Goal: Task Accomplishment & Management: Use online tool/utility

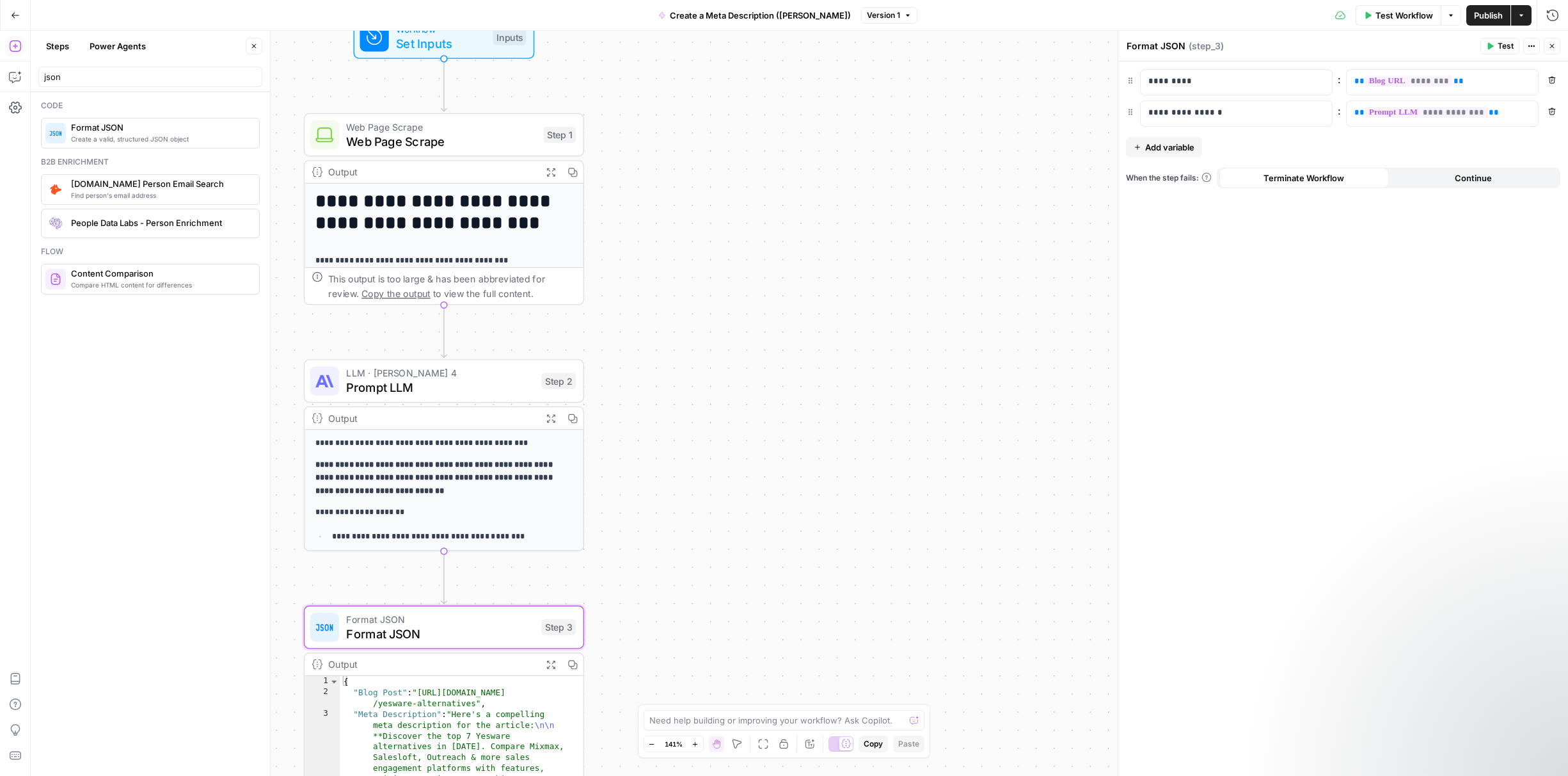
drag, startPoint x: 797, startPoint y: 179, endPoint x: 917, endPoint y: 208, distance: 123.5
click at [916, 208] on div "**********" at bounding box center [799, 403] width 1537 height 745
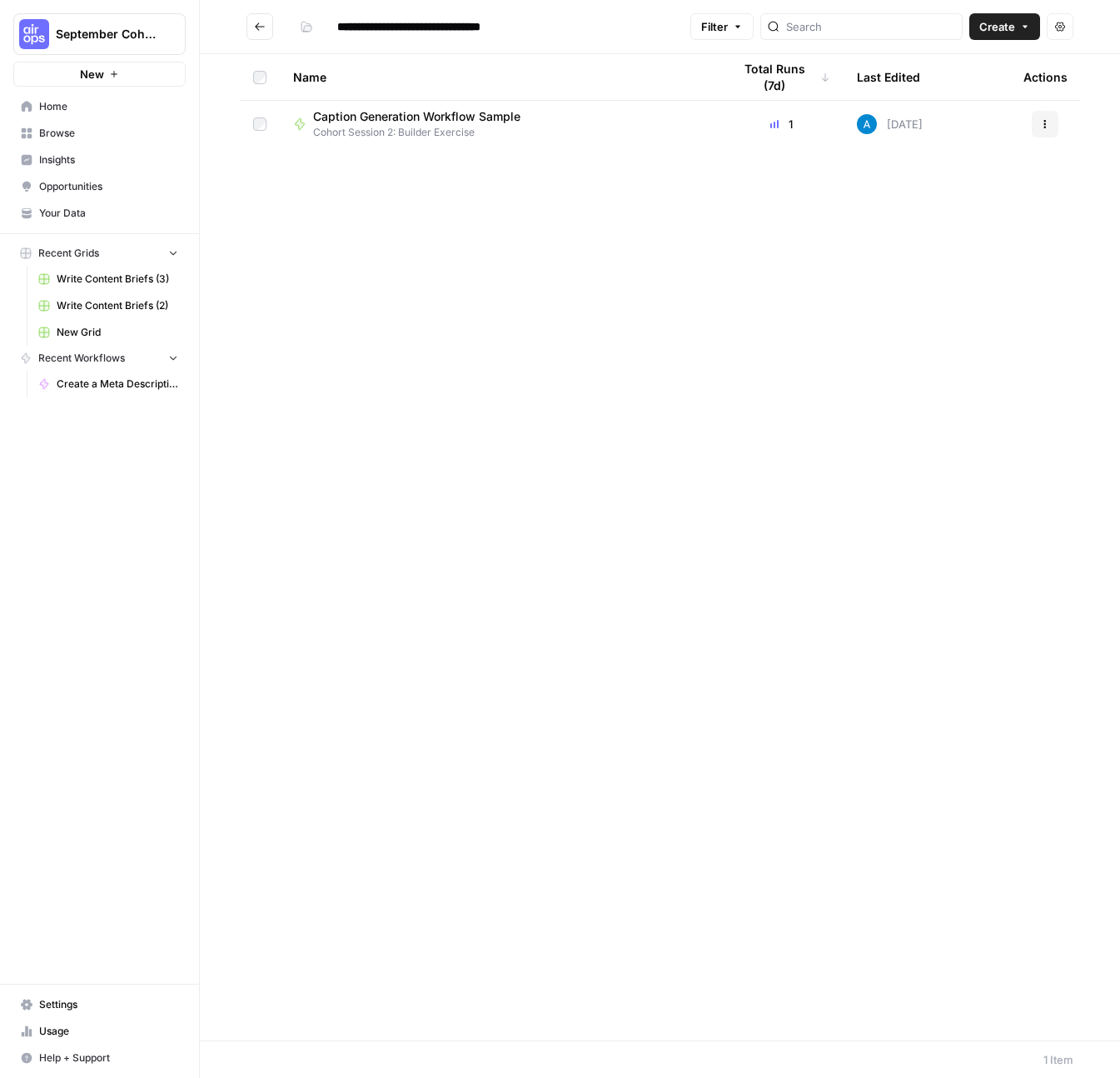
click at [474, 123] on span "Caption Generation Workflow Sample" at bounding box center [417, 117] width 207 height 17
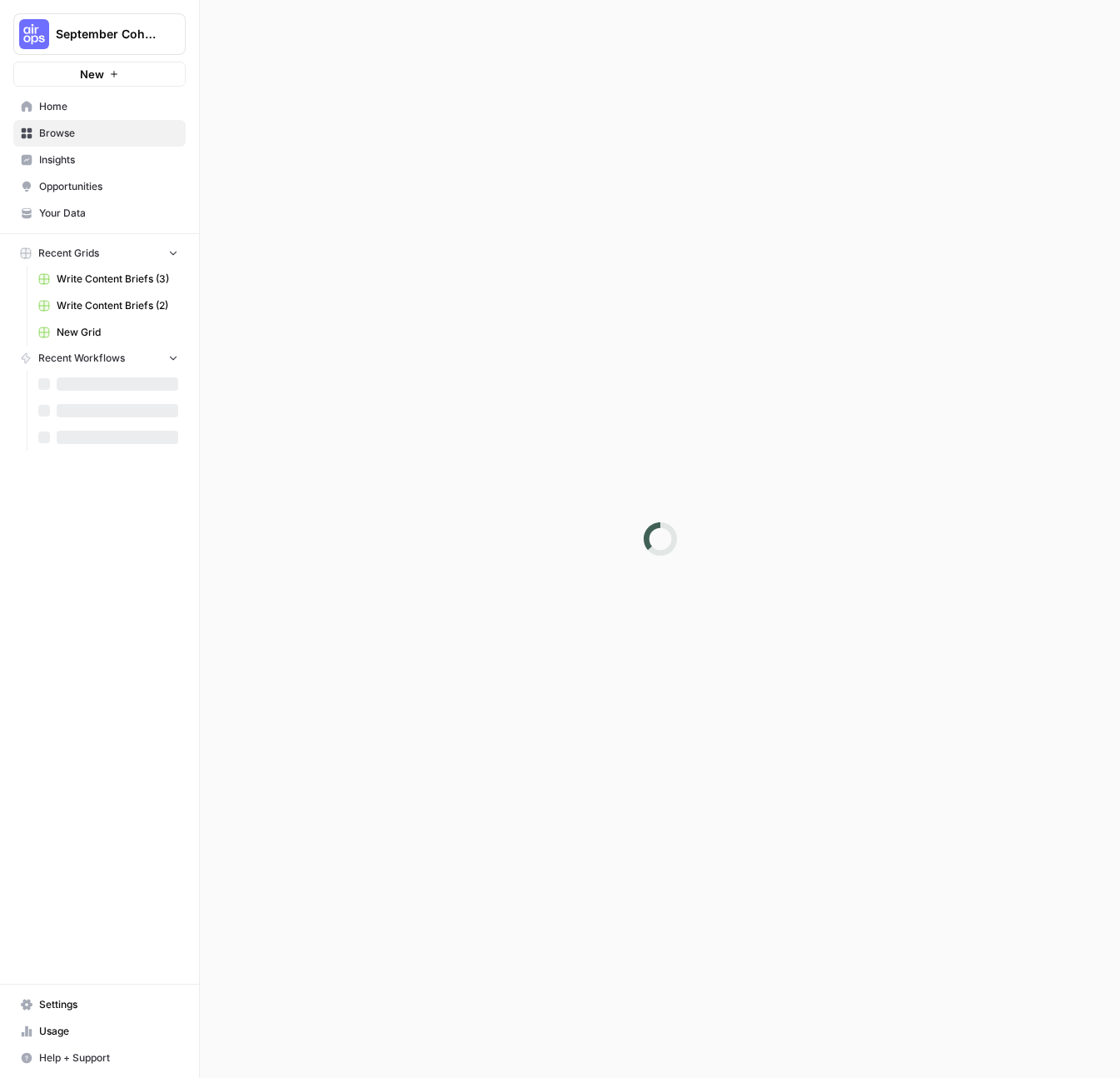
click at [474, 123] on div at bounding box center [660, 539] width 920 height 1078
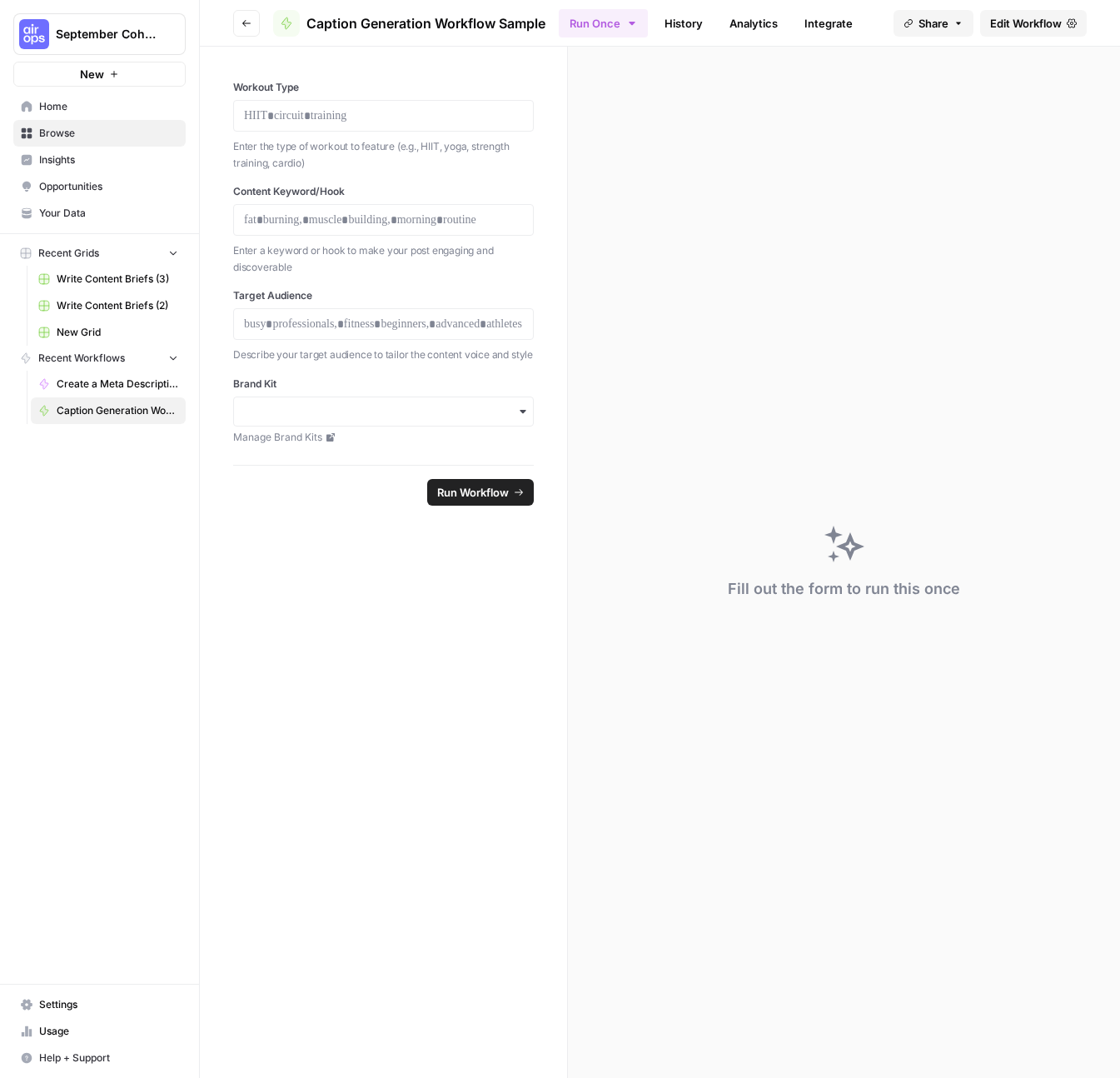
click at [70, 207] on span "Your Data" at bounding box center [109, 213] width 139 height 15
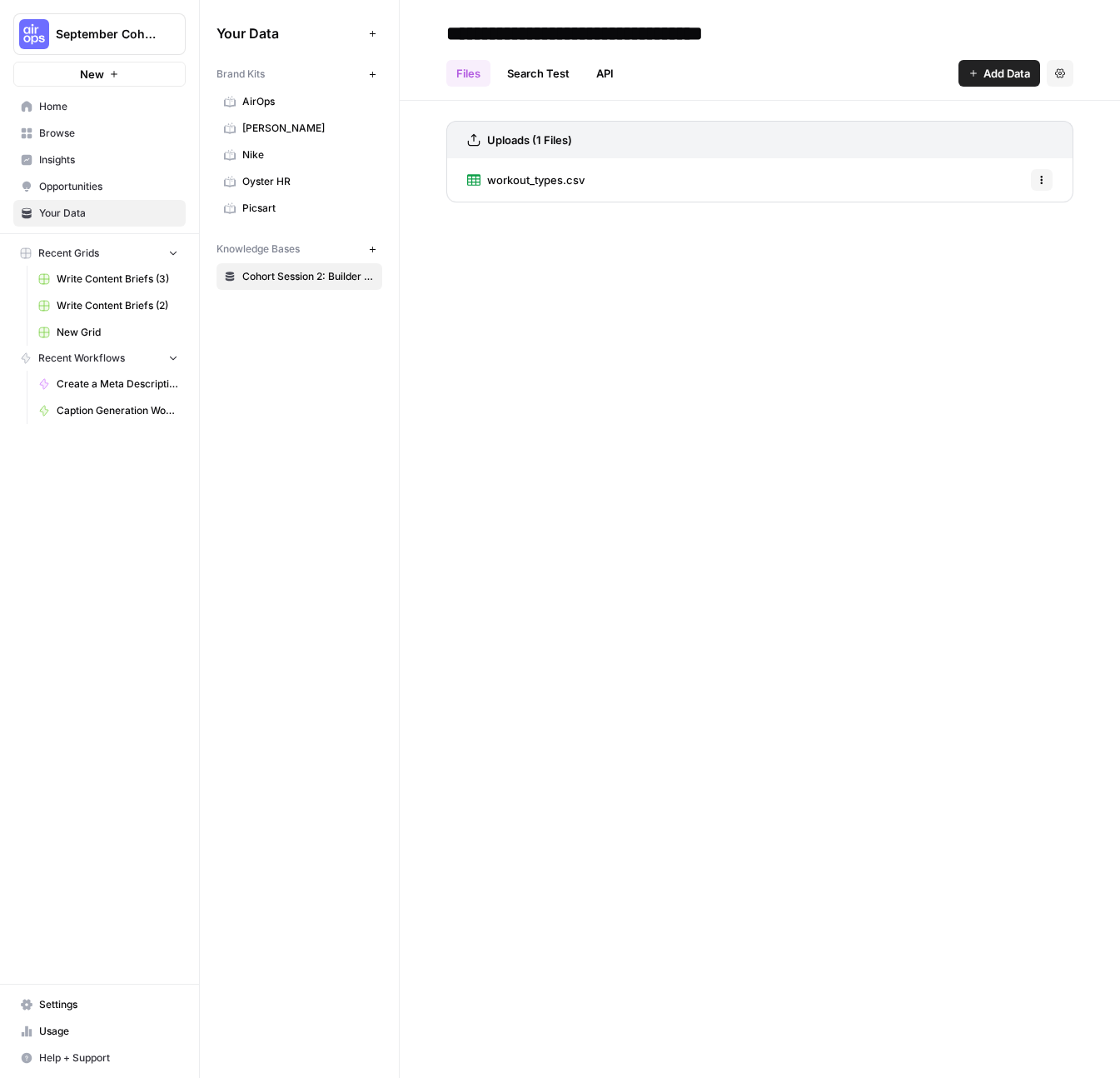
click at [537, 177] on span "workout_types.csv" at bounding box center [536, 180] width 98 height 17
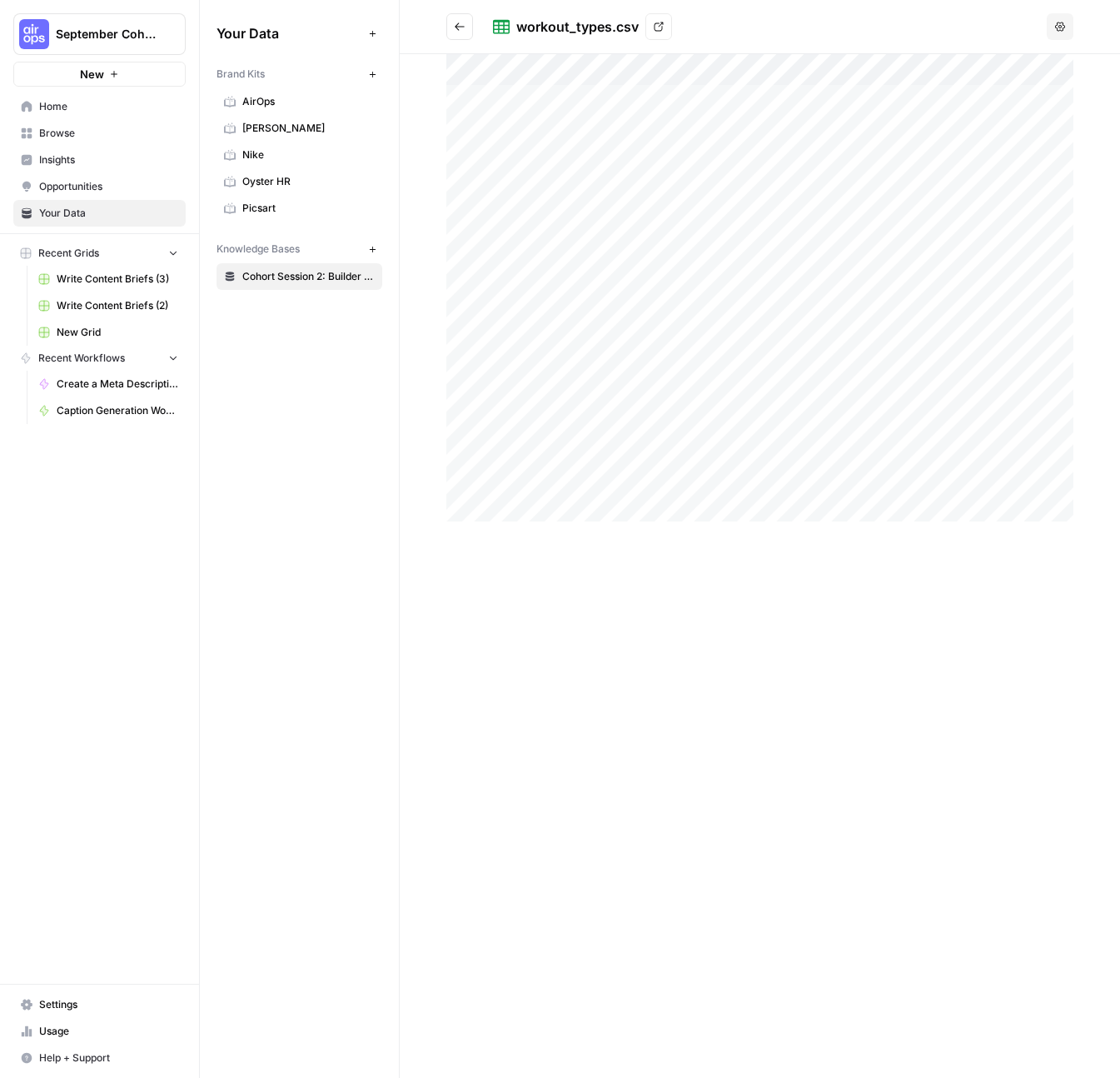
click at [1060, 22] on icon "button" at bounding box center [1061, 26] width 10 height 9
click at [564, 28] on div "workout_types.csv" at bounding box center [577, 27] width 122 height 20
click at [65, 106] on span "Home" at bounding box center [109, 107] width 139 height 15
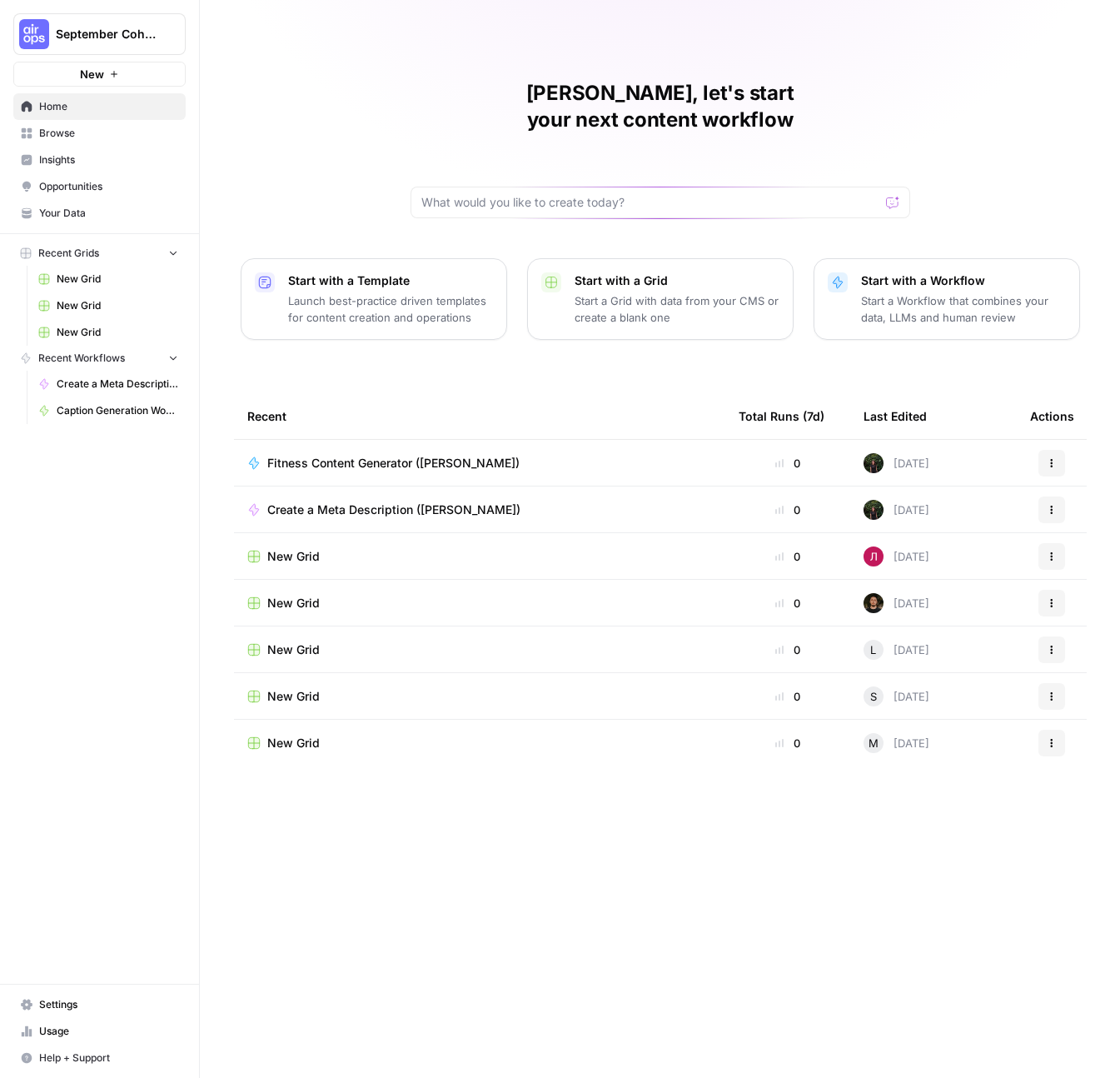
click at [89, 79] on span "New" at bounding box center [92, 74] width 24 height 17
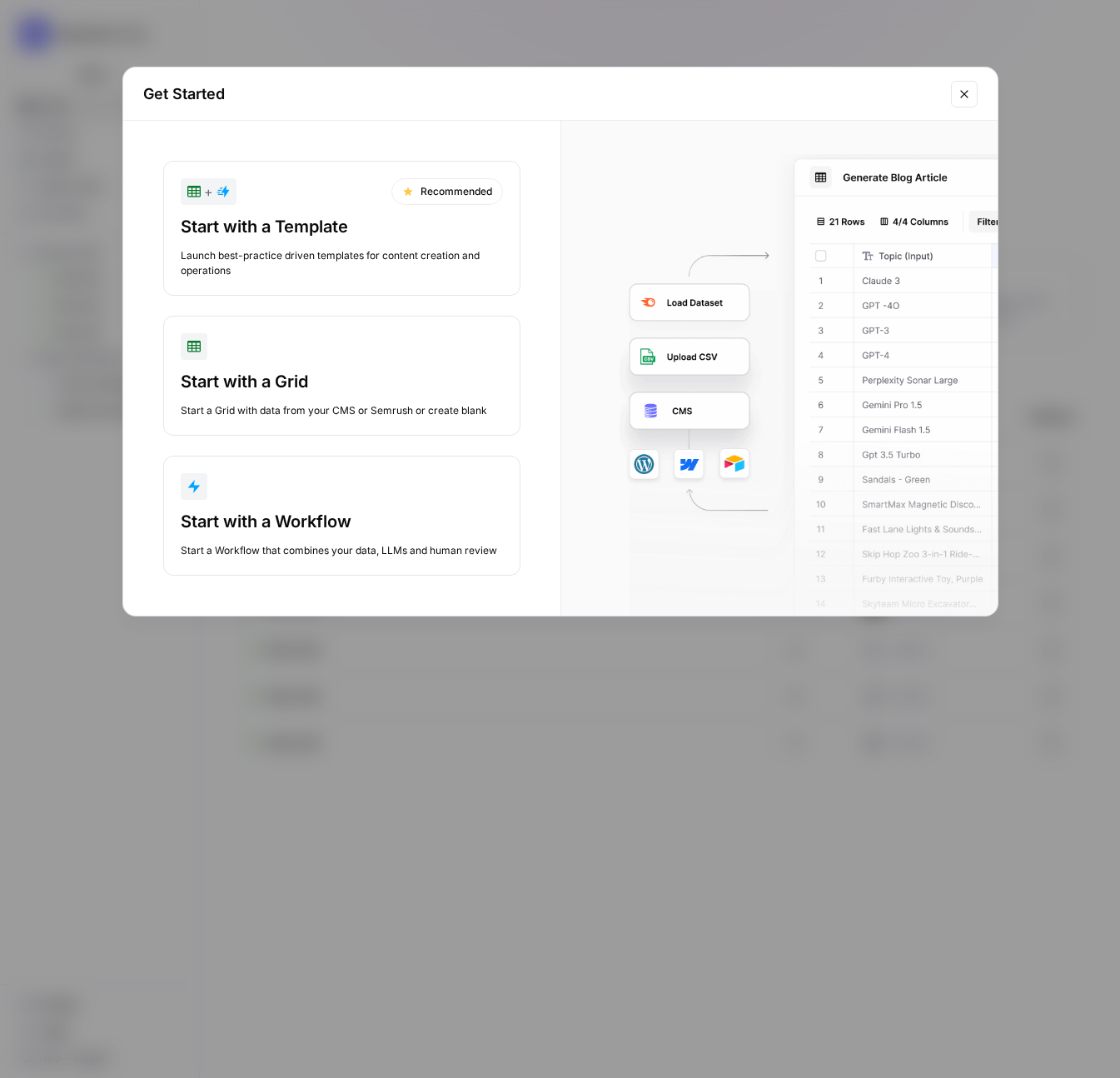
click at [314, 395] on div "Start with a Grid Start a Grid with data from your CMS or Semrush or create bla…" at bounding box center [342, 394] width 323 height 48
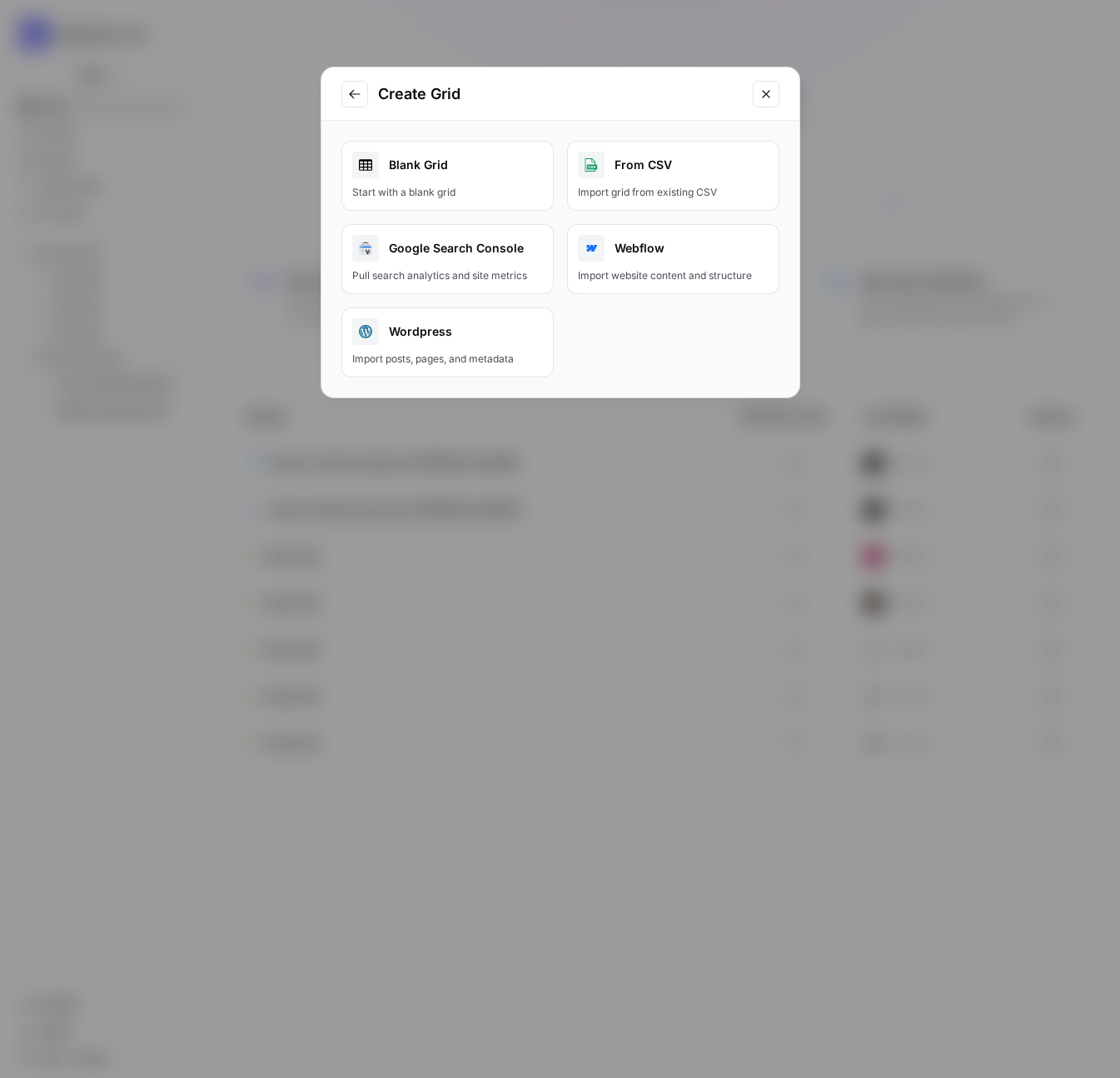
click at [415, 191] on div "Start with a blank grid" at bounding box center [447, 193] width 191 height 15
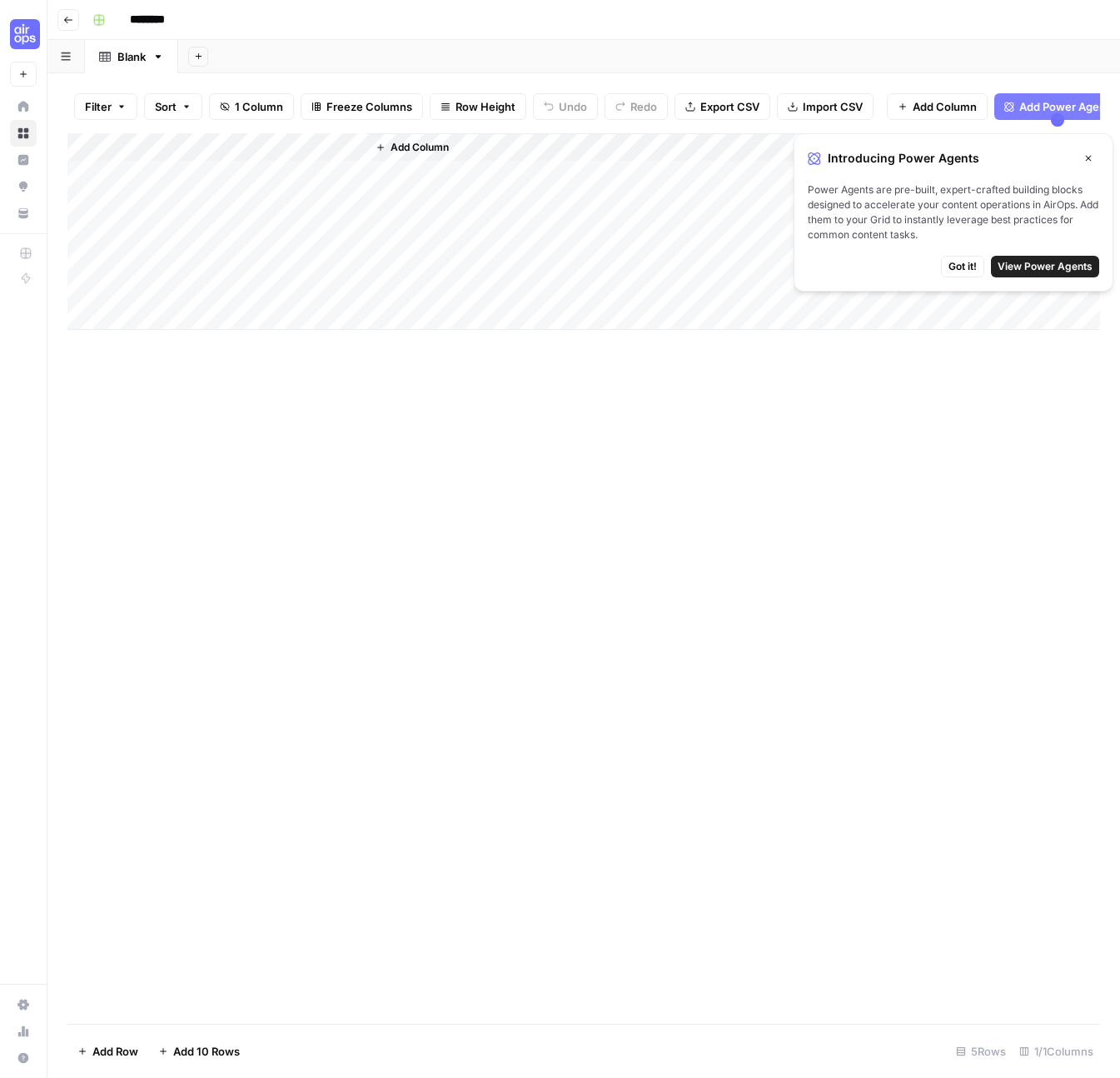
click at [169, 22] on input "********" at bounding box center [169, 20] width 93 height 26
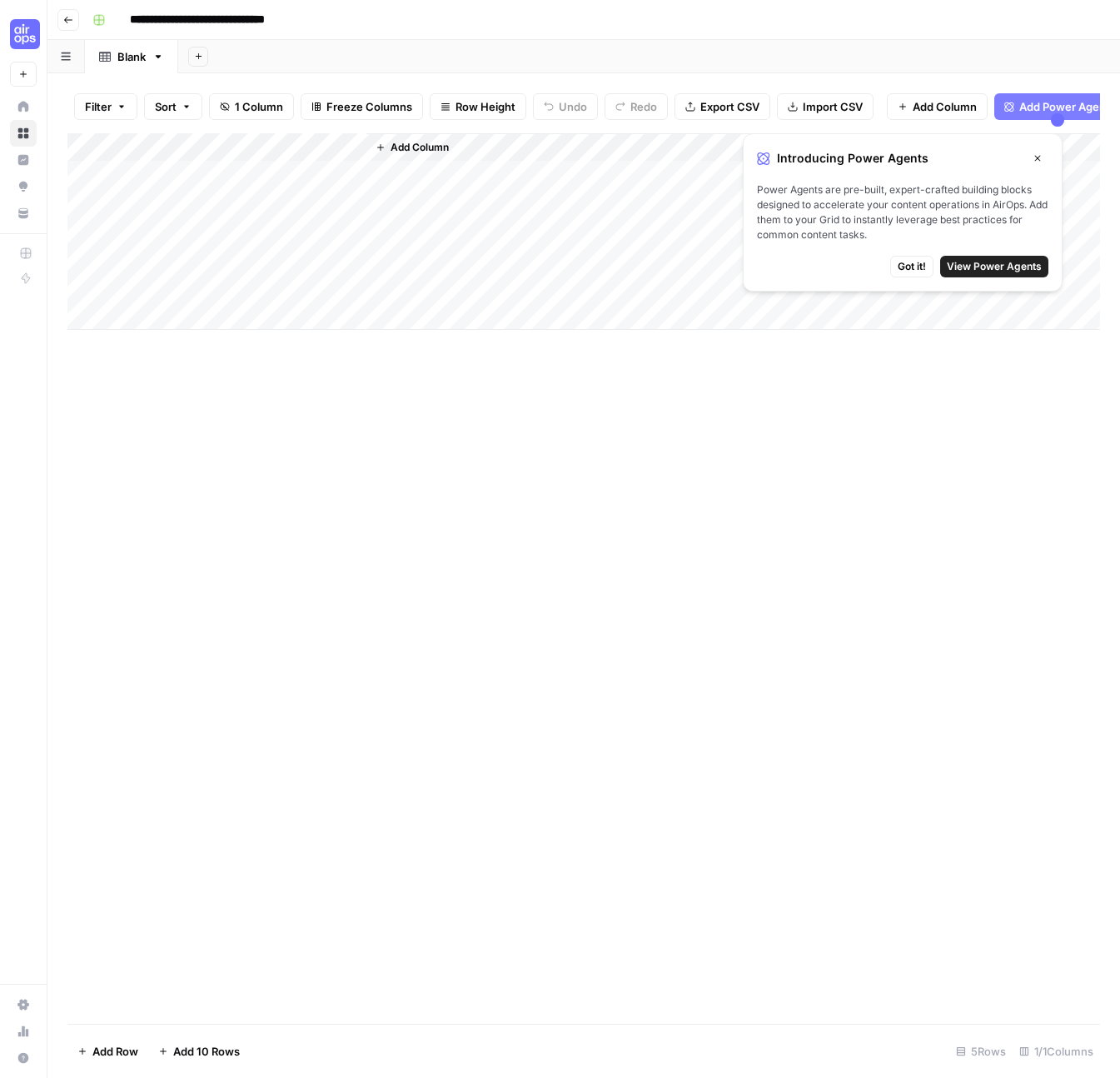
type input "**********"
click at [456, 41] on div "Add Sheet" at bounding box center [649, 56] width 942 height 33
click at [803, 110] on span "Import CSV" at bounding box center [833, 107] width 60 height 17
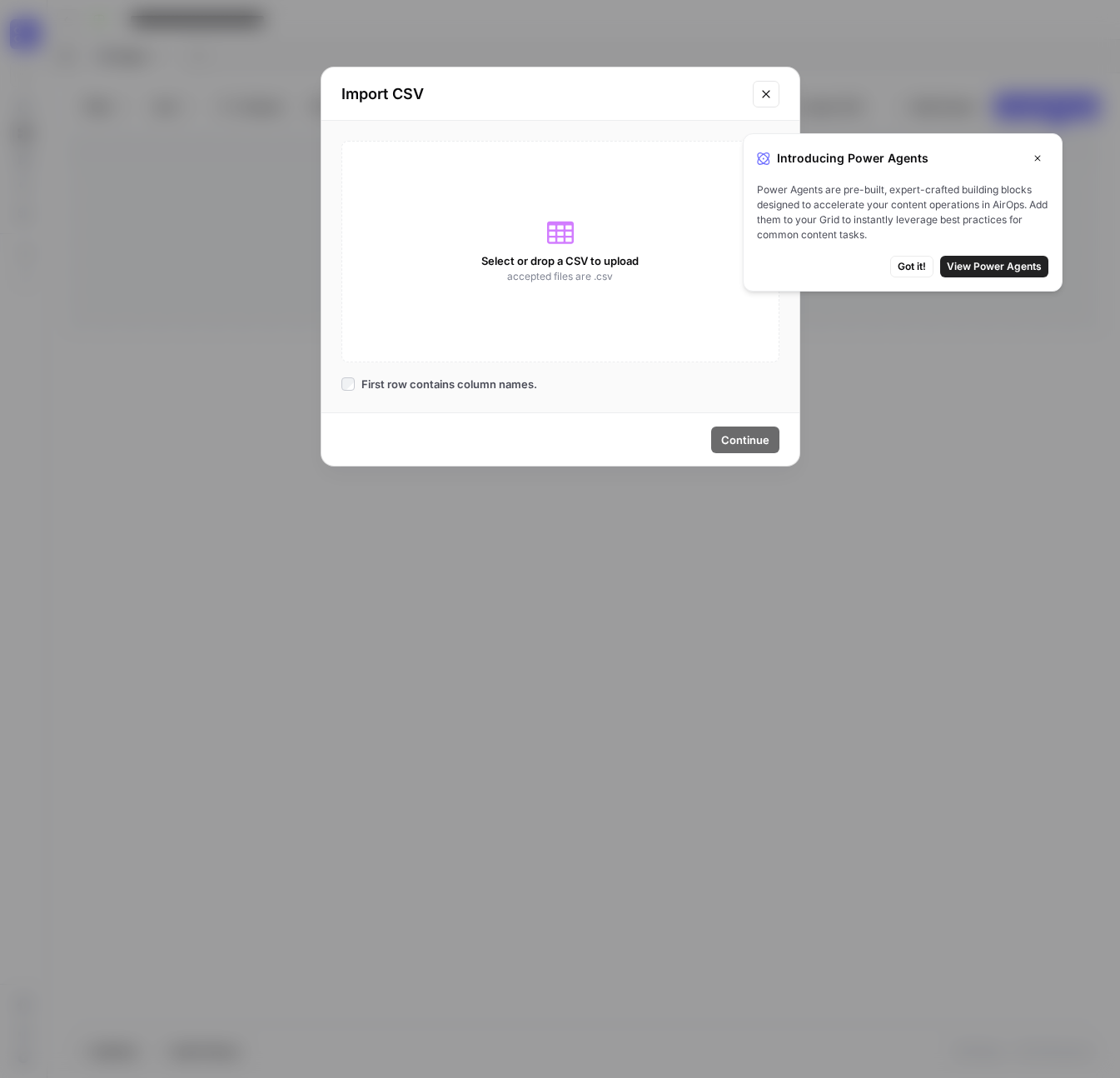
click at [566, 256] on span "Select or drop a CSV to upload" at bounding box center [560, 261] width 157 height 17
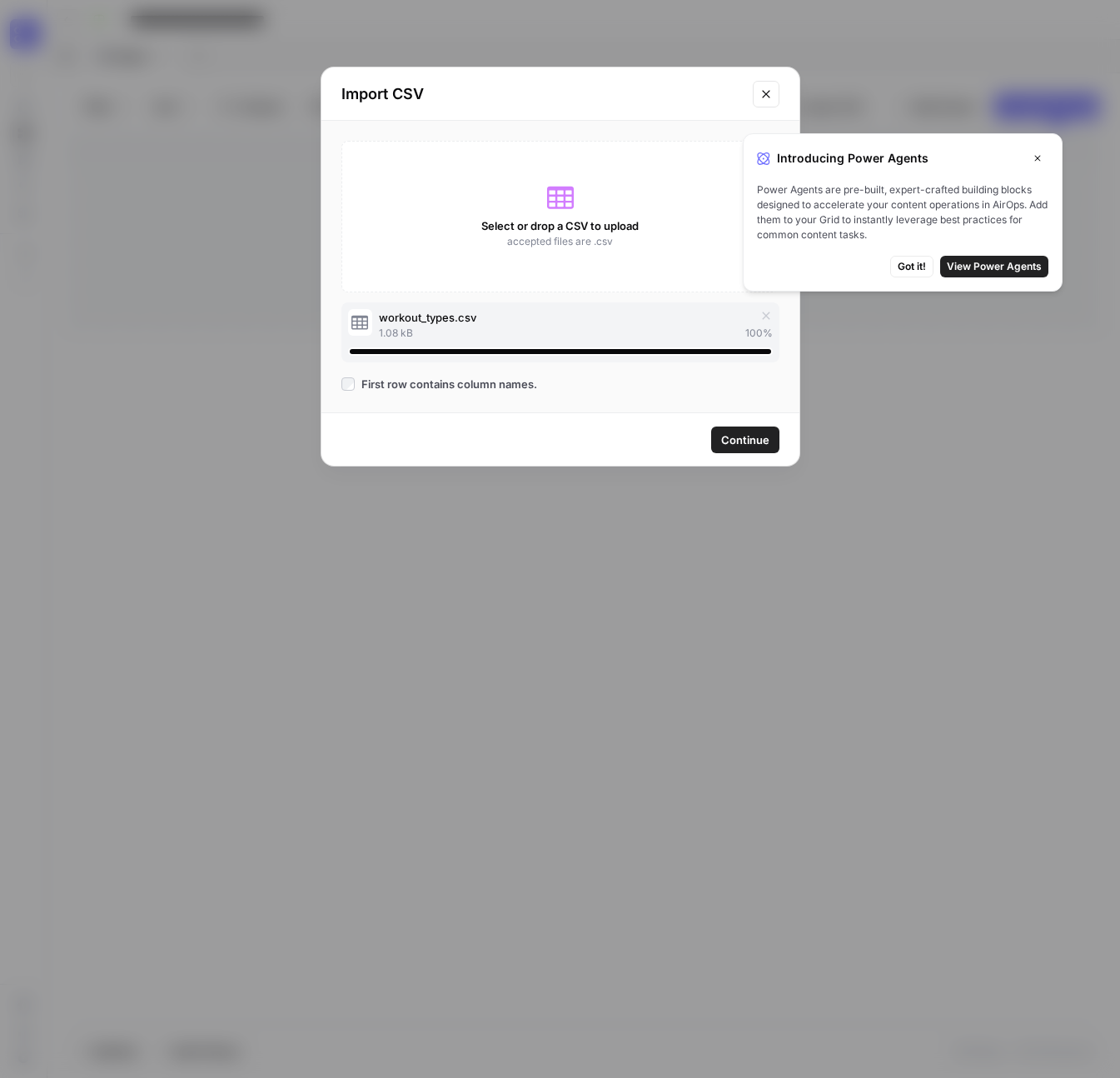
click at [520, 319] on div "workout_types.csv" at bounding box center [575, 318] width 393 height 17
click at [732, 437] on span "Continue" at bounding box center [745, 440] width 48 height 17
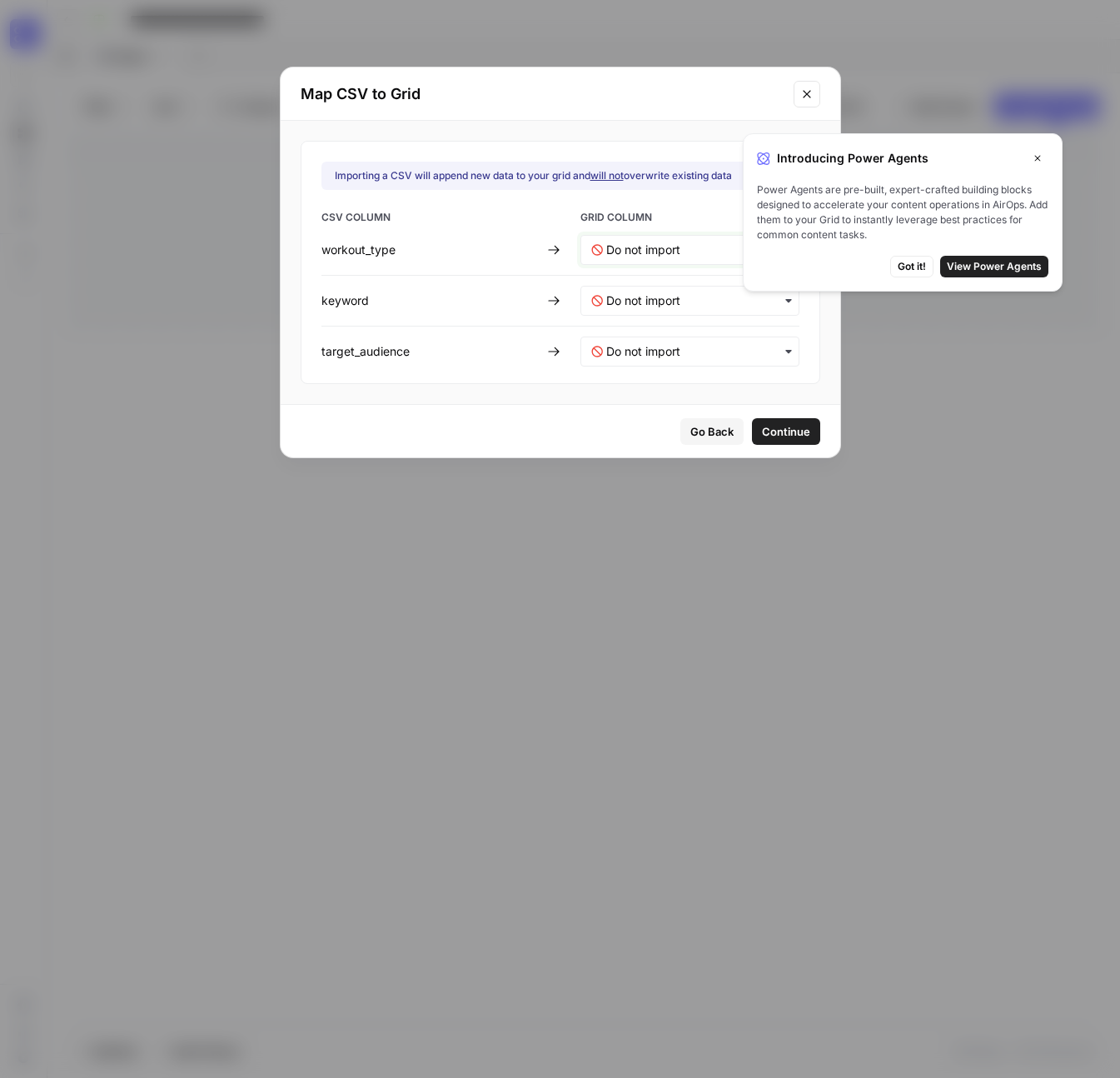
click at [690, 255] on input "text" at bounding box center [697, 250] width 183 height 17
click at [678, 322] on span "Create new column" at bounding box center [650, 325] width 93 height 15
click at [669, 299] on input "text" at bounding box center [697, 301] width 183 height 17
click at [650, 371] on span "Create new column" at bounding box center [650, 375] width 93 height 15
click at [651, 357] on input "text" at bounding box center [697, 352] width 183 height 17
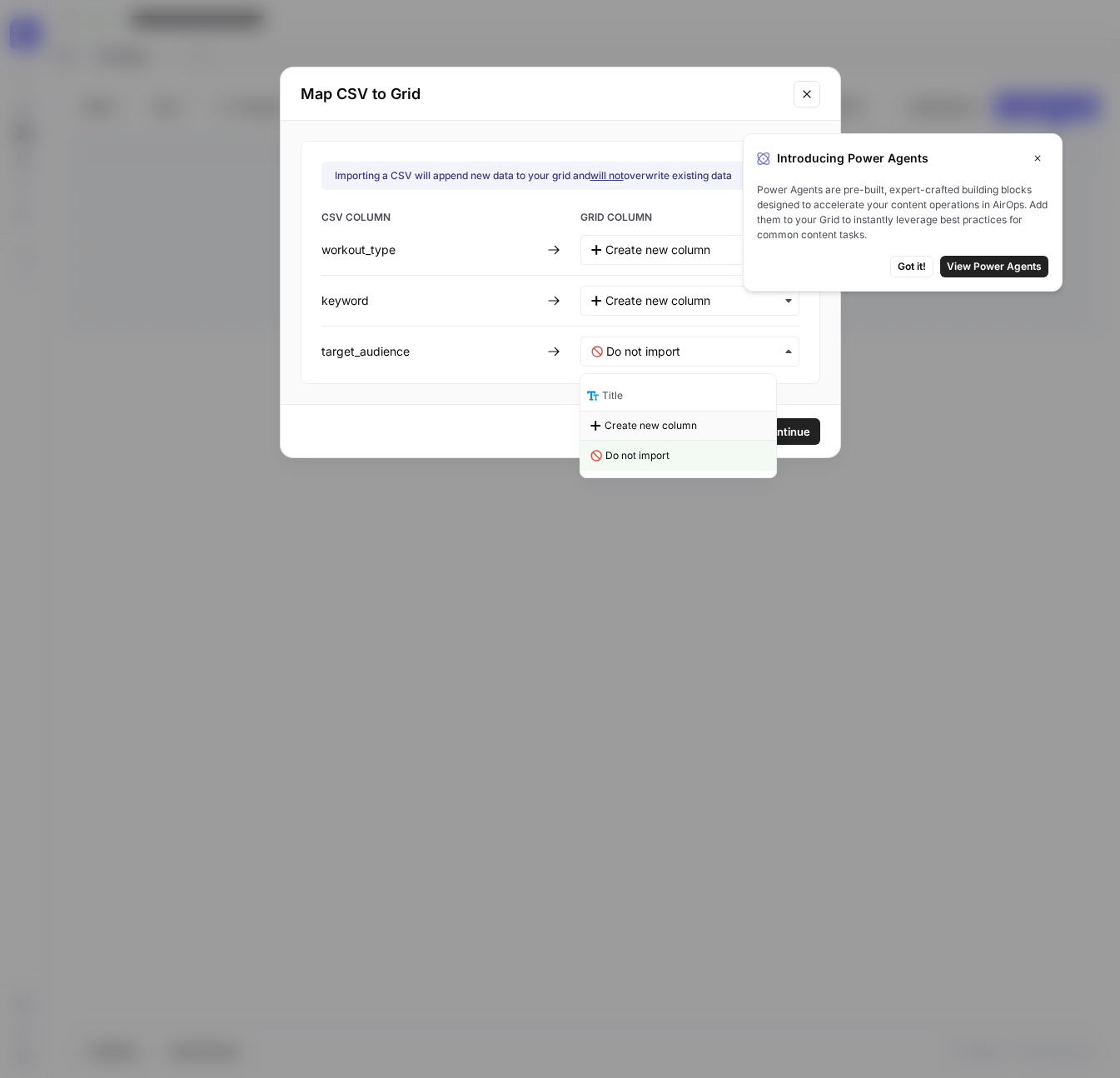
click at [649, 423] on span "Create new column" at bounding box center [650, 426] width 93 height 15
click at [773, 434] on span "Continue" at bounding box center [785, 432] width 48 height 17
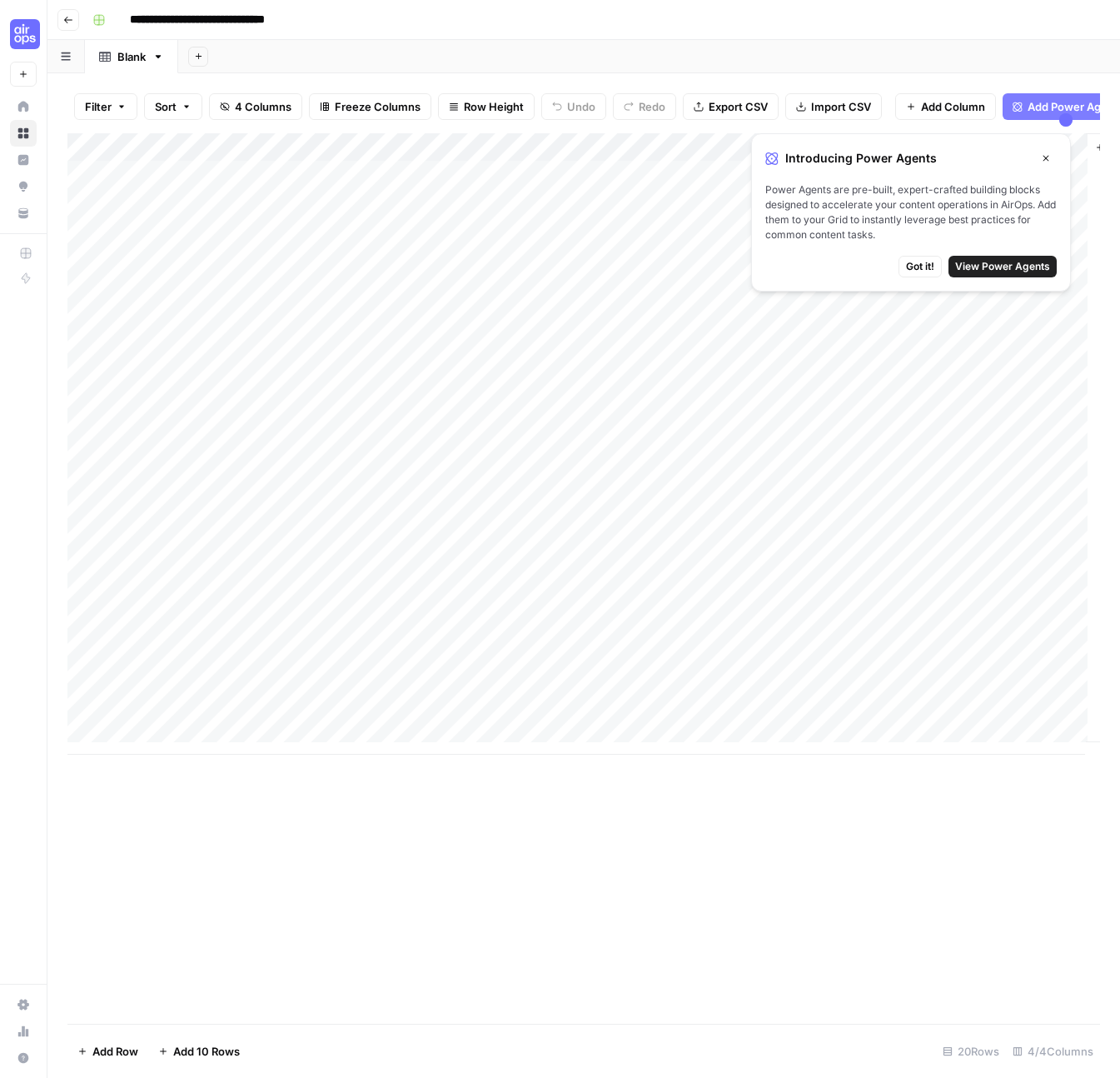
click at [112, 188] on div "Add Column" at bounding box center [583, 444] width 1033 height 622
click at [371, 341] on div "Add Column" at bounding box center [583, 444] width 1033 height 622
click at [279, 195] on div "Add Column" at bounding box center [583, 444] width 1033 height 622
click at [104, 157] on div "Add Column" at bounding box center [583, 444] width 1033 height 622
click at [104, 158] on div "Add Column" at bounding box center [583, 444] width 1033 height 622
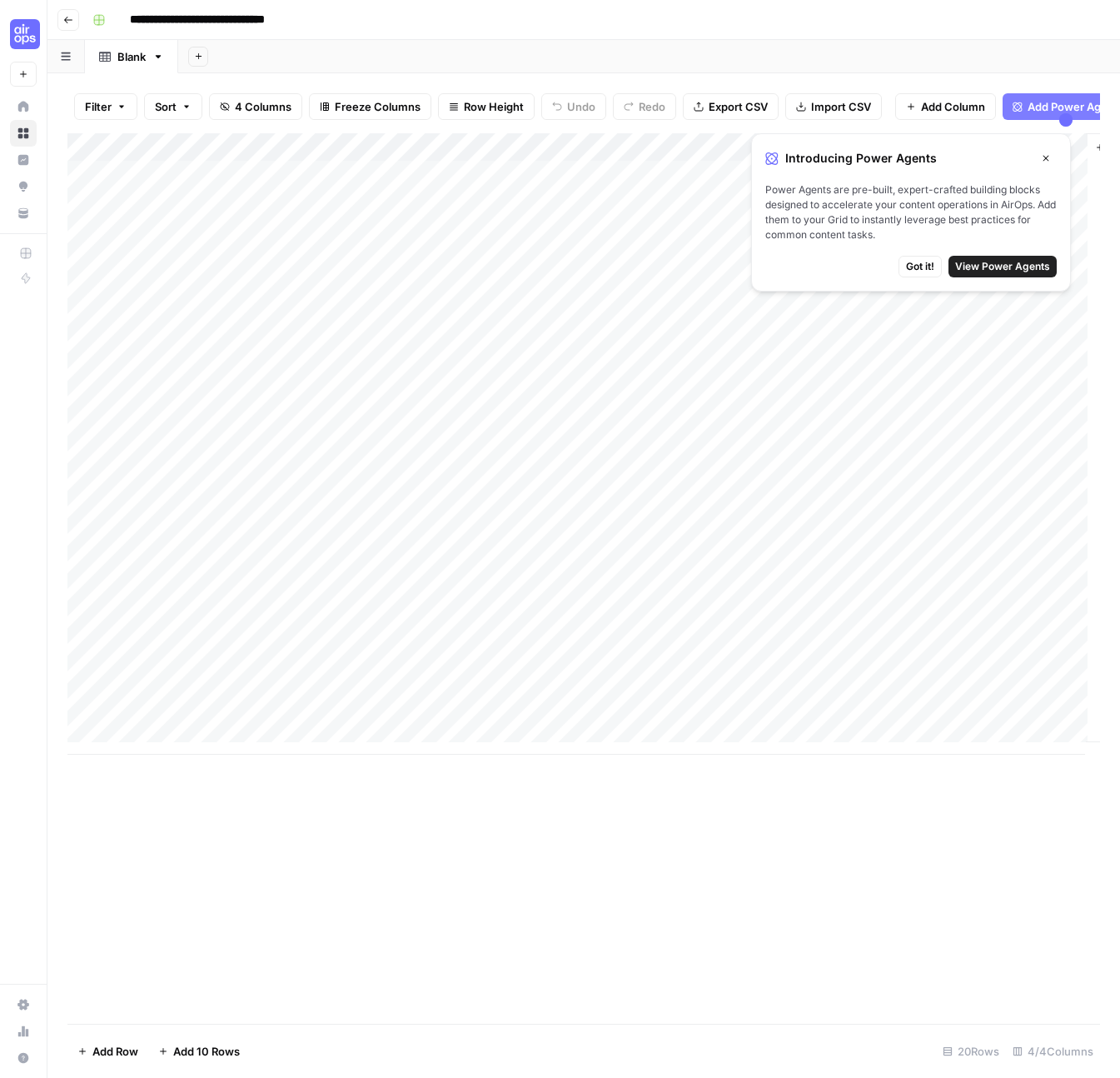
click at [114, 190] on div "Add Column" at bounding box center [583, 444] width 1033 height 622
click at [110, 191] on div "Add Column" at bounding box center [583, 444] width 1033 height 622
click at [82, 188] on div "Add Column" at bounding box center [583, 444] width 1033 height 622
click at [82, 218] on div "Add Column" at bounding box center [583, 444] width 1033 height 622
click at [82, 242] on div "Add Column" at bounding box center [583, 444] width 1033 height 622
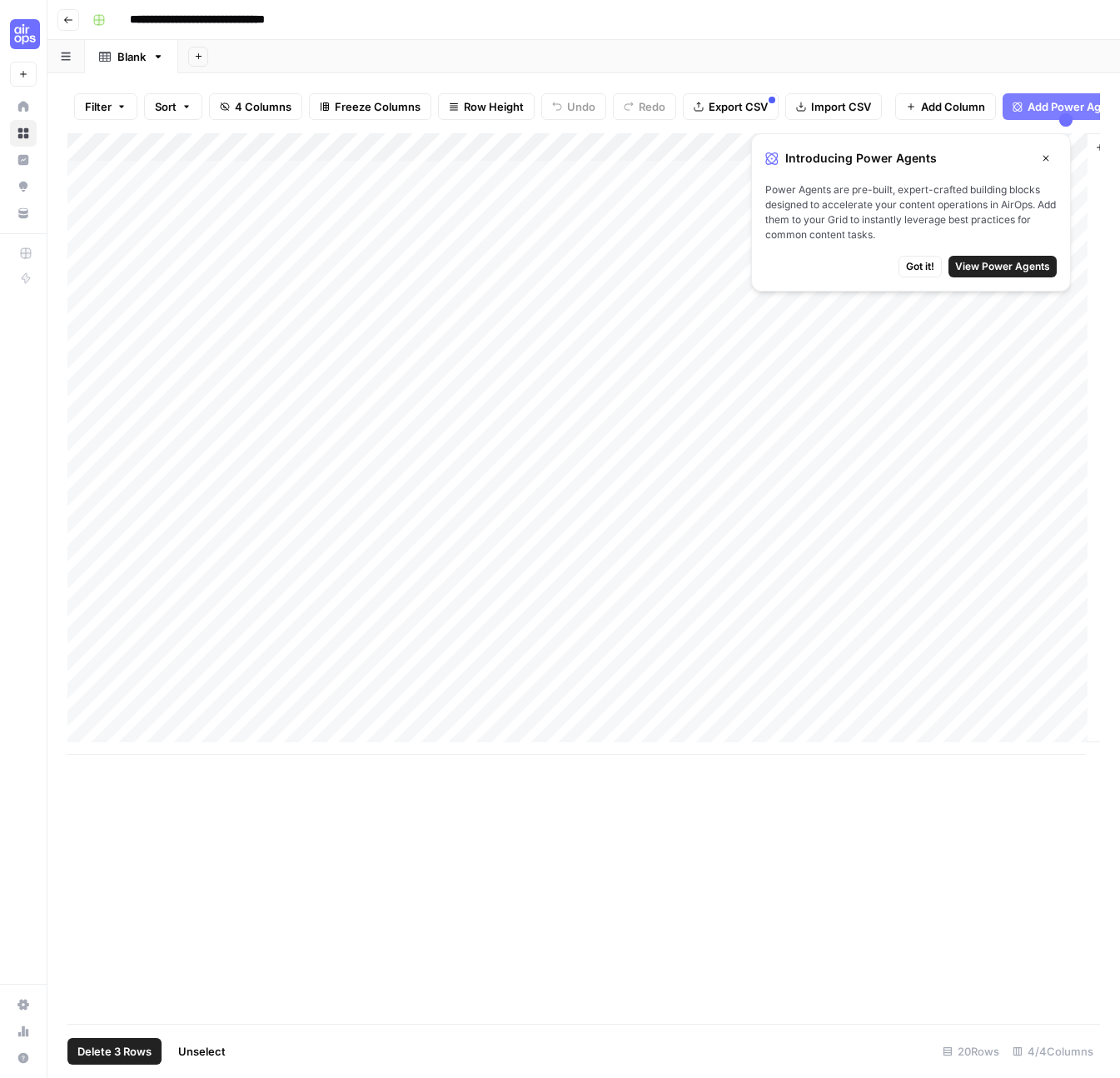
click at [81, 274] on div "Add Column" at bounding box center [583, 444] width 1033 height 622
click at [80, 308] on div "Add Column" at bounding box center [583, 444] width 1033 height 622
click at [71, 214] on div "Add Column" at bounding box center [583, 444] width 1033 height 622
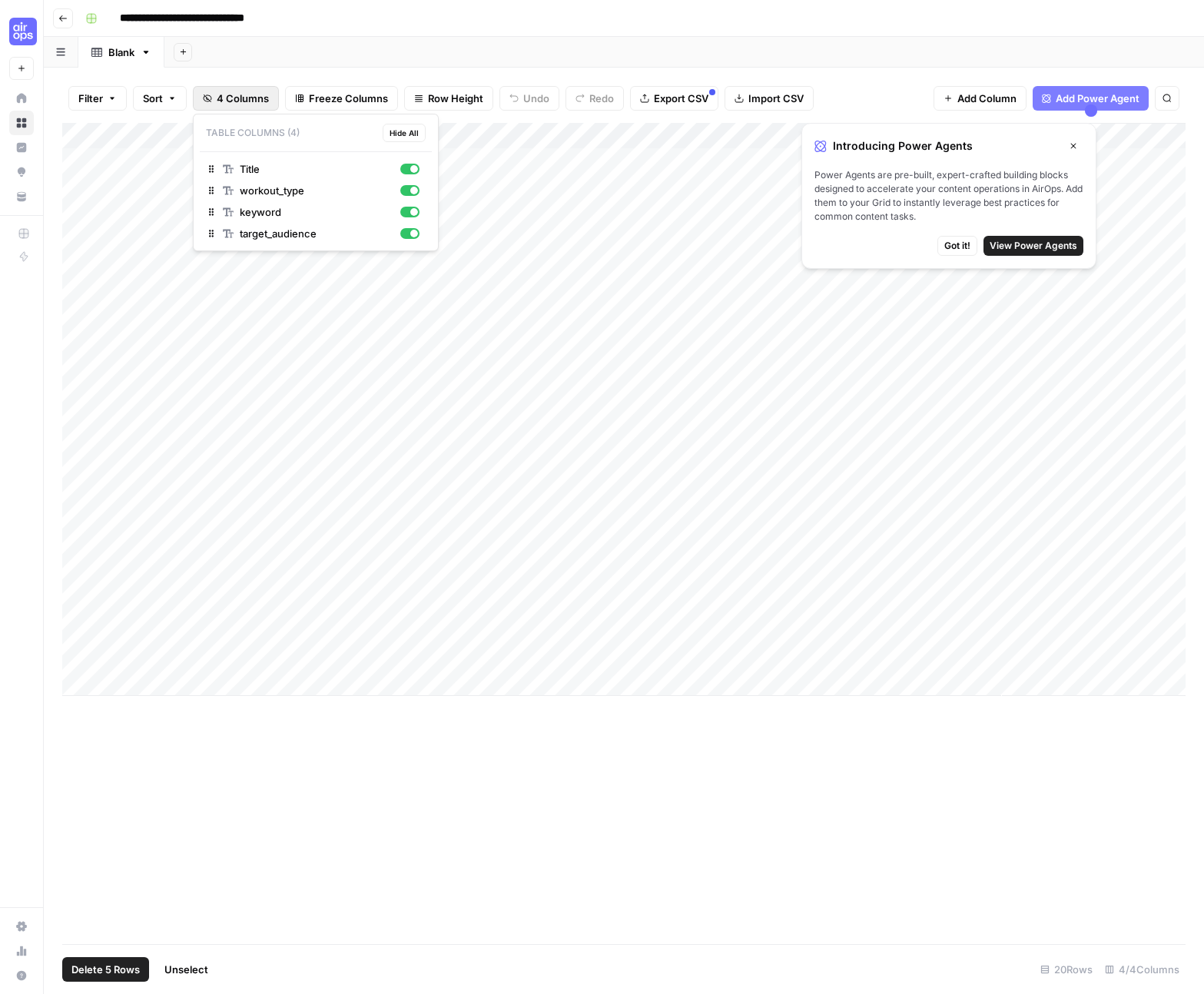
click at [224, 100] on span "4 Columns" at bounding box center [243, 99] width 52 height 16
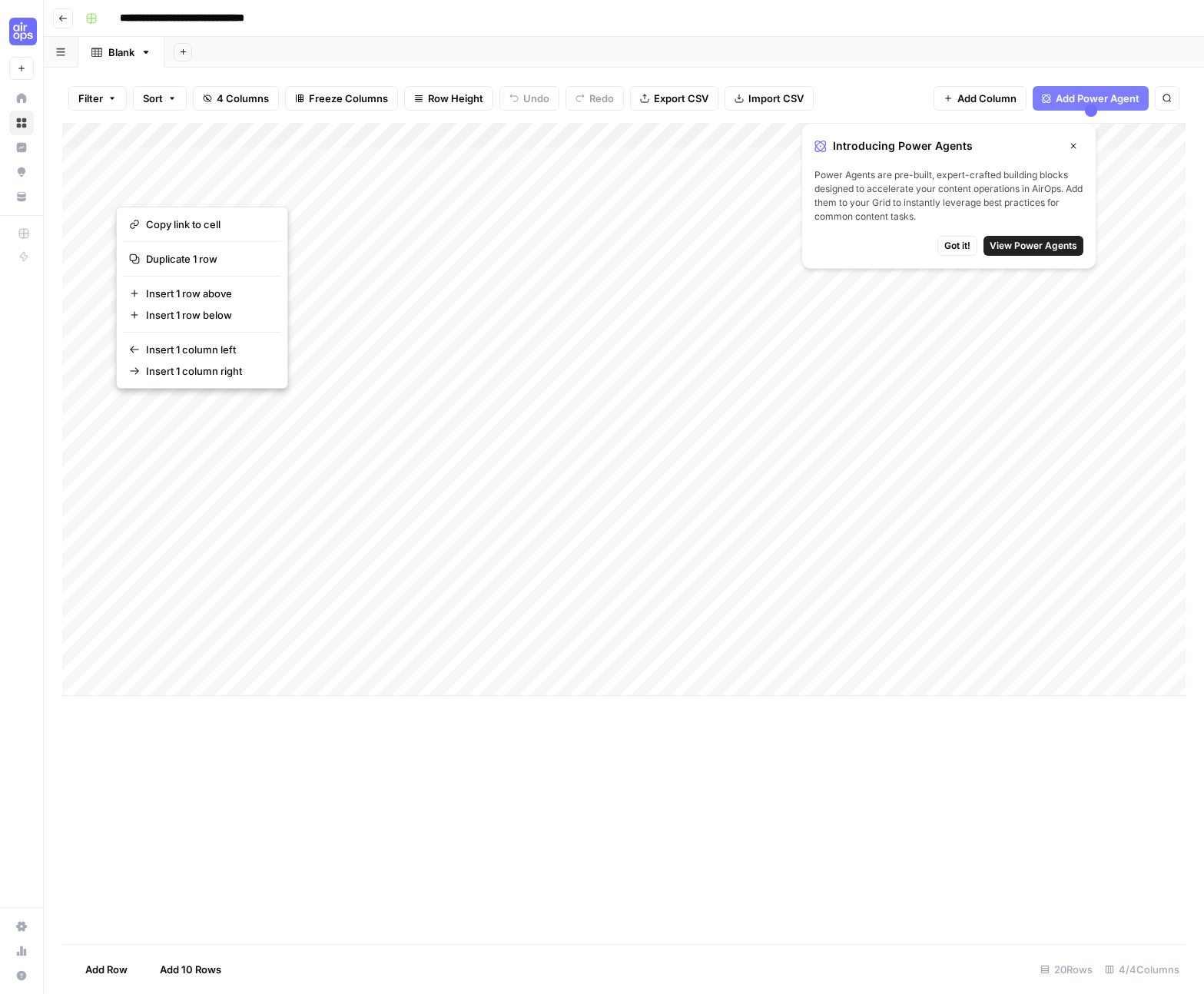
click at [503, 183] on div "Add Column" at bounding box center [624, 410] width 1123 height 573
click at [141, 185] on button "button" at bounding box center [226, 187] width 222 height 27
click at [101, 161] on div "Add Column" at bounding box center [624, 410] width 1123 height 573
click at [86, 159] on div "Add Column" at bounding box center [624, 410] width 1123 height 573
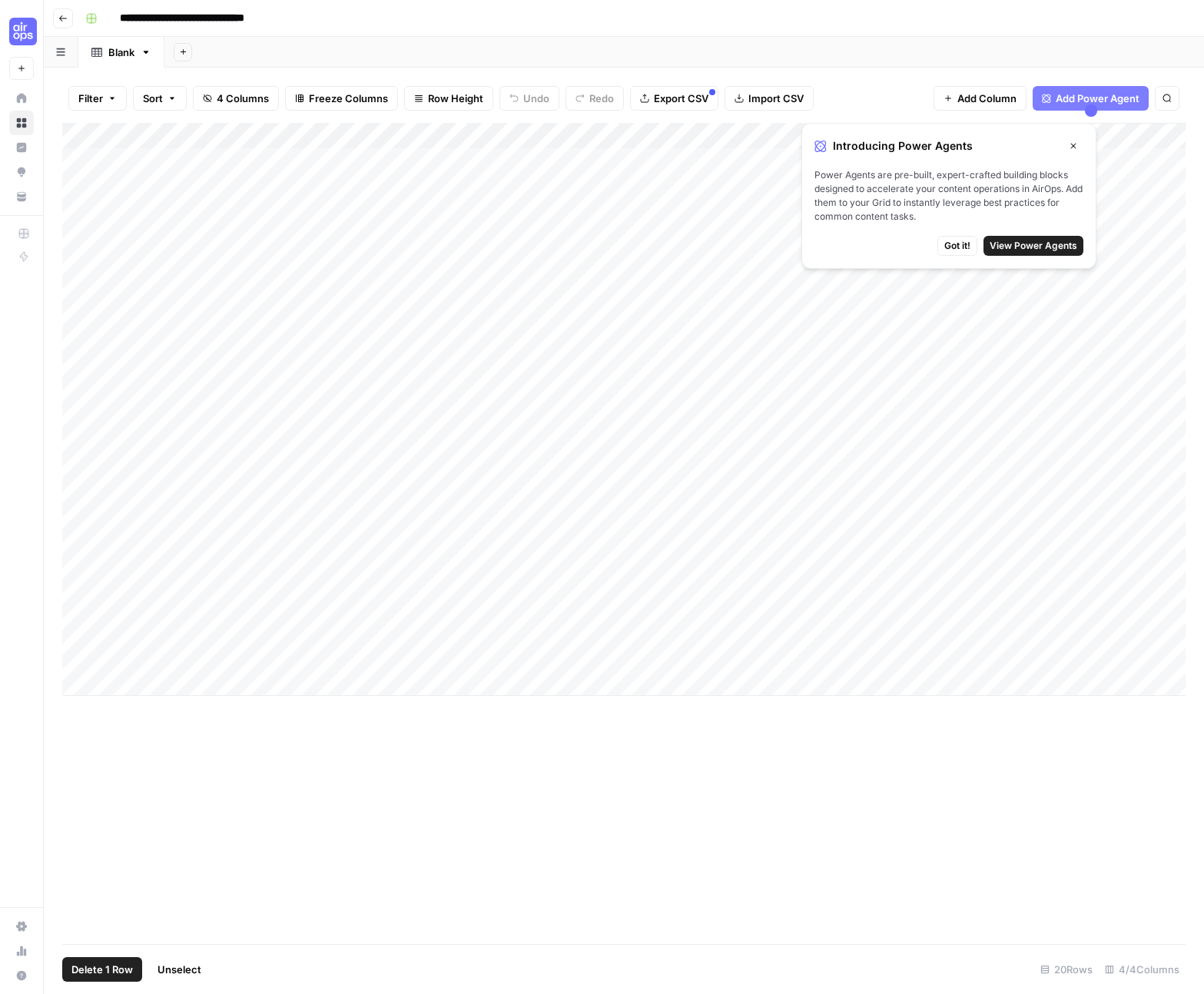
click at [89, 160] on div "Add Column" at bounding box center [624, 410] width 1123 height 573
click at [543, 136] on div "Add Column" at bounding box center [624, 410] width 1123 height 573
click at [414, 296] on span "Filter" at bounding box center [435, 300] width 135 height 16
type input "workout_type"
click at [261, 356] on div "Add Column" at bounding box center [624, 410] width 1123 height 573
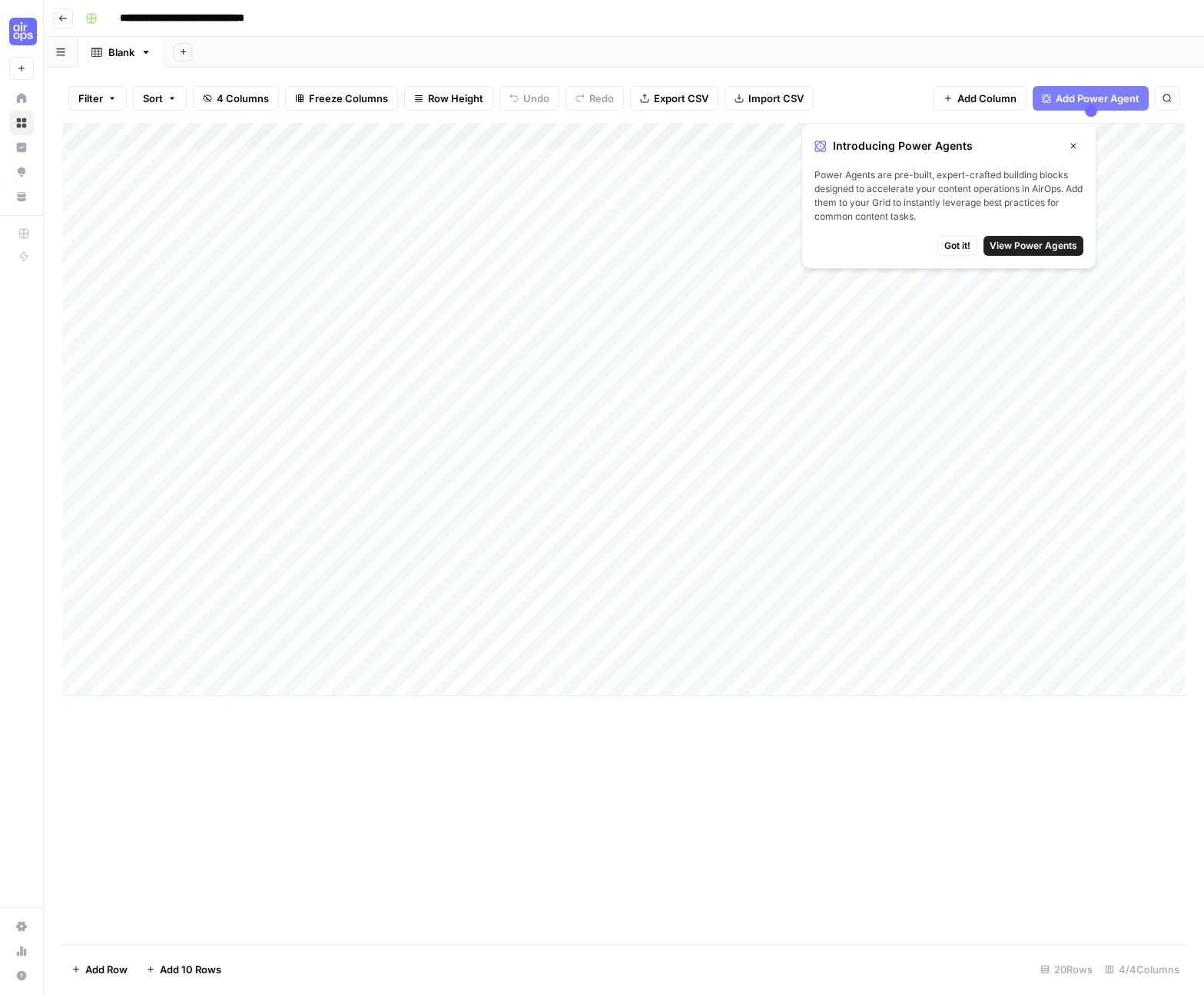
click at [262, 164] on div "Add Column" at bounding box center [624, 410] width 1123 height 573
click at [76, 161] on div "Add Column" at bounding box center [624, 410] width 1123 height 573
click at [67, 164] on div "Add Column" at bounding box center [624, 410] width 1123 height 573
click at [106, 157] on div "Add Column" at bounding box center [624, 410] width 1123 height 573
click at [1032, 145] on icon "button" at bounding box center [1073, 146] width 5 height 5
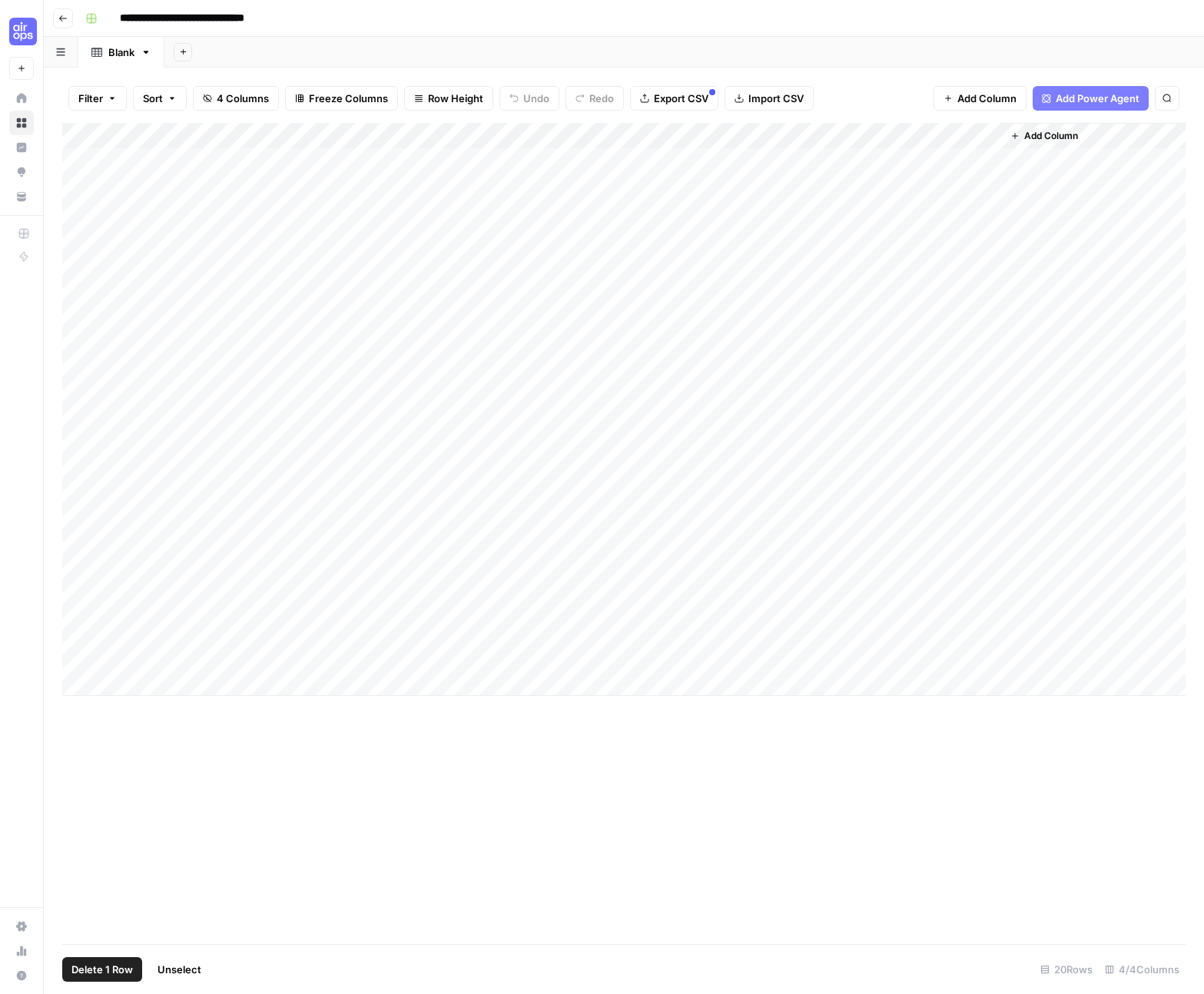
click at [181, 168] on div "Add Column" at bounding box center [624, 410] width 1123 height 573
click at [273, 244] on div "Add Column" at bounding box center [624, 410] width 1123 height 573
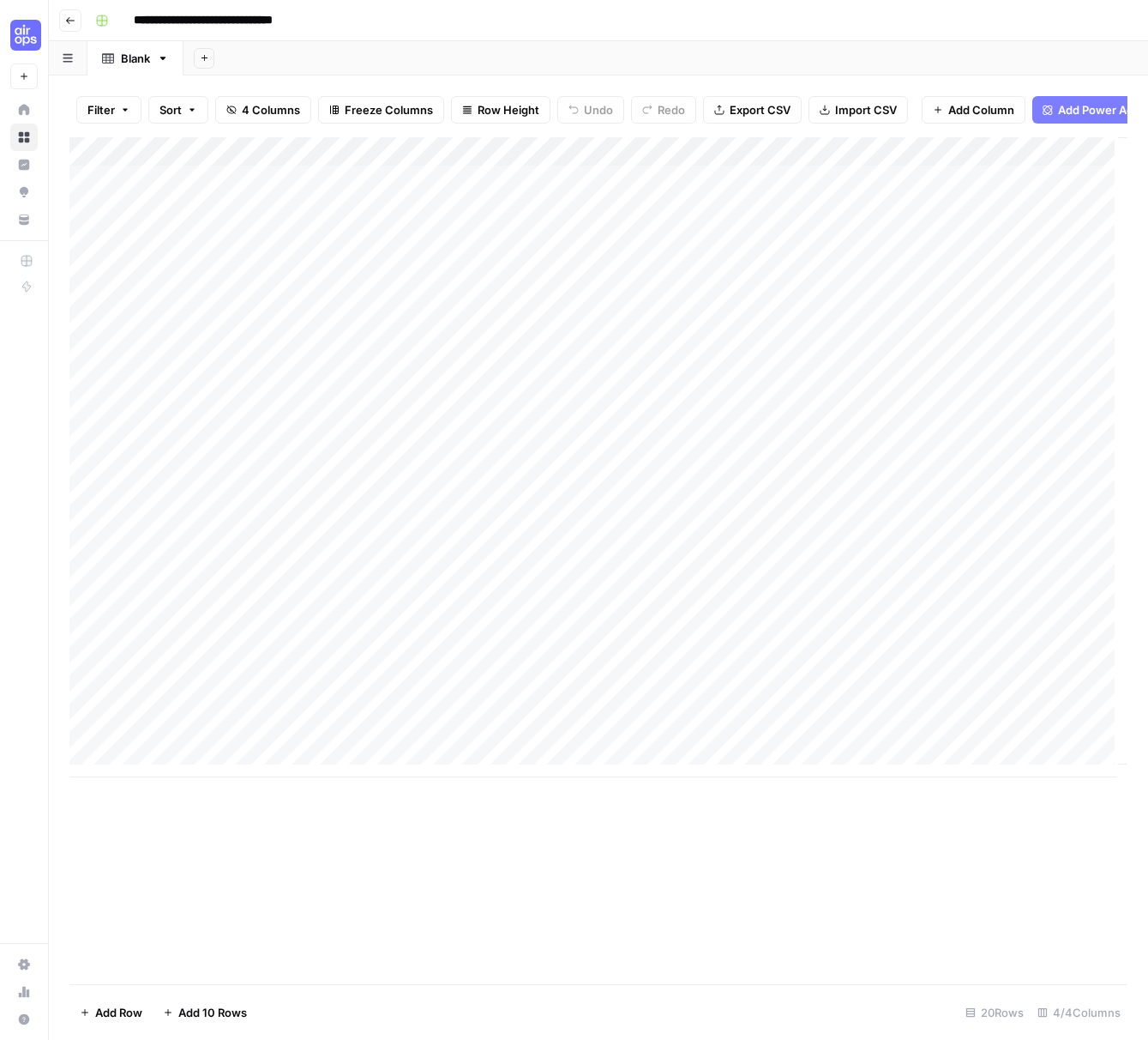
click at [90, 277] on div "Add Column" at bounding box center [598, 457] width 1058 height 640
click at [87, 245] on div "Add Column" at bounding box center [598, 457] width 1058 height 640
click at [90, 222] on div "Add Column" at bounding box center [598, 457] width 1058 height 640
click at [89, 192] on div "Add Column" at bounding box center [598, 457] width 1058 height 640
click at [82, 308] on div "Add Column" at bounding box center [598, 457] width 1058 height 640
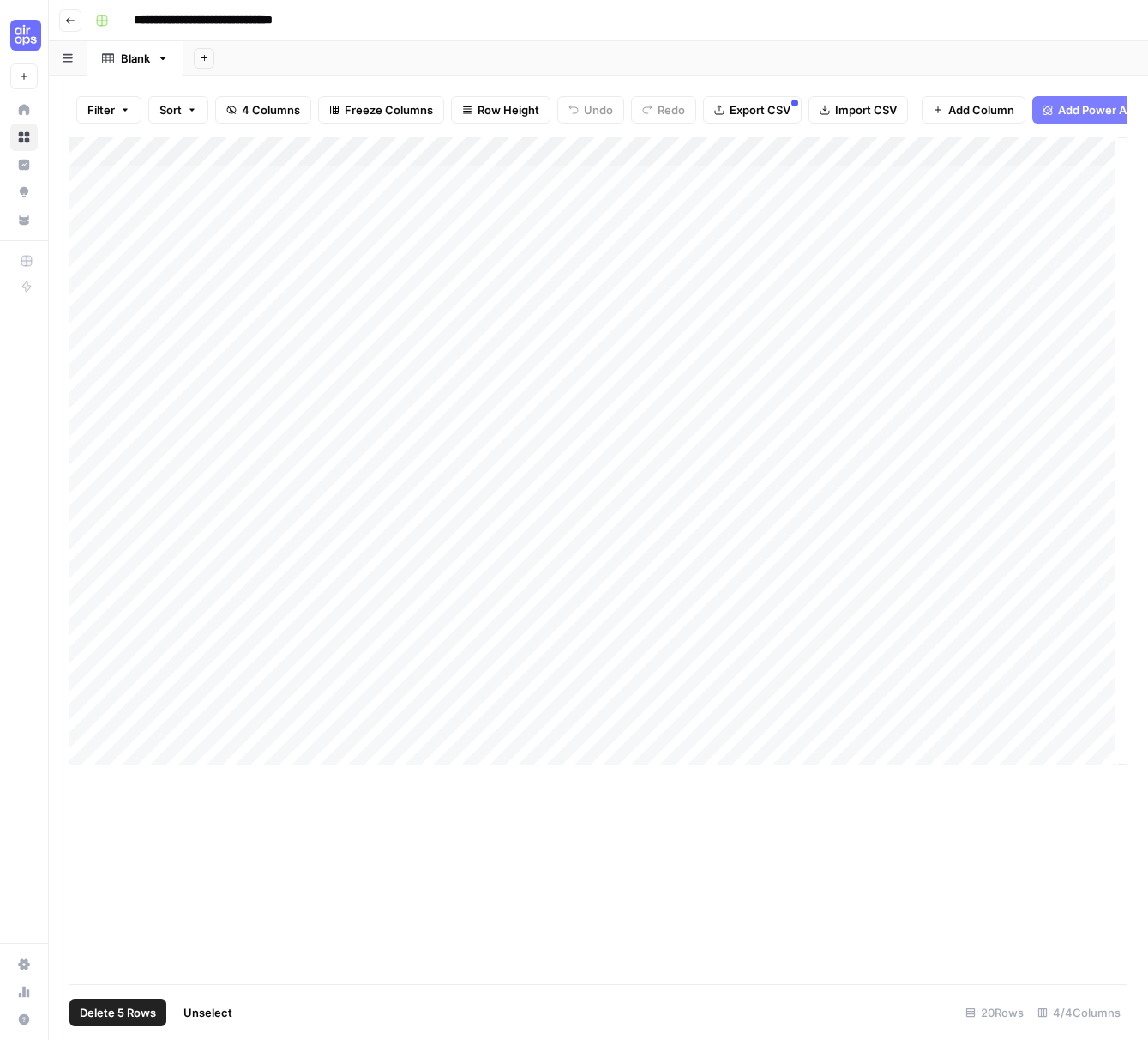
click at [125, 118] on button "Filter" at bounding box center [108, 109] width 66 height 27
click at [195, 112] on icon "button" at bounding box center [192, 110] width 10 height 10
click at [881, 255] on div "Add Column" at bounding box center [598, 457] width 1058 height 640
click at [72, 196] on div "Add Column" at bounding box center [598, 457] width 1058 height 640
click at [77, 192] on div "Add Column" at bounding box center [598, 457] width 1058 height 640
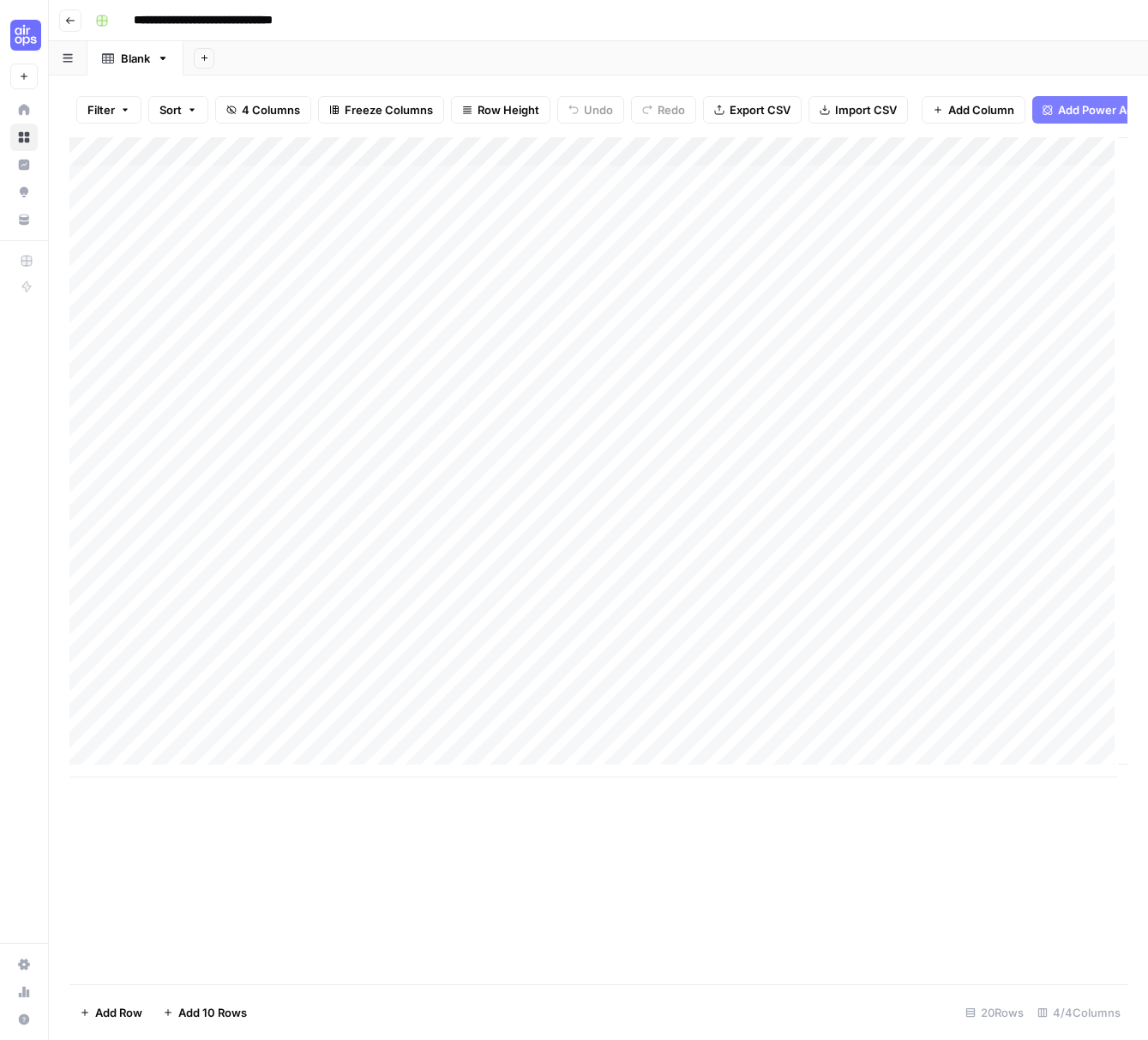
click at [114, 195] on div "Add Column" at bounding box center [598, 457] width 1058 height 640
click at [404, 825] on div "Add Column" at bounding box center [598, 561] width 1058 height 847
drag, startPoint x: 80, startPoint y: 188, endPoint x: 82, endPoint y: 205, distance: 17.1
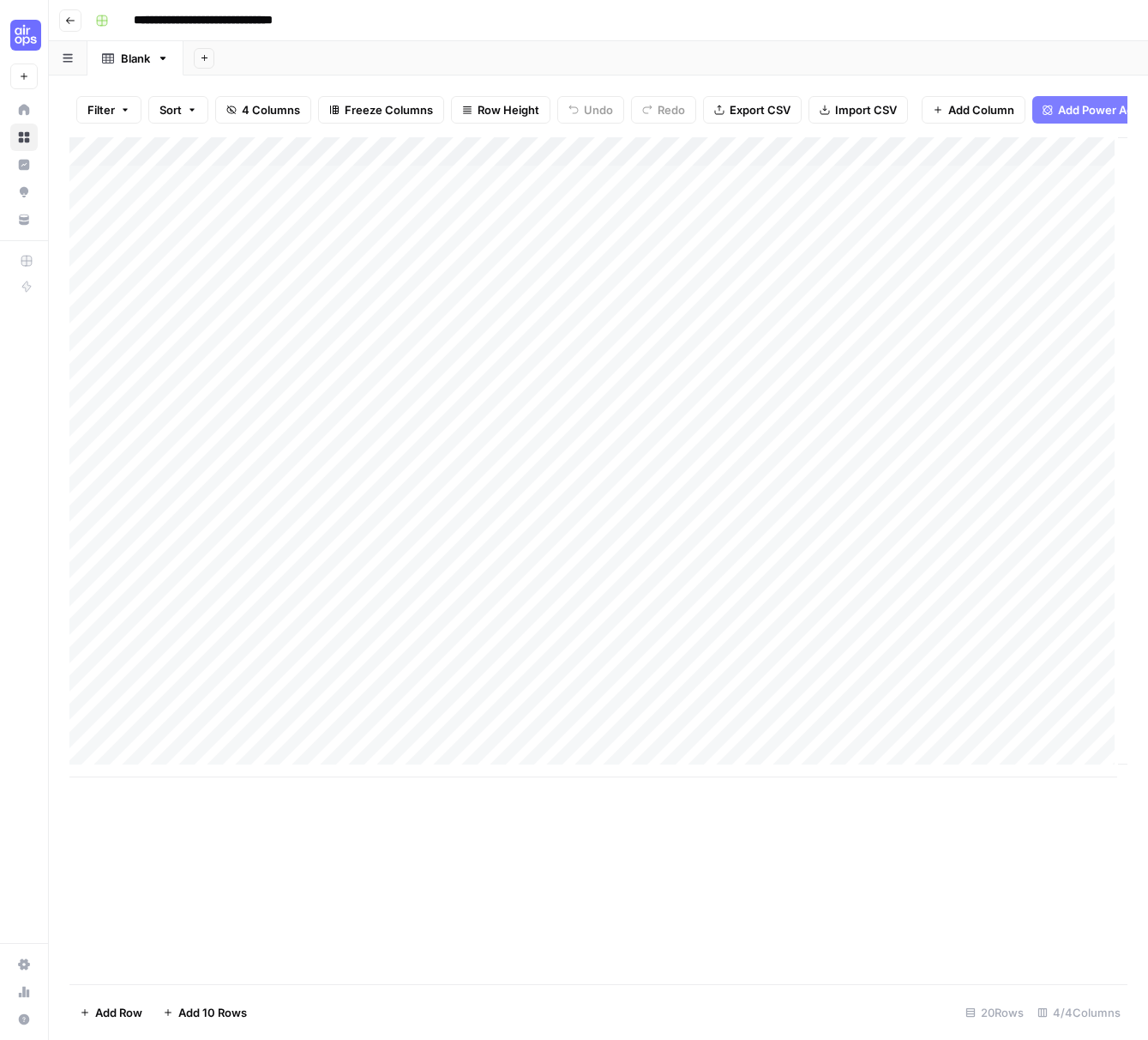
click at [80, 189] on div "Add Column" at bounding box center [598, 457] width 1058 height 640
click at [89, 194] on div "Add Column" at bounding box center [598, 457] width 1058 height 640
click at [93, 232] on div "Add Column" at bounding box center [598, 457] width 1058 height 640
click at [90, 223] on div "Add Column" at bounding box center [598, 457] width 1058 height 640
click at [85, 252] on div "Add Column" at bounding box center [598, 457] width 1058 height 640
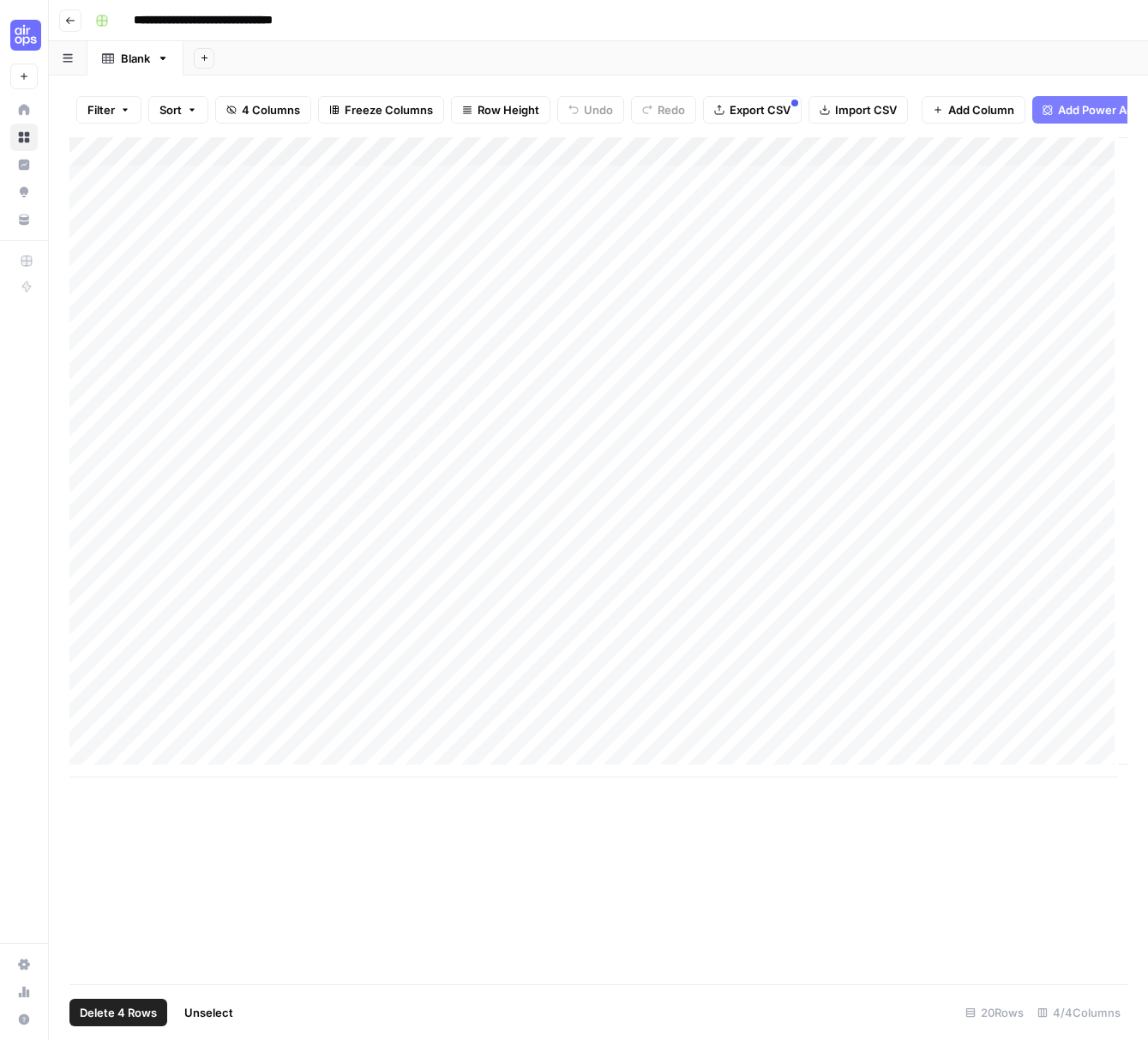
click at [84, 286] on div "Add Column" at bounding box center [598, 457] width 1058 height 640
click at [84, 309] on div "Add Column" at bounding box center [598, 457] width 1058 height 640
click at [193, 111] on icon "button" at bounding box center [192, 110] width 10 height 10
click at [130, 112] on button "Filter" at bounding box center [108, 109] width 66 height 27
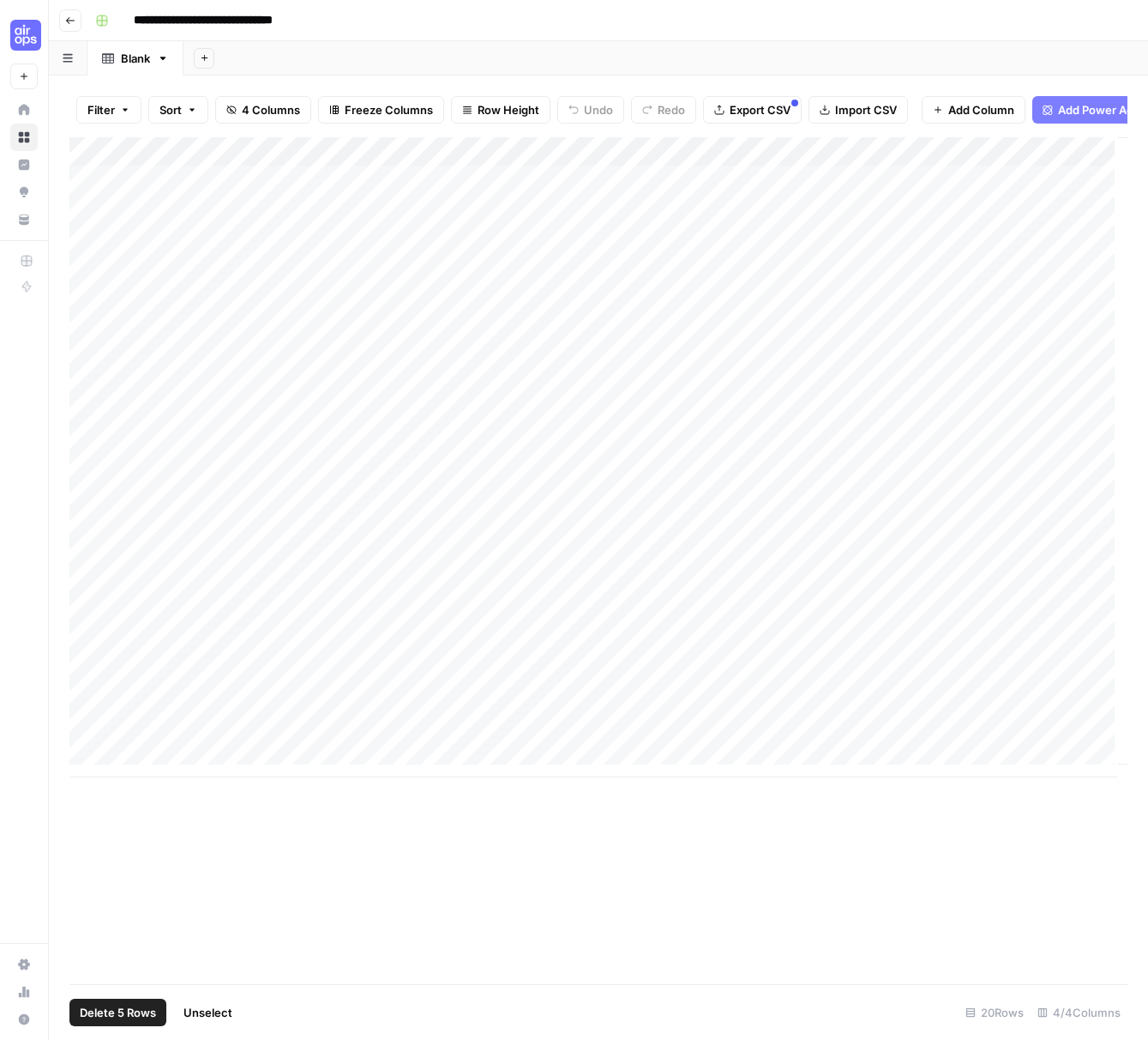
click at [130, 112] on button "Filter" at bounding box center [108, 109] width 66 height 27
click at [871, 199] on icon "button" at bounding box center [875, 200] width 10 height 10
click at [178, 280] on span "Clear All" at bounding box center [171, 278] width 42 height 16
click at [209, 349] on div "Add Column" at bounding box center [598, 457] width 1058 height 640
click at [92, 194] on div "Add Column" at bounding box center [598, 457] width 1058 height 640
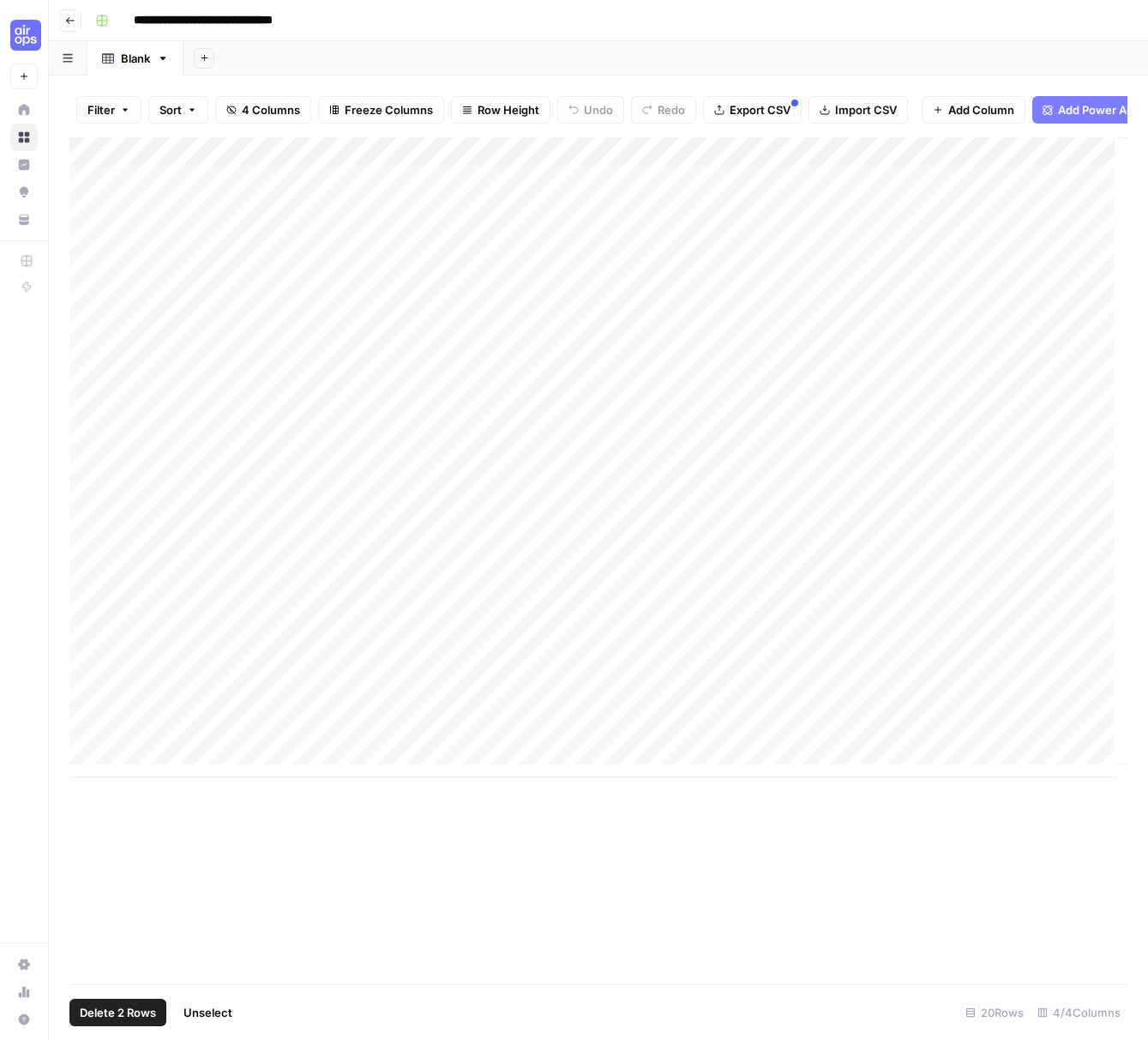
drag, startPoint x: 85, startPoint y: 221, endPoint x: 86, endPoint y: 240, distance: 19.0
click at [85, 222] on div "Add Column" at bounding box center [598, 457] width 1058 height 640
click at [85, 258] on div "Add Column" at bounding box center [598, 457] width 1058 height 640
click at [90, 289] on div "Add Column" at bounding box center [598, 457] width 1058 height 640
click at [87, 310] on div "Add Column" at bounding box center [598, 457] width 1058 height 640
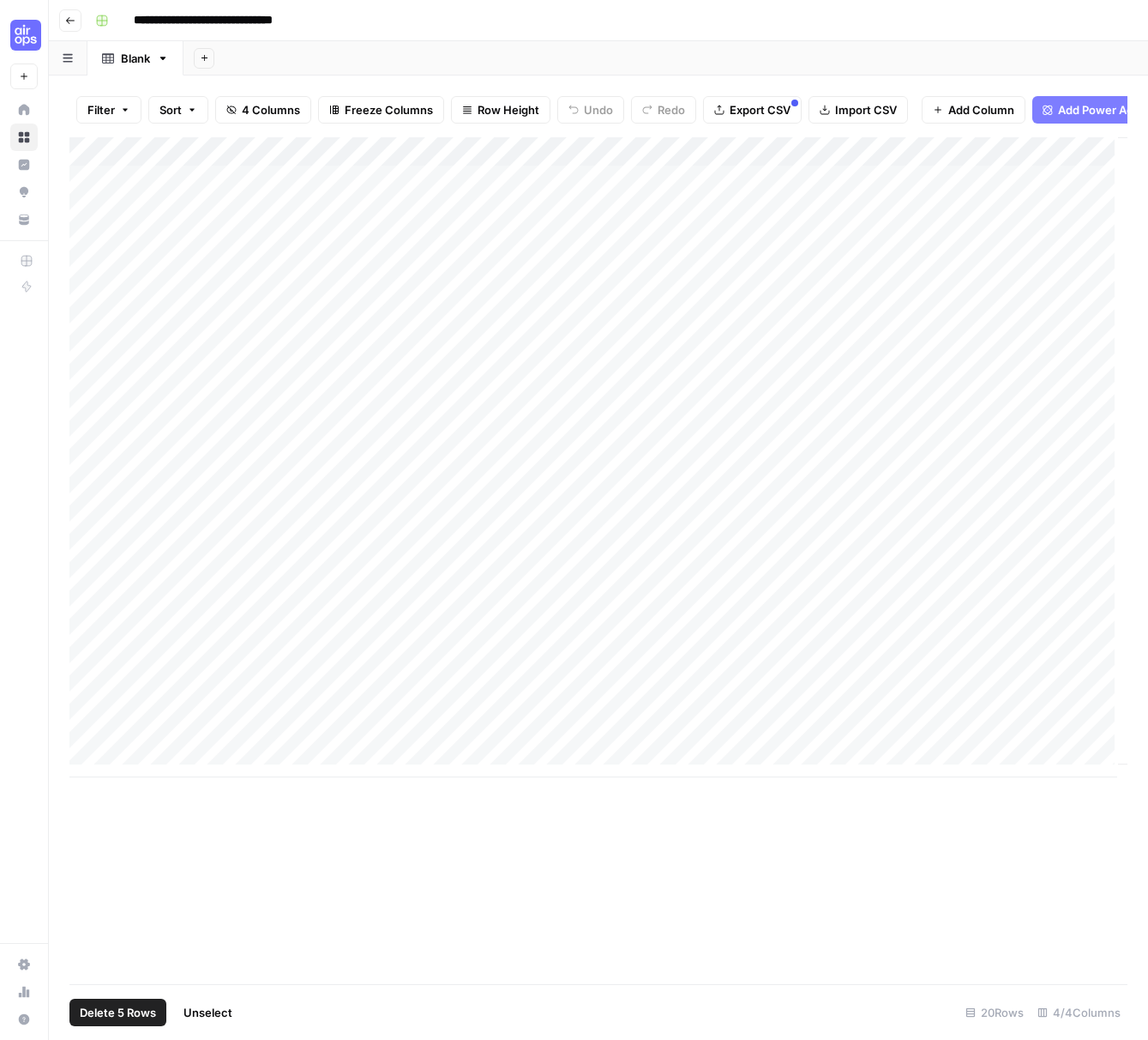
click at [106, 1023] on button "Delete 5 Rows" at bounding box center [117, 1012] width 97 height 27
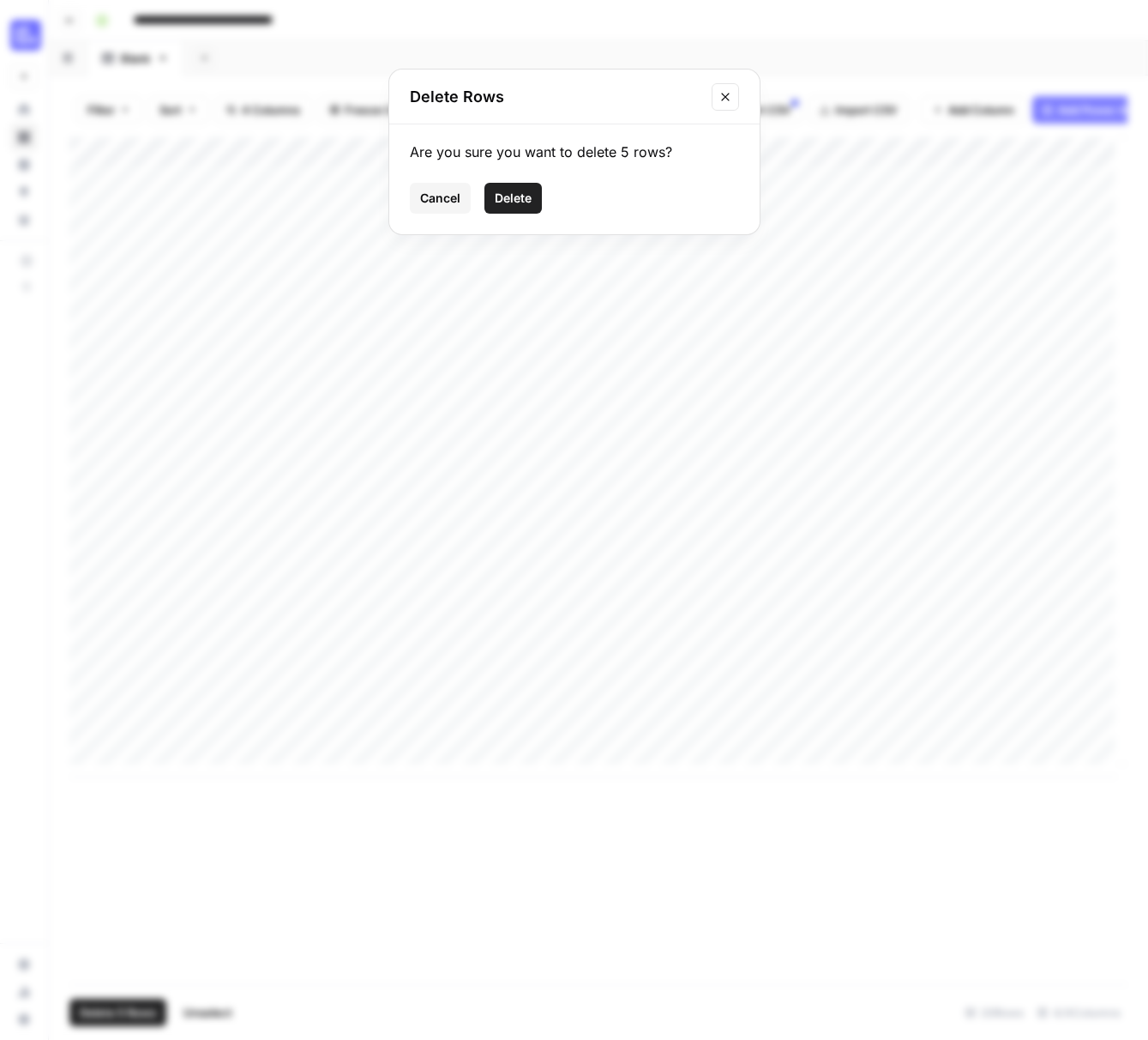
click at [520, 186] on button "Delete" at bounding box center [513, 198] width 58 height 31
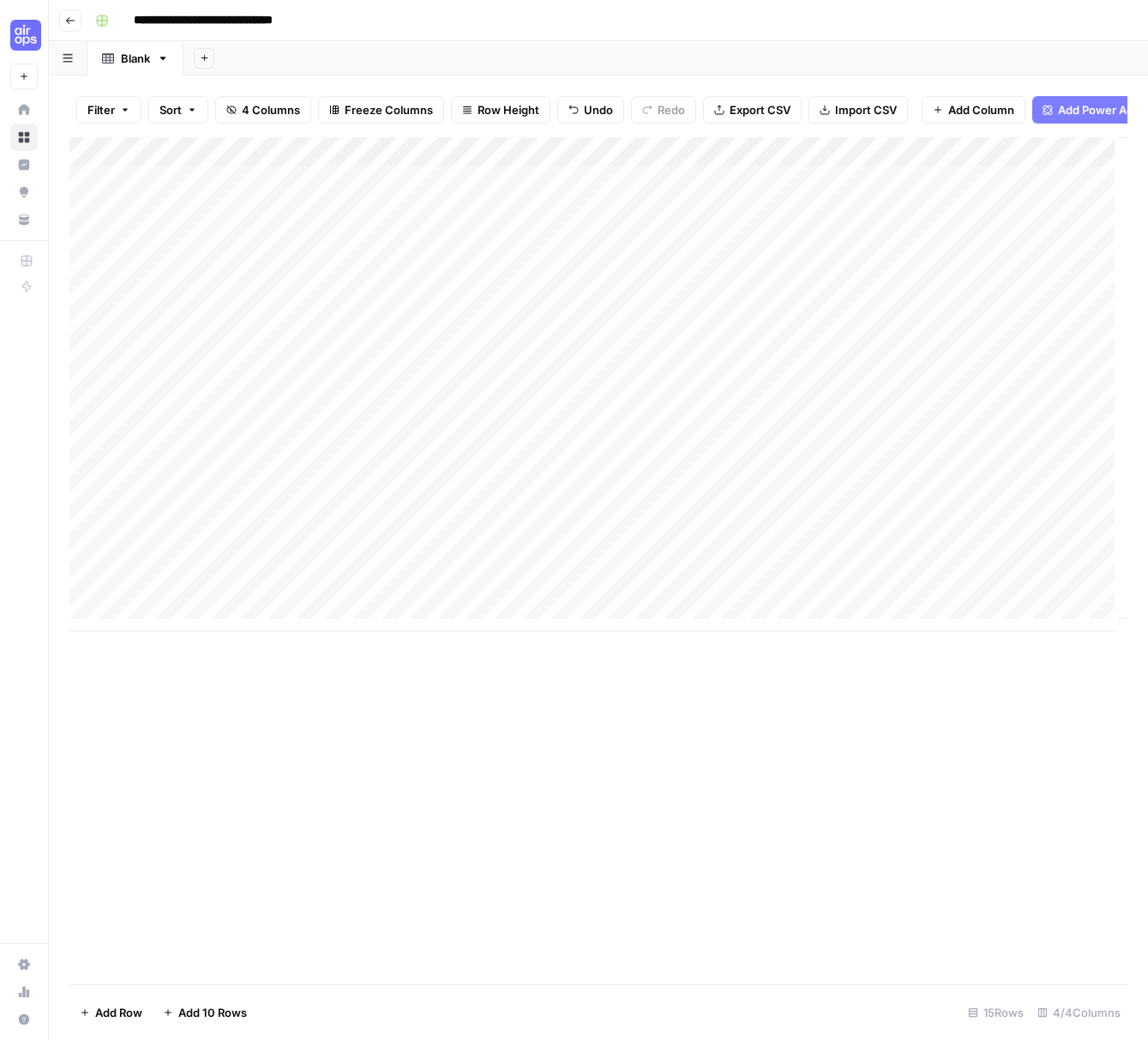
click at [244, 155] on div "Add Column" at bounding box center [598, 384] width 1058 height 494
click at [219, 398] on span "Remove Column" at bounding box center [238, 395] width 150 height 17
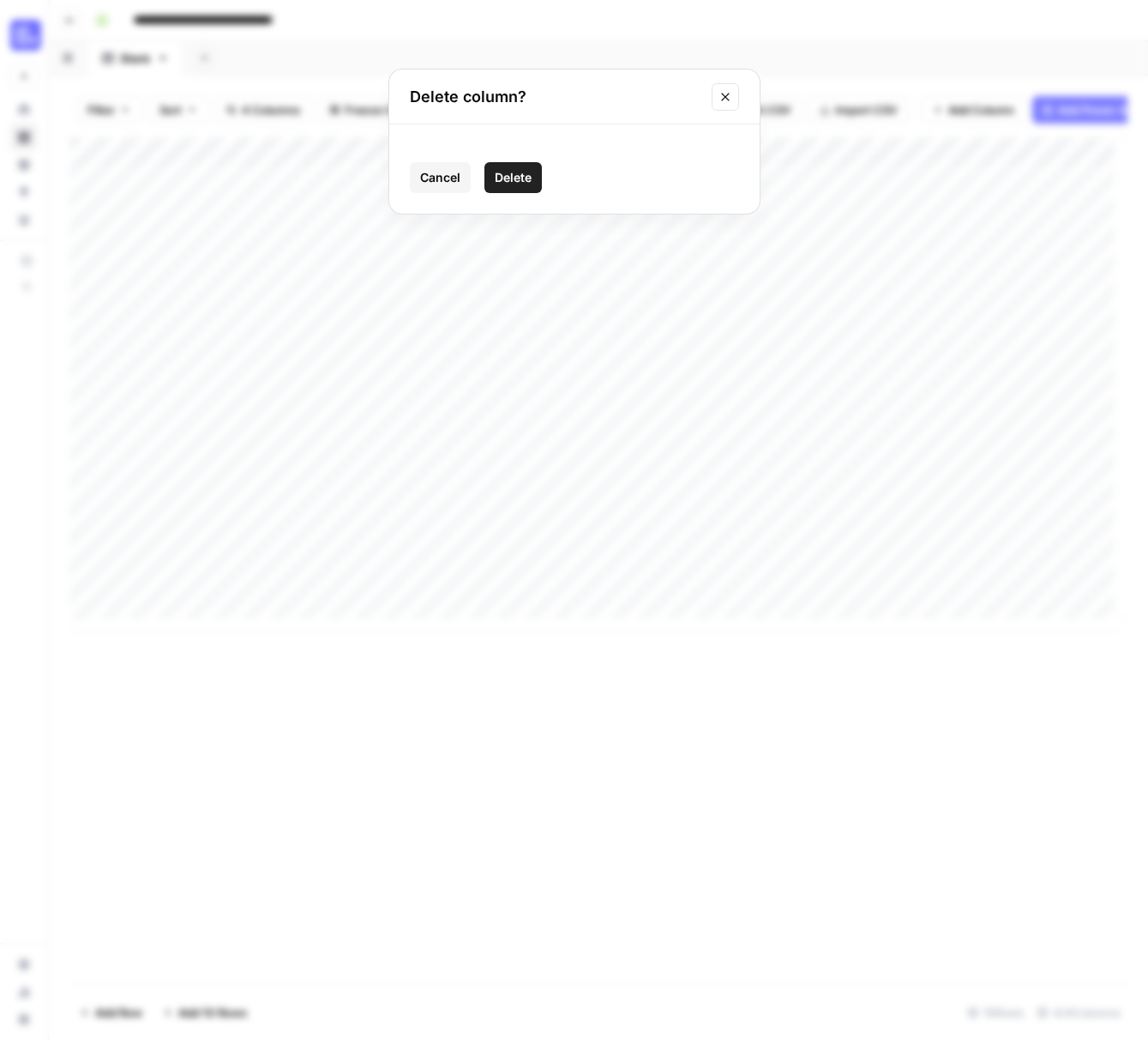
click at [517, 174] on span "Delete" at bounding box center [513, 178] width 37 height 17
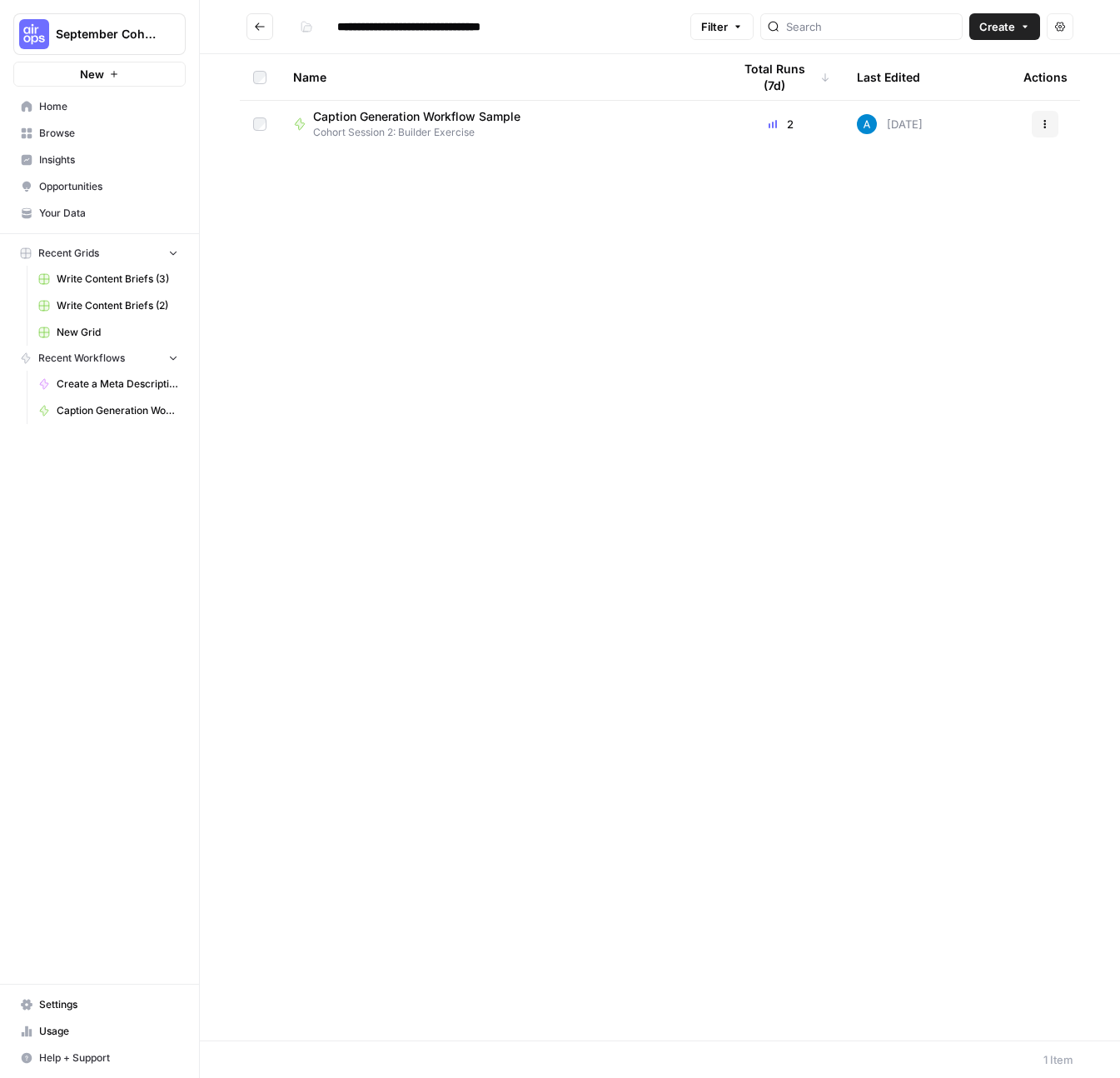
click at [52, 130] on span "Browse" at bounding box center [109, 133] width 139 height 15
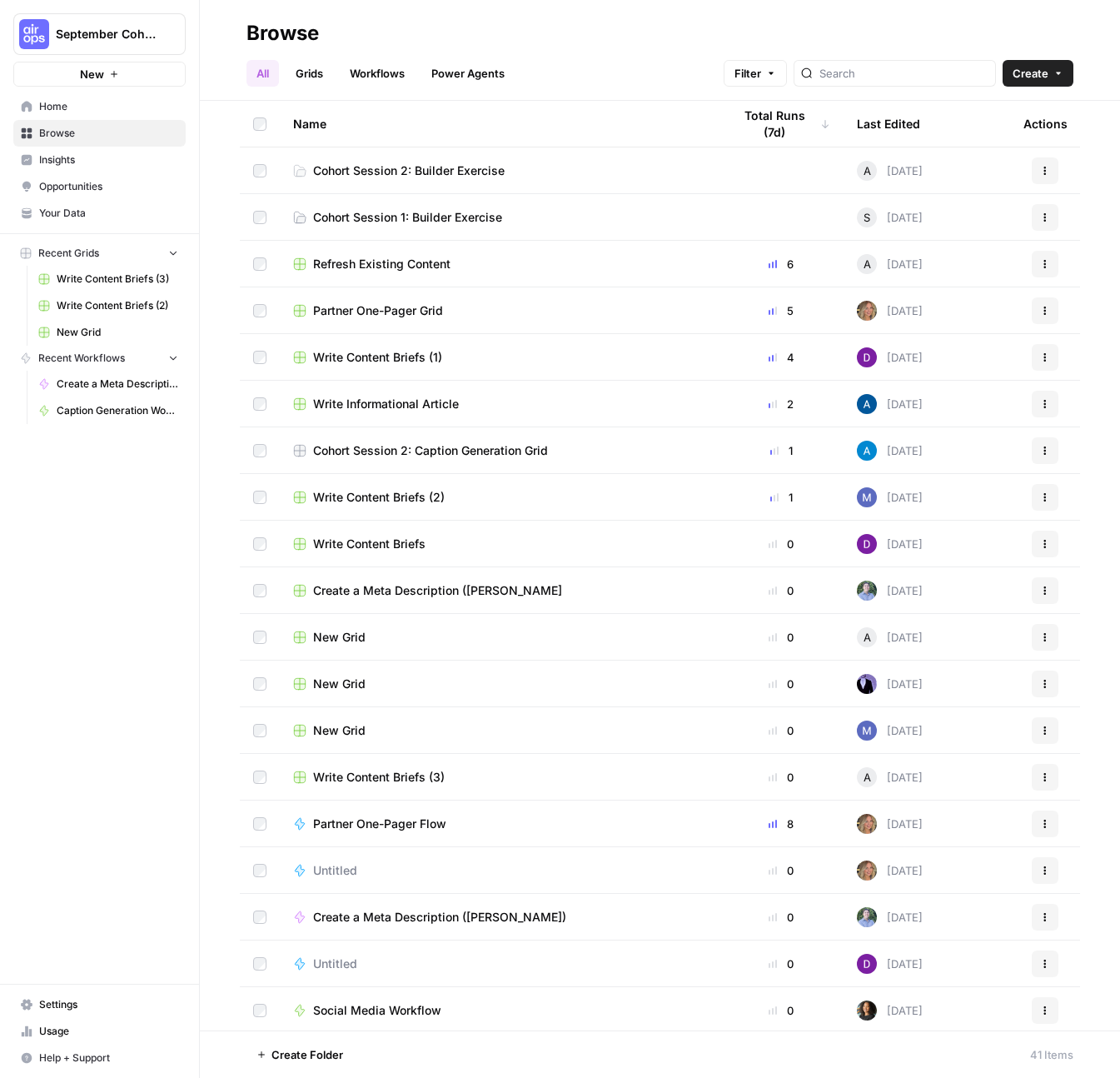
click at [466, 172] on span "Cohort Session 2: Builder Exercise" at bounding box center [409, 171] width 192 height 17
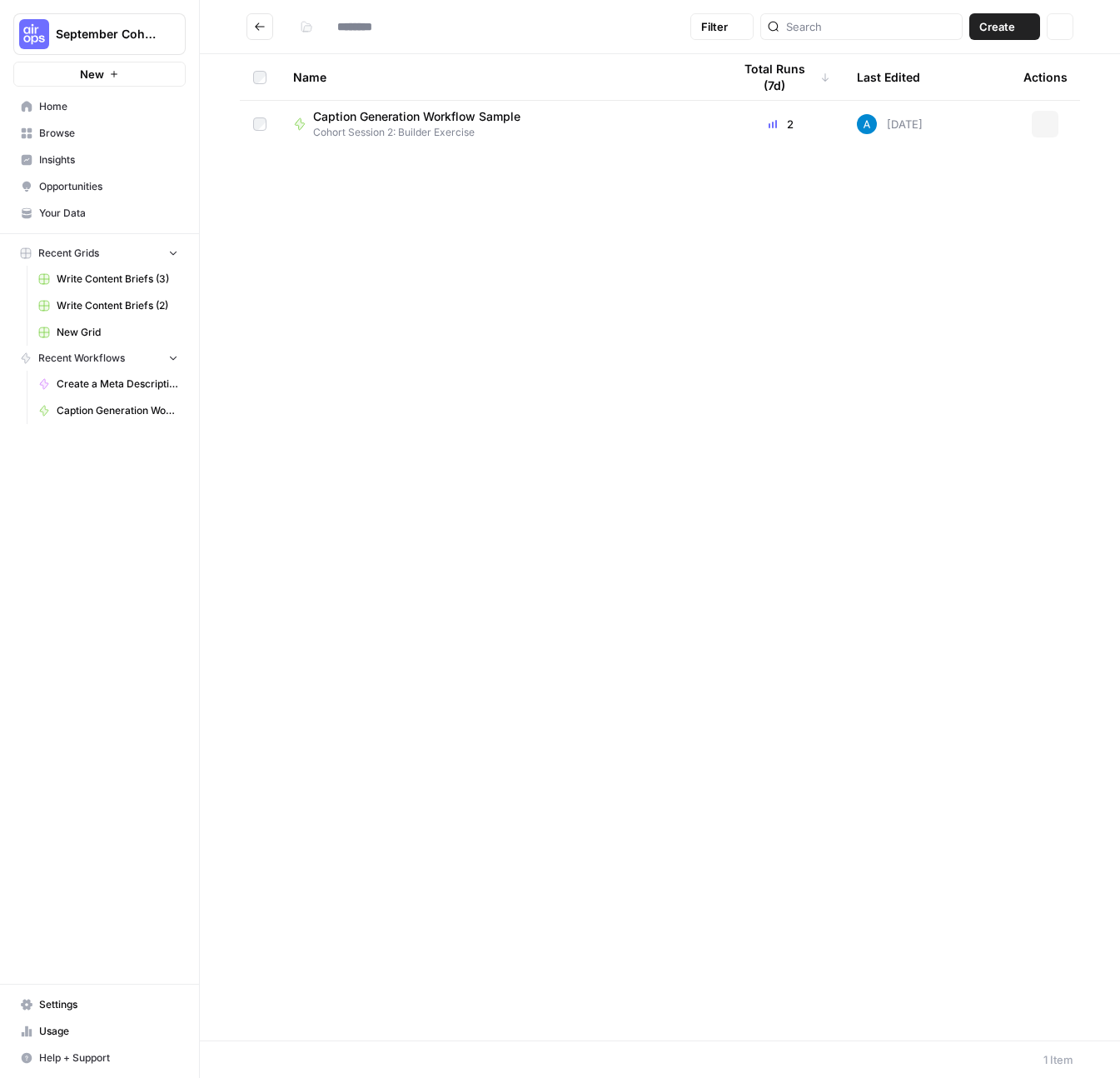
type input "**********"
click at [264, 25] on icon "Go back" at bounding box center [260, 27] width 12 height 12
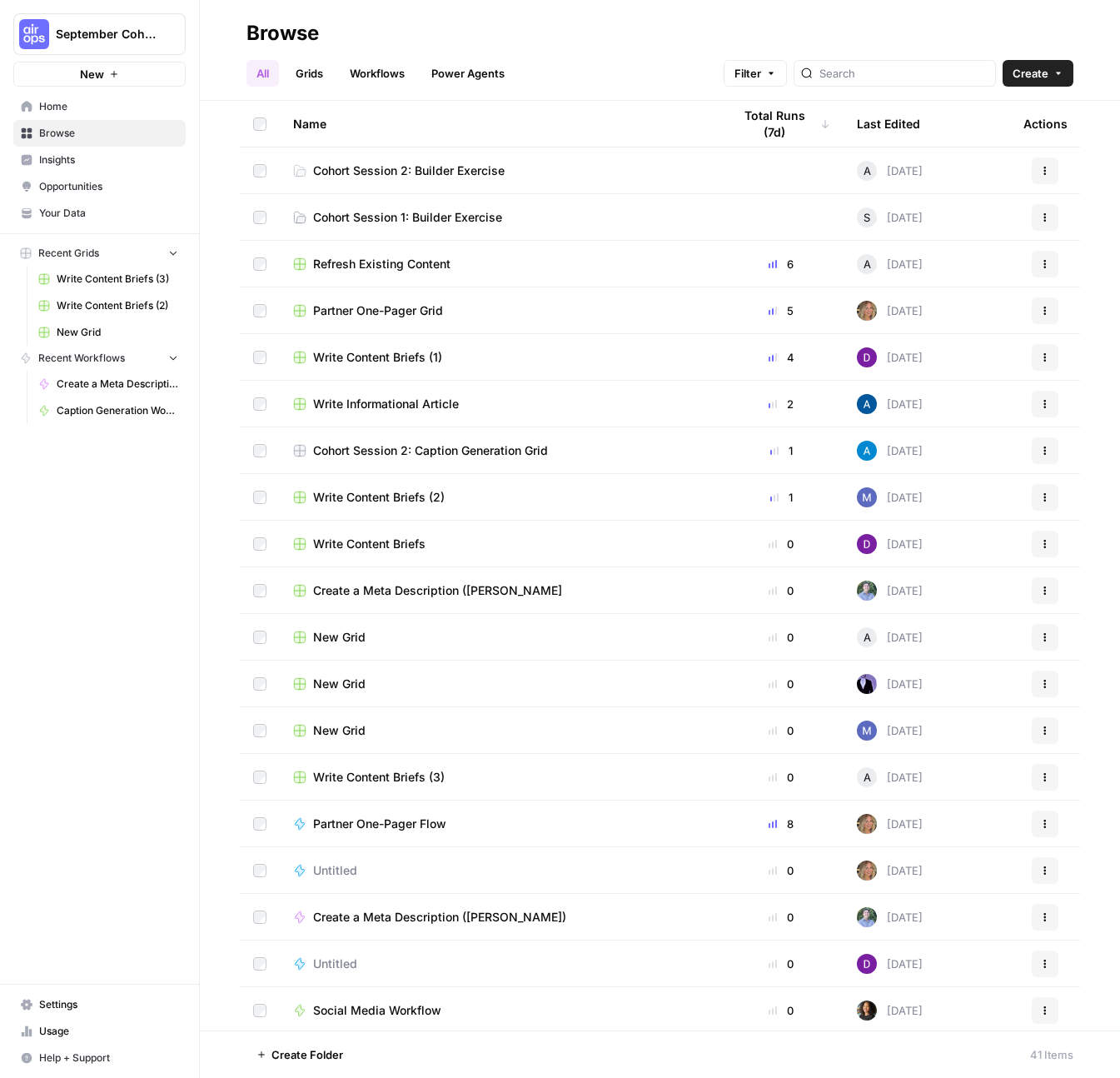
click at [461, 172] on span "Cohort Session 2: Builder Exercise" at bounding box center [409, 171] width 192 height 17
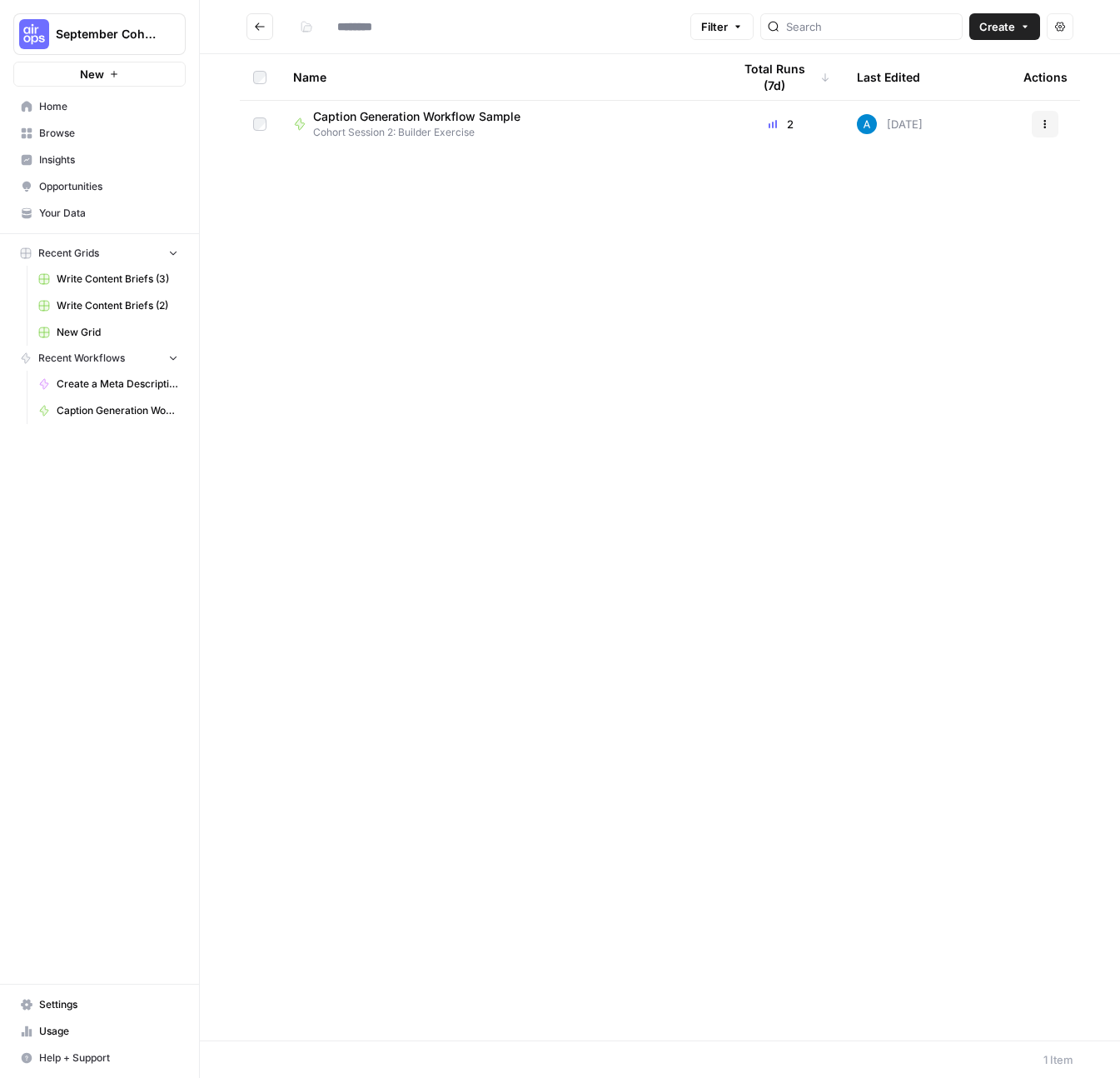
type input "**********"
click at [447, 132] on span "Cohort Session 2: Builder Exercise" at bounding box center [424, 133] width 221 height 15
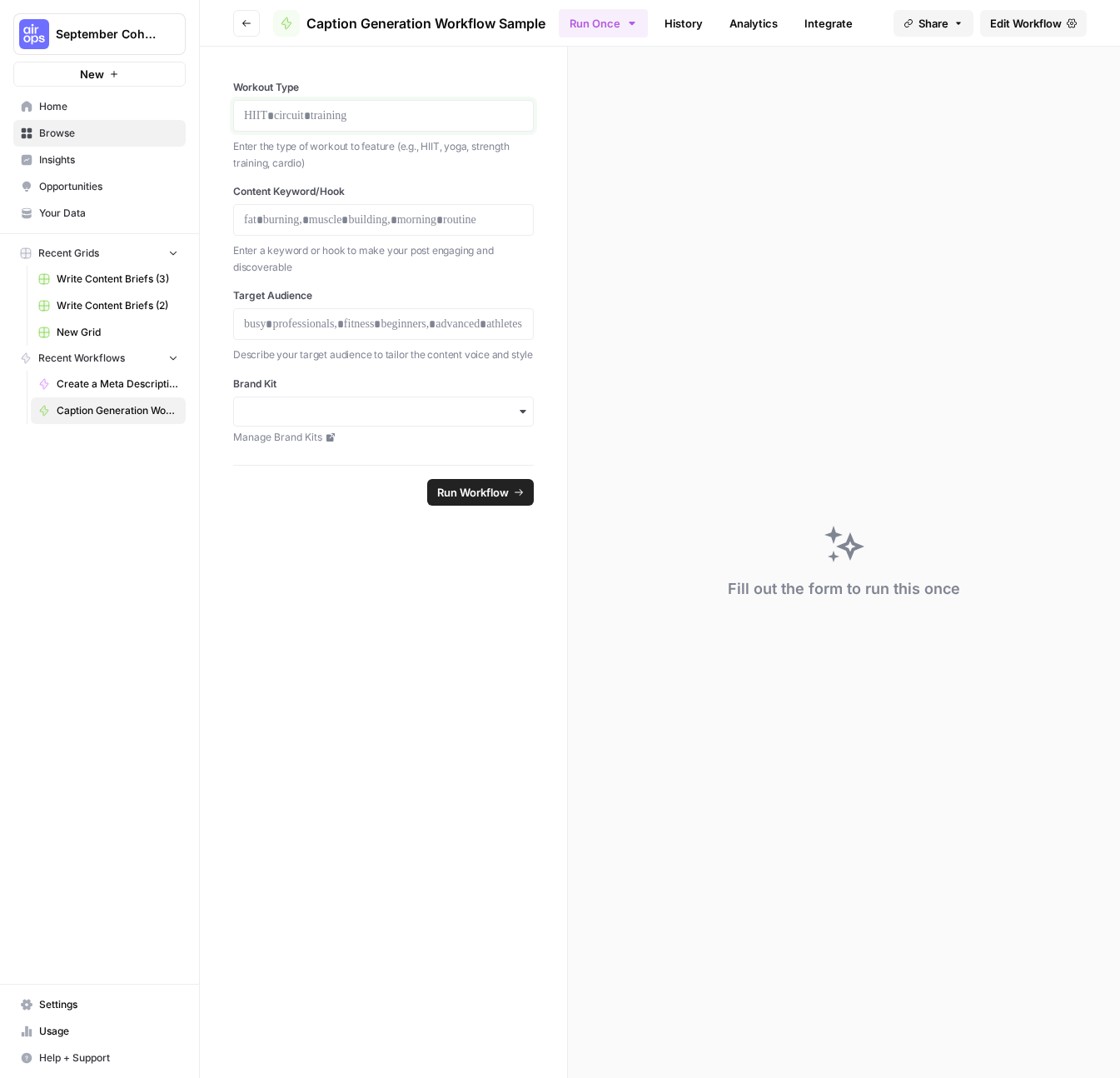
click at [352, 123] on p at bounding box center [383, 116] width 279 height 17
click at [476, 501] on span "Run Workflow" at bounding box center [473, 493] width 71 height 17
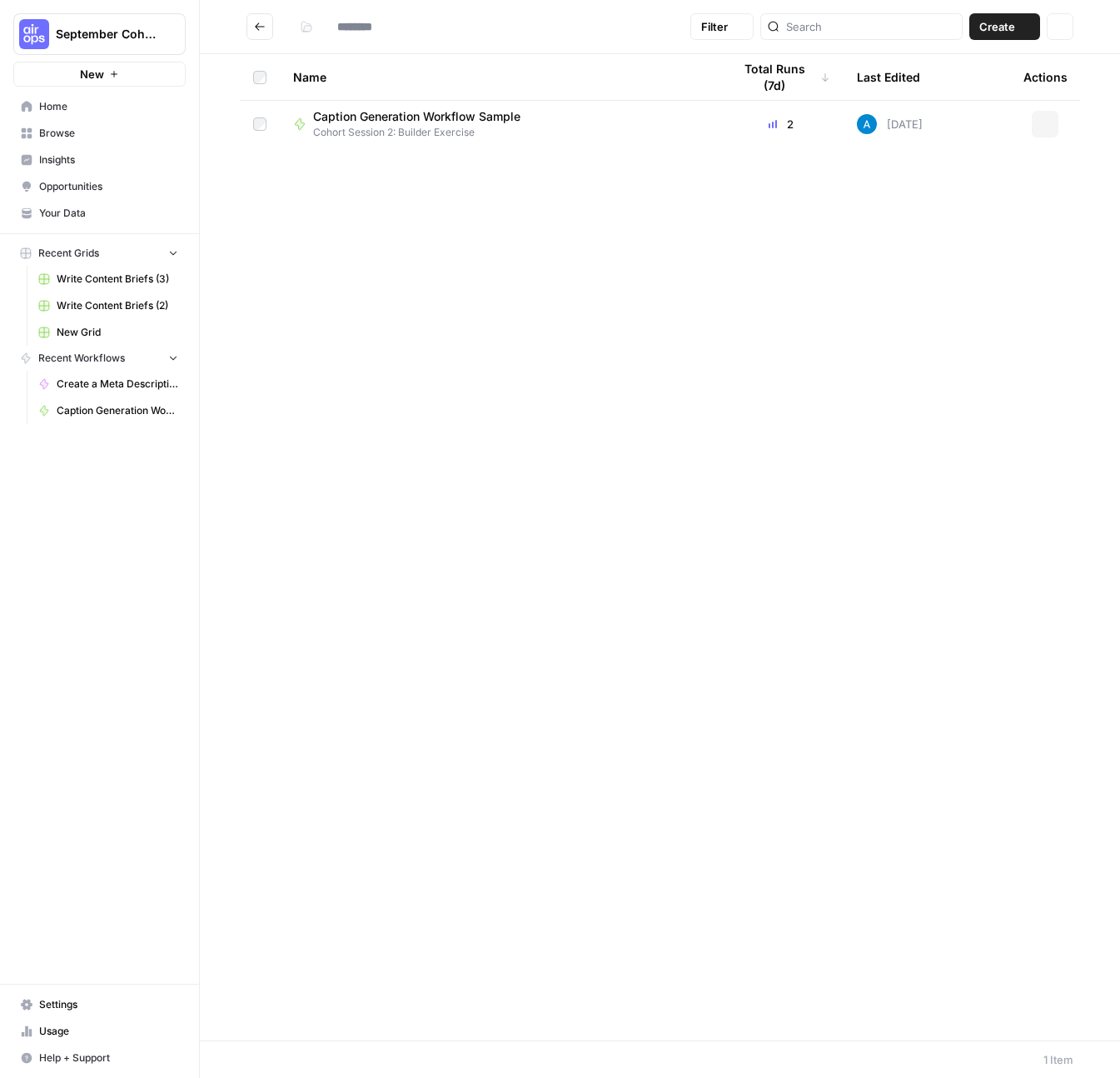
type input "**********"
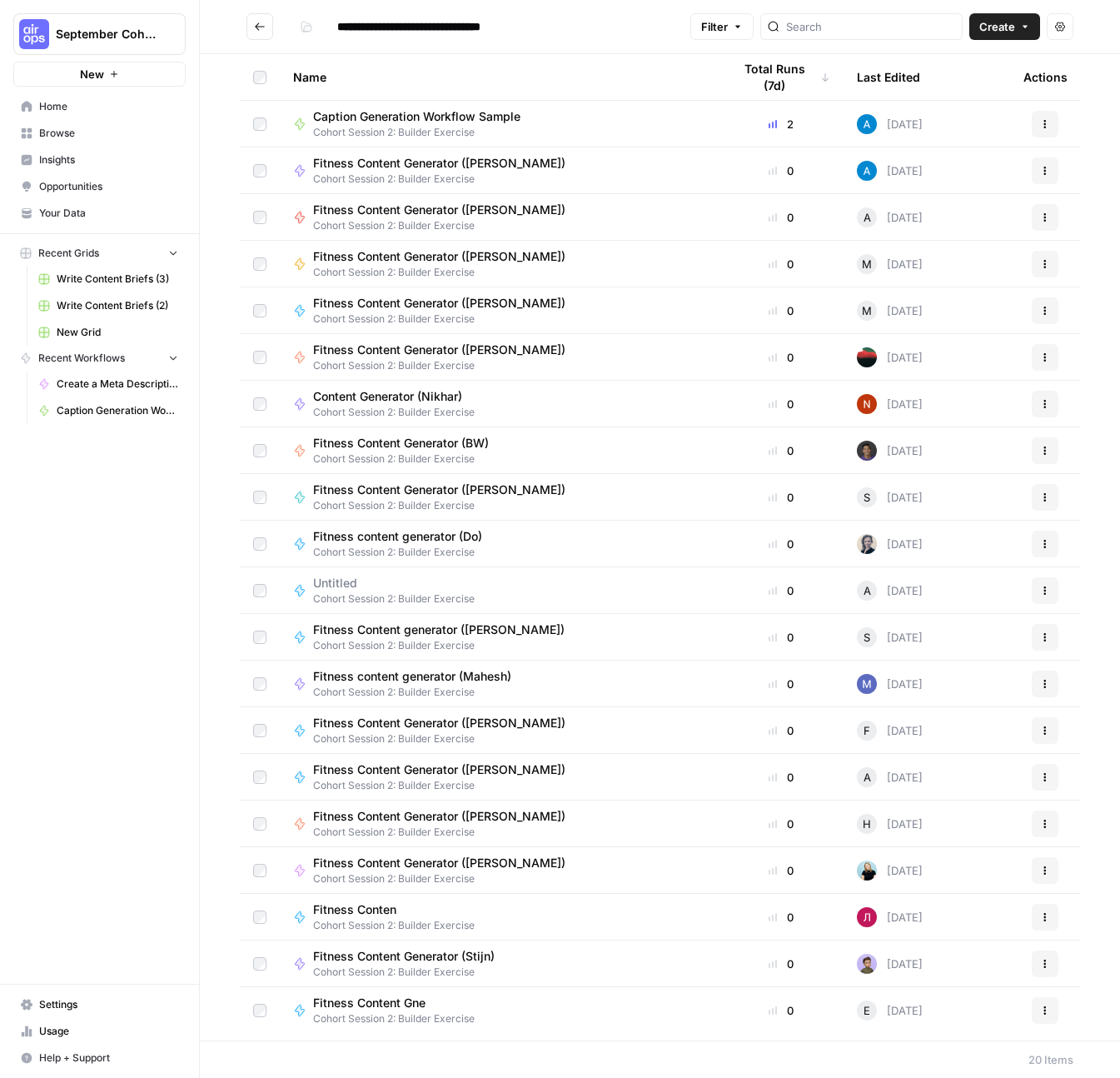
click at [78, 131] on span "Browse" at bounding box center [109, 133] width 139 height 15
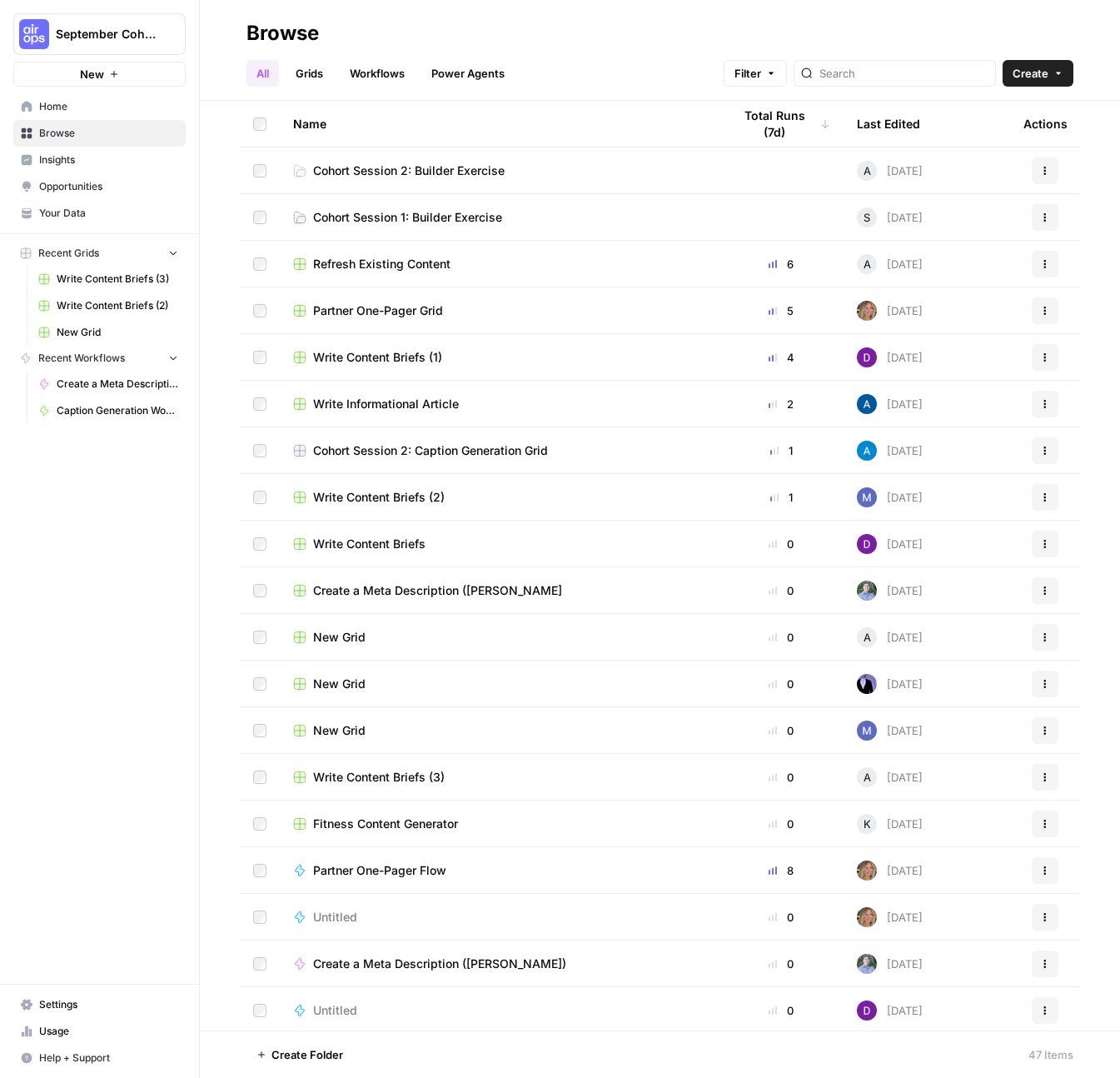
click at [429, 175] on span "Cohort Session 2: Builder Exercise" at bounding box center [409, 171] width 192 height 17
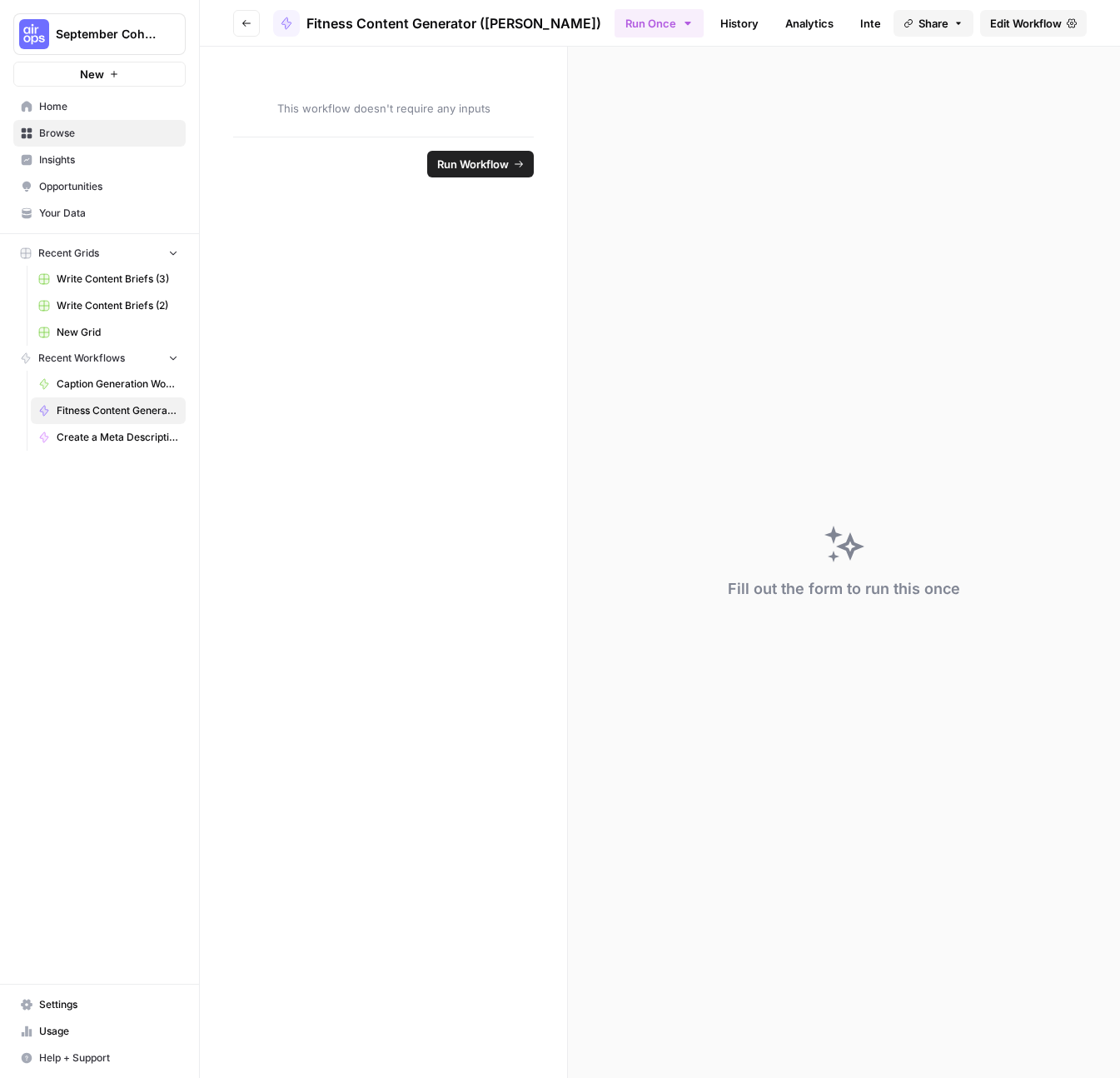
click at [1069, 22] on icon at bounding box center [1072, 24] width 10 height 10
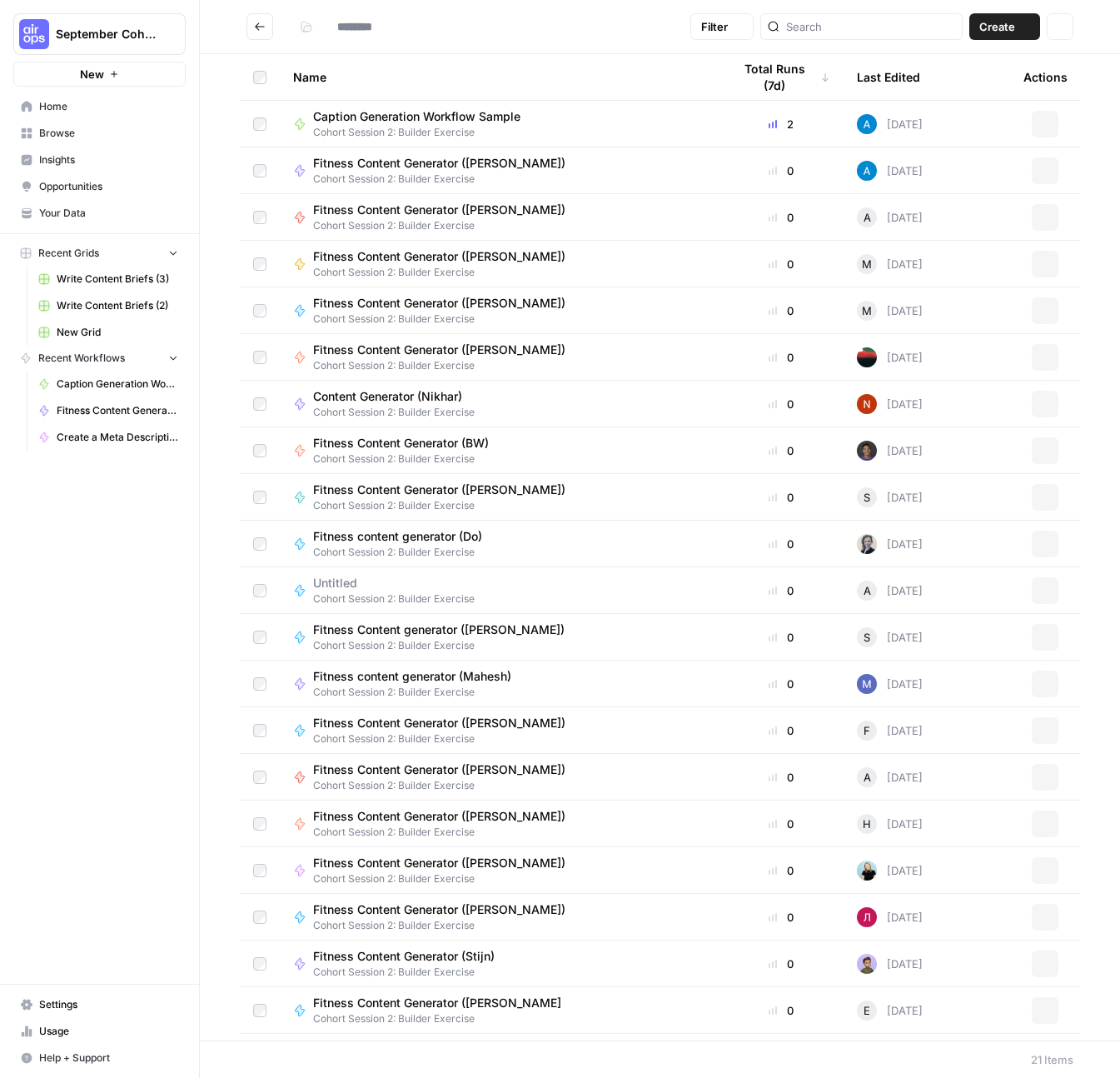
type input "**********"
click at [1027, 25] on icon "button" at bounding box center [1026, 27] width 10 height 10
click at [974, 91] on span "Workflow" at bounding box center [973, 89] width 93 height 17
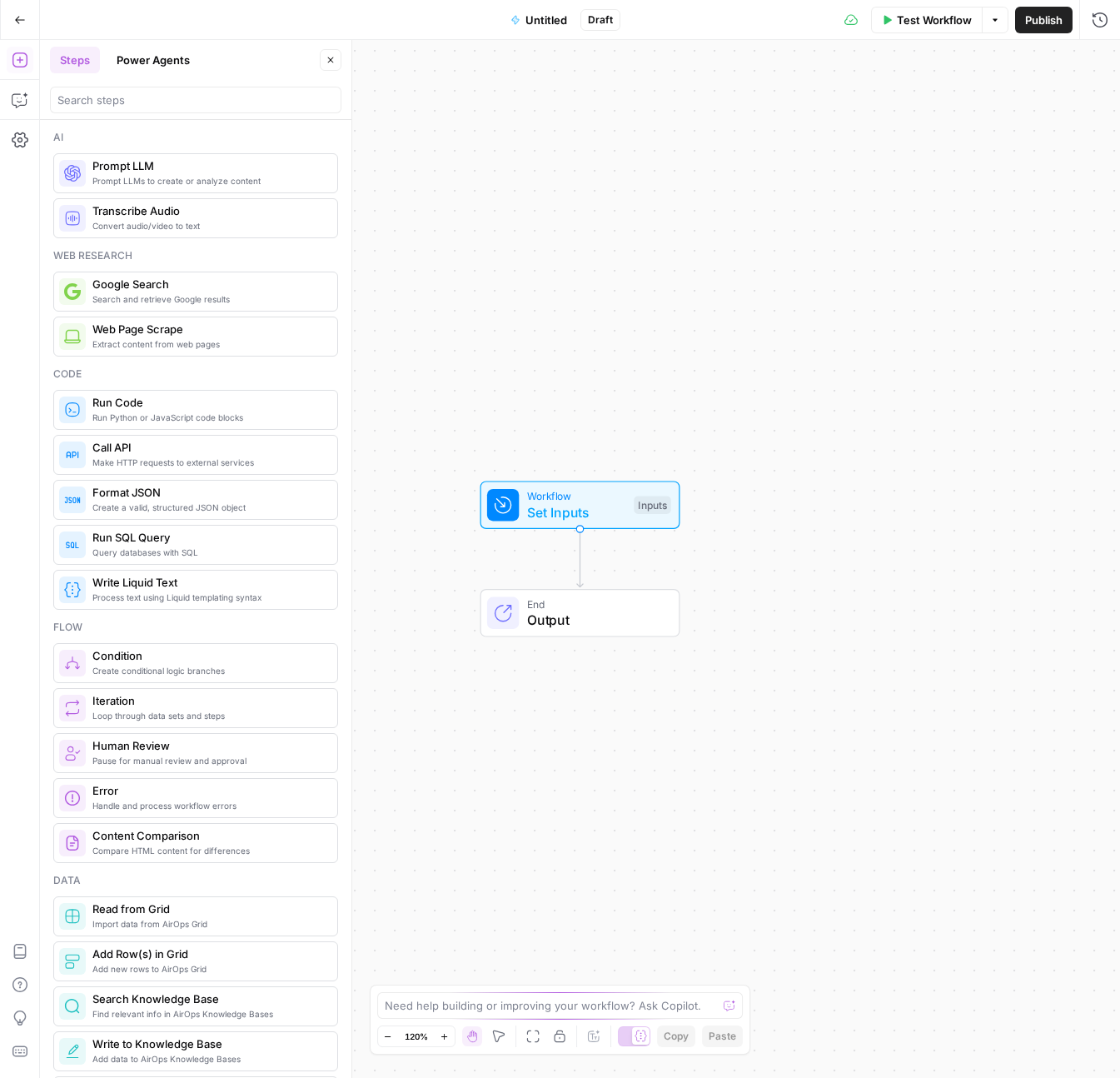
click at [549, 20] on span "Untitled" at bounding box center [546, 20] width 42 height 17
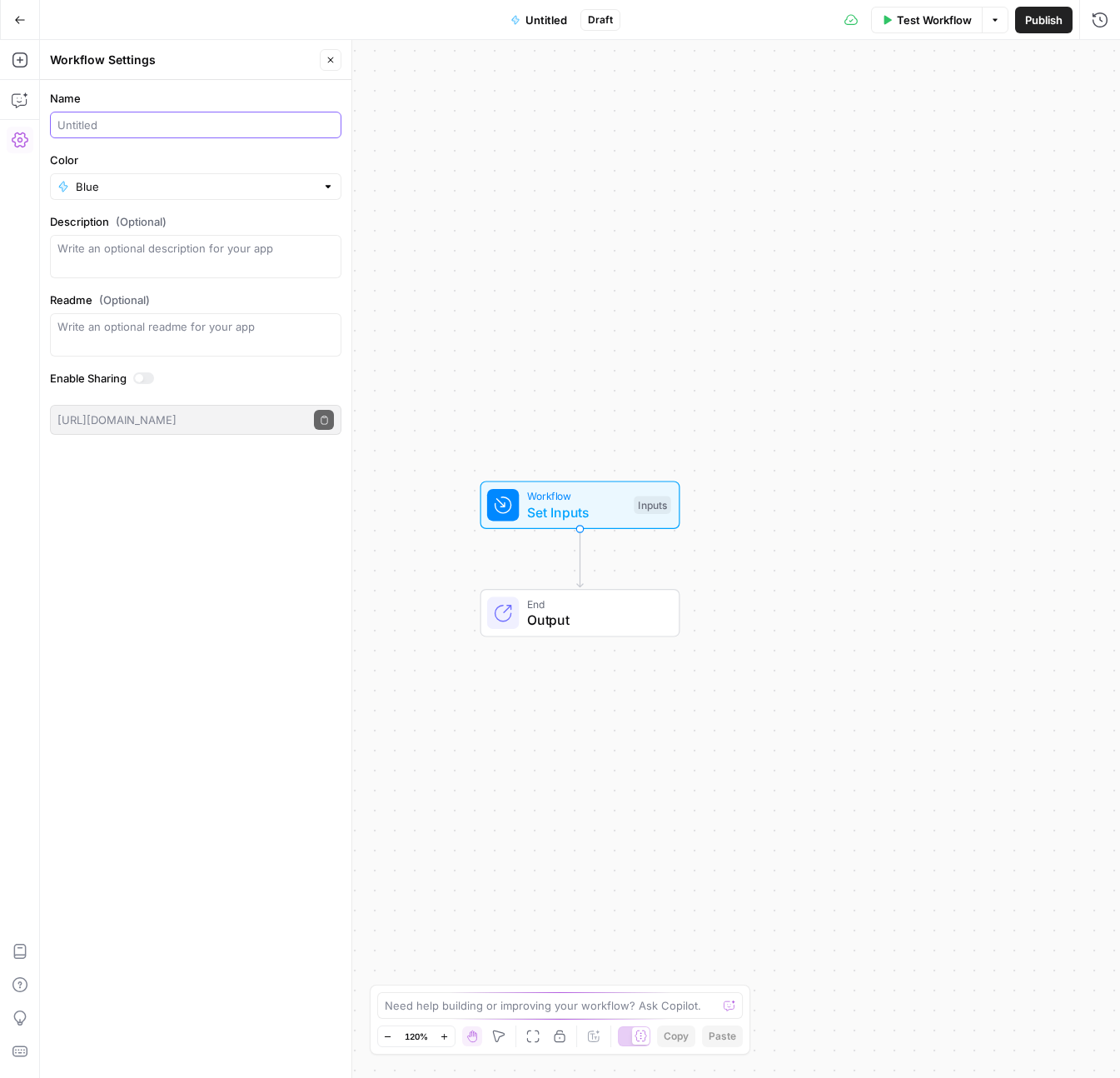
click at [177, 133] on div at bounding box center [195, 124] width 291 height 26
click at [95, 123] on input "Fitness Generator (Lana)" at bounding box center [196, 125] width 277 height 17
type input "Fitness Content Generator ([PERSON_NAME])"
click at [167, 91] on form "Name Fitness Content Generator (Lana) Color Blue Description (Optional) Readme …" at bounding box center [195, 262] width 312 height 365
click at [234, 484] on div "Name Fitness Content Generator (Lana) Color Blue Description (Optional) Readme …" at bounding box center [195, 579] width 312 height 998
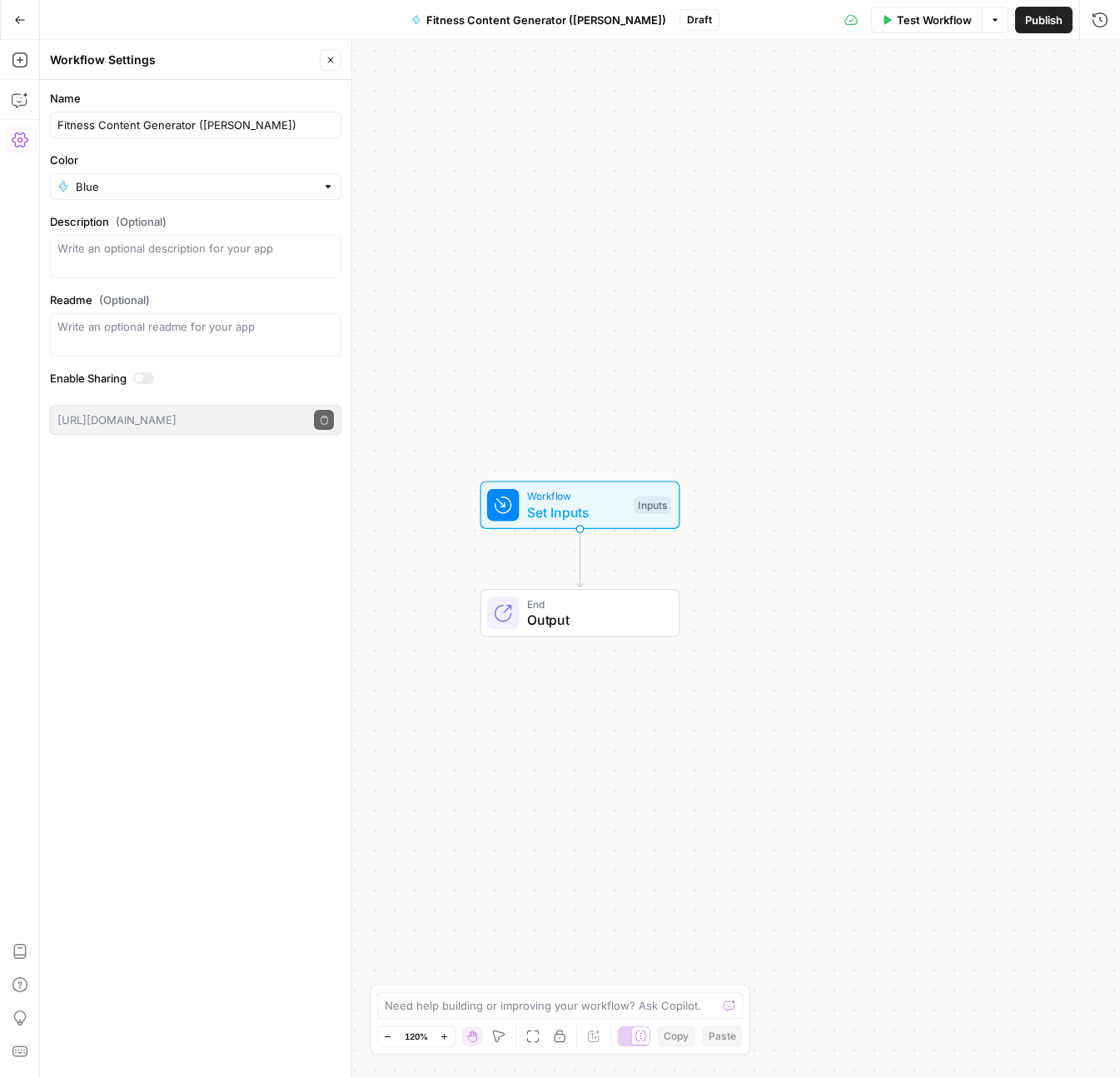
click at [1049, 16] on span "Publish" at bounding box center [1044, 20] width 37 height 17
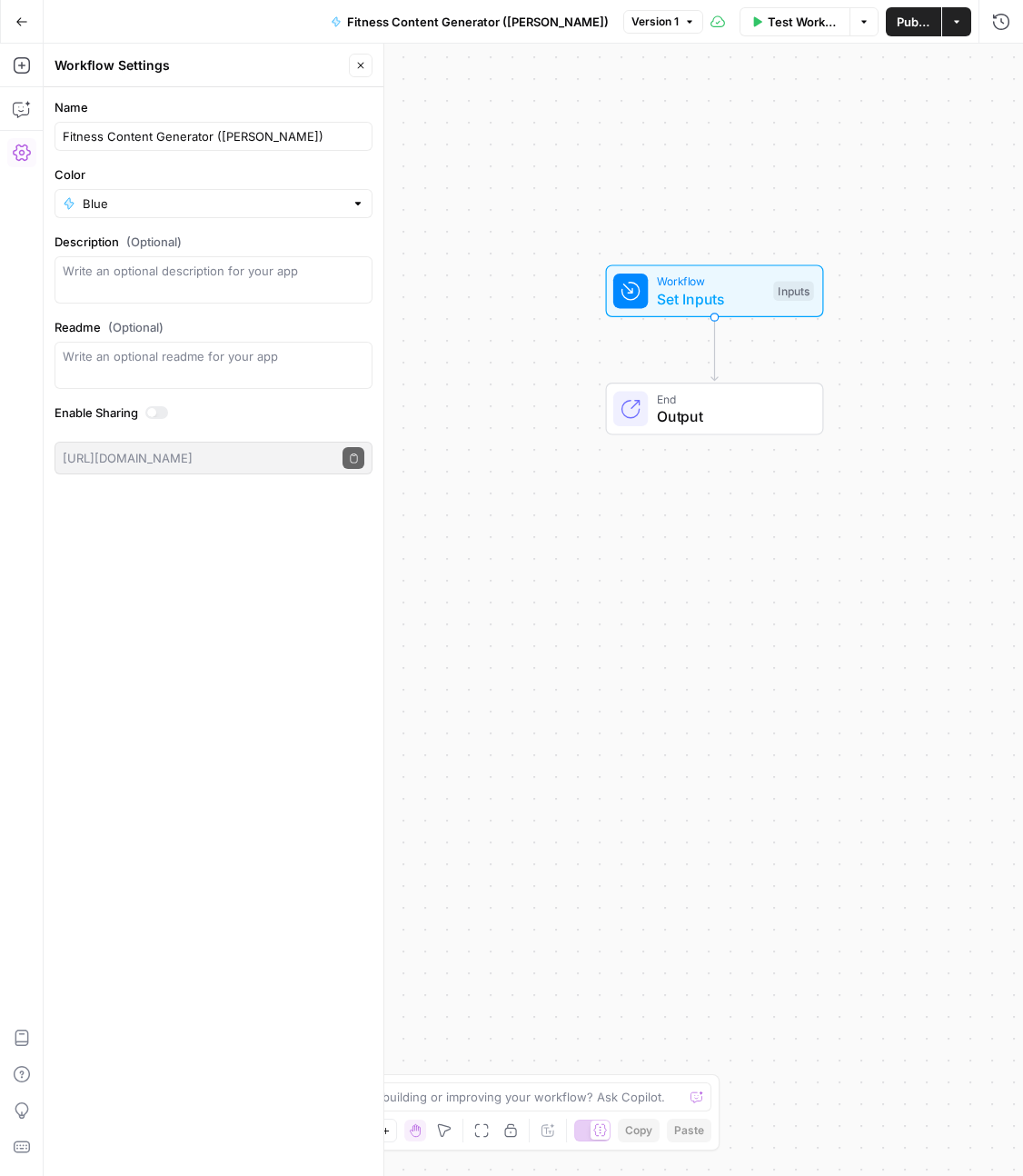
drag, startPoint x: 487, startPoint y: 357, endPoint x: 582, endPoint y: 74, distance: 298.5
click at [582, 73] on div "Workflow Set Inputs Inputs End Output" at bounding box center [533, 610] width 979 height 1132
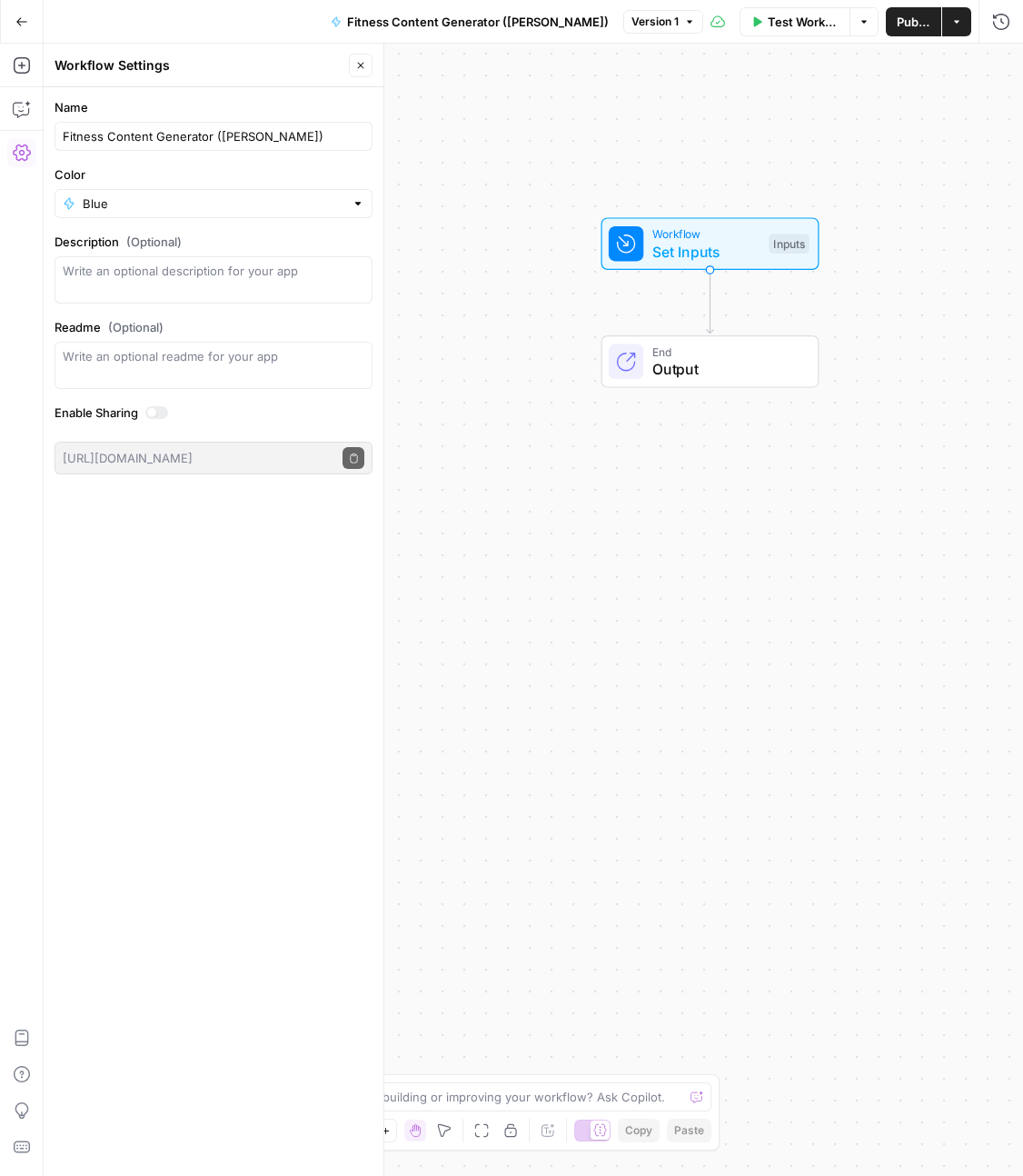
drag, startPoint x: 575, startPoint y: 234, endPoint x: 560, endPoint y: 188, distance: 48.4
click at [562, 191] on div "Workflow Set Inputs Inputs End Output" at bounding box center [533, 610] width 979 height 1132
click at [707, 298] on icon "Edge from start to end" at bounding box center [706, 297] width 6 height 64
click at [445, 278] on div "Workflow Set Inputs Inputs End Output" at bounding box center [533, 610] width 979 height 1132
click at [364, 60] on icon "button" at bounding box center [361, 66] width 11 height 11
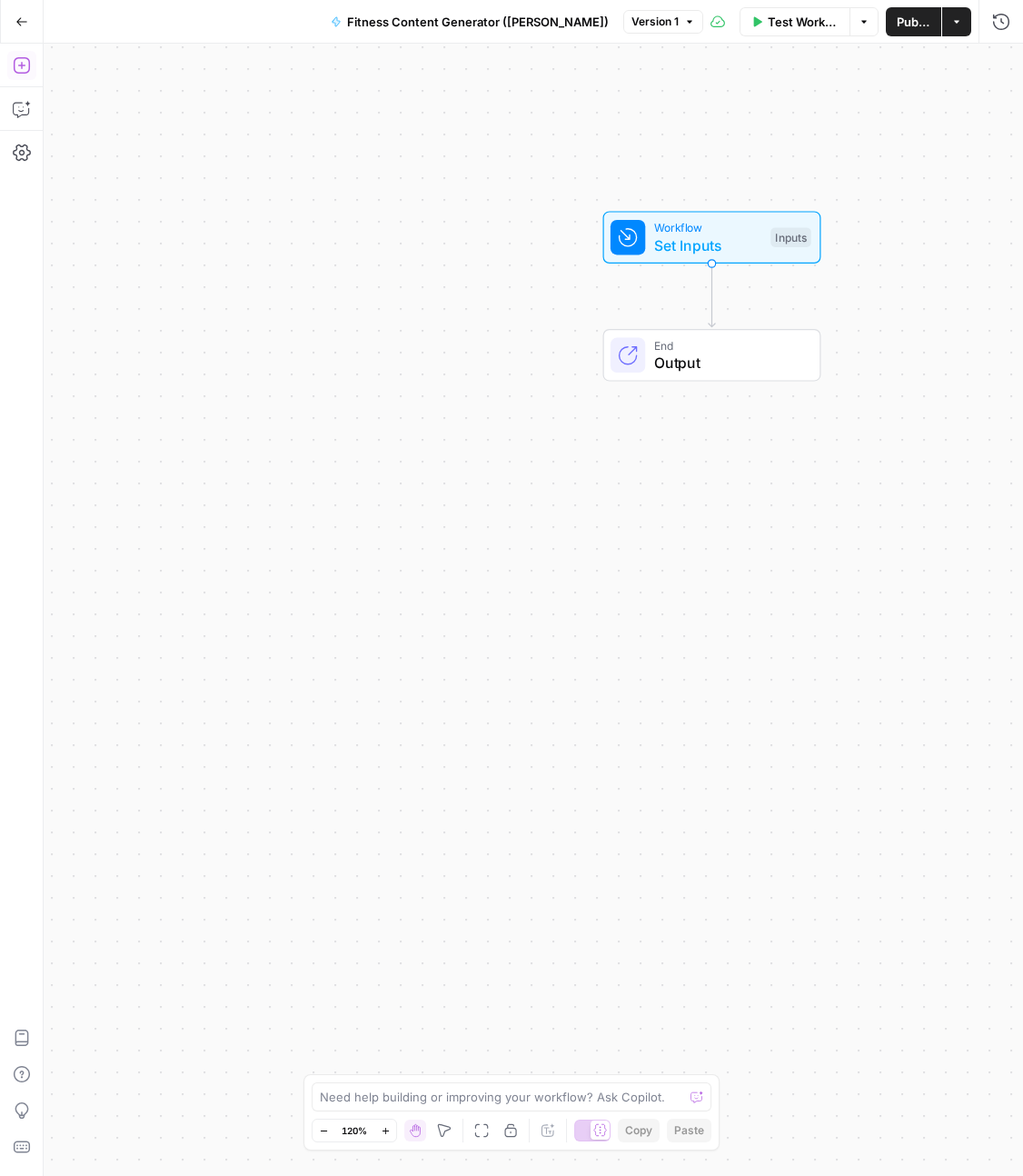
click at [23, 70] on icon "button" at bounding box center [22, 66] width 19 height 19
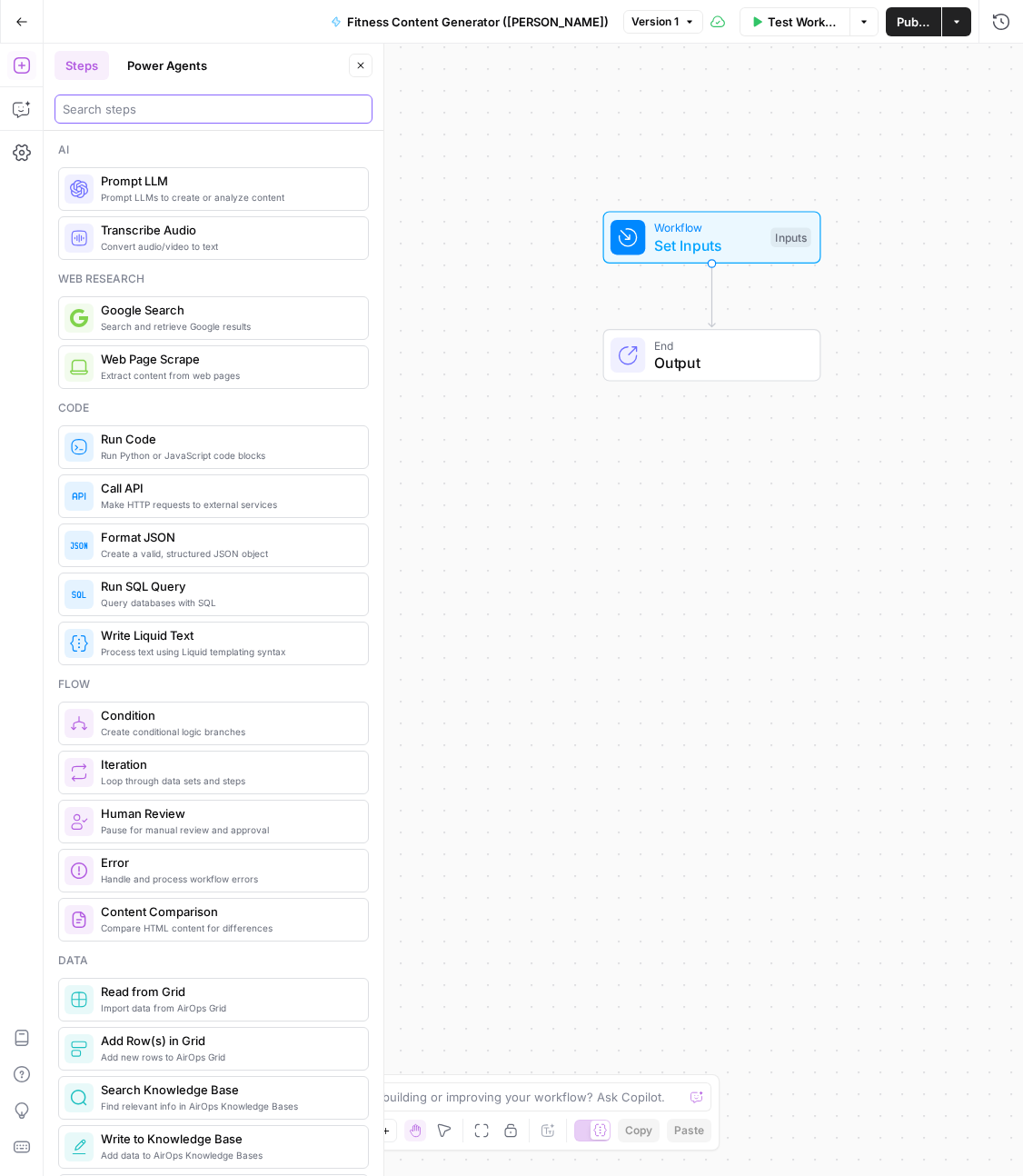
click at [142, 113] on input "search" at bounding box center [214, 109] width 302 height 19
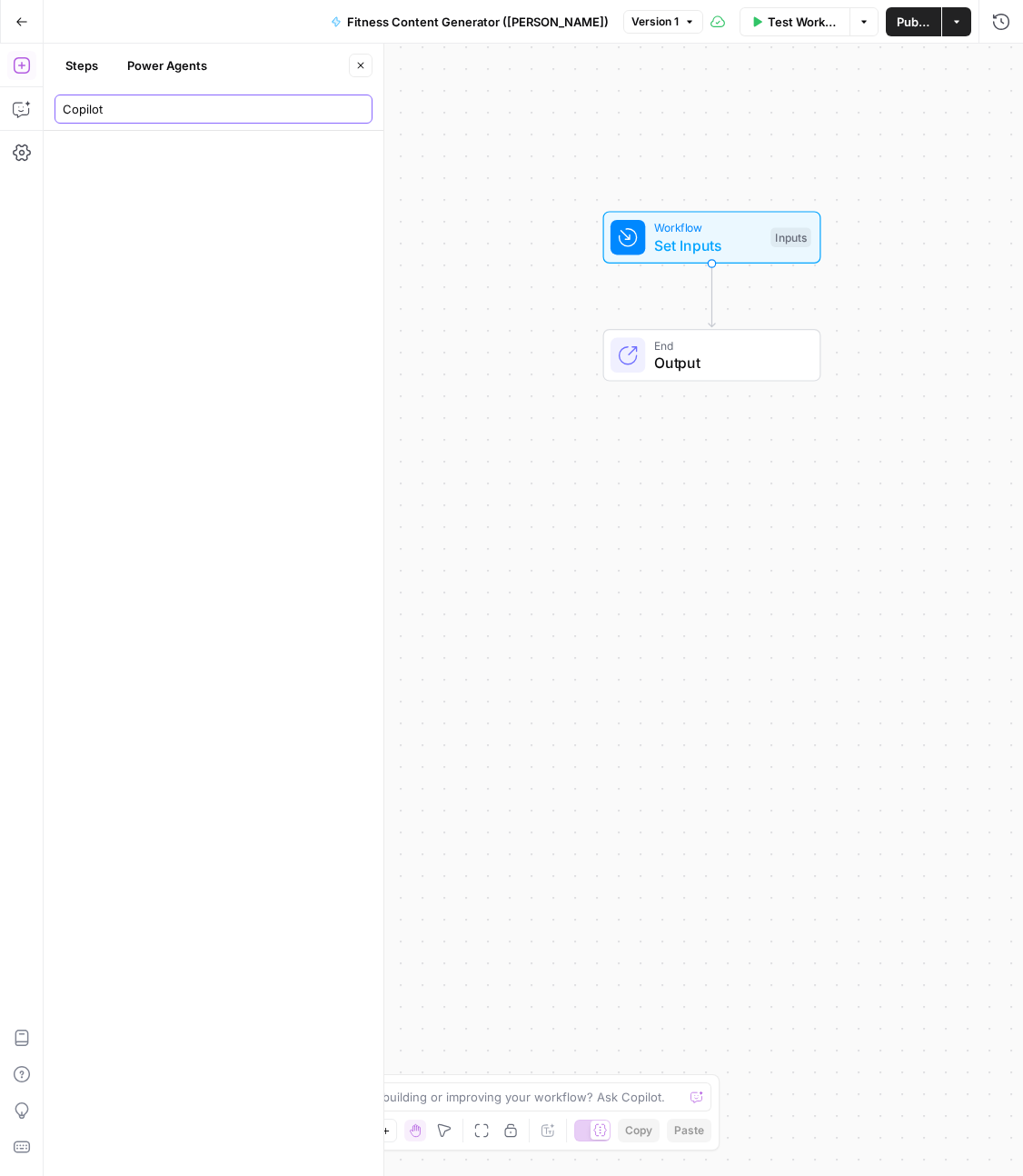
type input "Copilot"
click at [706, 349] on span "End" at bounding box center [728, 345] width 148 height 18
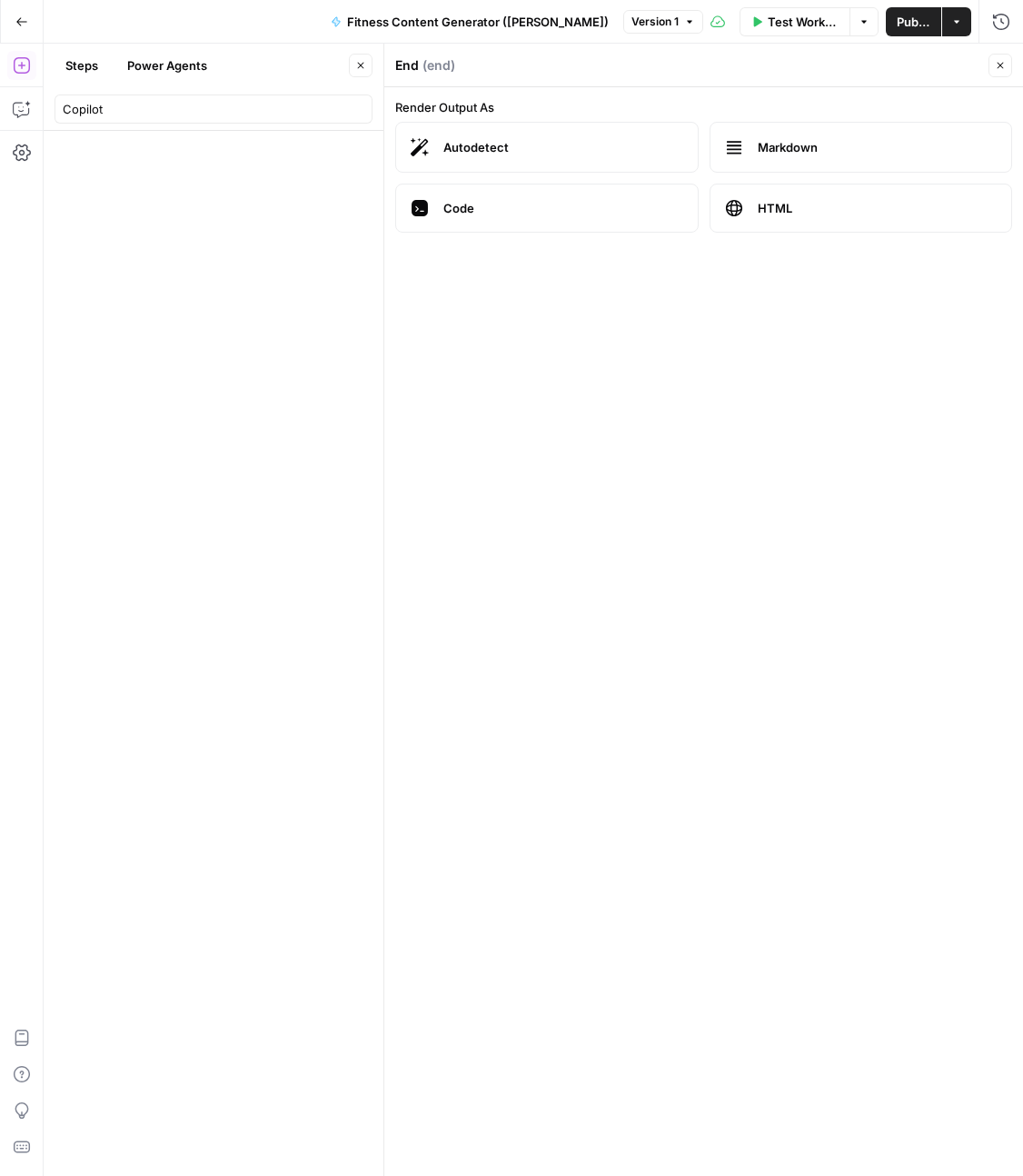
click at [360, 70] on icon "button" at bounding box center [361, 66] width 11 height 11
click at [1005, 69] on icon "button" at bounding box center [1001, 66] width 11 height 11
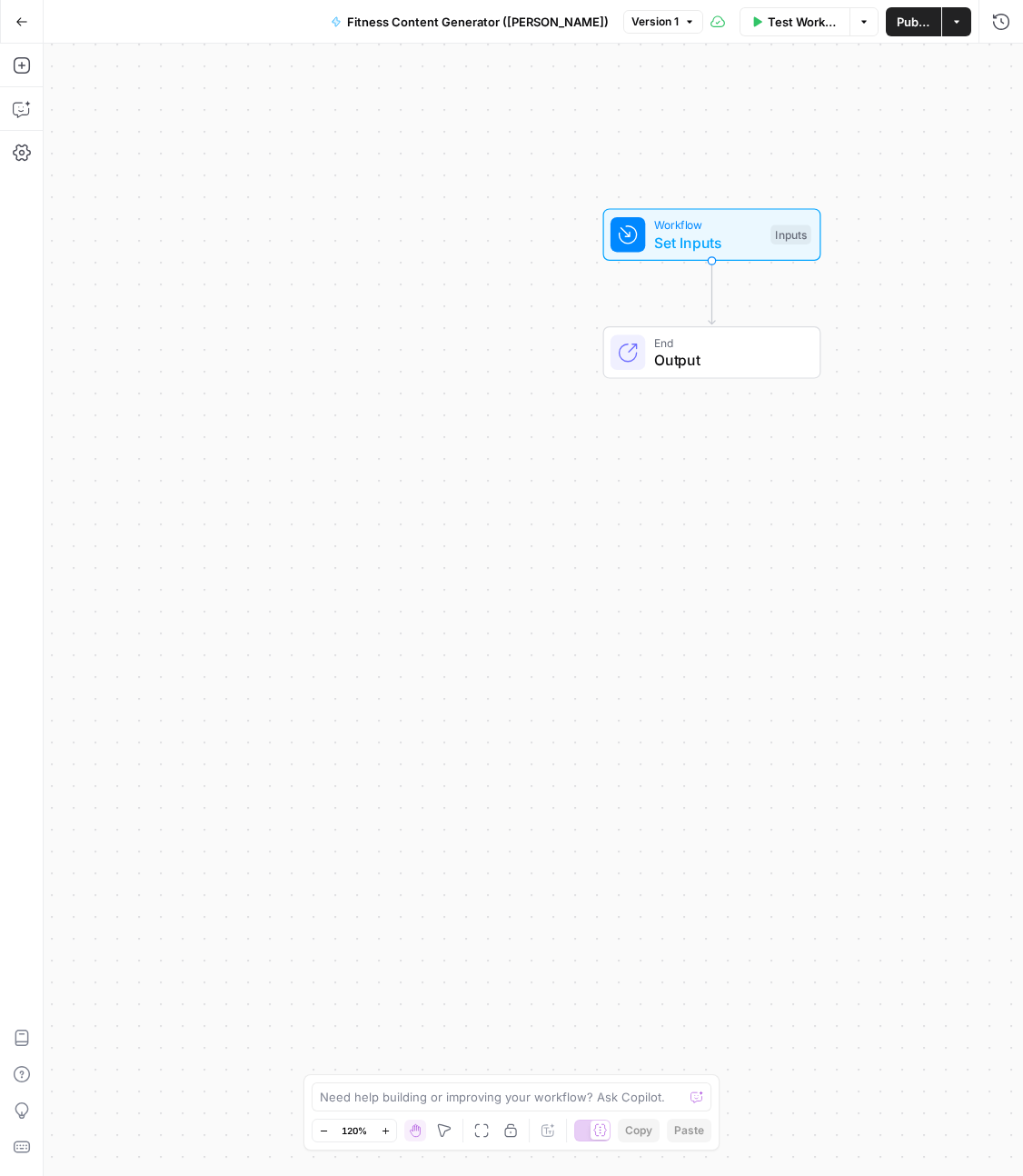
click at [564, 521] on div "Workflow Set Inputs Inputs End Output" at bounding box center [533, 610] width 979 height 1132
click at [28, 62] on icon "button" at bounding box center [22, 66] width 19 height 19
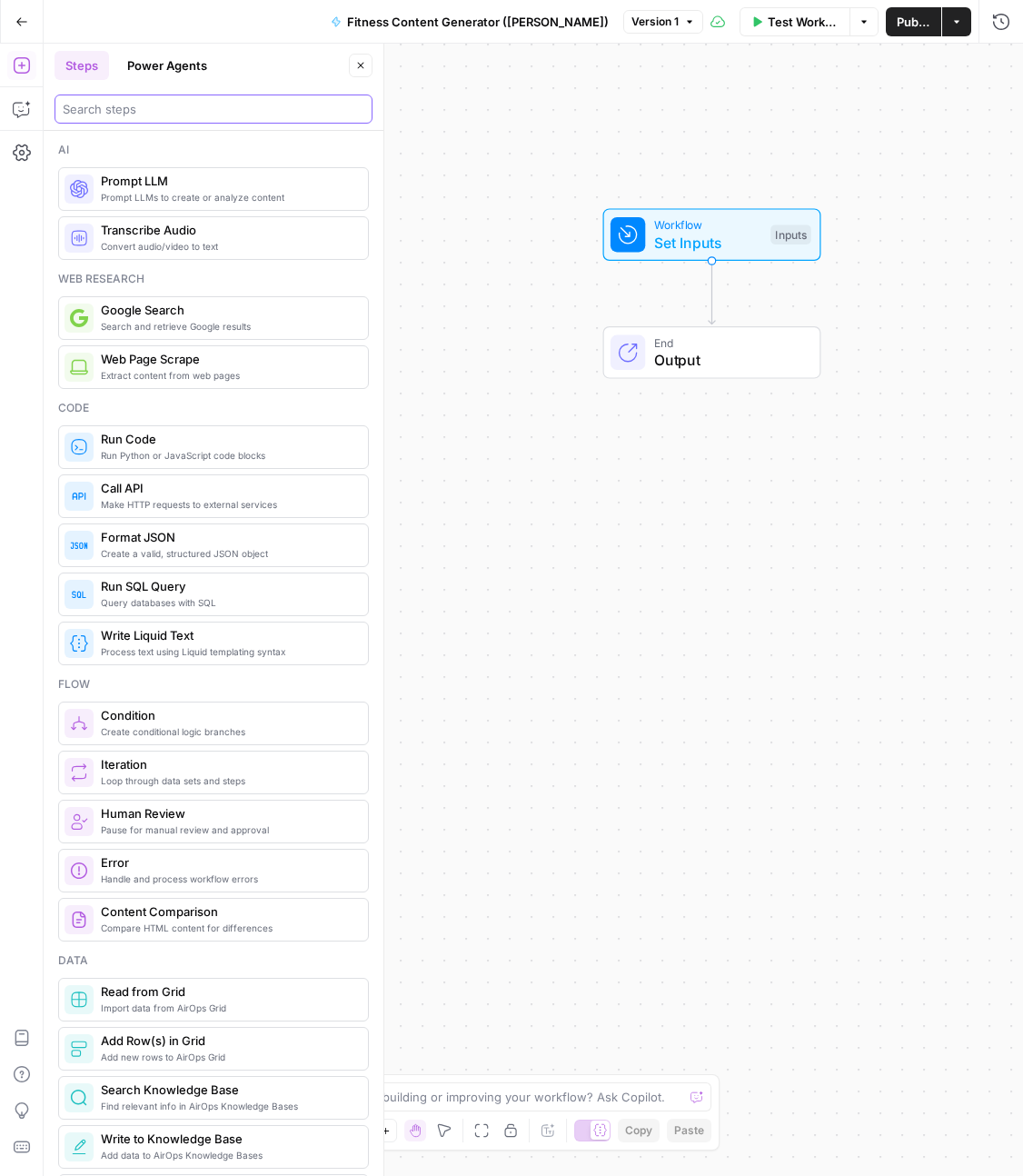
click at [154, 118] on input "search" at bounding box center [214, 109] width 302 height 19
click at [167, 184] on span "Prompt LLM" at bounding box center [227, 181] width 253 height 19
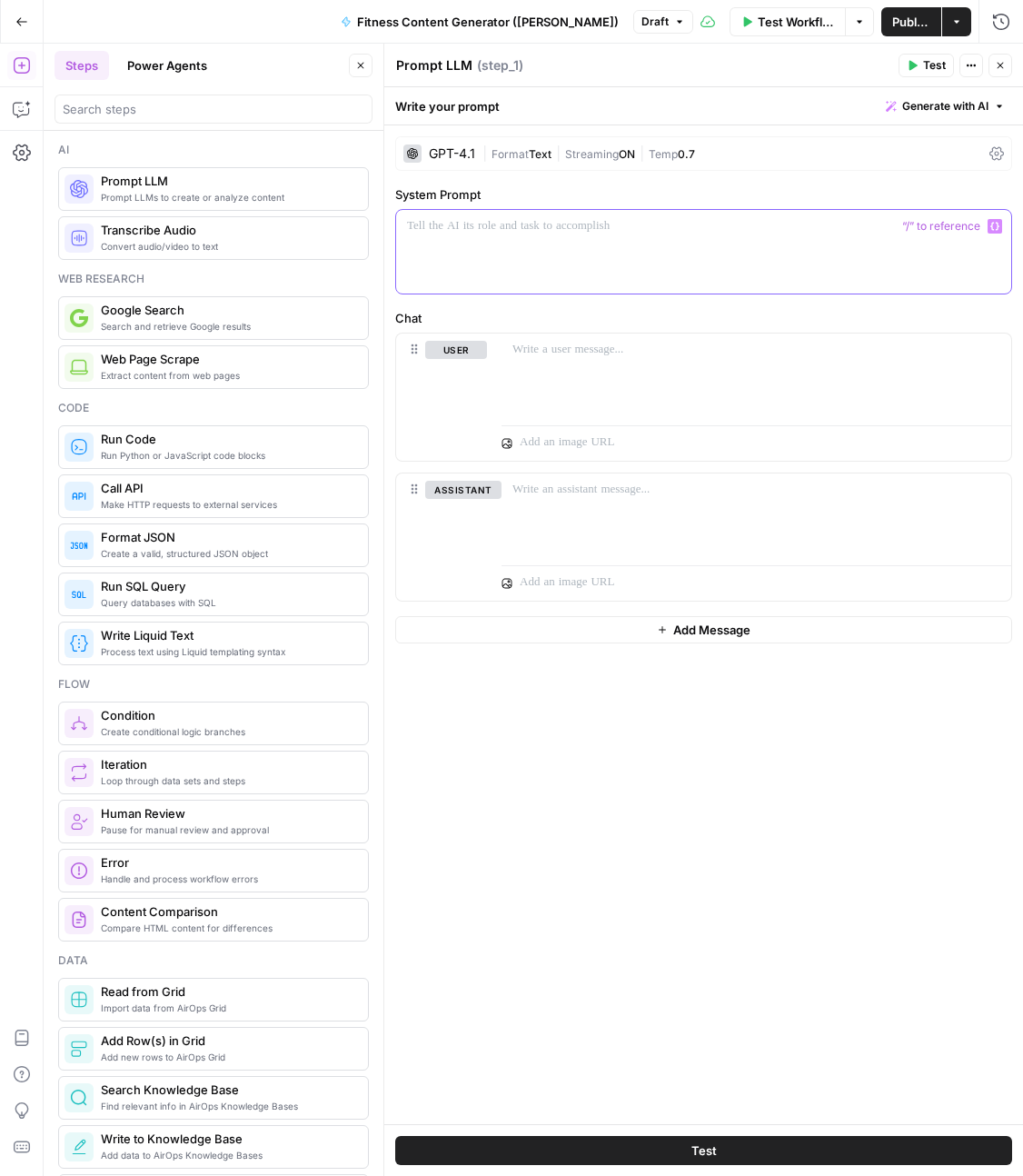
click at [461, 244] on div at bounding box center [704, 252] width 615 height 83
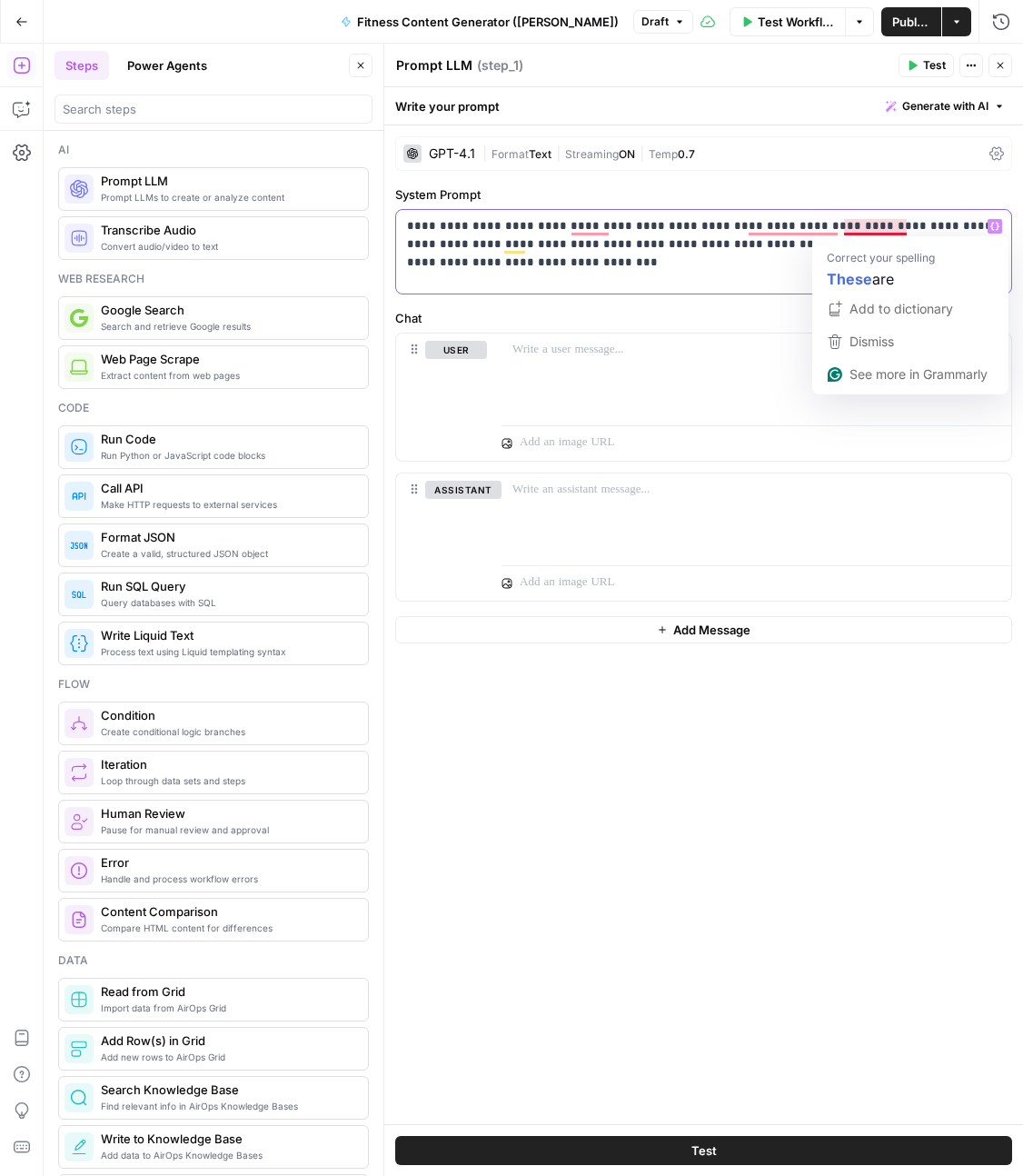
click at [873, 230] on p "**********" at bounding box center [703, 244] width 594 height 55
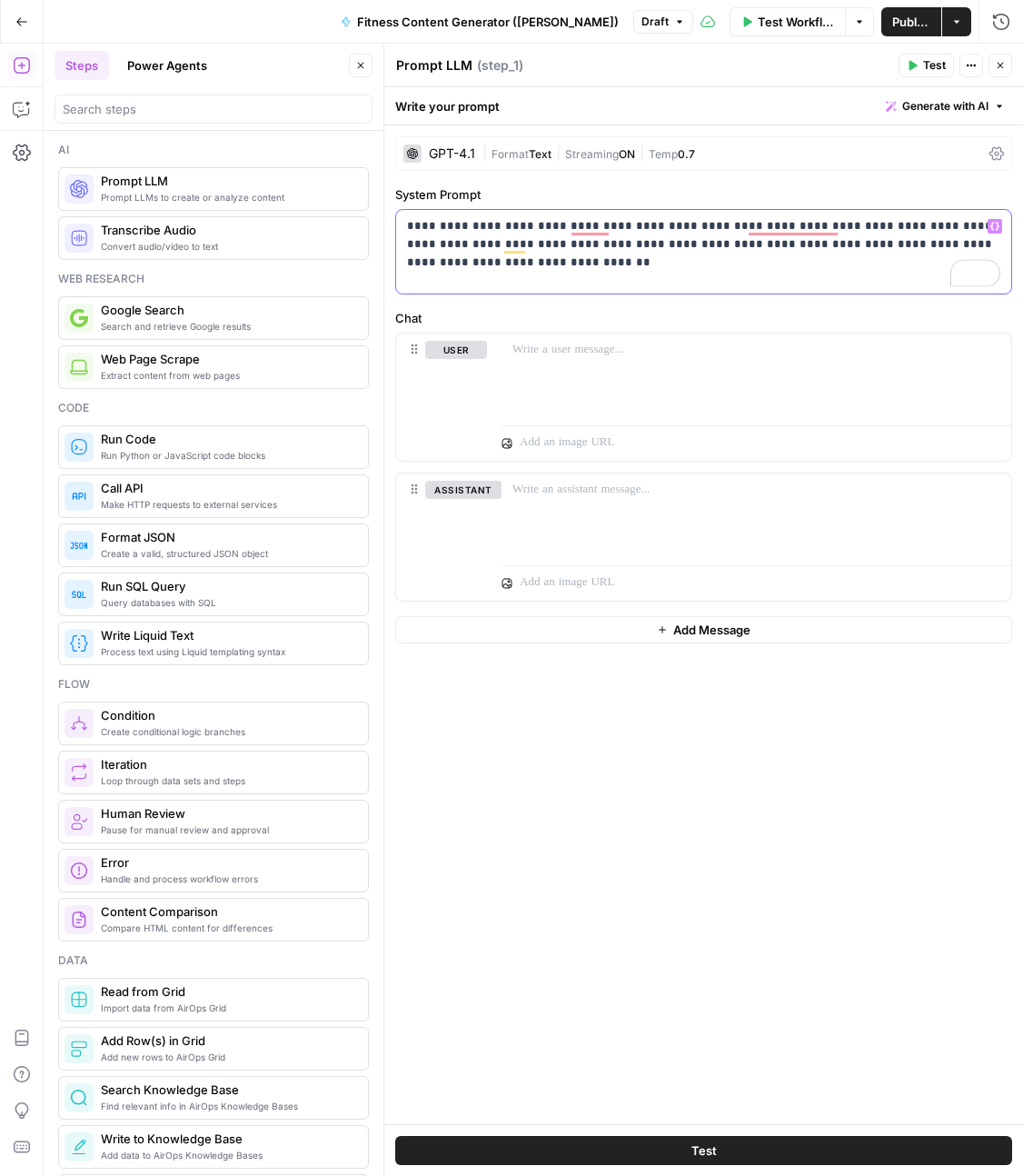
click at [797, 227] on p "**********" at bounding box center [703, 244] width 594 height 55
click at [595, 234] on p "**********" at bounding box center [703, 244] width 594 height 55
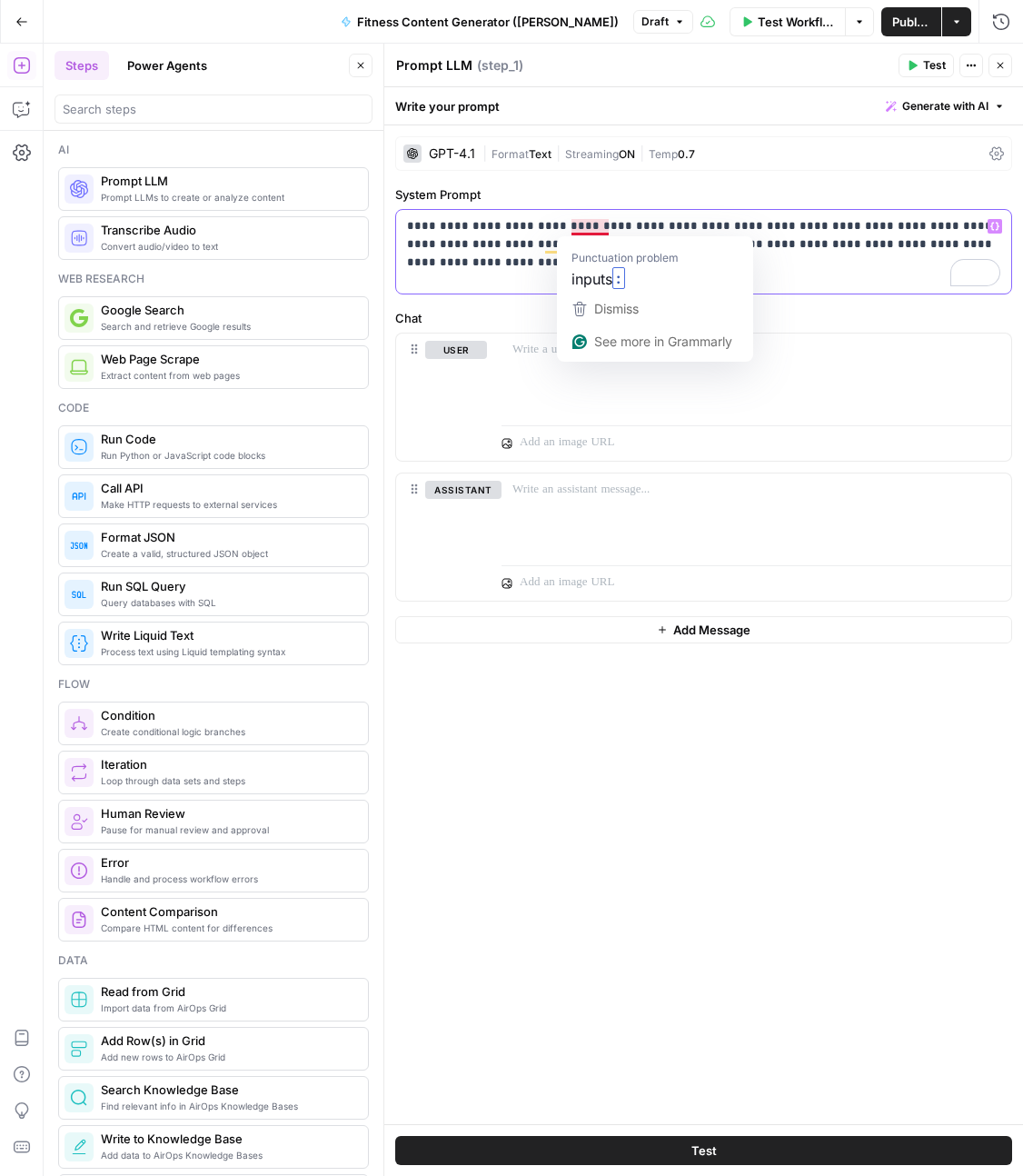
click at [604, 224] on p "**********" at bounding box center [703, 244] width 594 height 55
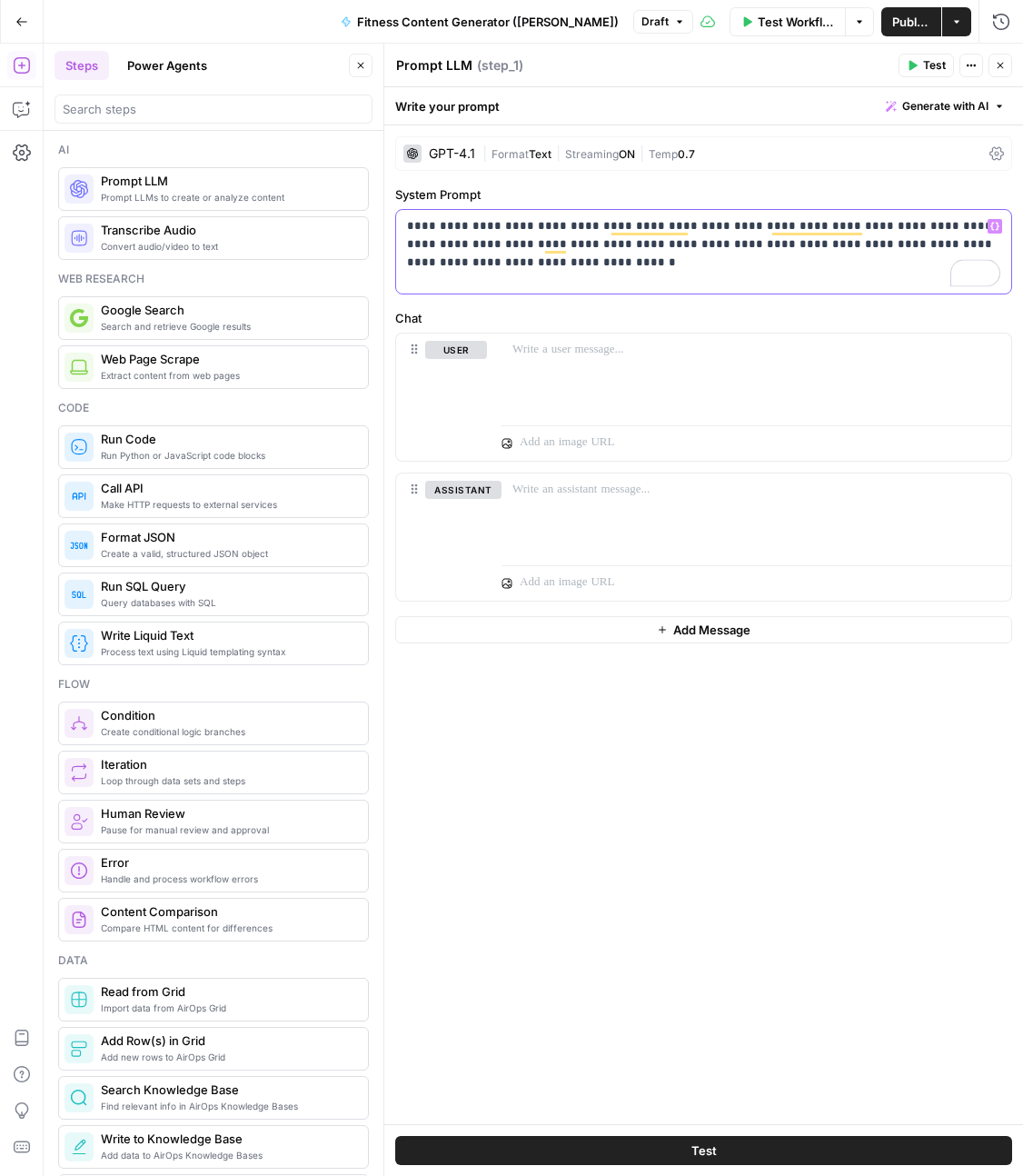
click at [627, 275] on div "**********" at bounding box center [704, 252] width 615 height 83
click at [666, 310] on label "Chat" at bounding box center [704, 319] width 617 height 19
drag, startPoint x: 543, startPoint y: 262, endPoint x: 365, endPoint y: 209, distance: 185.7
click at [365, 209] on body "September Cohort New Home Browse Insights Opportunities Your Data Recent Grids …" at bounding box center [512, 588] width 1023 height 1176
click at [651, 272] on div "**********" at bounding box center [704, 252] width 615 height 83
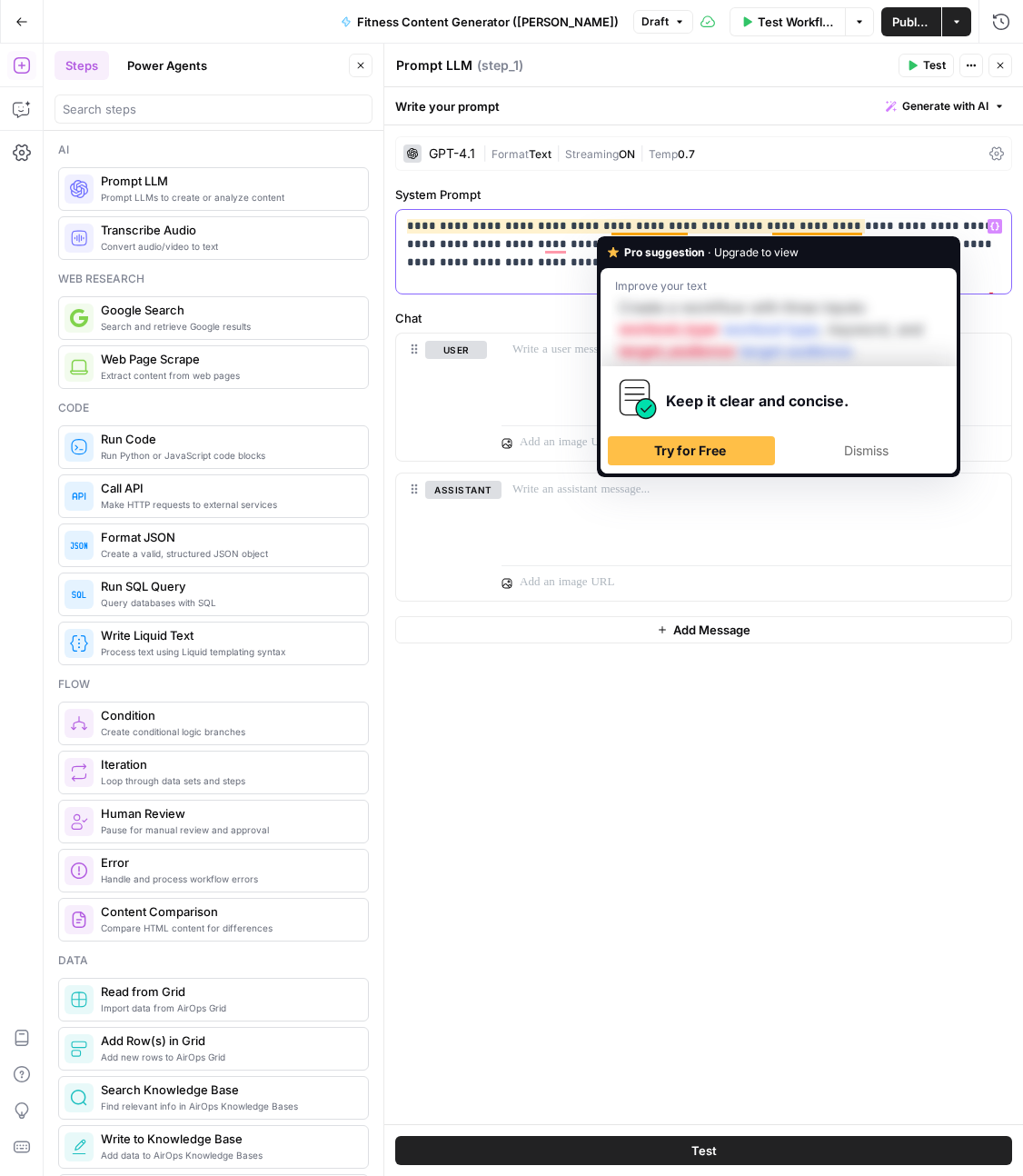
click at [542, 263] on p "**********" at bounding box center [703, 262] width 594 height 91
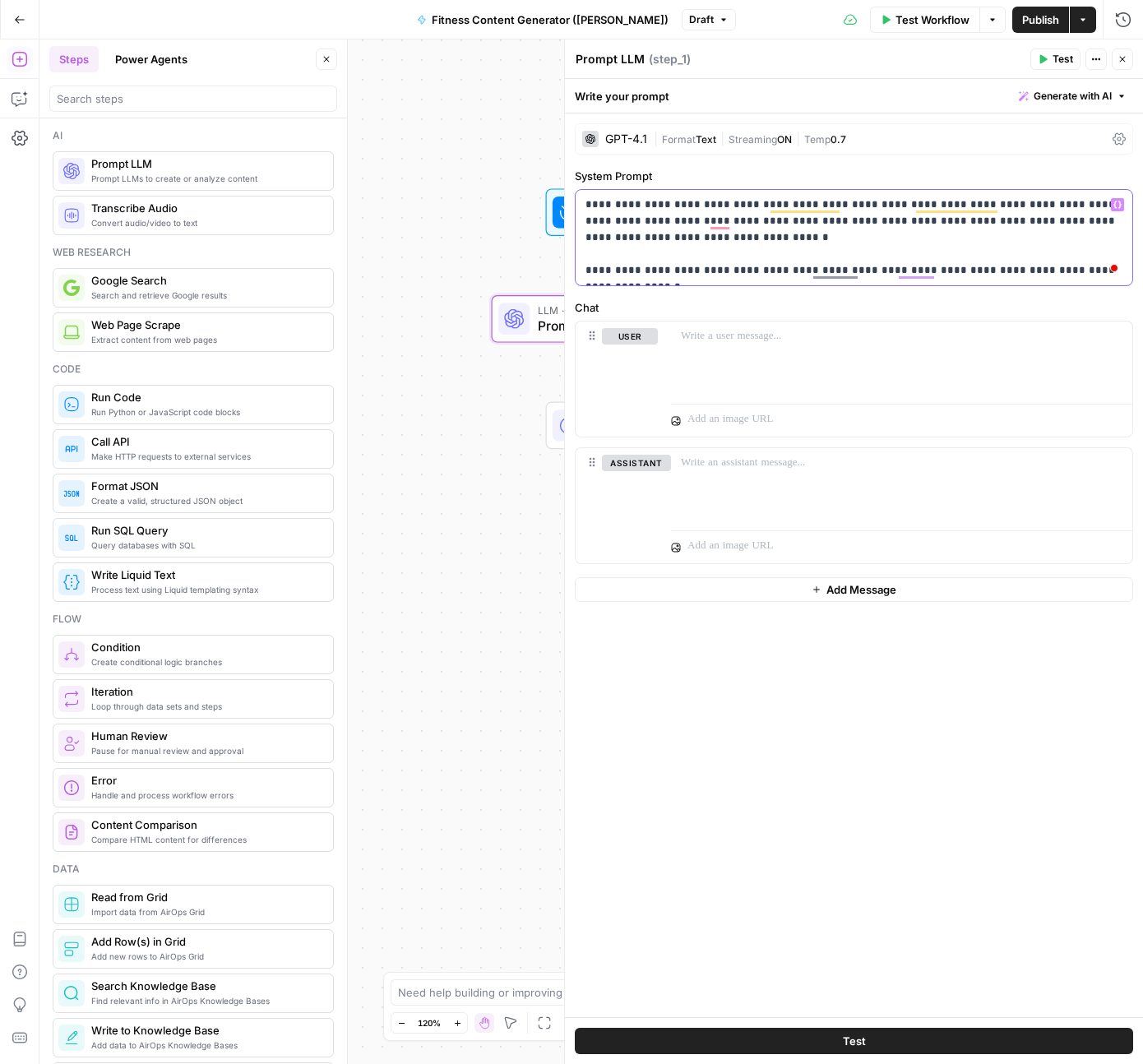
scroll to position [21, 0]
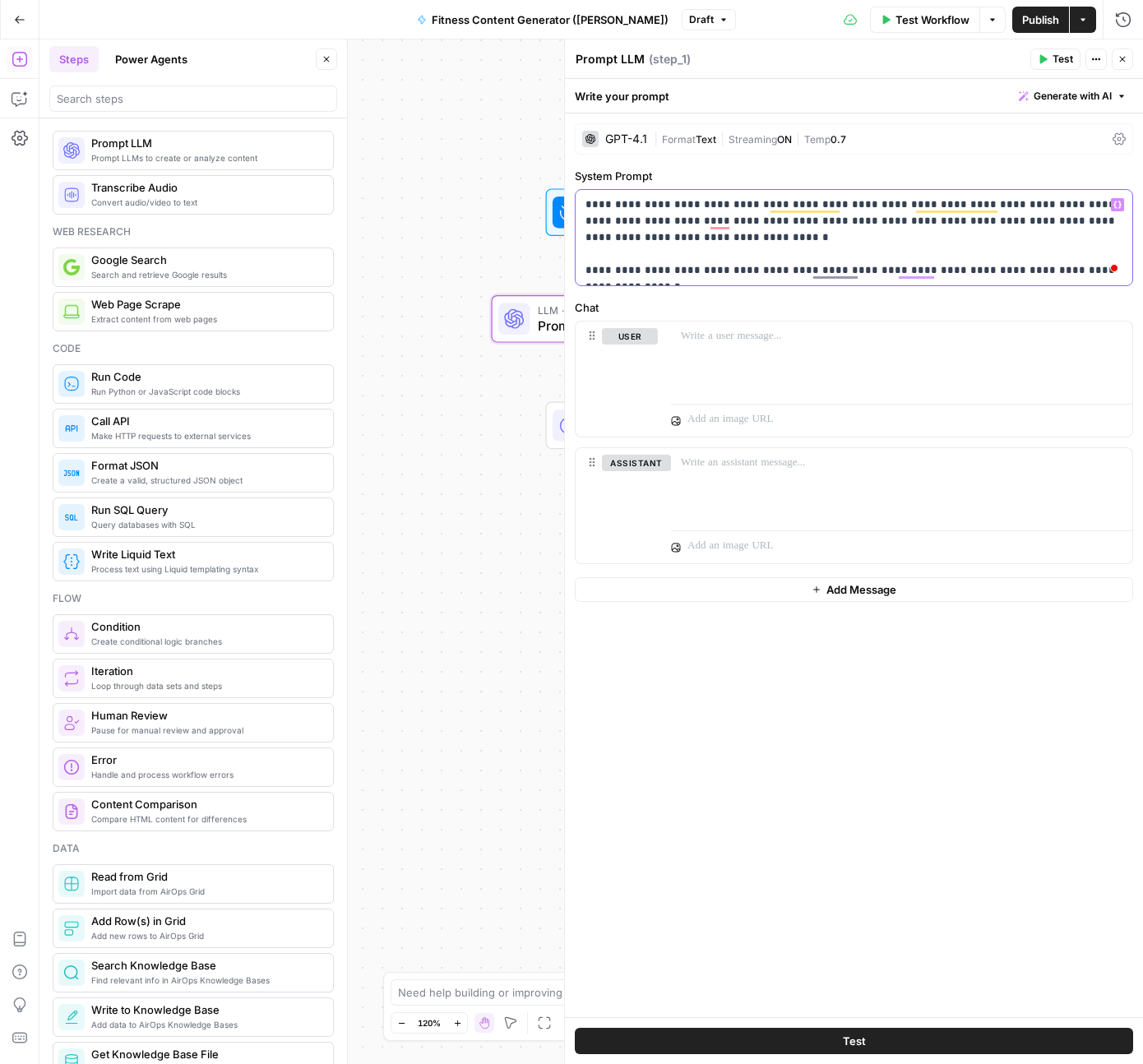
click at [1053, 272] on p "**********" at bounding box center [854, 237] width 538 height 82
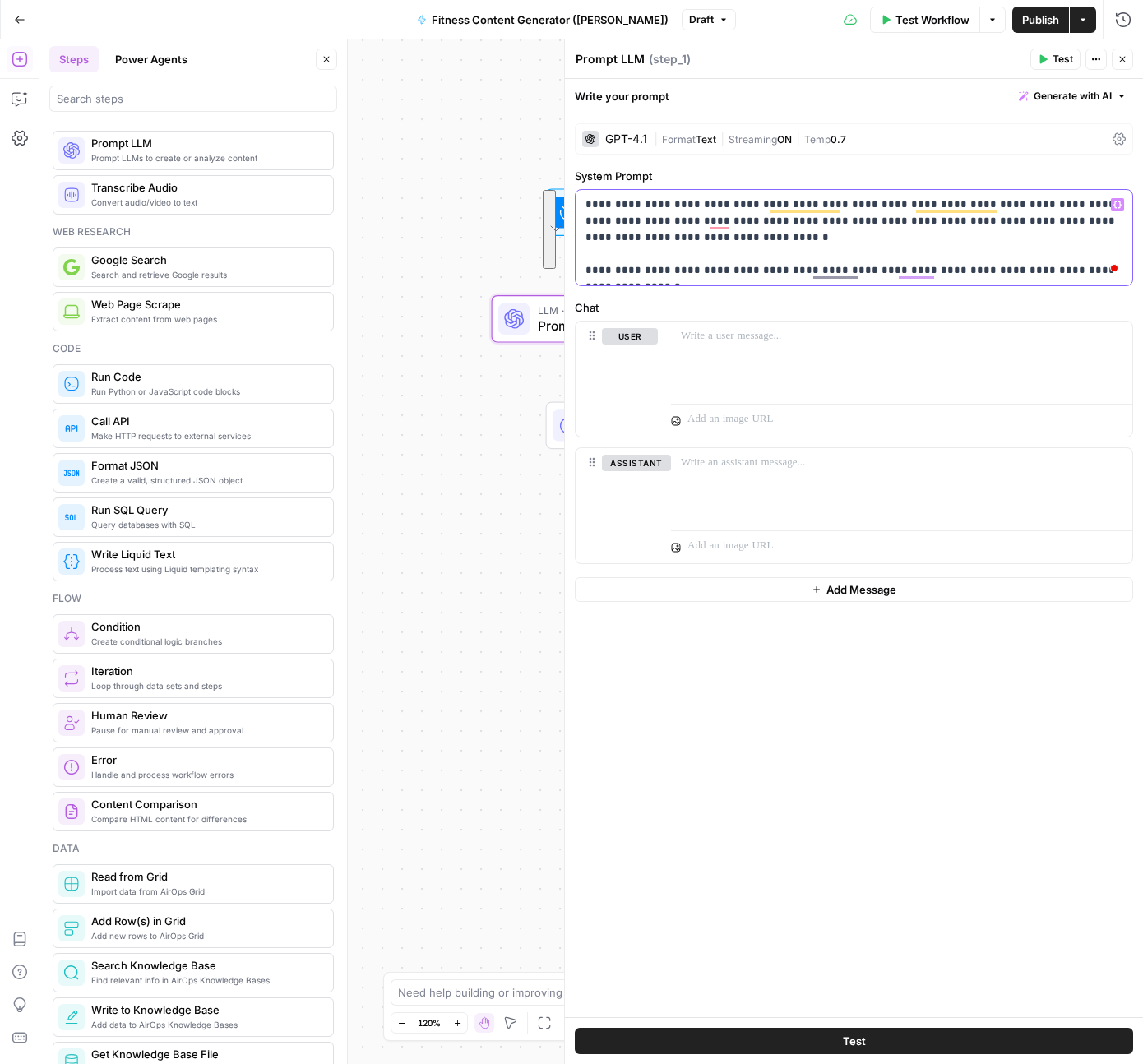
drag, startPoint x: 584, startPoint y: 204, endPoint x: 1044, endPoint y: 288, distance: 467.6
click at [1044, 288] on div "**********" at bounding box center [855, 565] width 579 height 904
copy p "**********"
click at [1105, 57] on icon "button" at bounding box center [1123, 60] width 10 height 10
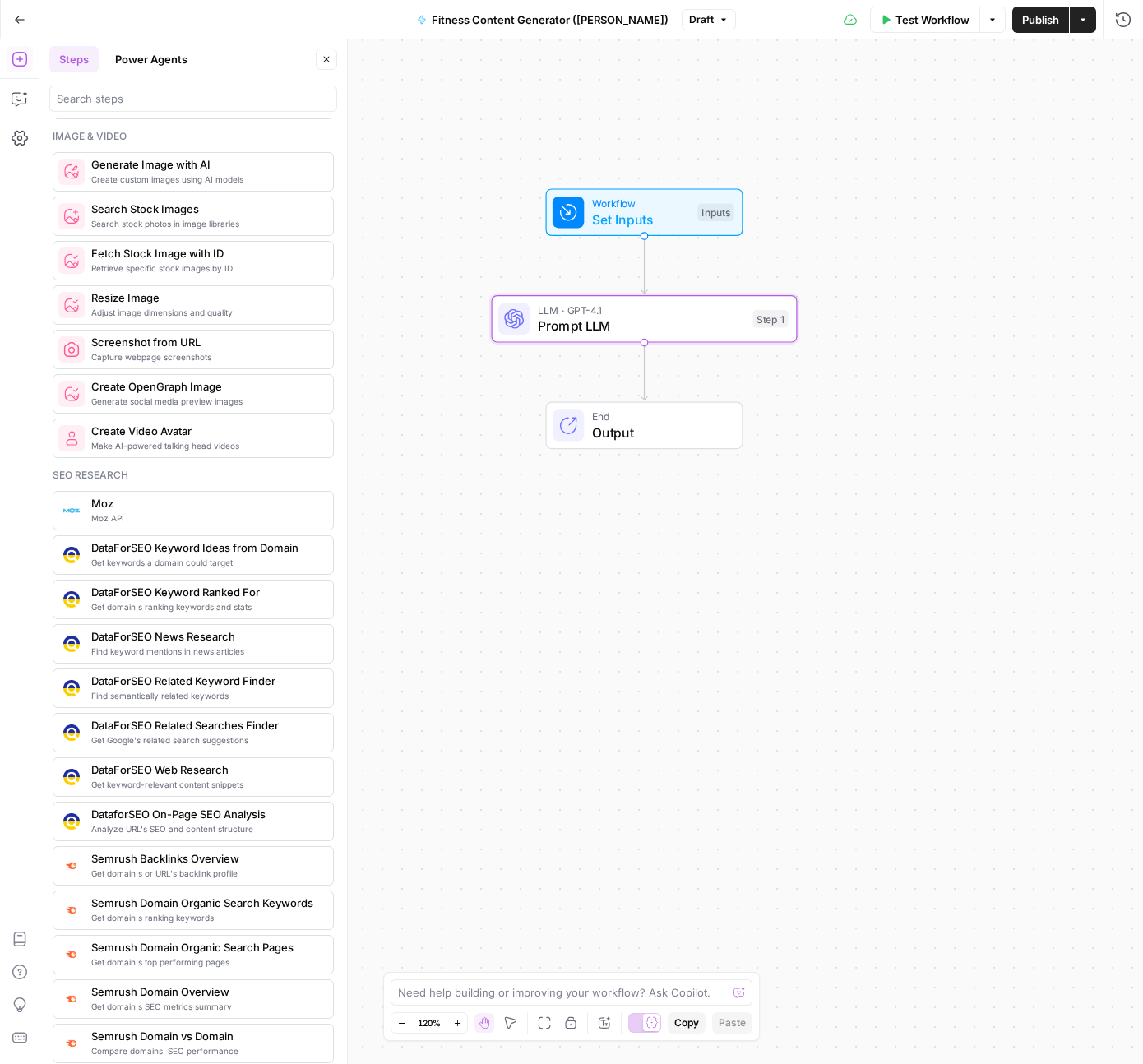
scroll to position [1417, 0]
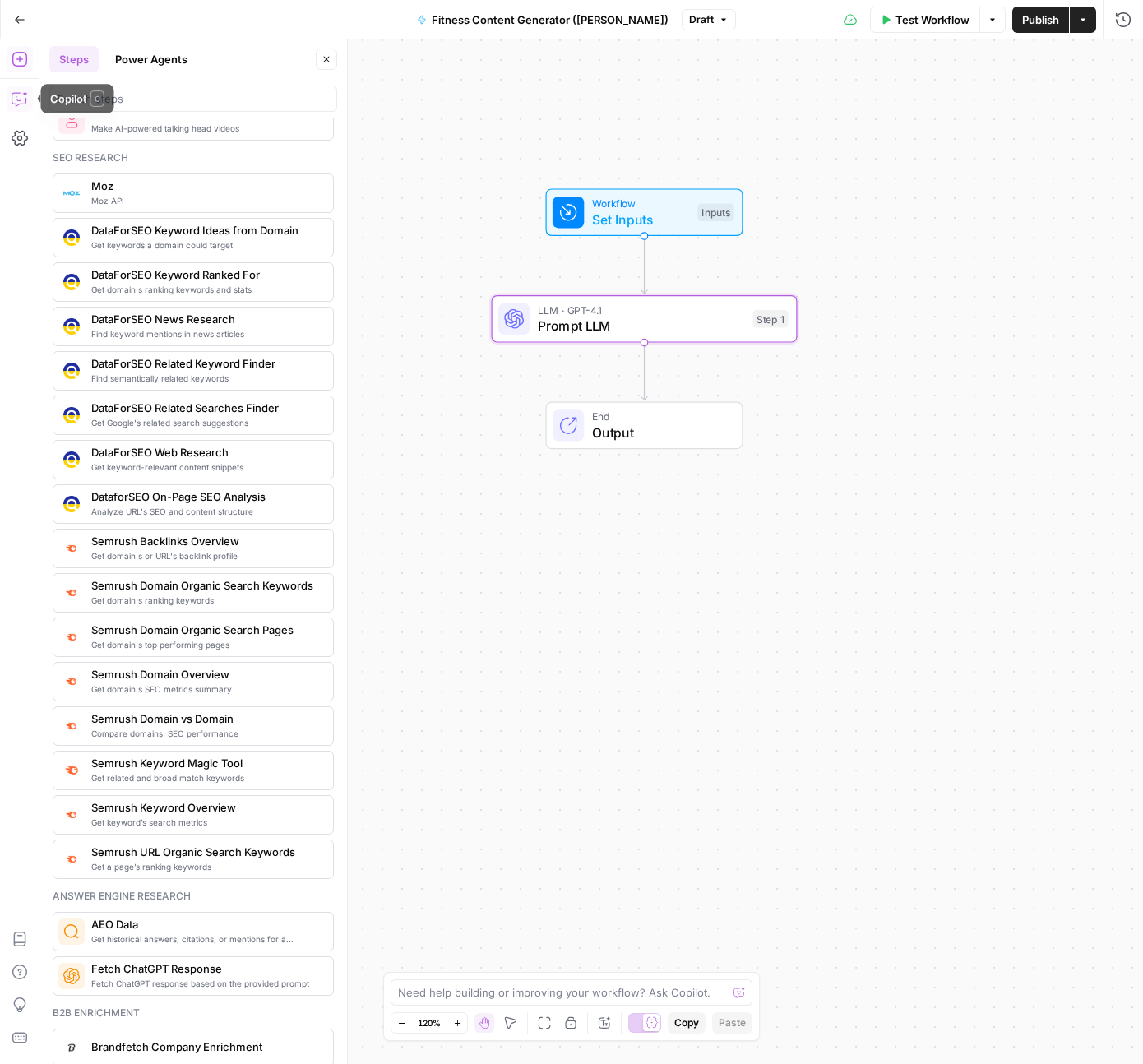
click at [22, 101] on icon "button" at bounding box center [20, 99] width 17 height 17
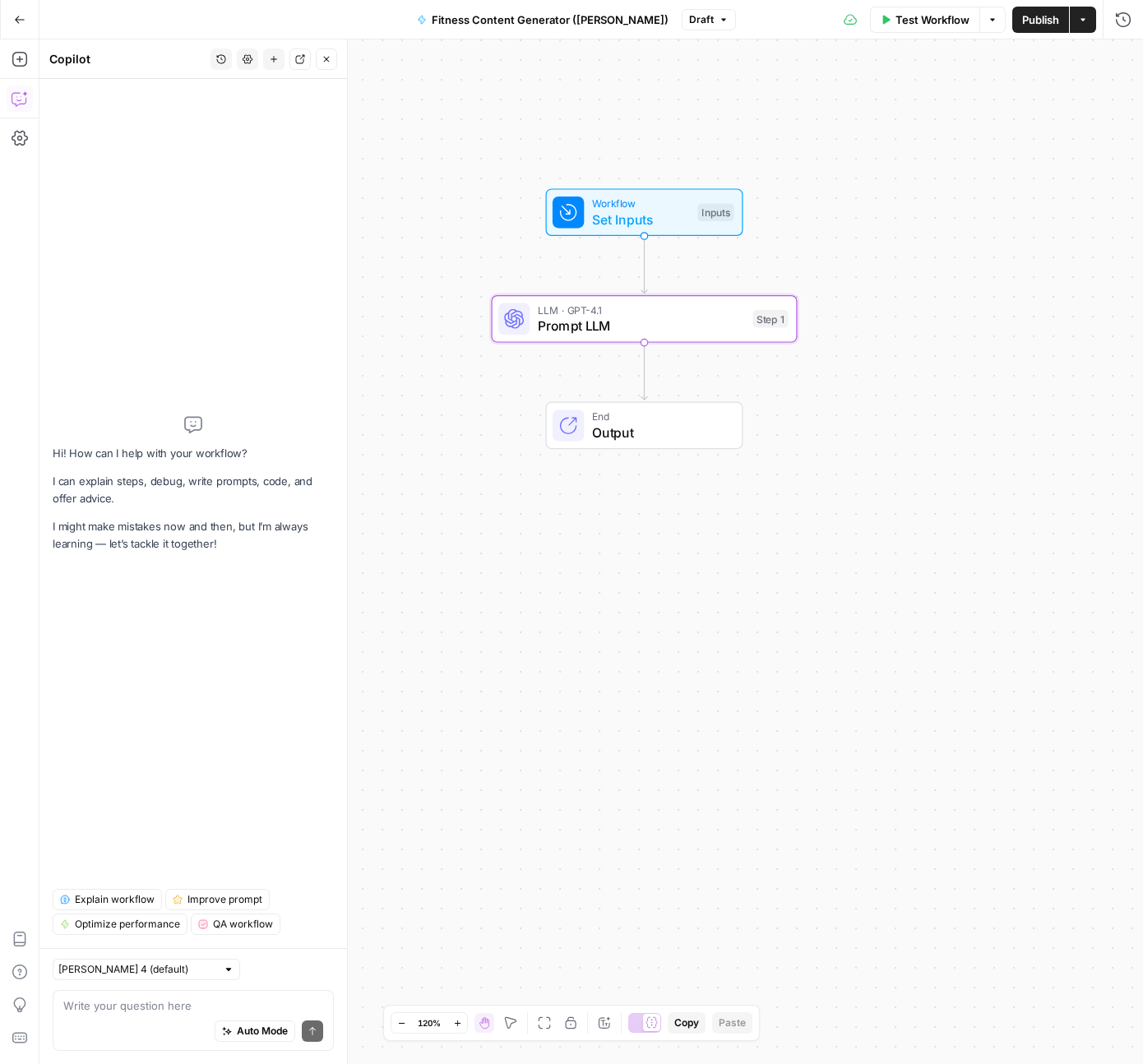
click at [101, 1008] on textarea at bounding box center [194, 1006] width 260 height 17
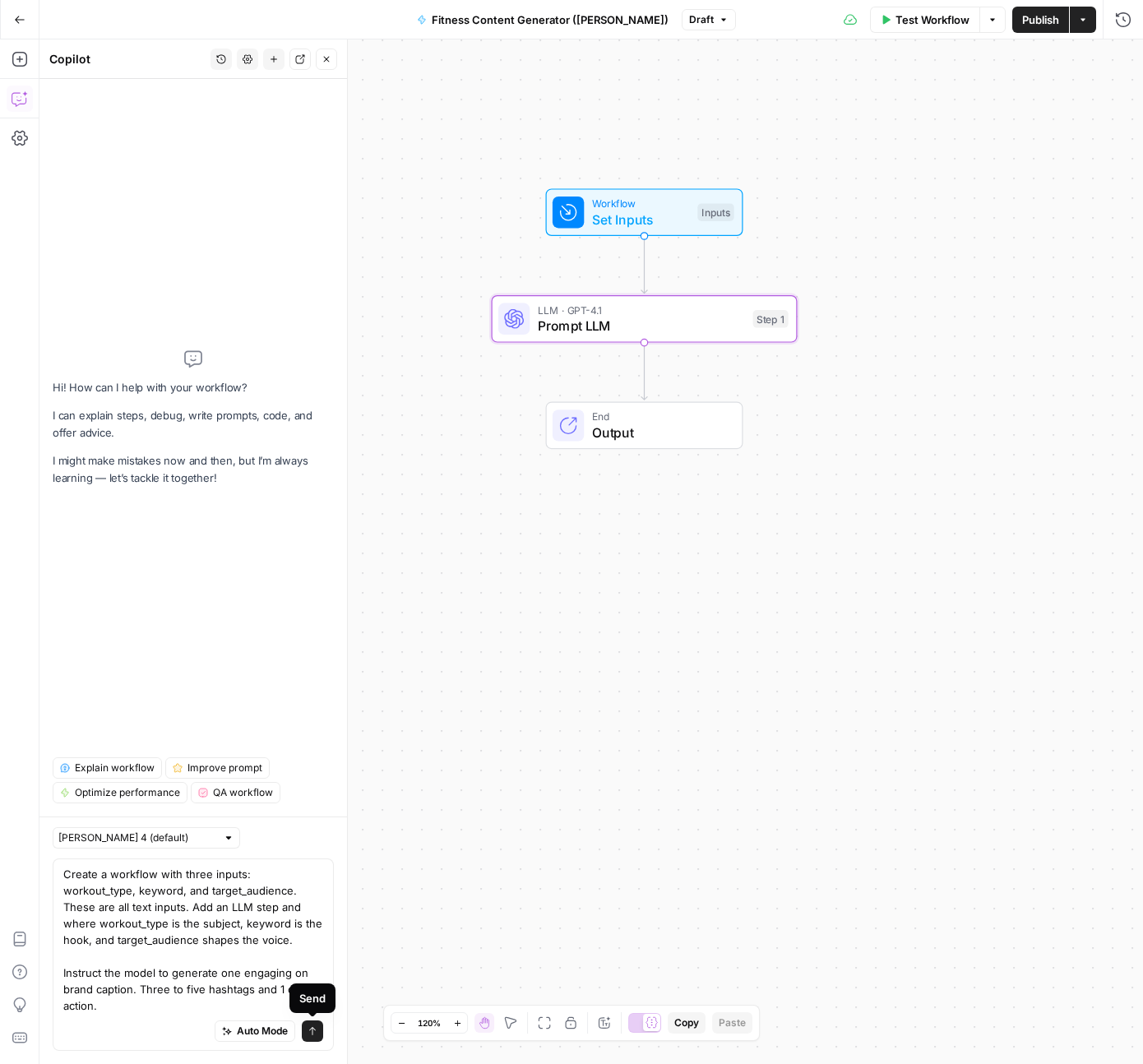
type textarea "Create a workflow with three inputs: workout_type, keyword, and target_audience…"
click at [314, 1030] on icon "submit" at bounding box center [313, 1031] width 10 height 10
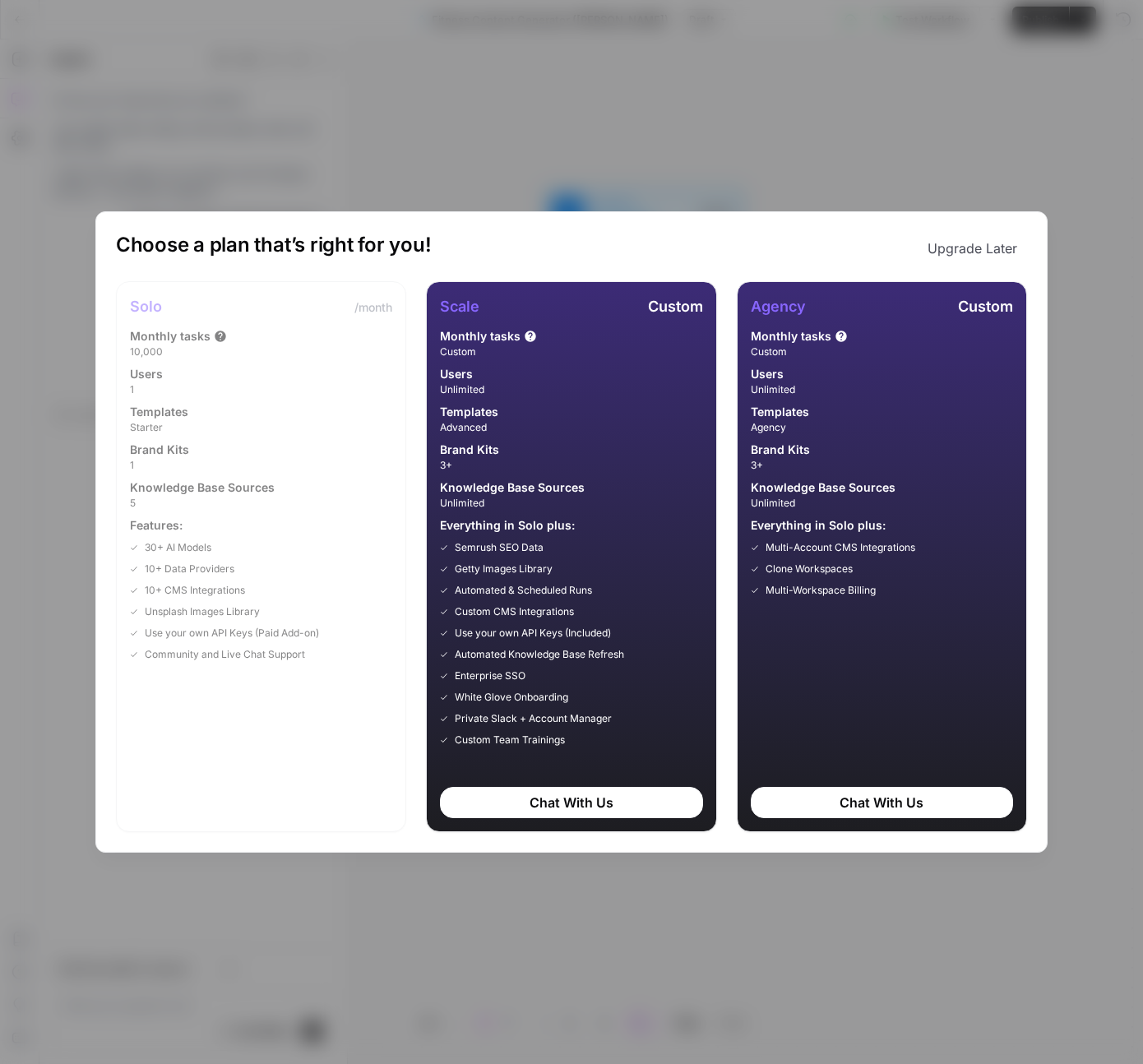
click at [974, 249] on button "Upgrade Later" at bounding box center [973, 248] width 109 height 33
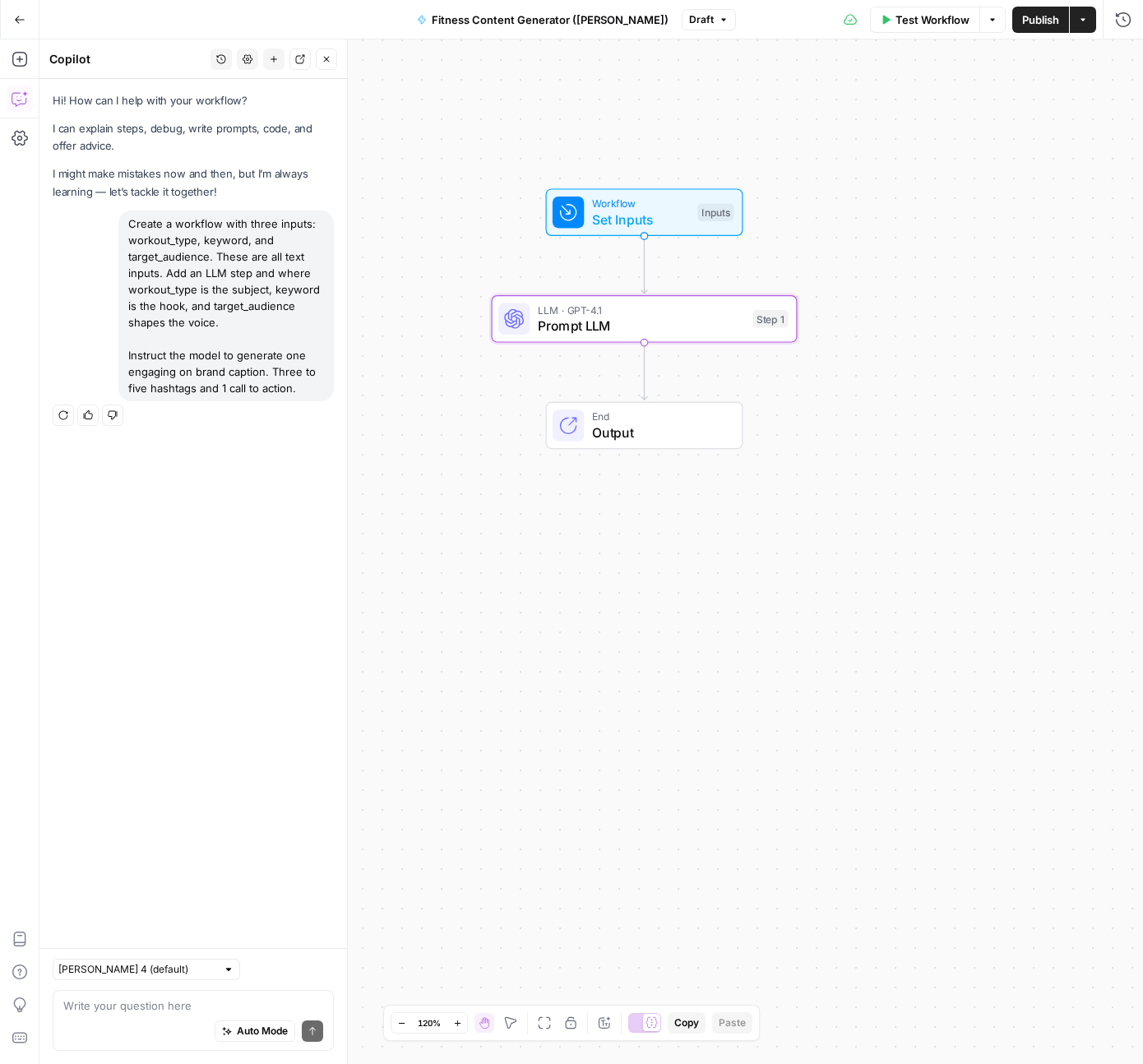
click at [795, 129] on div "Workflow Set Inputs Inputs LLM · GPT-4.1 Prompt LLM Step 1 End Output" at bounding box center [591, 552] width 1104 height 1025
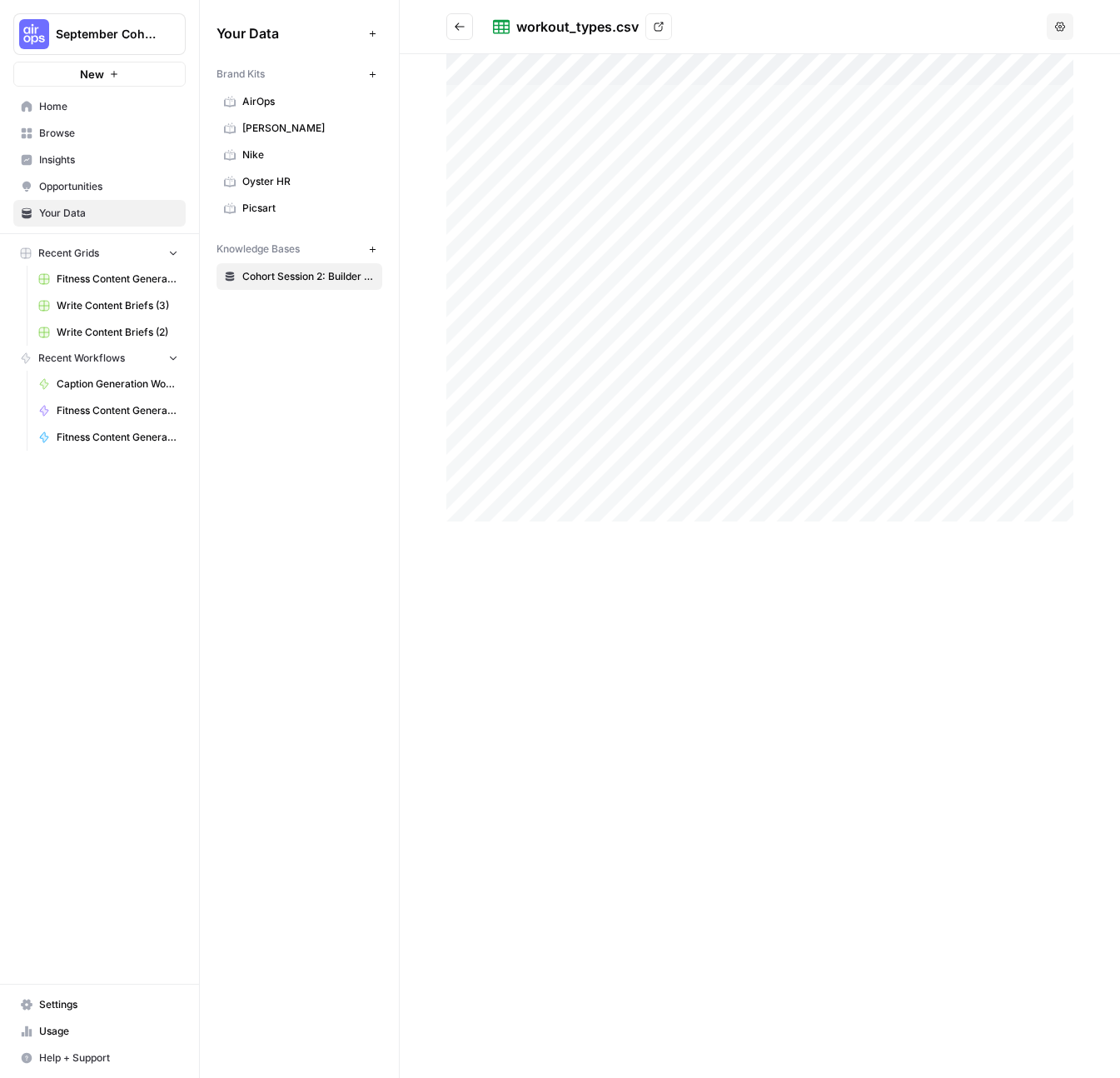
click at [1063, 27] on icon "button" at bounding box center [1061, 26] width 10 height 9
click at [838, 37] on div "workout_types.csv View" at bounding box center [767, 26] width 547 height 26
click at [660, 28] on icon at bounding box center [659, 27] width 10 height 10
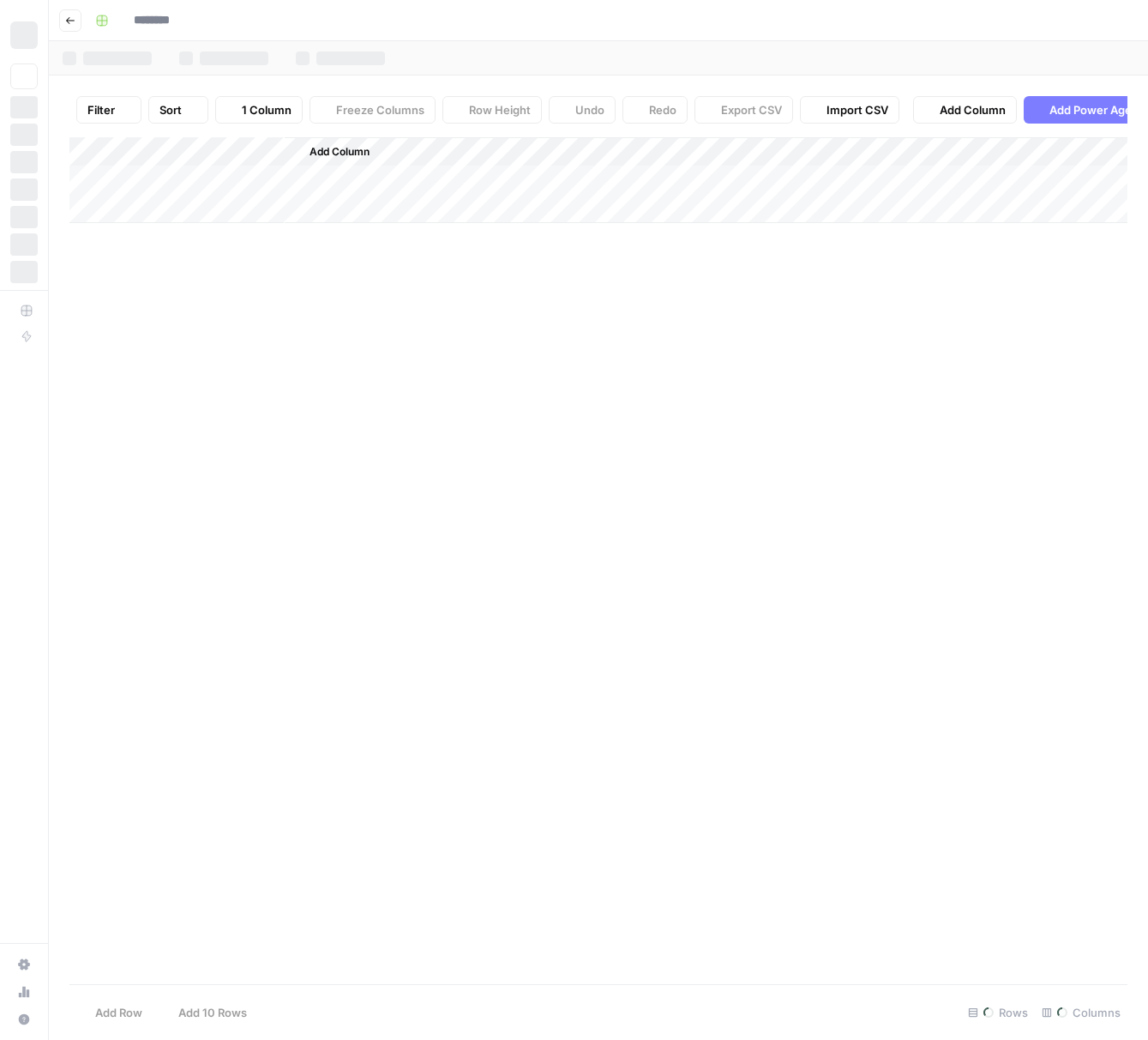
type input "**********"
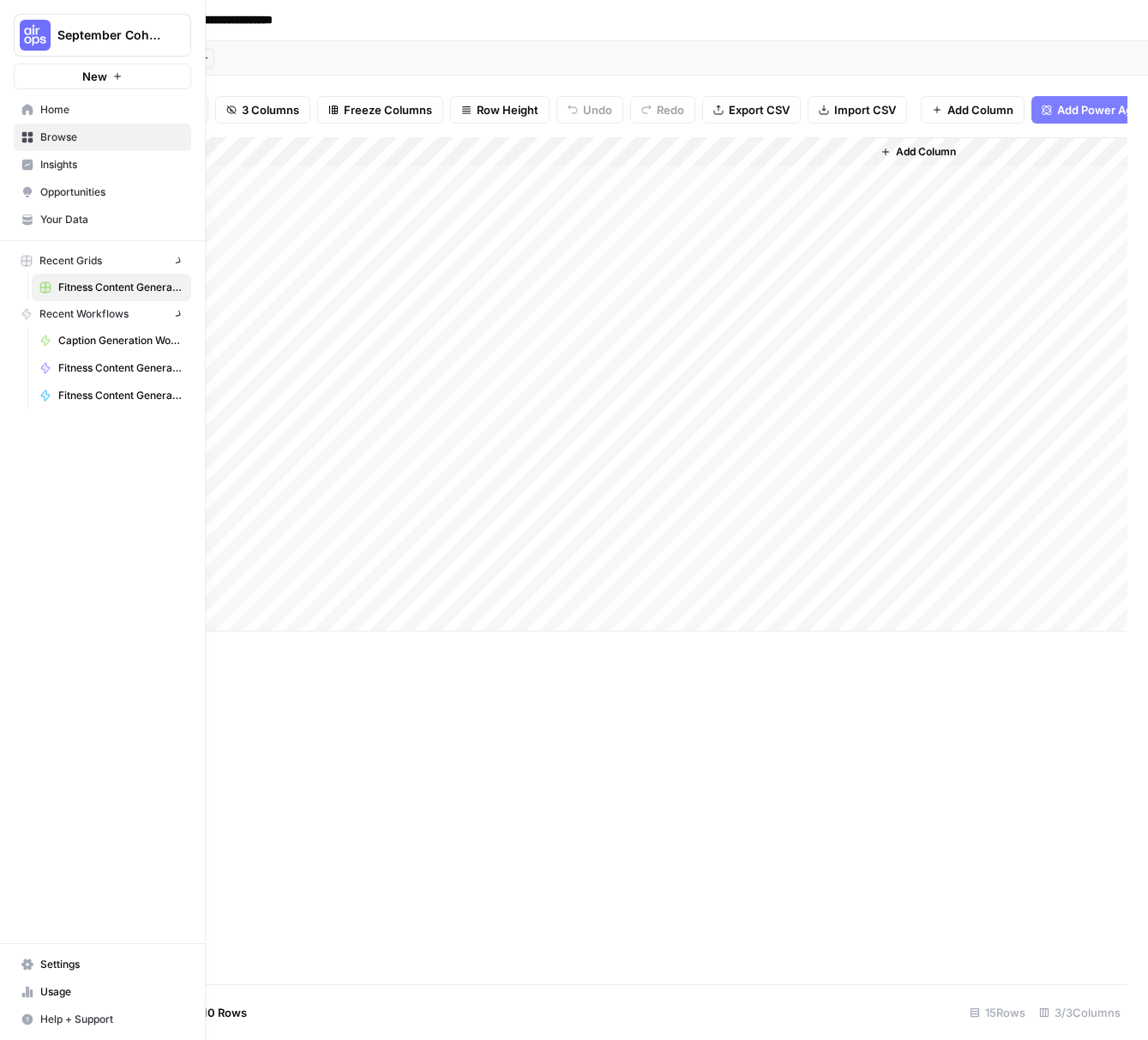
click at [24, 35] on img "Workspace: September Cohort" at bounding box center [35, 35] width 31 height 31
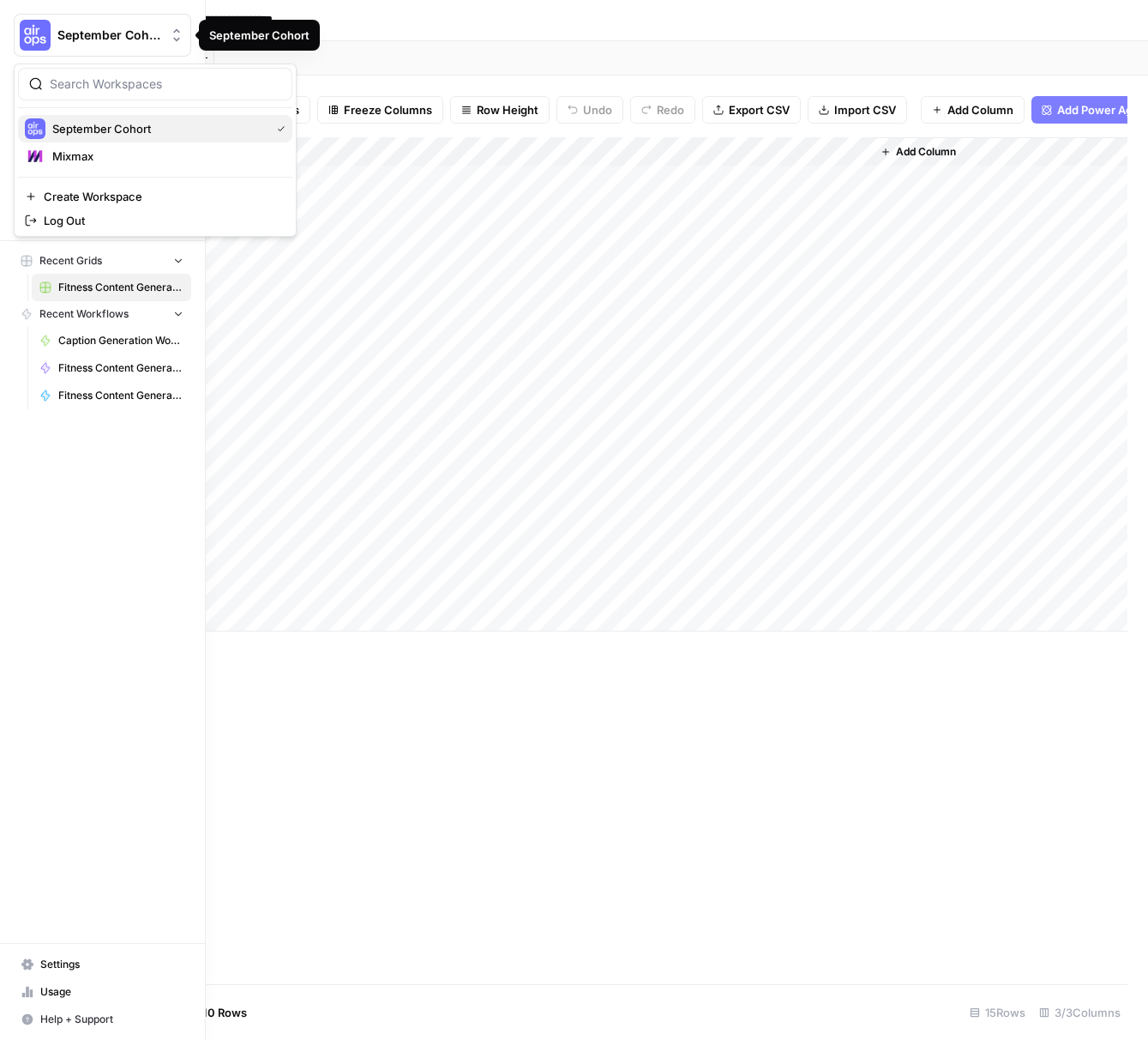
click at [111, 128] on span "September Cohort" at bounding box center [157, 129] width 211 height 17
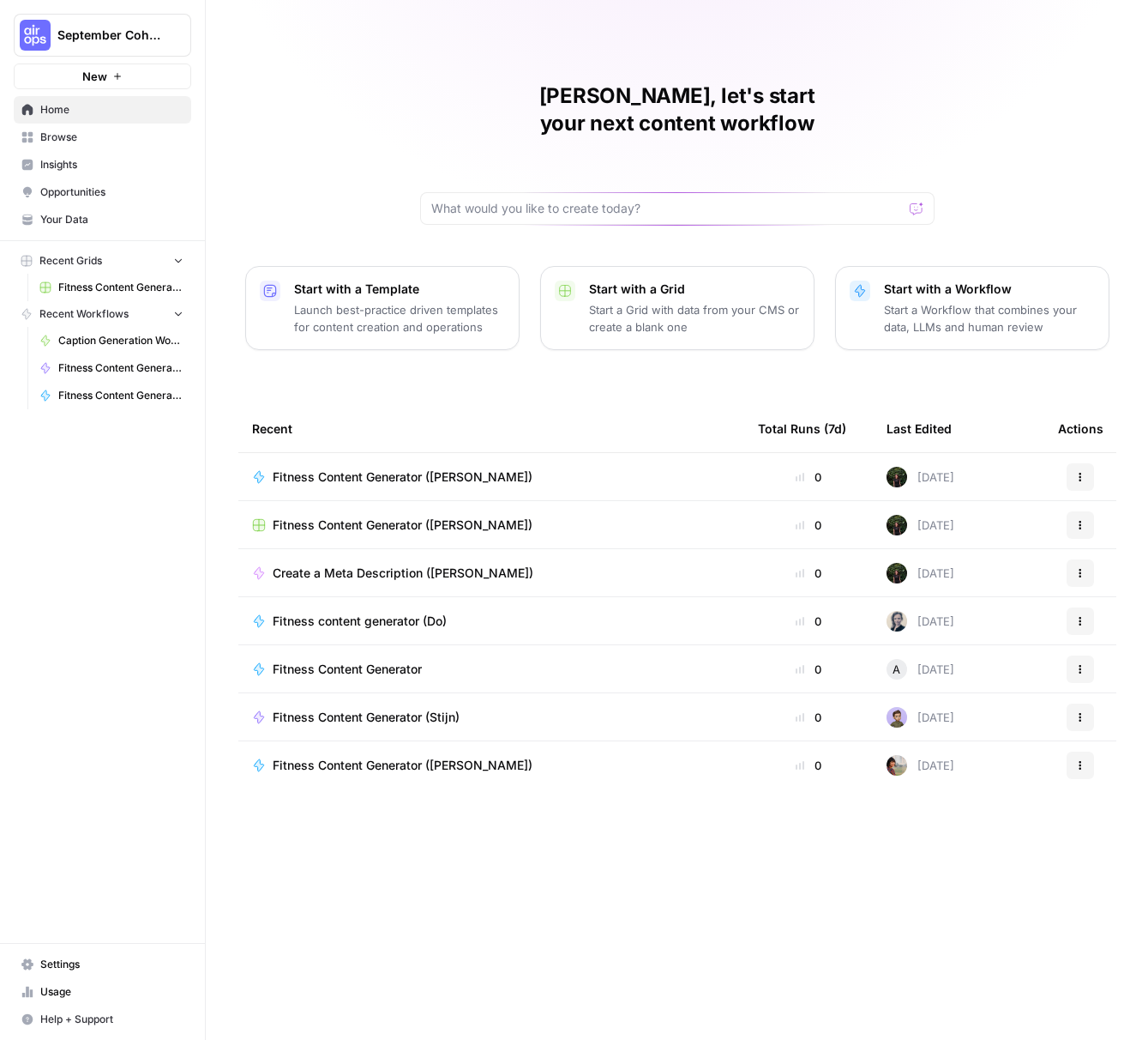
click at [384, 516] on span "Fitness Content Generator ([PERSON_NAME])" at bounding box center [402, 525] width 260 height 17
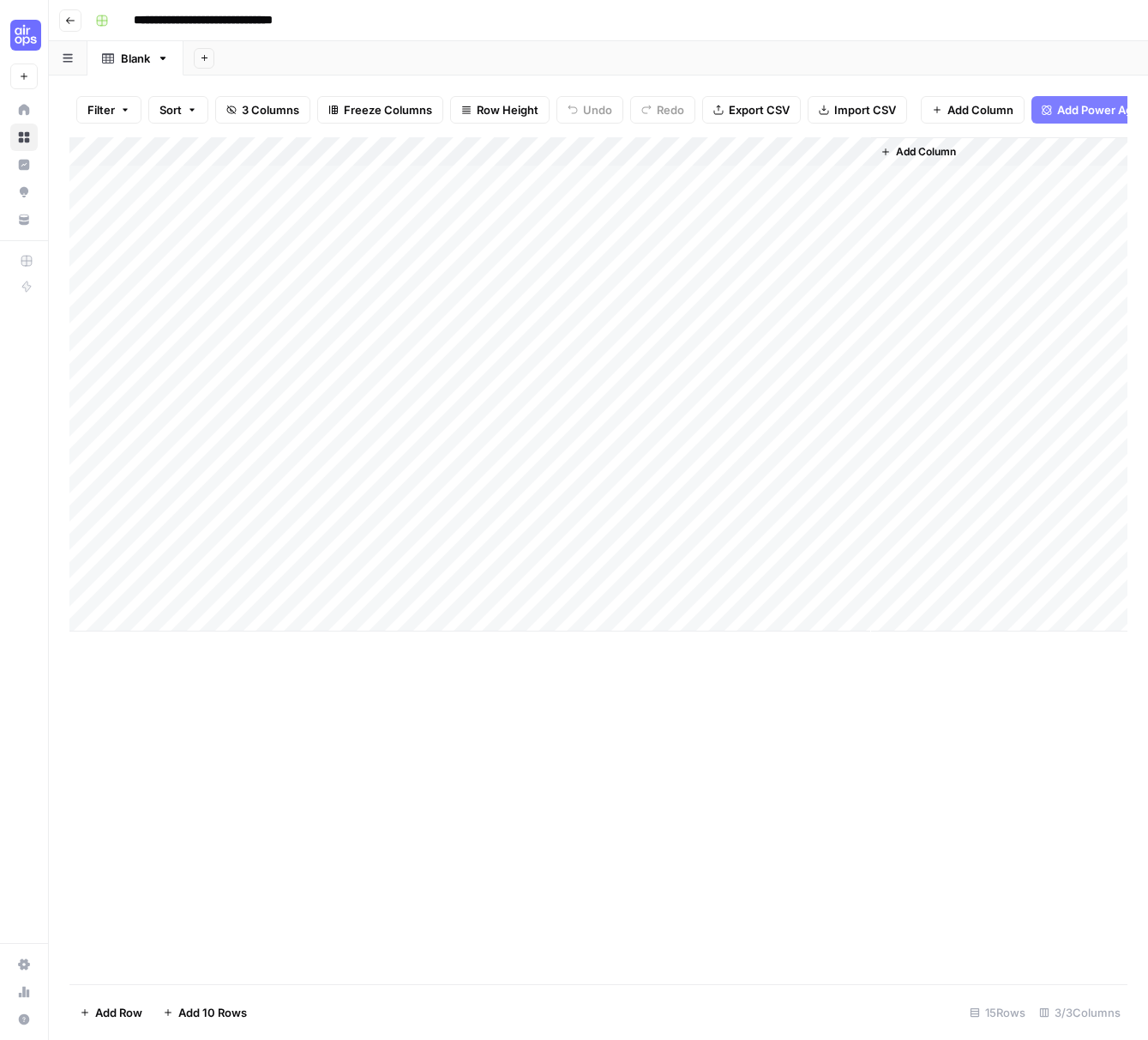
click at [921, 159] on span "Add Column" at bounding box center [926, 152] width 60 height 16
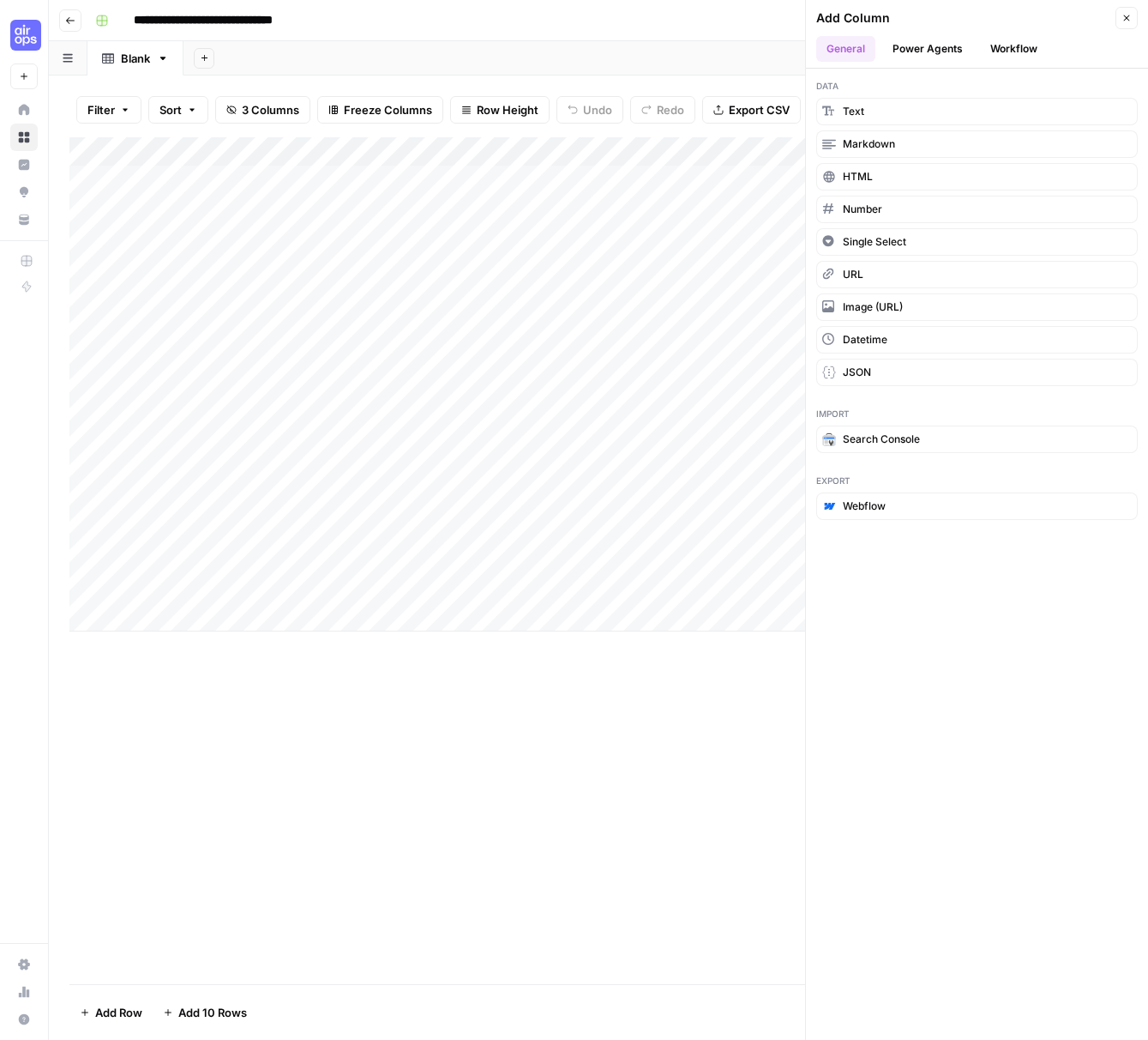
click at [1016, 49] on button "Workflow" at bounding box center [1013, 48] width 67 height 25
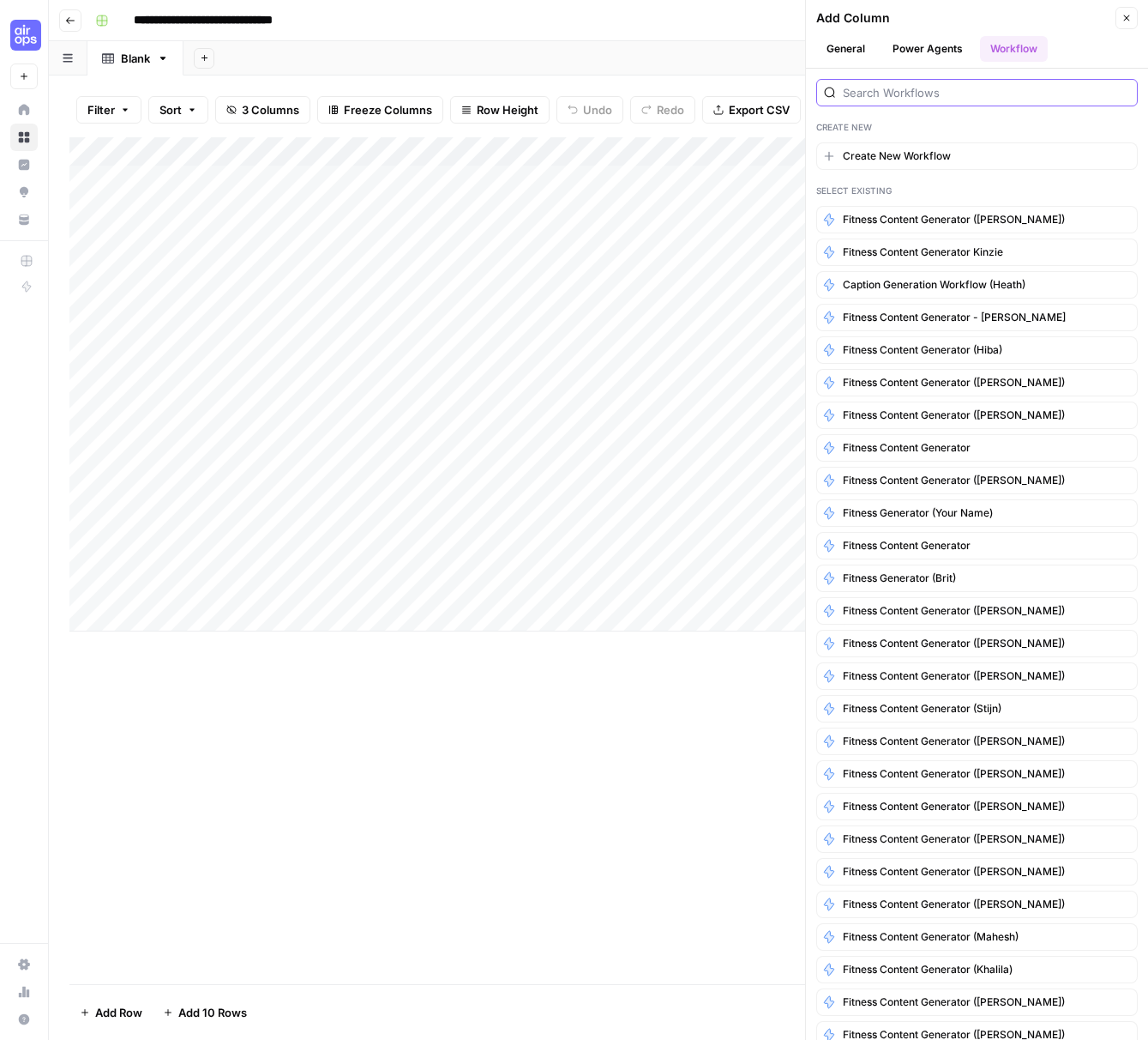
click at [881, 89] on input "search" at bounding box center [986, 93] width 288 height 17
type input "g"
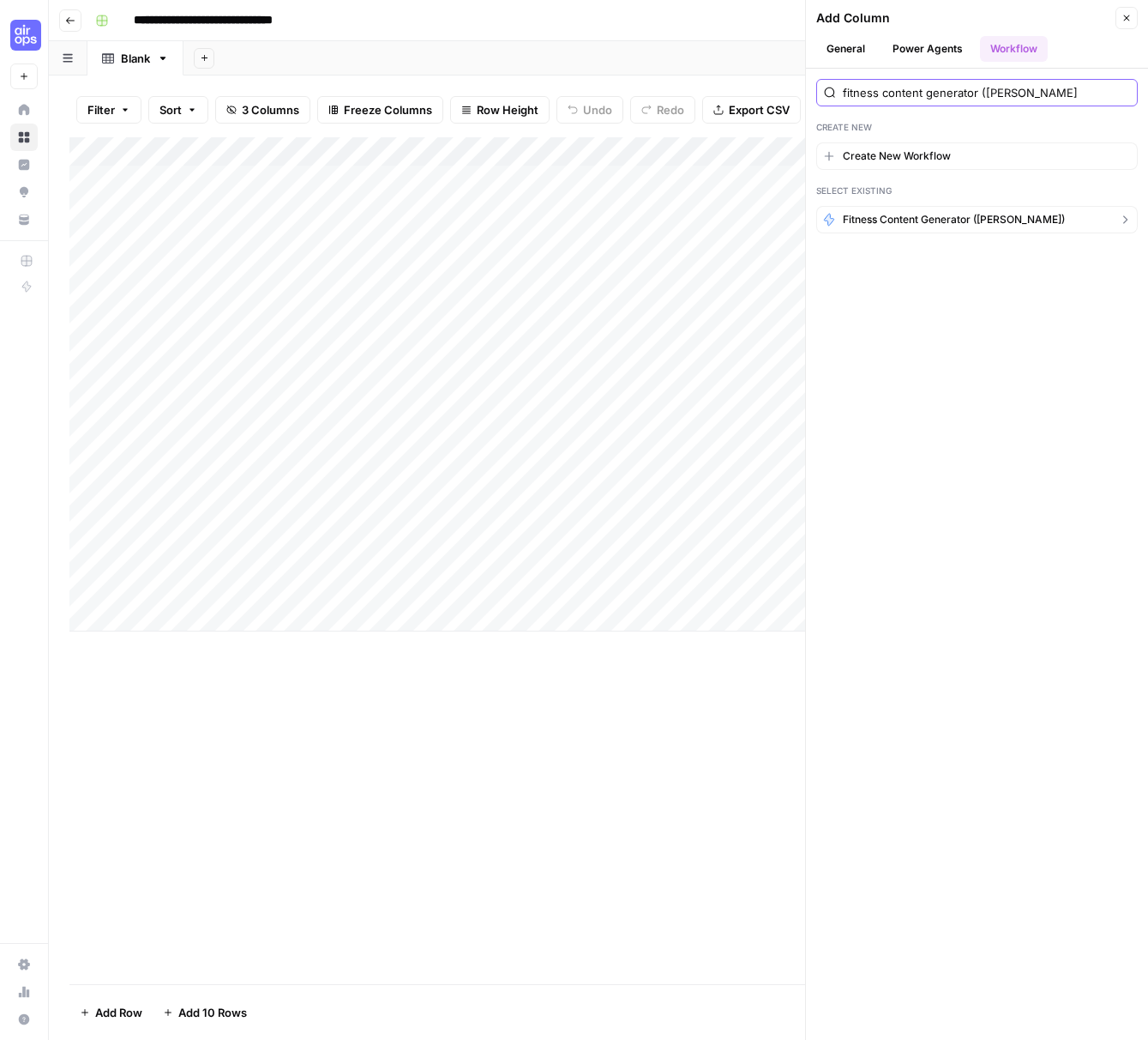
type input "fitness content generator (lana"
click at [957, 221] on span "Fitness Content Generator ([PERSON_NAME])" at bounding box center [954, 220] width 222 height 16
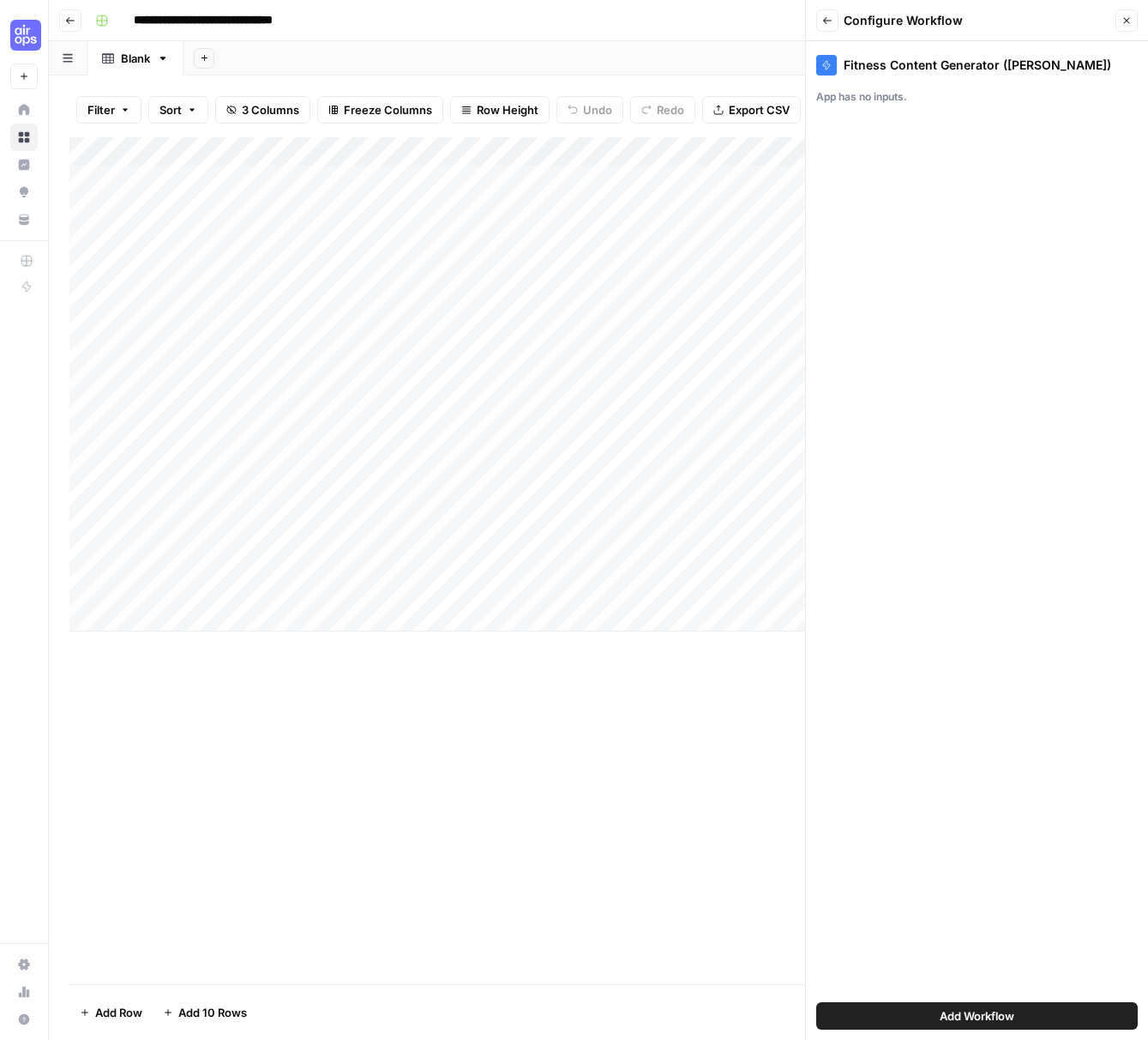
click at [977, 1017] on span "Add Workflow" at bounding box center [977, 1016] width 74 height 17
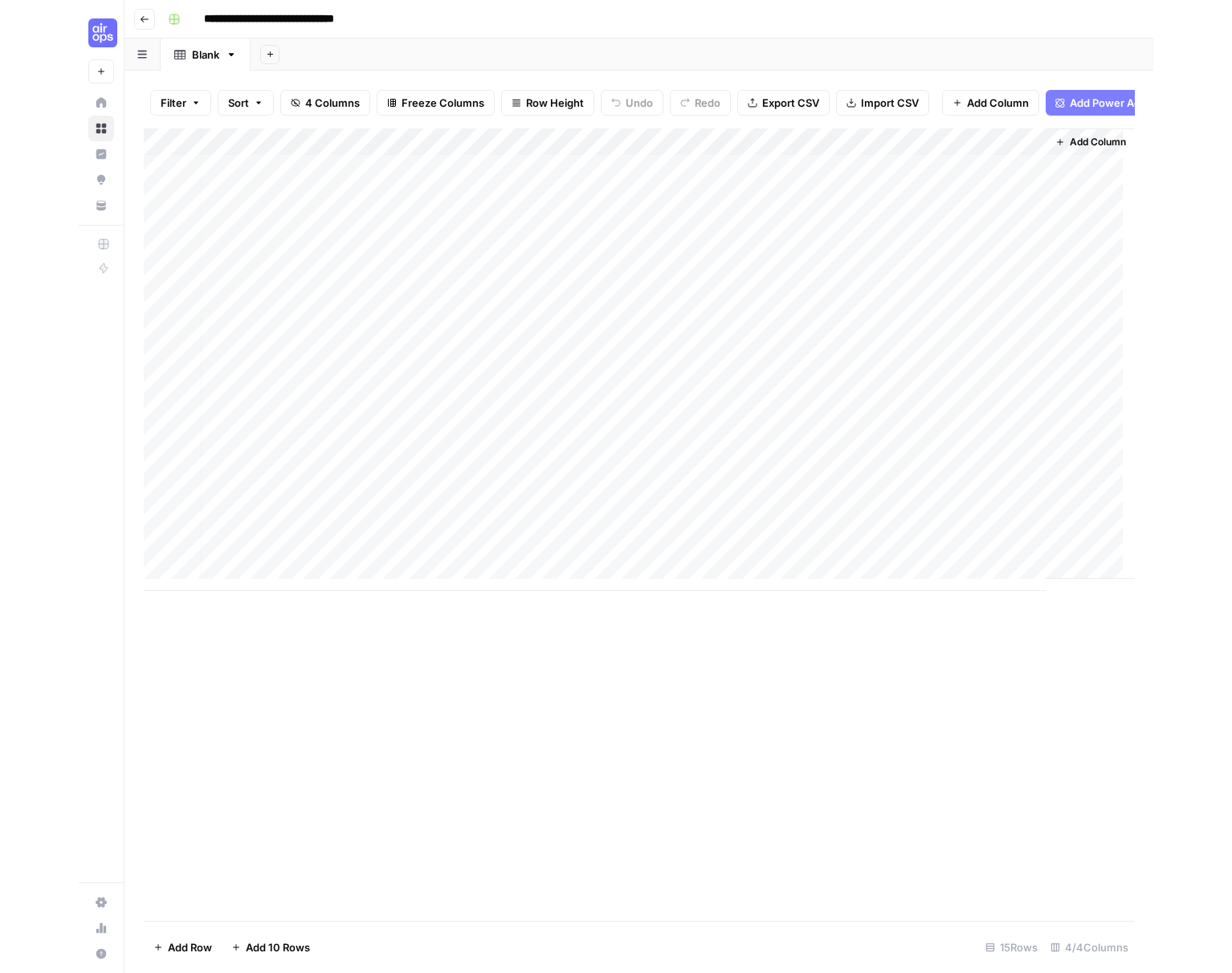
scroll to position [0, 103]
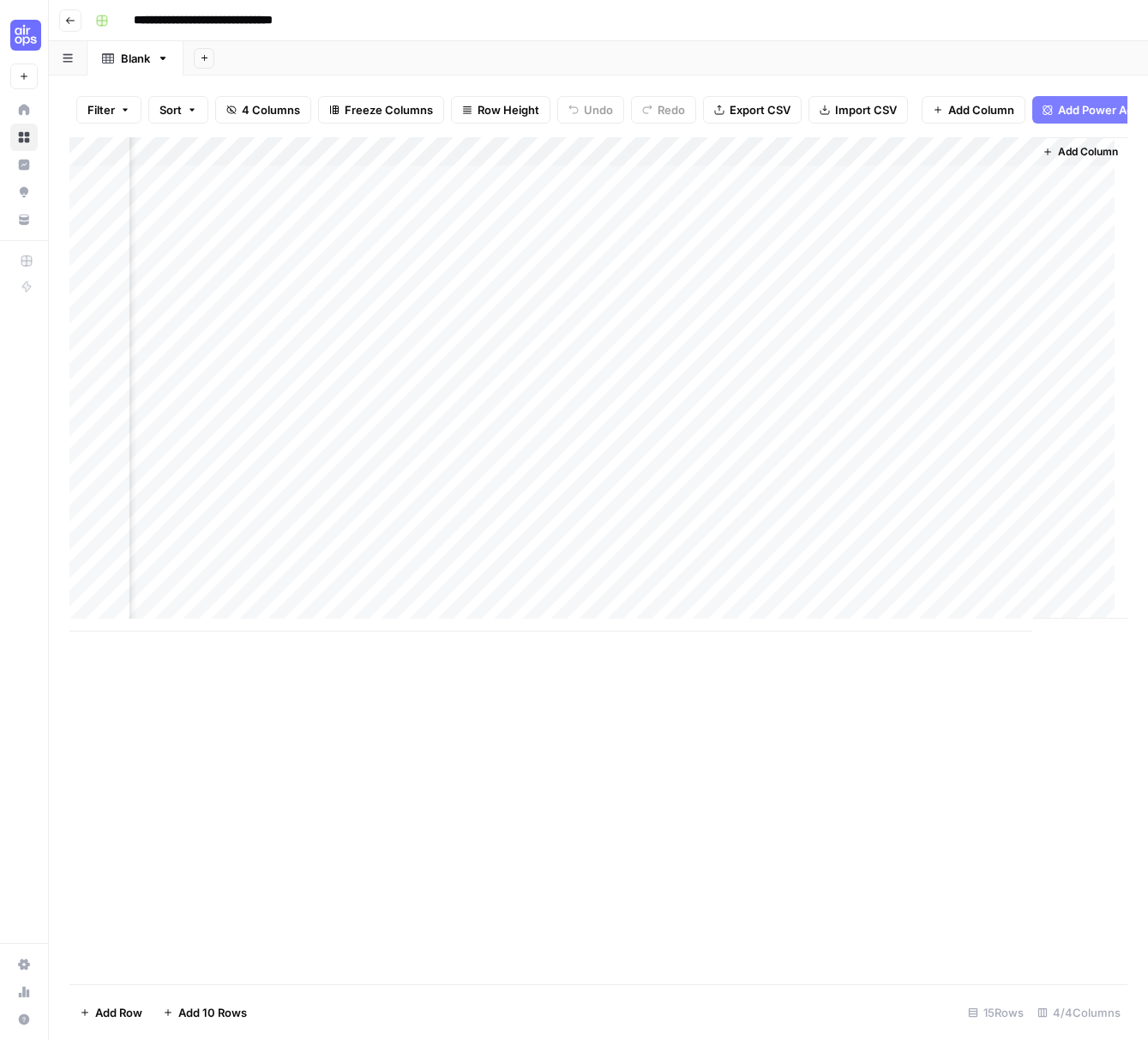
click at [1001, 164] on div "Add Column" at bounding box center [598, 384] width 1058 height 494
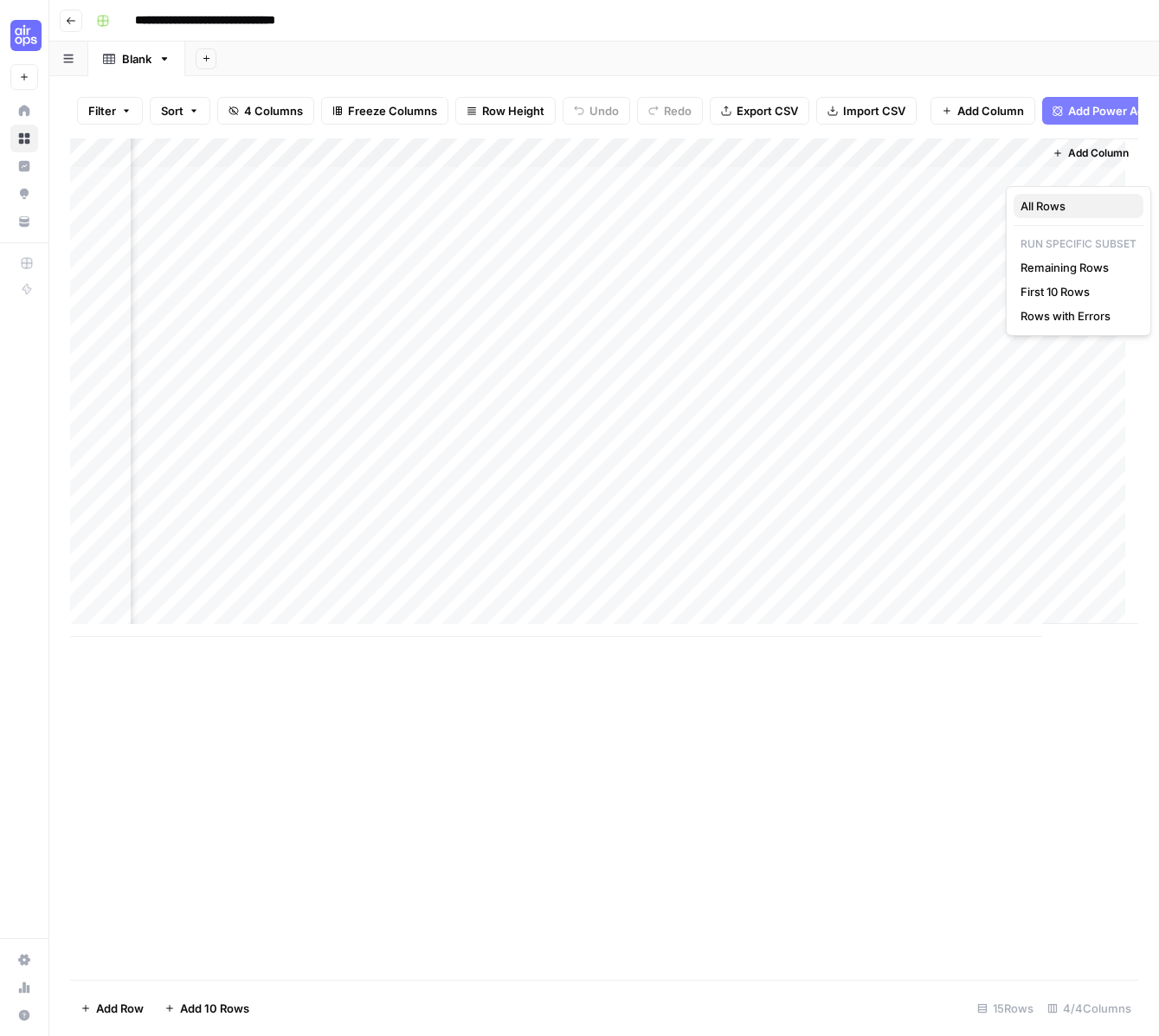
click at [1052, 214] on button "All Rows" at bounding box center [1079, 206] width 130 height 24
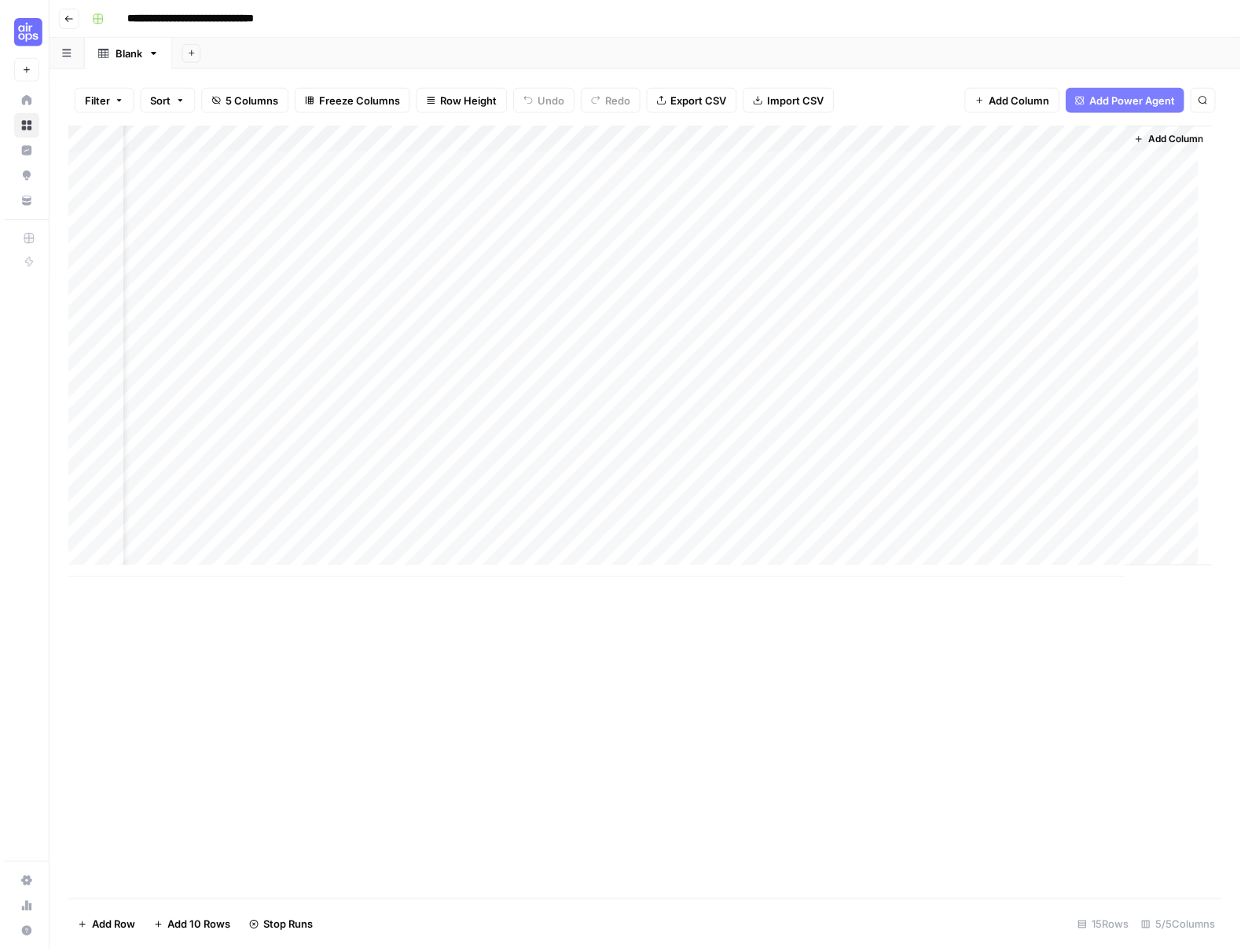
scroll to position [0, 46]
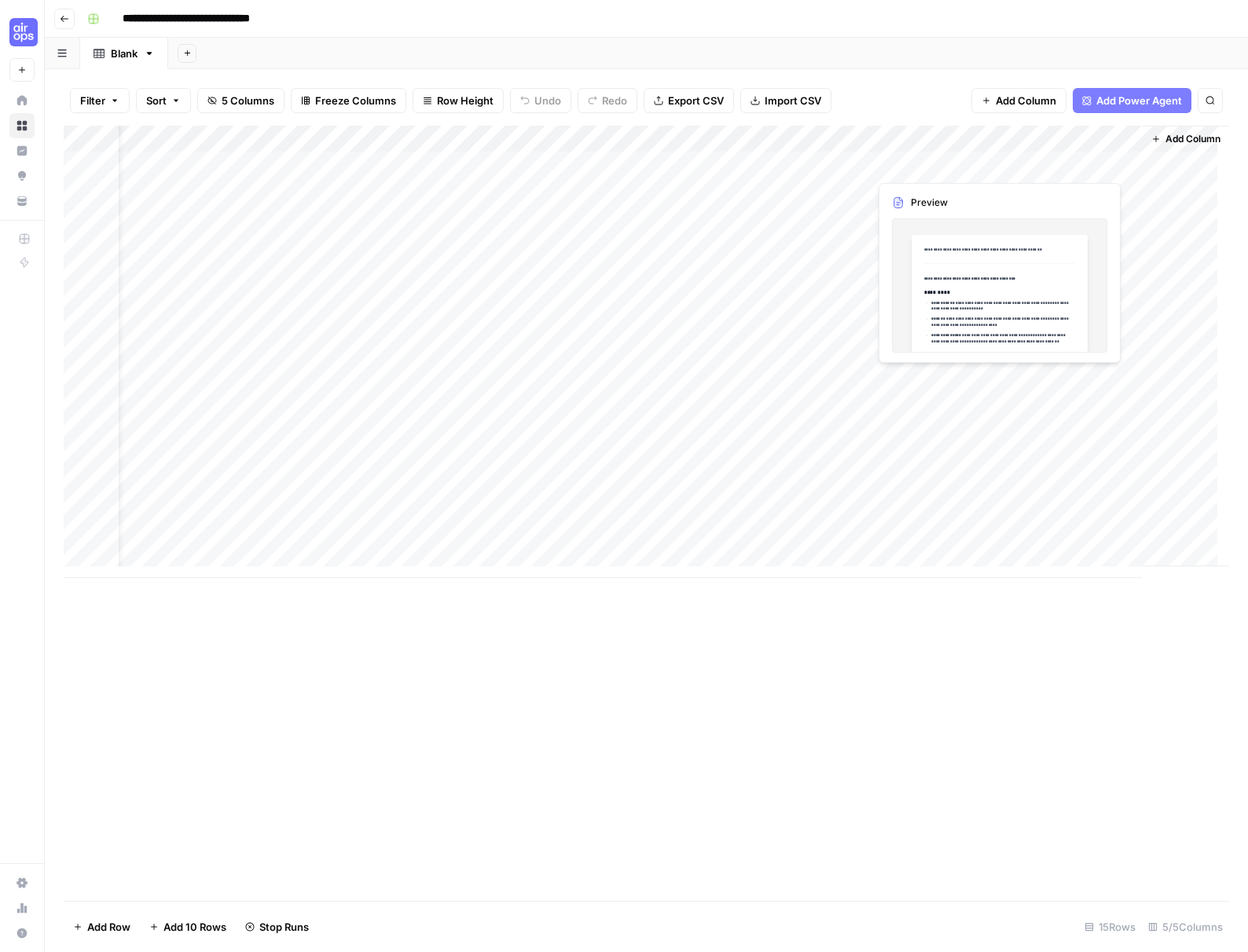
click at [1041, 163] on div "Add Column" at bounding box center [646, 351] width 1165 height 452
click at [1051, 162] on div "Add Column" at bounding box center [646, 351] width 1165 height 452
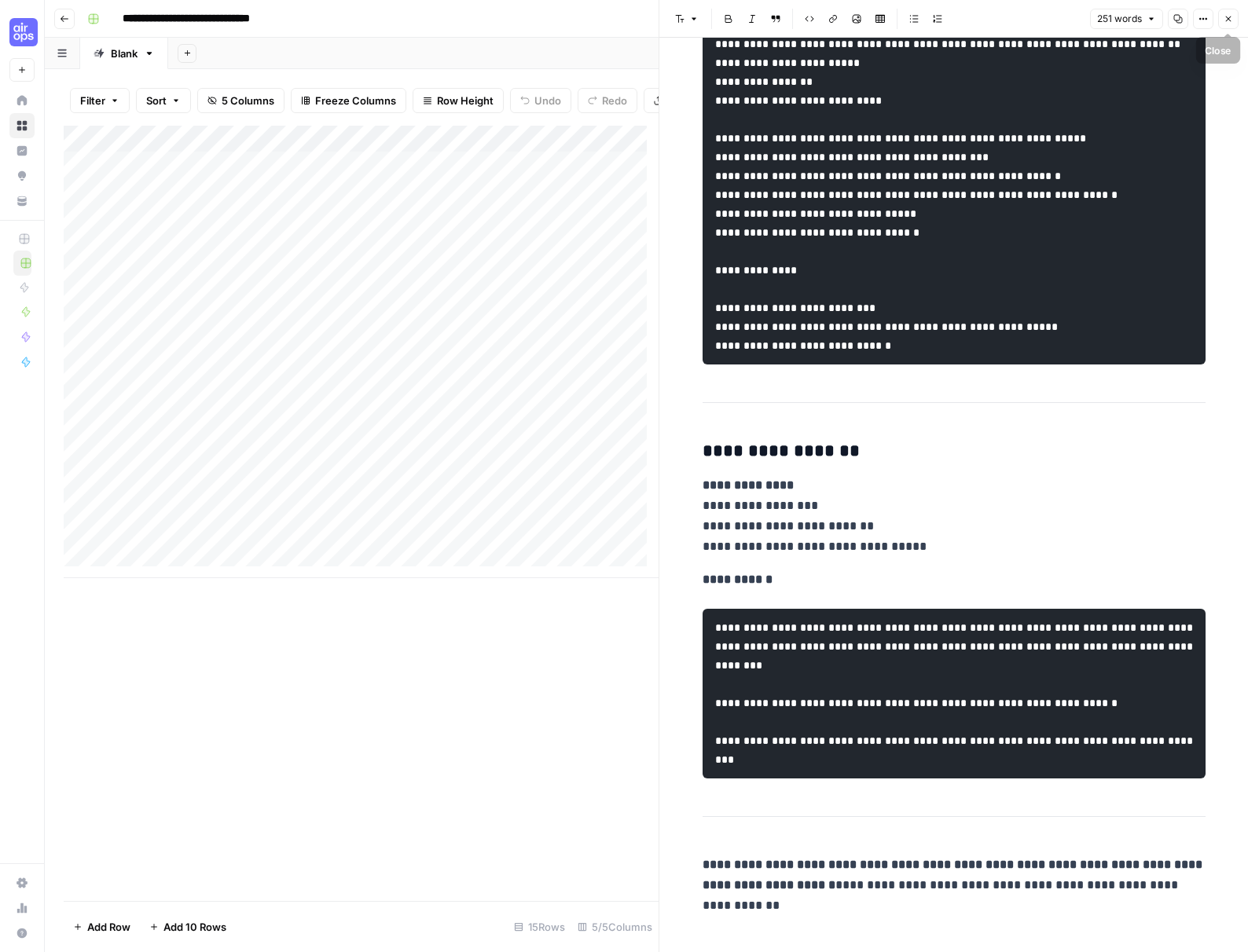
click at [1051, 17] on icon "button" at bounding box center [1228, 19] width 6 height 6
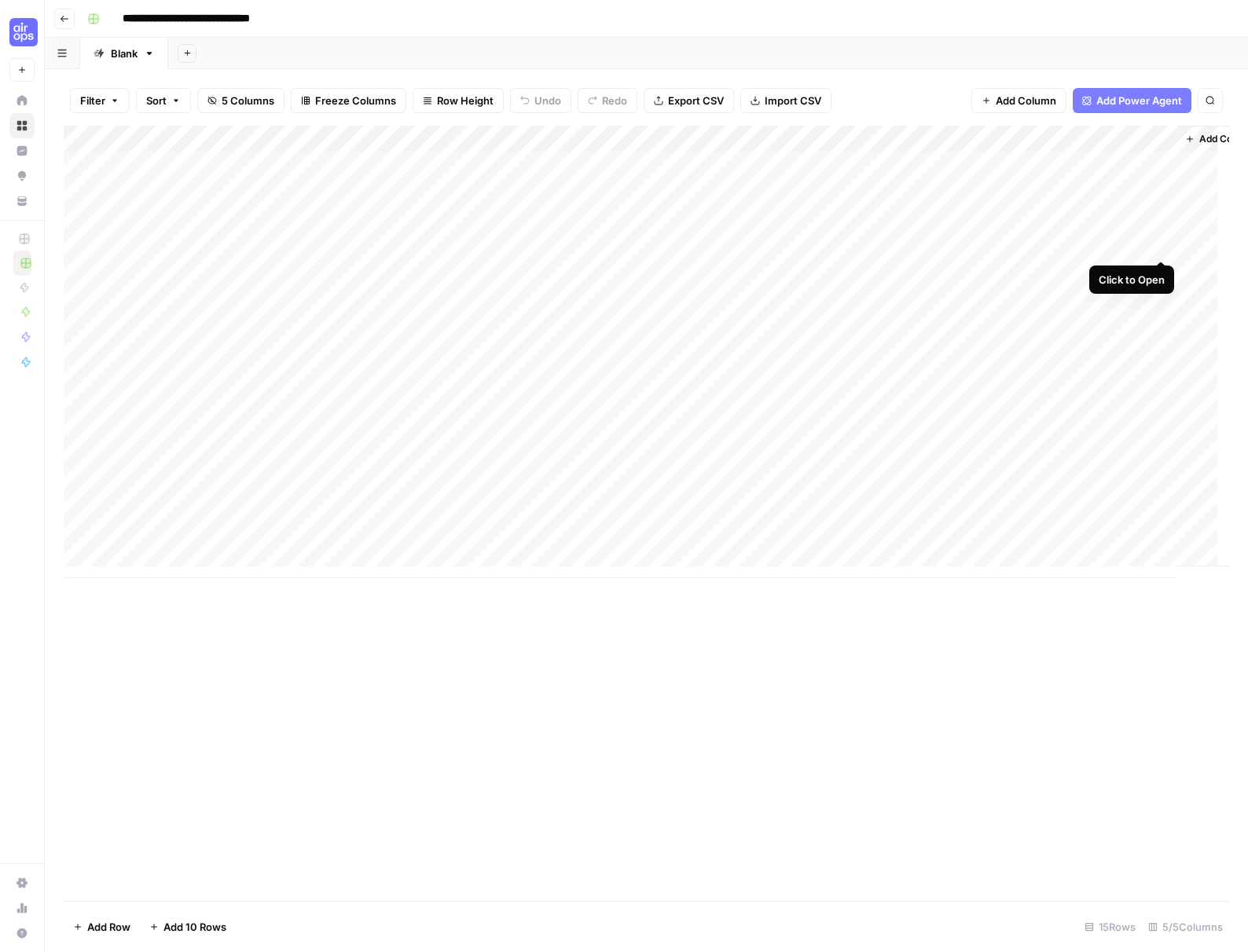
click at [1051, 246] on div "Add Column" at bounding box center [646, 351] width 1165 height 452
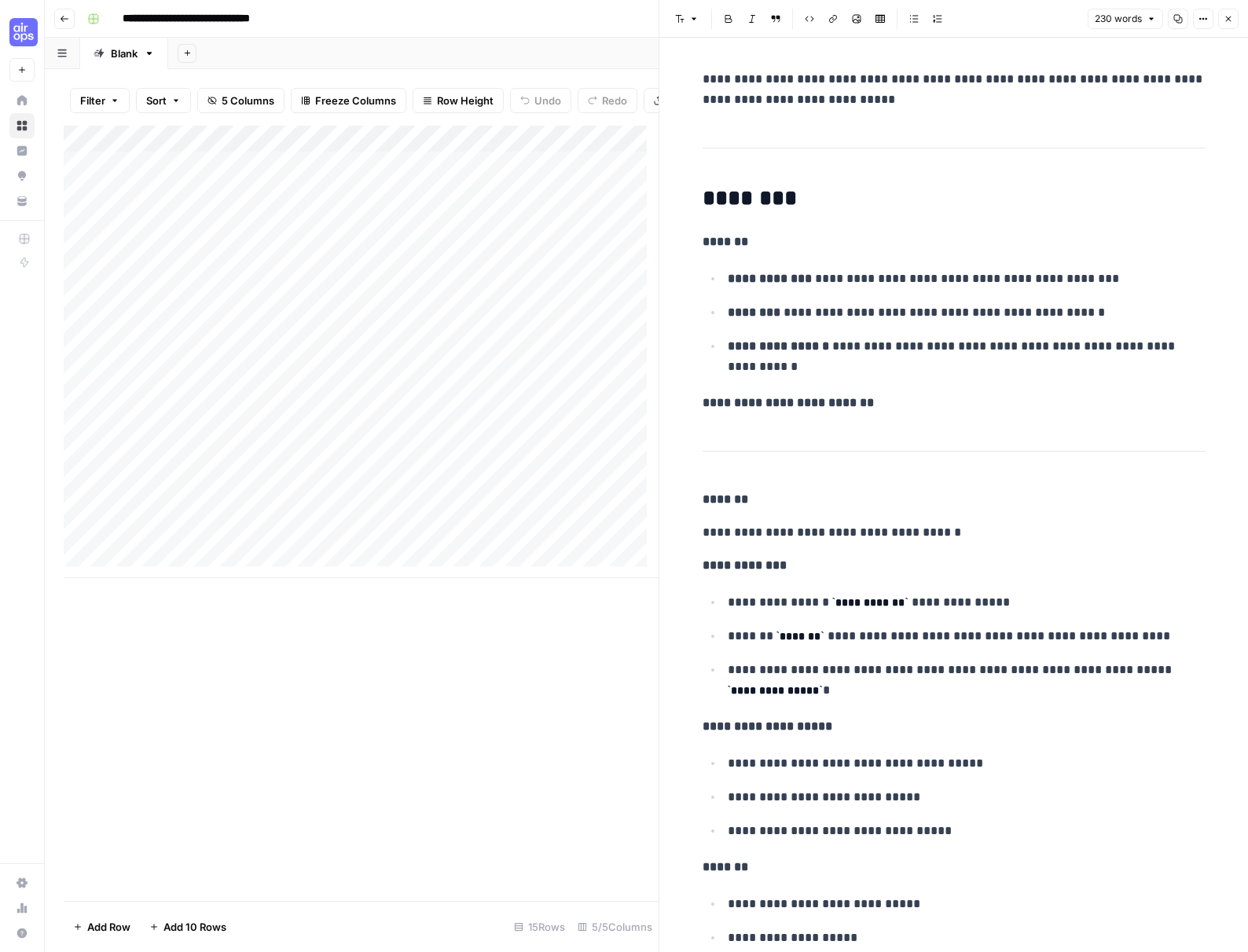
click at [1051, 21] on icon "button" at bounding box center [1228, 19] width 10 height 10
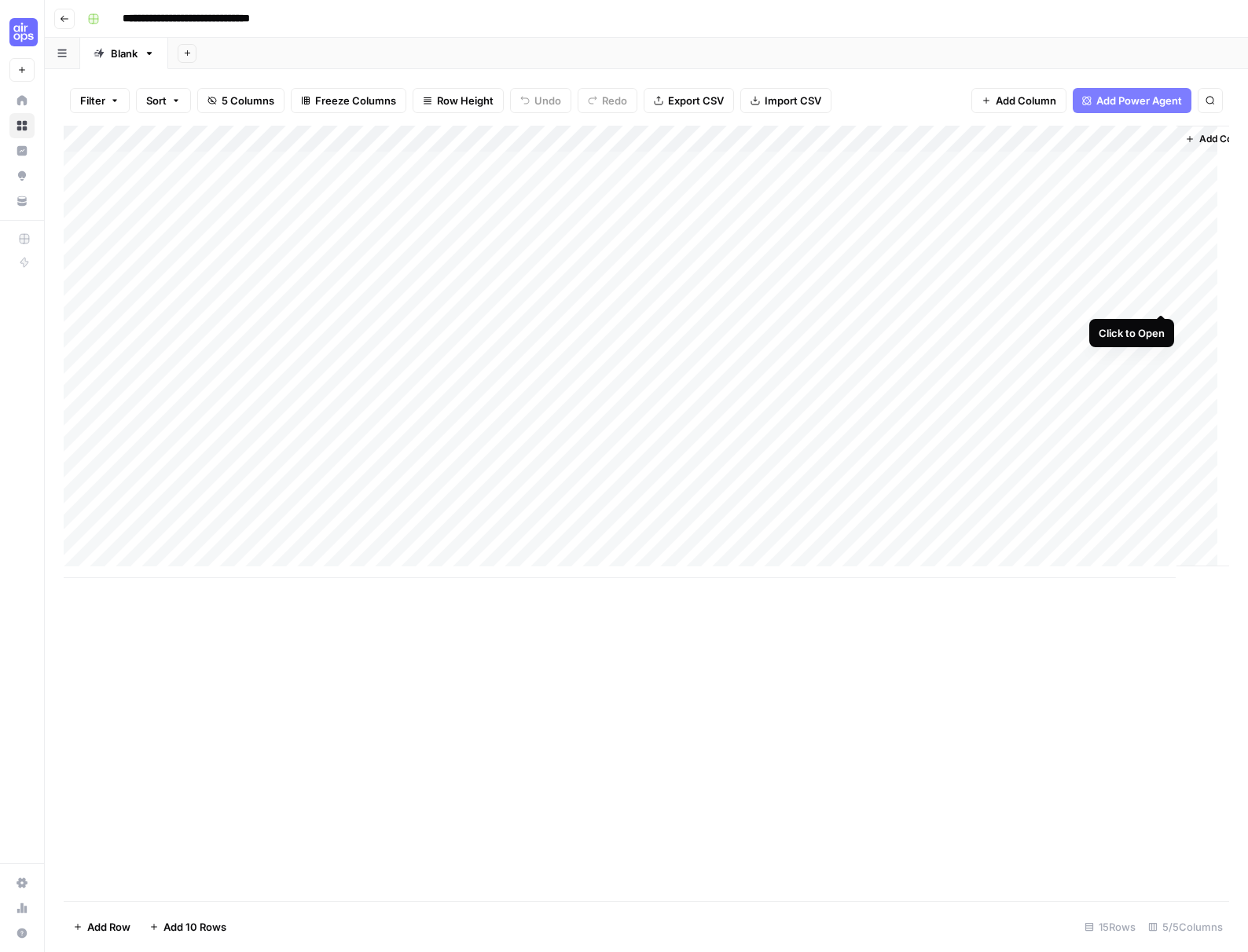
click at [1051, 298] on div "Add Column" at bounding box center [646, 351] width 1165 height 452
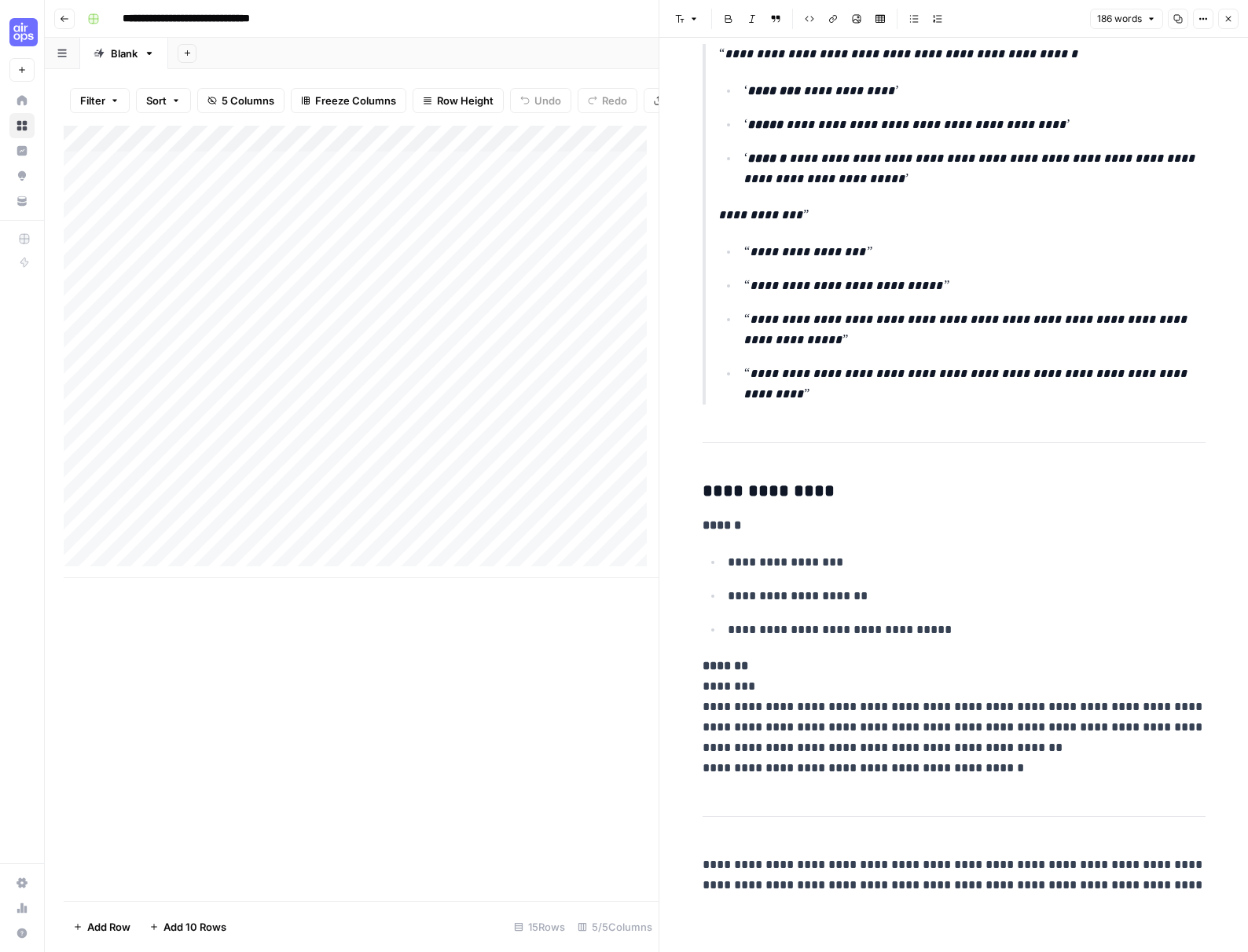
scroll to position [305, 0]
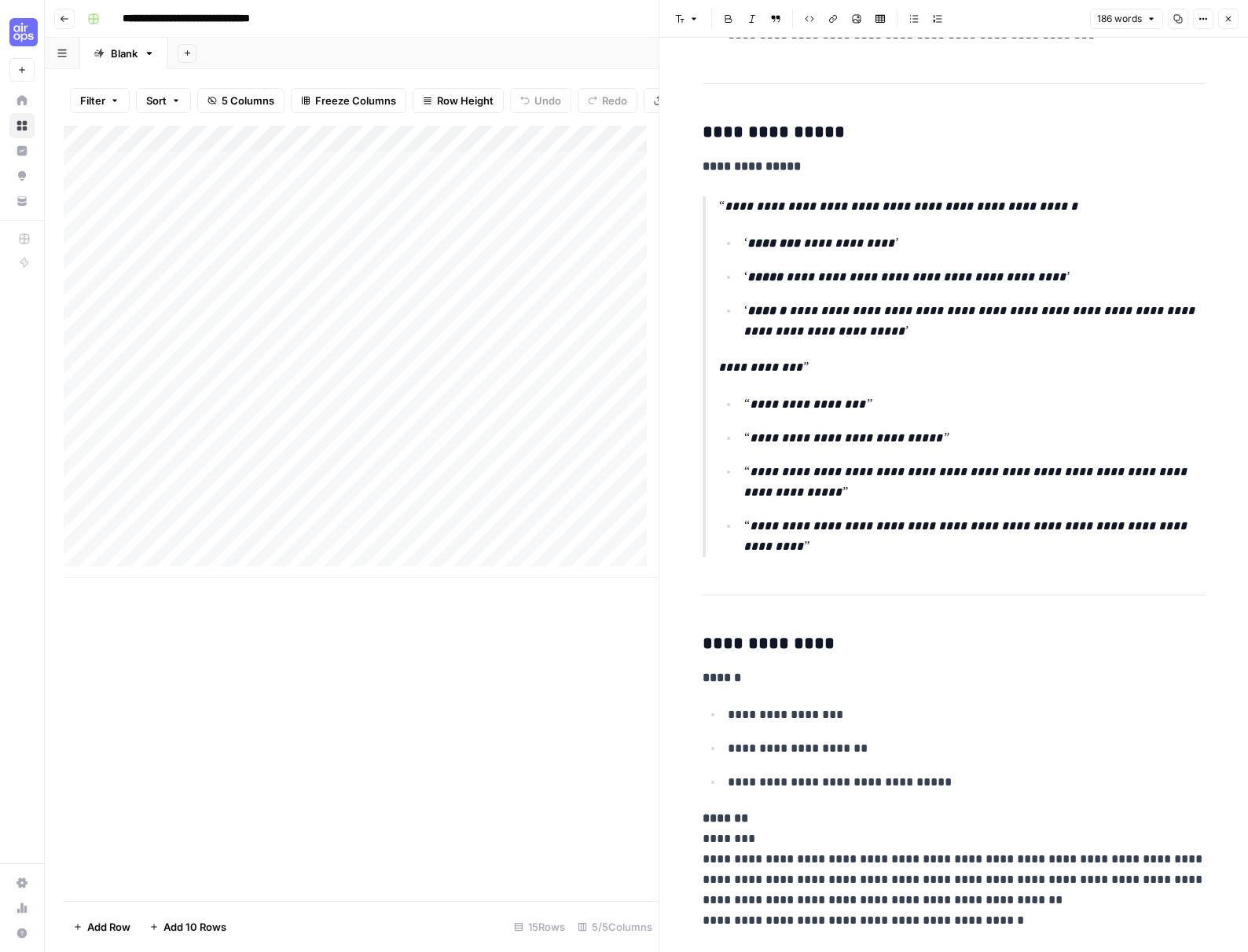
click at [533, 672] on div "Add Column" at bounding box center [360, 513] width 595 height 775
click at [1051, 18] on icon "button" at bounding box center [1228, 19] width 10 height 10
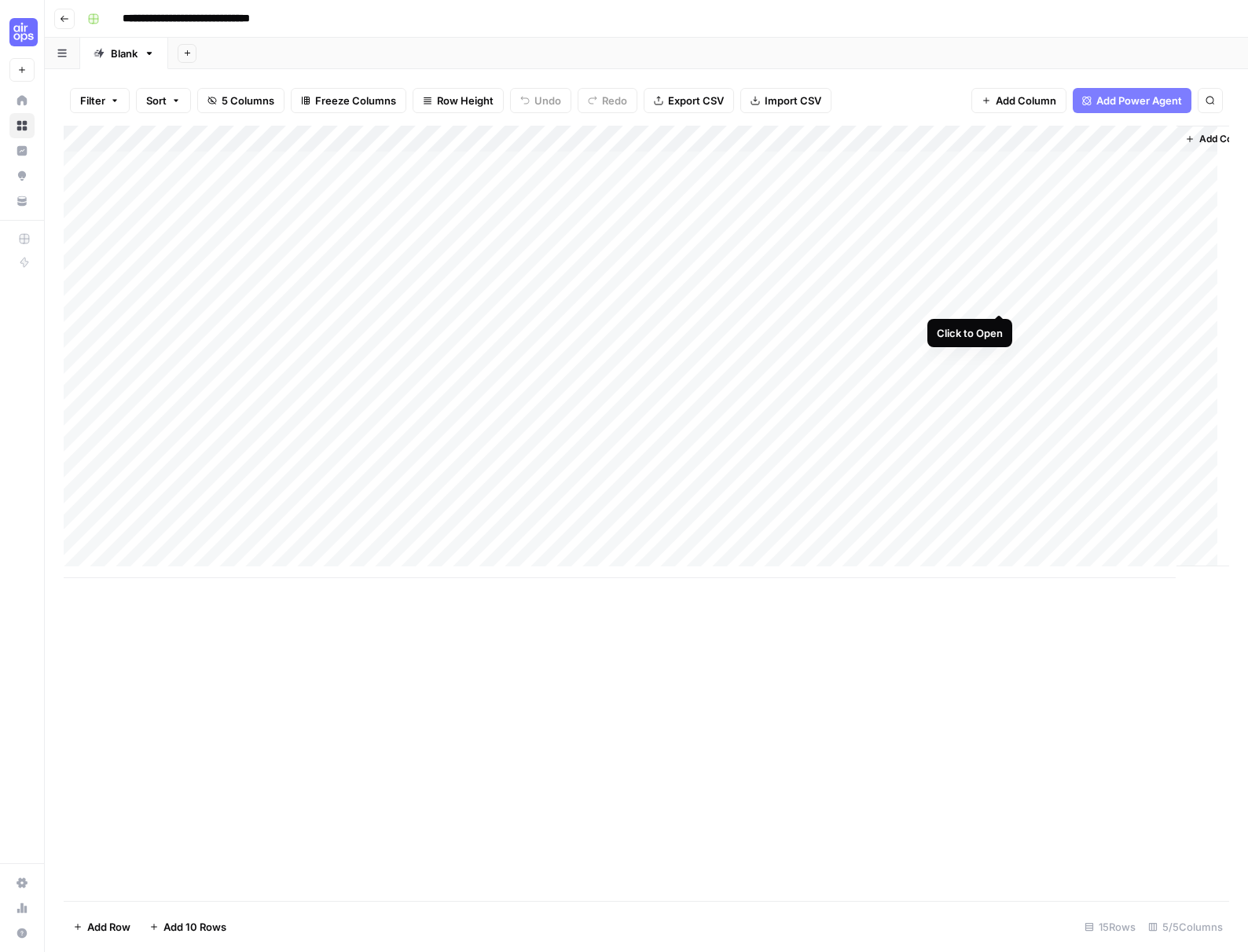
click at [996, 299] on div "Add Column" at bounding box center [646, 351] width 1165 height 452
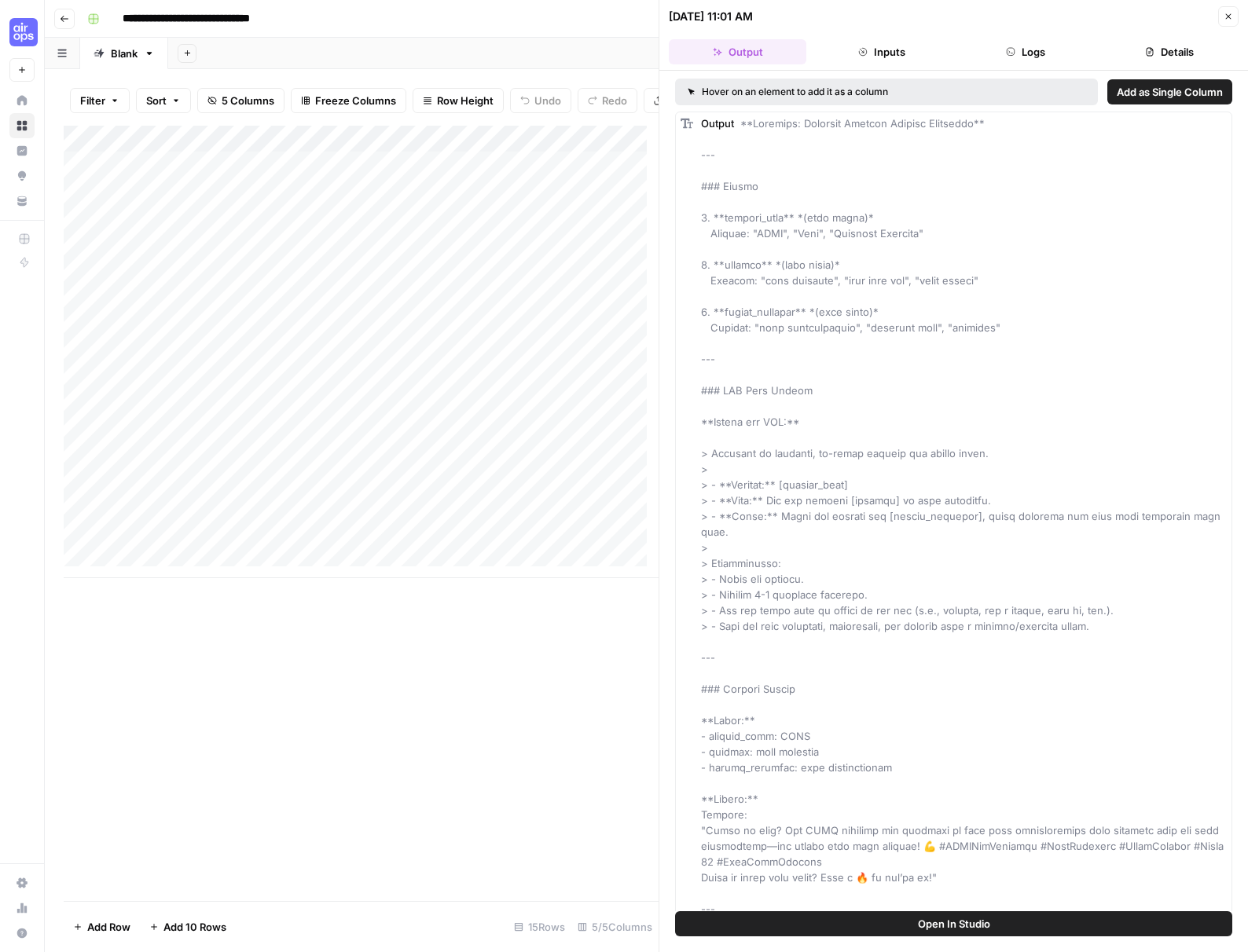
click at [1051, 20] on icon "button" at bounding box center [1228, 17] width 10 height 10
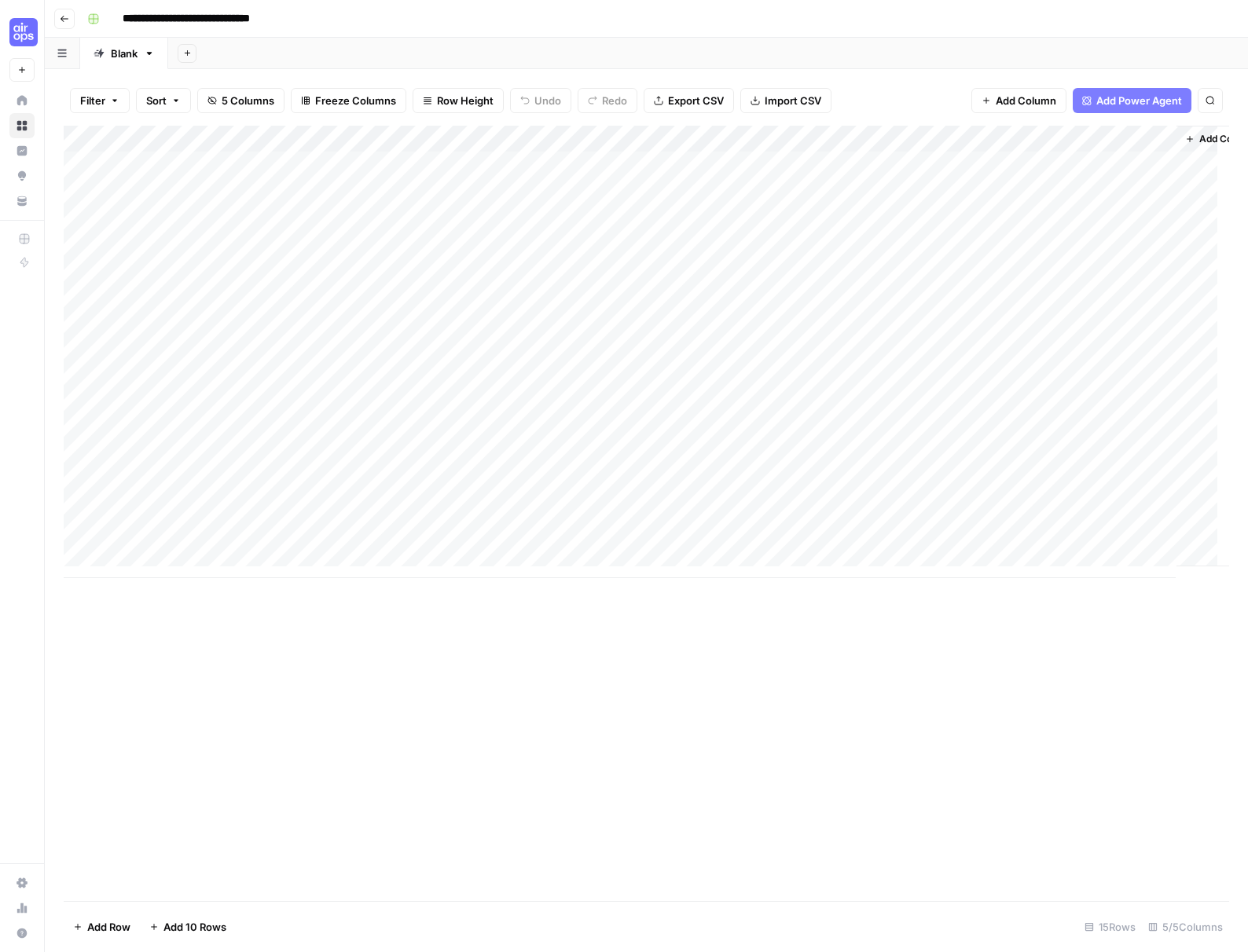
click at [914, 298] on div "Add Column" at bounding box center [646, 351] width 1165 height 452
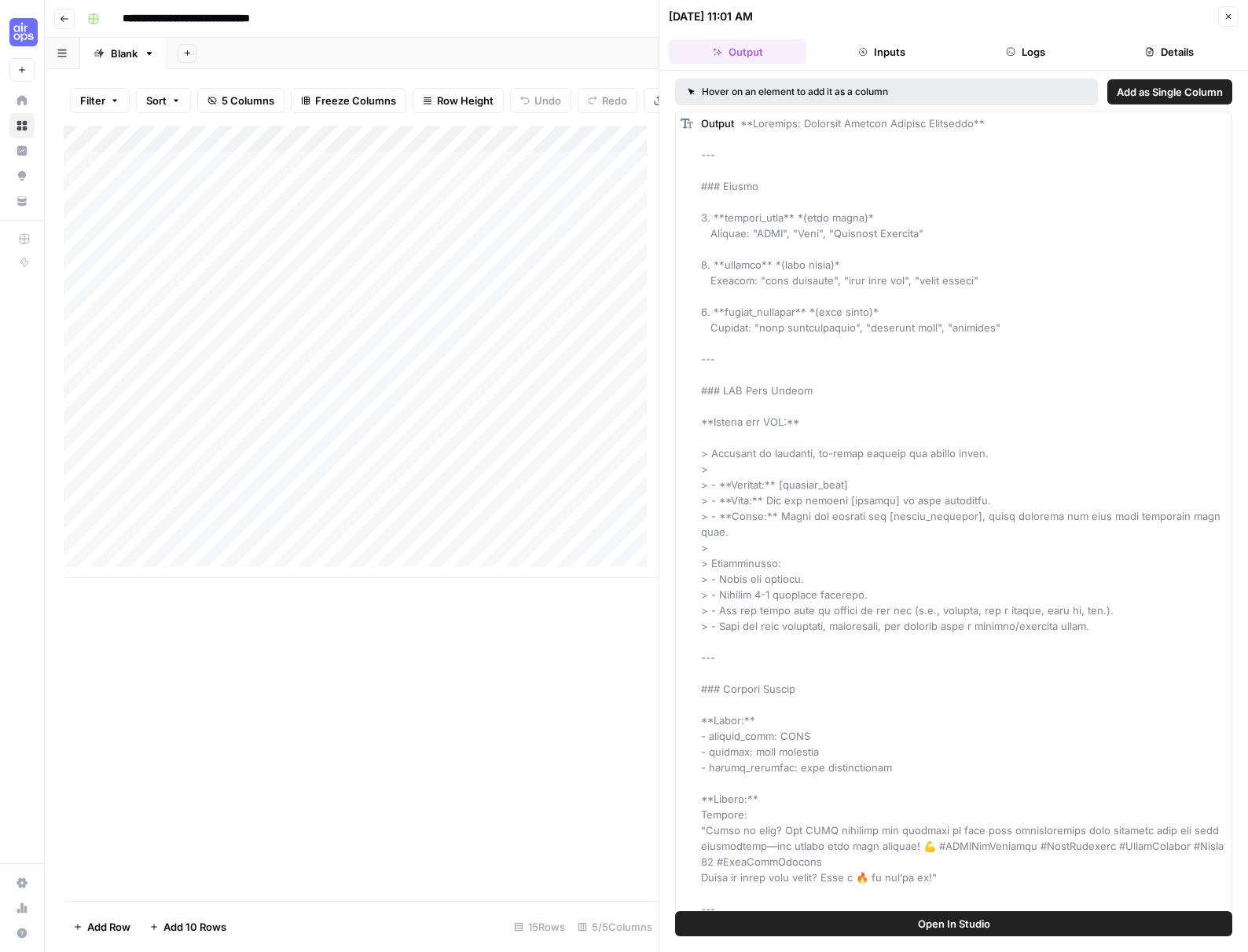
click at [516, 606] on div "Add Column" at bounding box center [360, 513] width 595 height 775
click at [1051, 17] on button "Close" at bounding box center [1228, 17] width 21 height 21
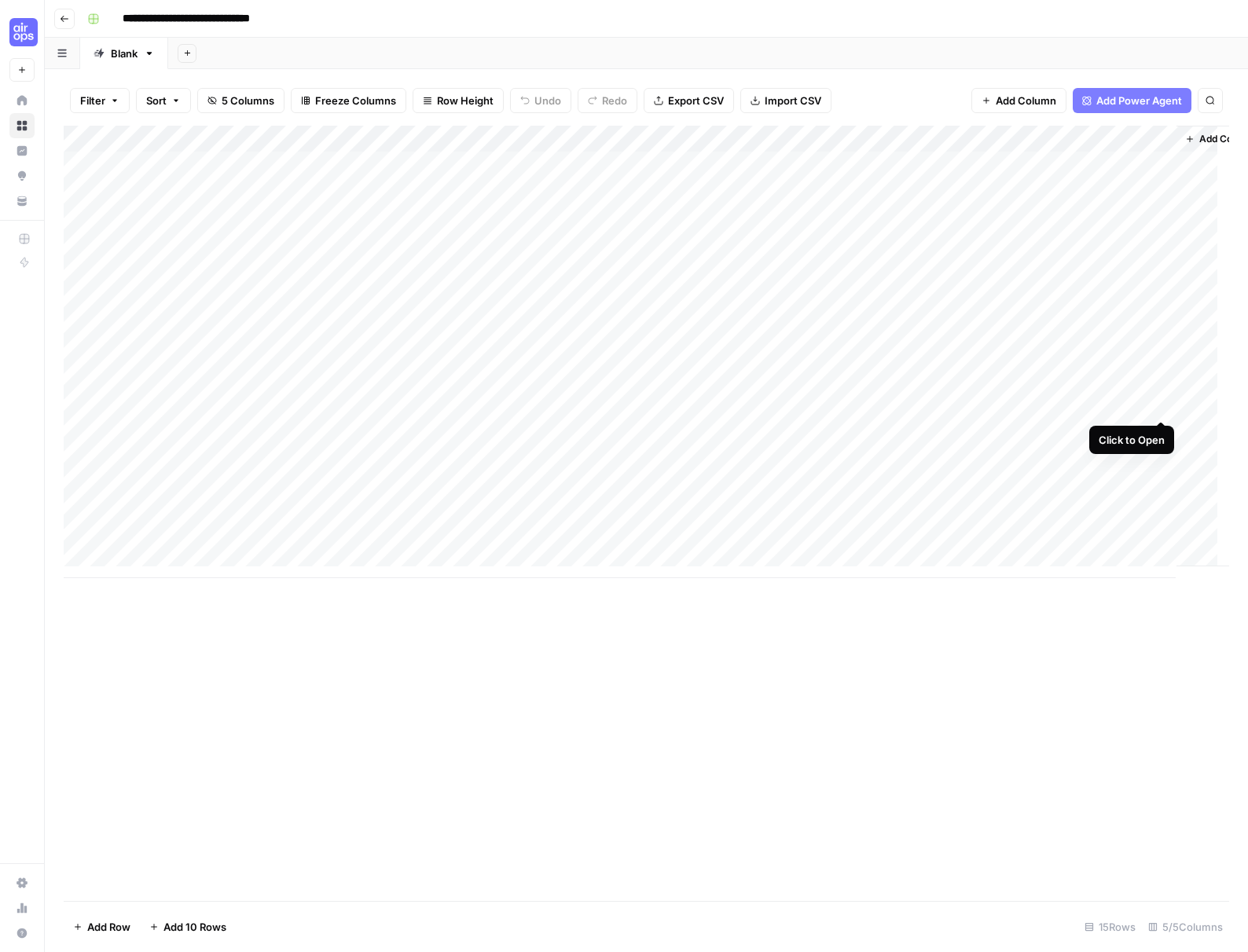
click at [1051, 401] on div "Add Column" at bounding box center [646, 351] width 1165 height 452
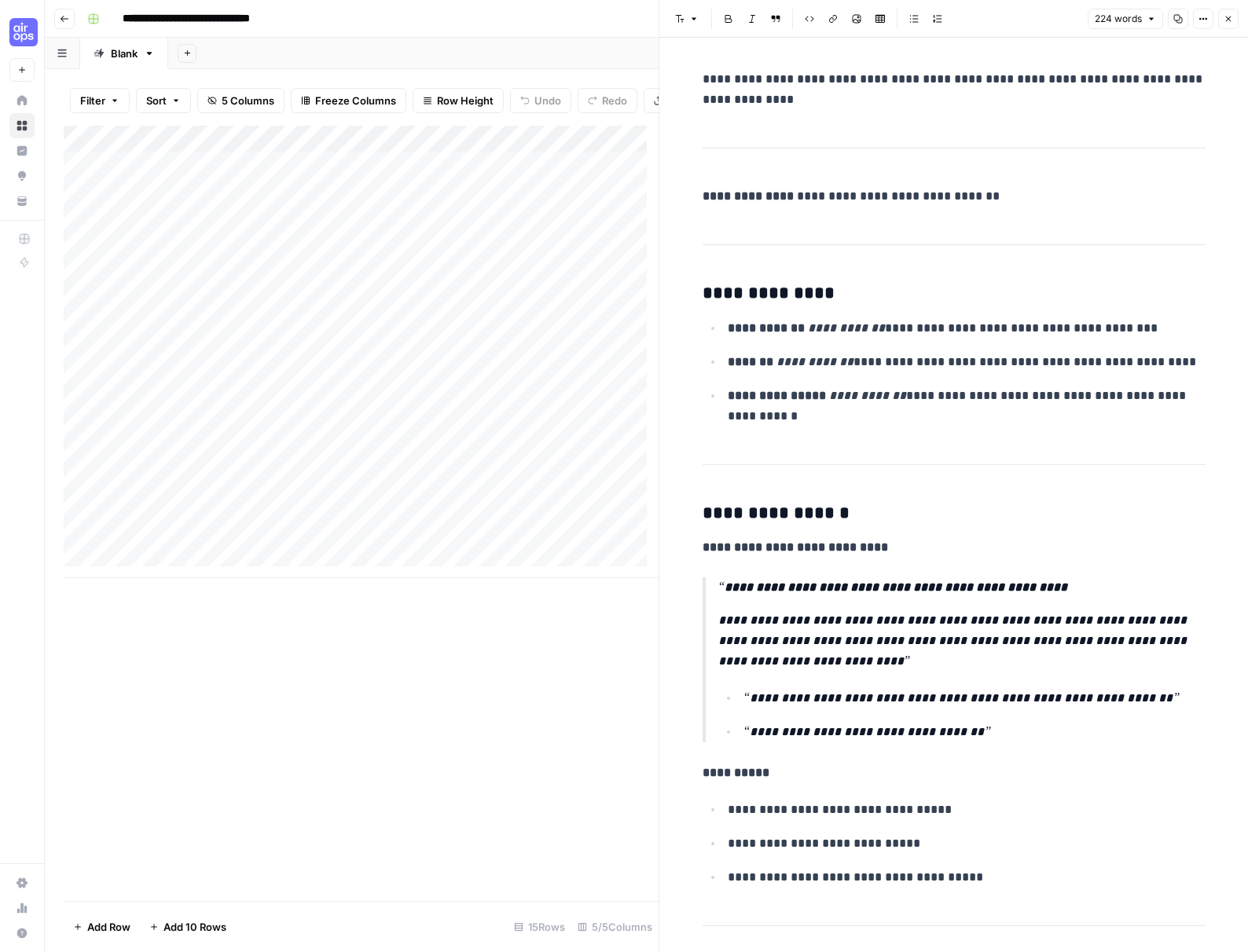
click at [1051, 20] on span "224 words" at bounding box center [1117, 19] width 47 height 14
click at [536, 640] on div "Add Column" at bounding box center [360, 513] width 595 height 775
click at [1051, 18] on button "Close" at bounding box center [1228, 19] width 21 height 21
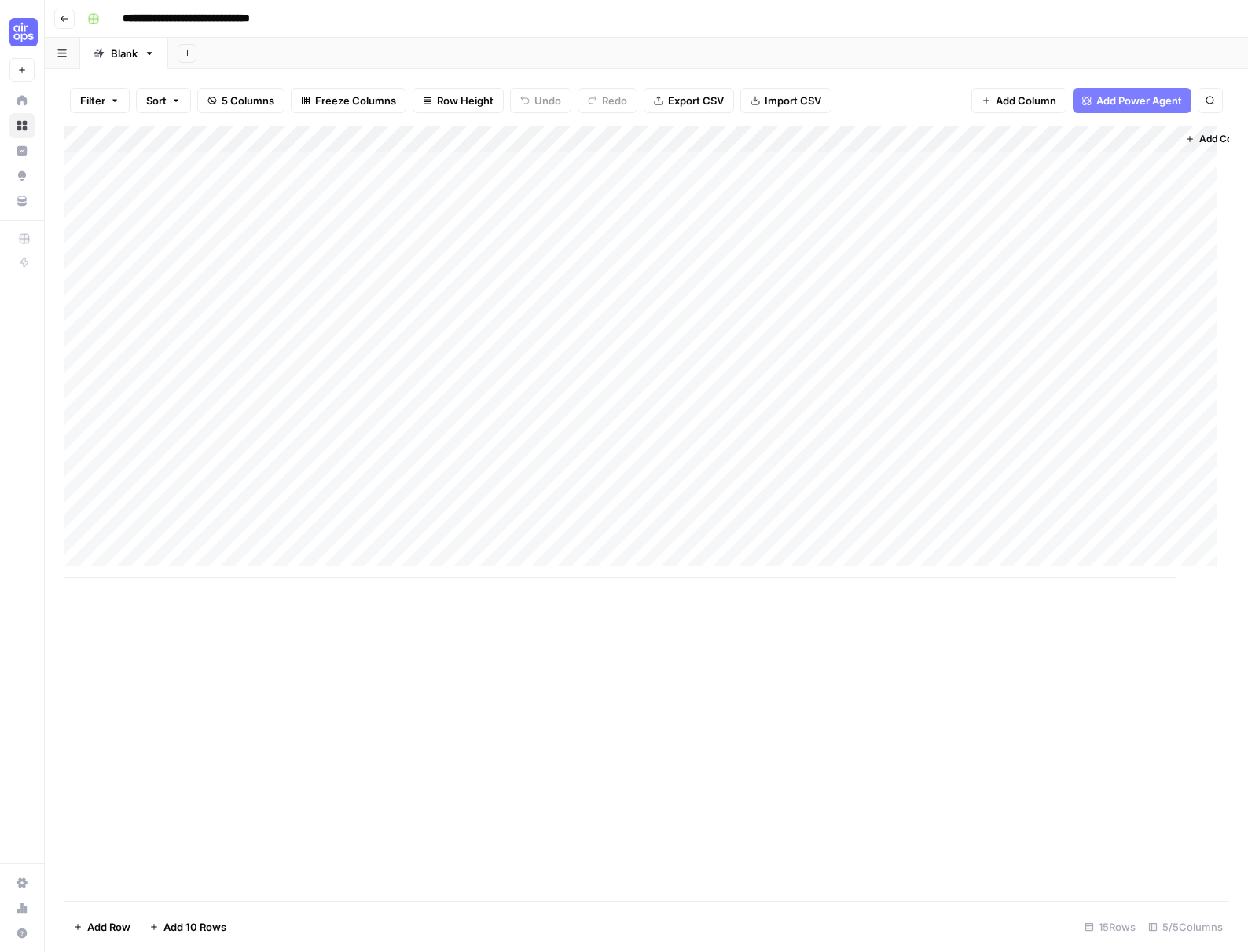
drag, startPoint x: 1243, startPoint y: 214, endPoint x: 1404, endPoint y: 211, distance: 161.0
click at [1051, 211] on html "**********" at bounding box center [624, 476] width 1248 height 952
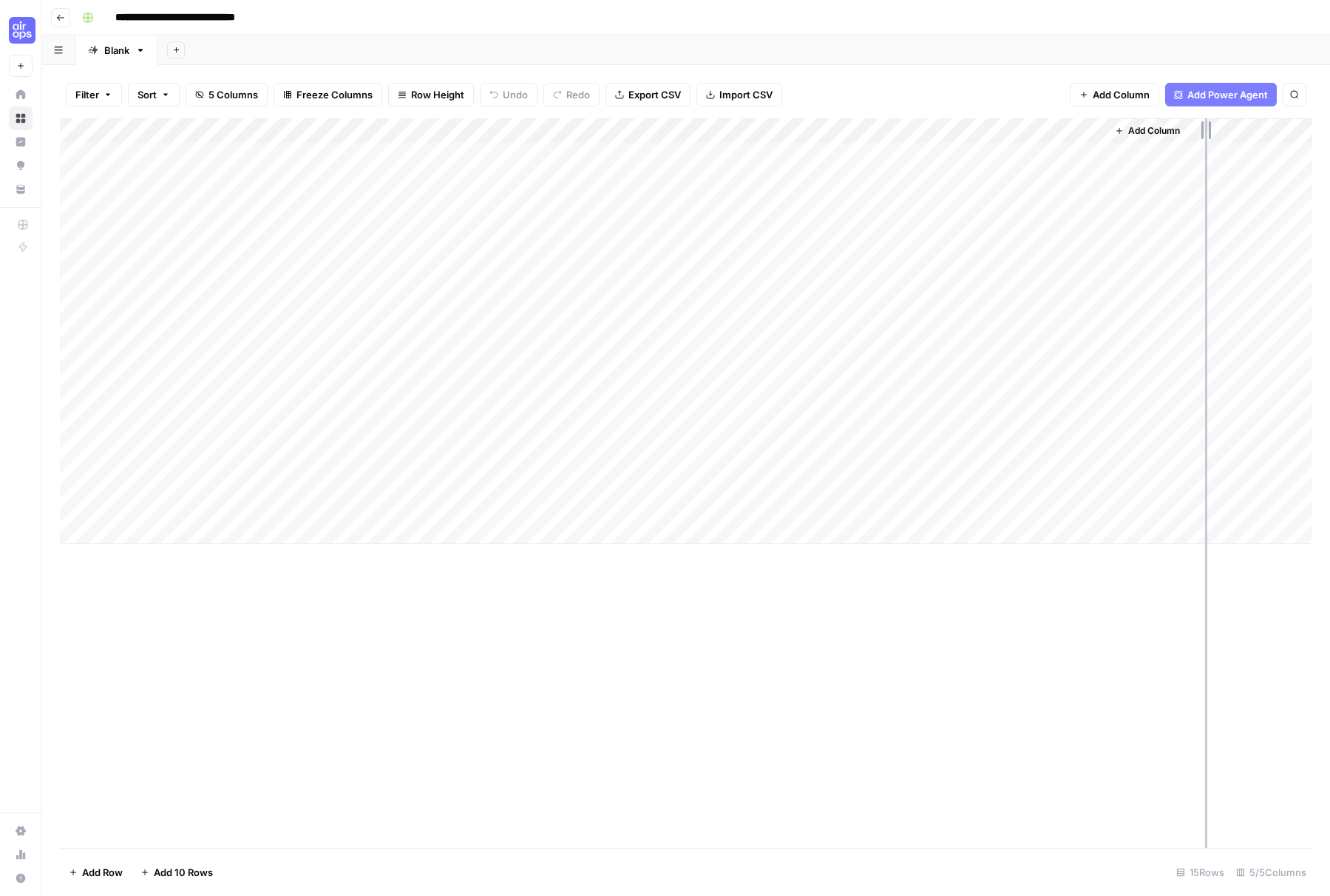
drag, startPoint x: 1104, startPoint y: 133, endPoint x: 1236, endPoint y: 135, distance: 132.0
click at [989, 135] on div "Add Column" at bounding box center [686, 331] width 1252 height 426
click at [989, 276] on div "Add Column" at bounding box center [686, 331] width 1252 height 426
click at [989, 279] on div "Add Column" at bounding box center [686, 331] width 1252 height 426
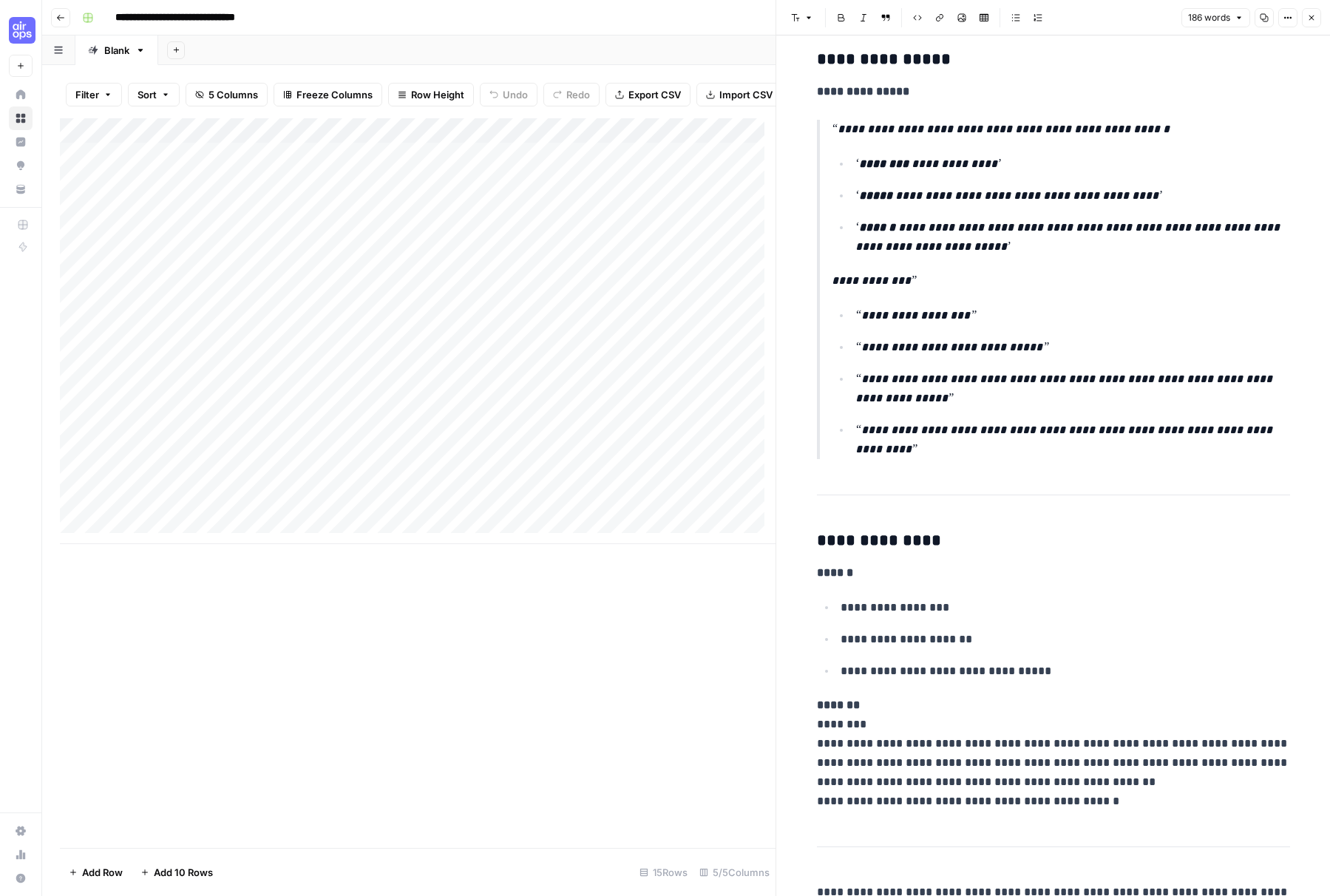
scroll to position [431, 0]
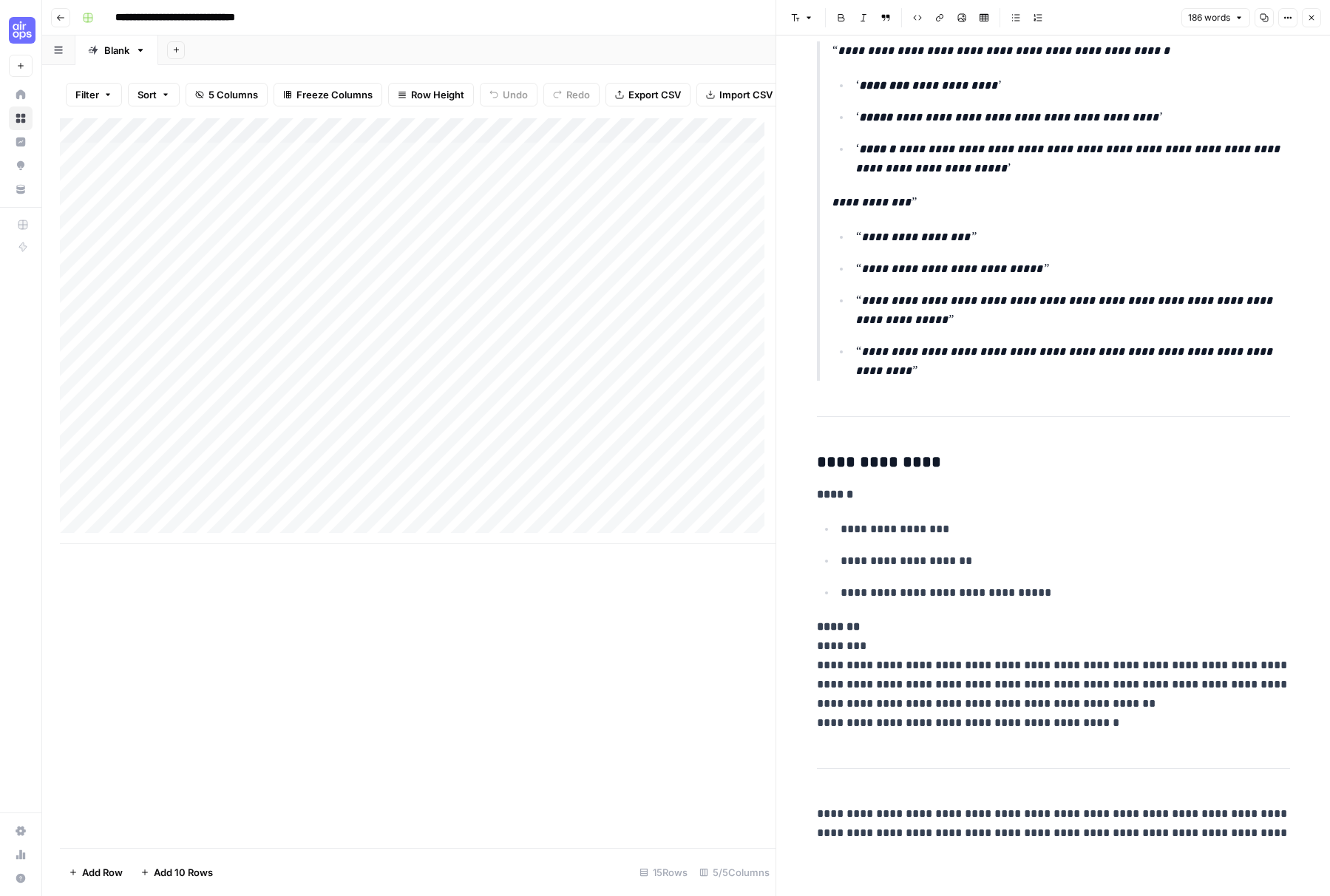
click at [989, 12] on button "Close" at bounding box center [1311, 18] width 20 height 20
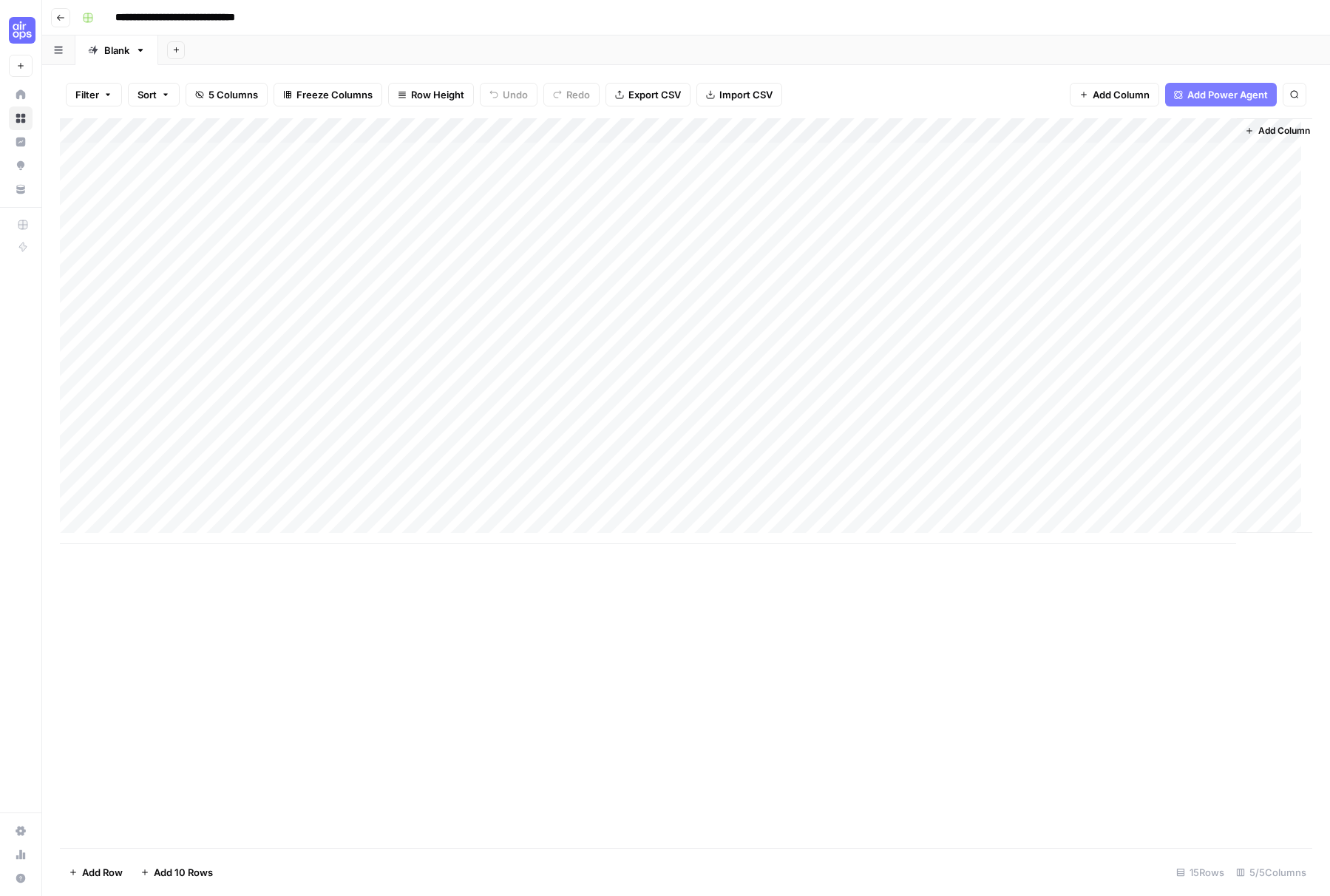
click at [989, 332] on div "Add Column" at bounding box center [686, 331] width 1252 height 426
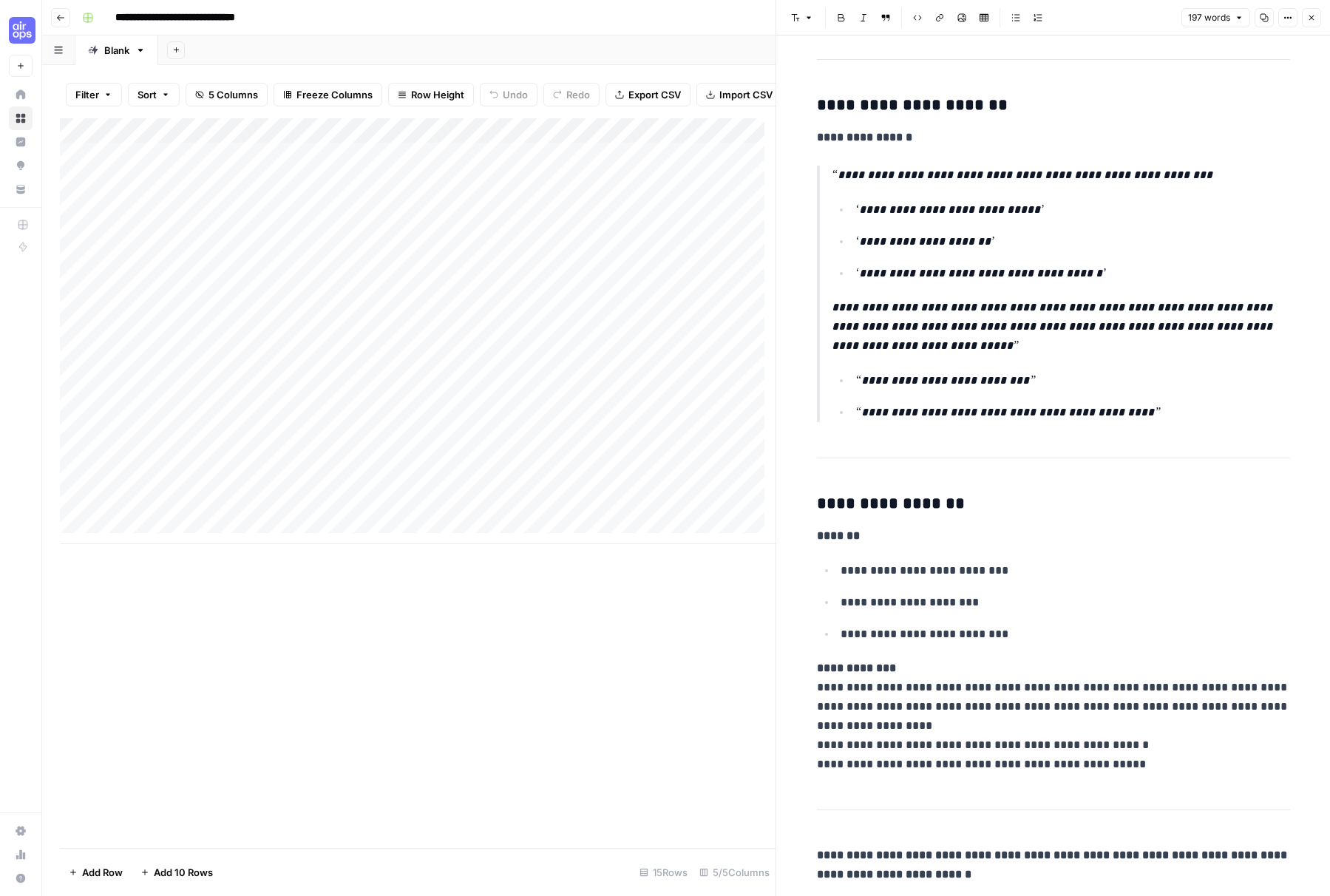
scroll to position [364, 0]
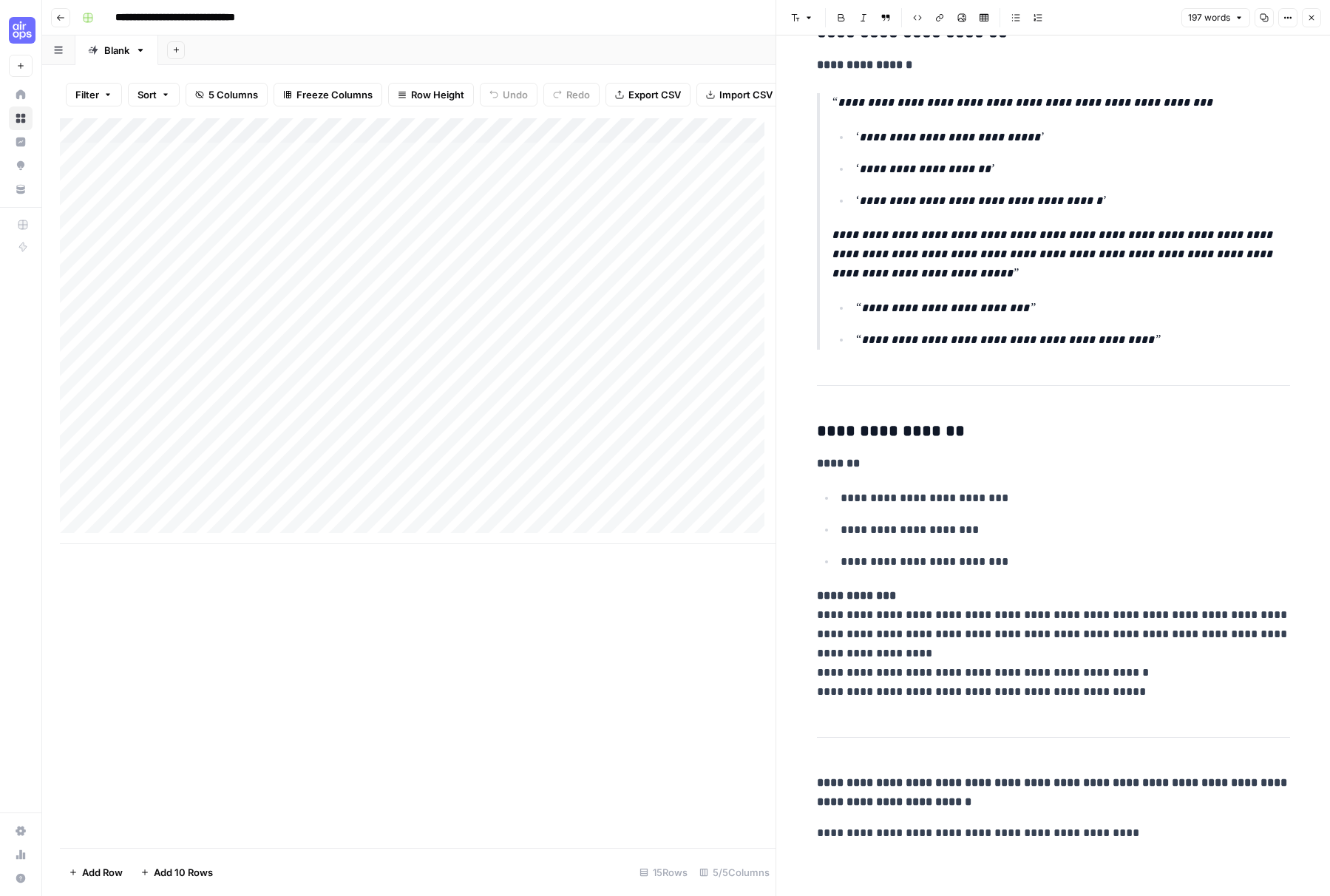
click at [989, 17] on icon "button" at bounding box center [1311, 18] width 9 height 9
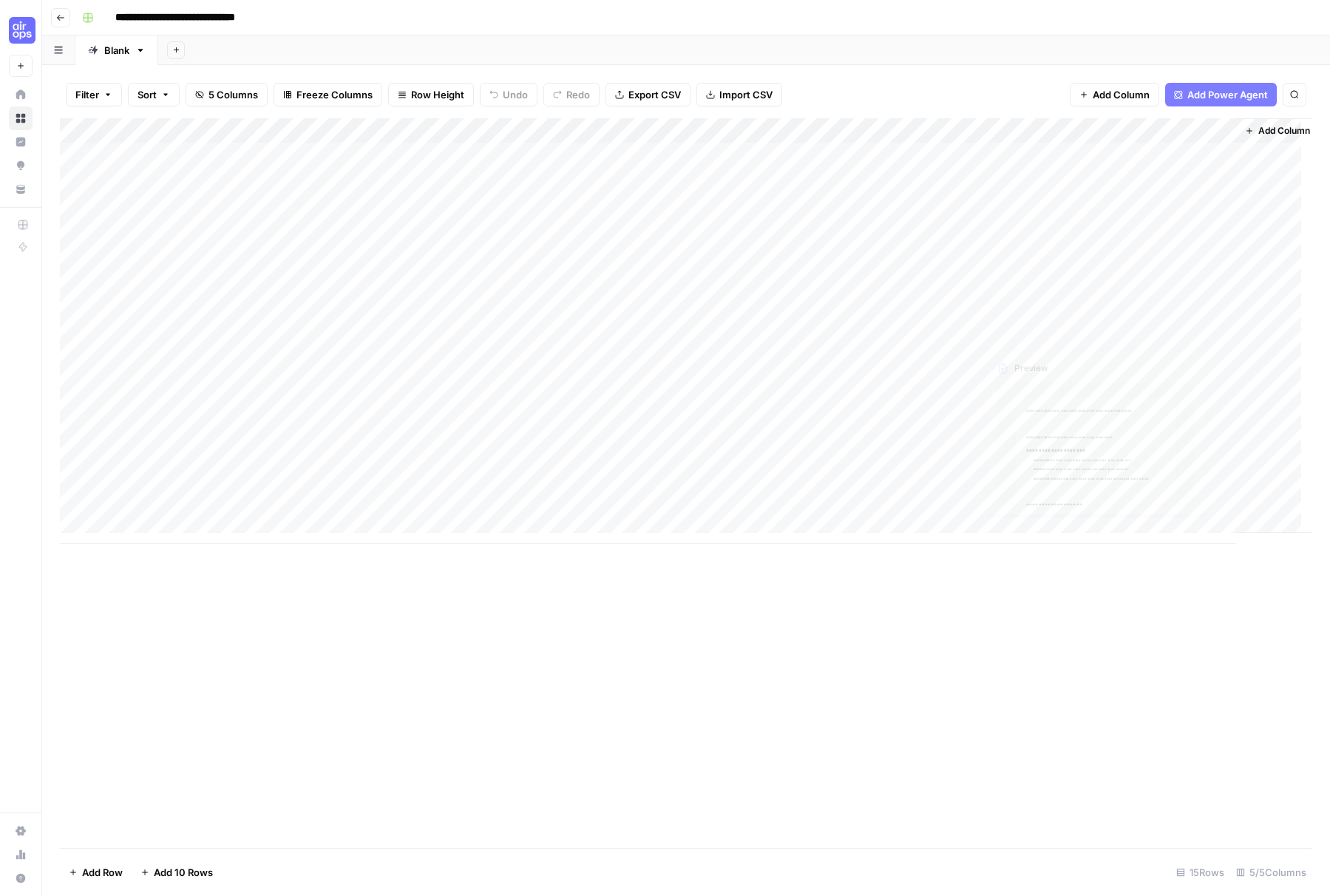
scroll to position [11, 0]
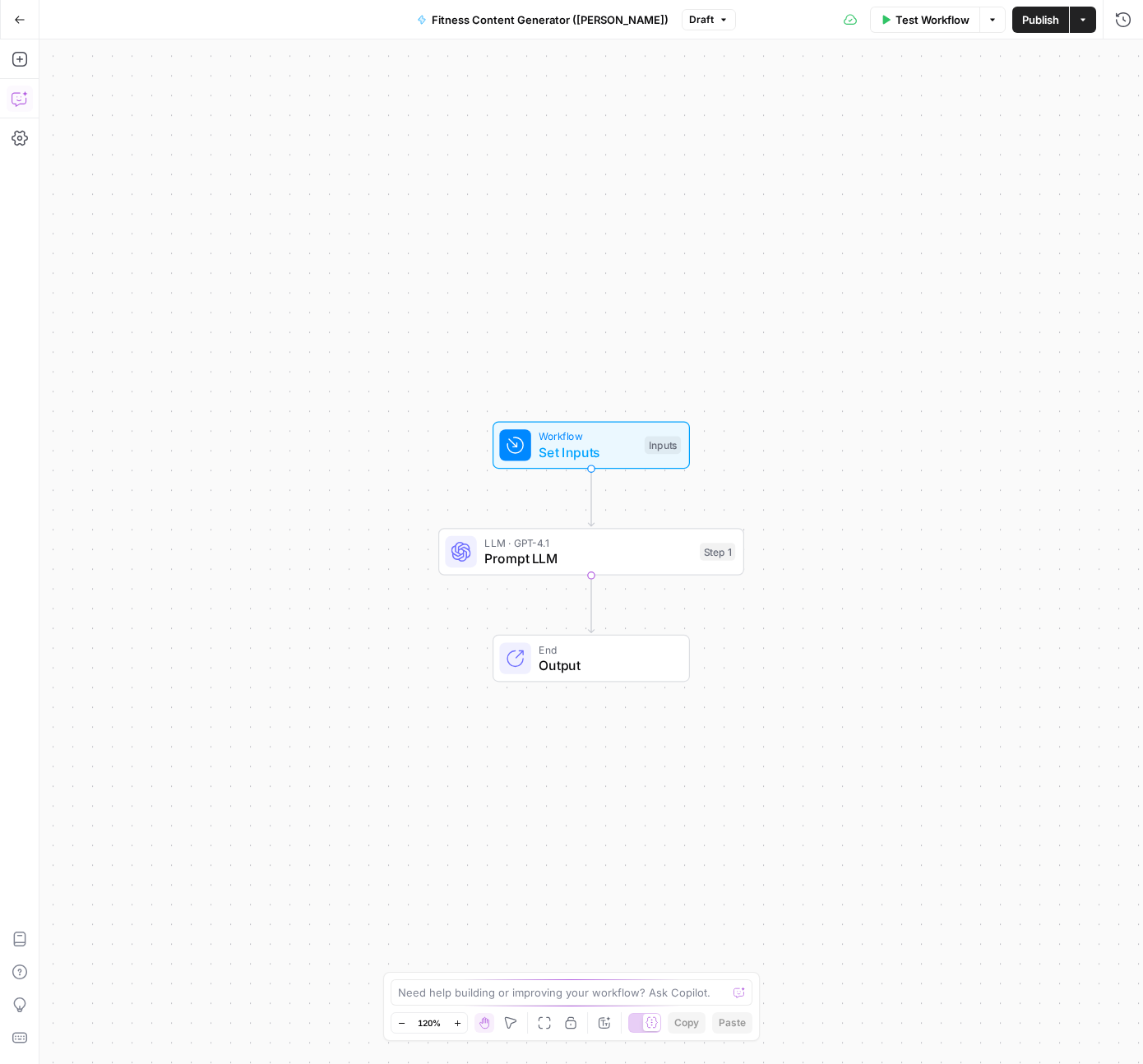
click at [13, 95] on icon "button" at bounding box center [20, 99] width 17 height 17
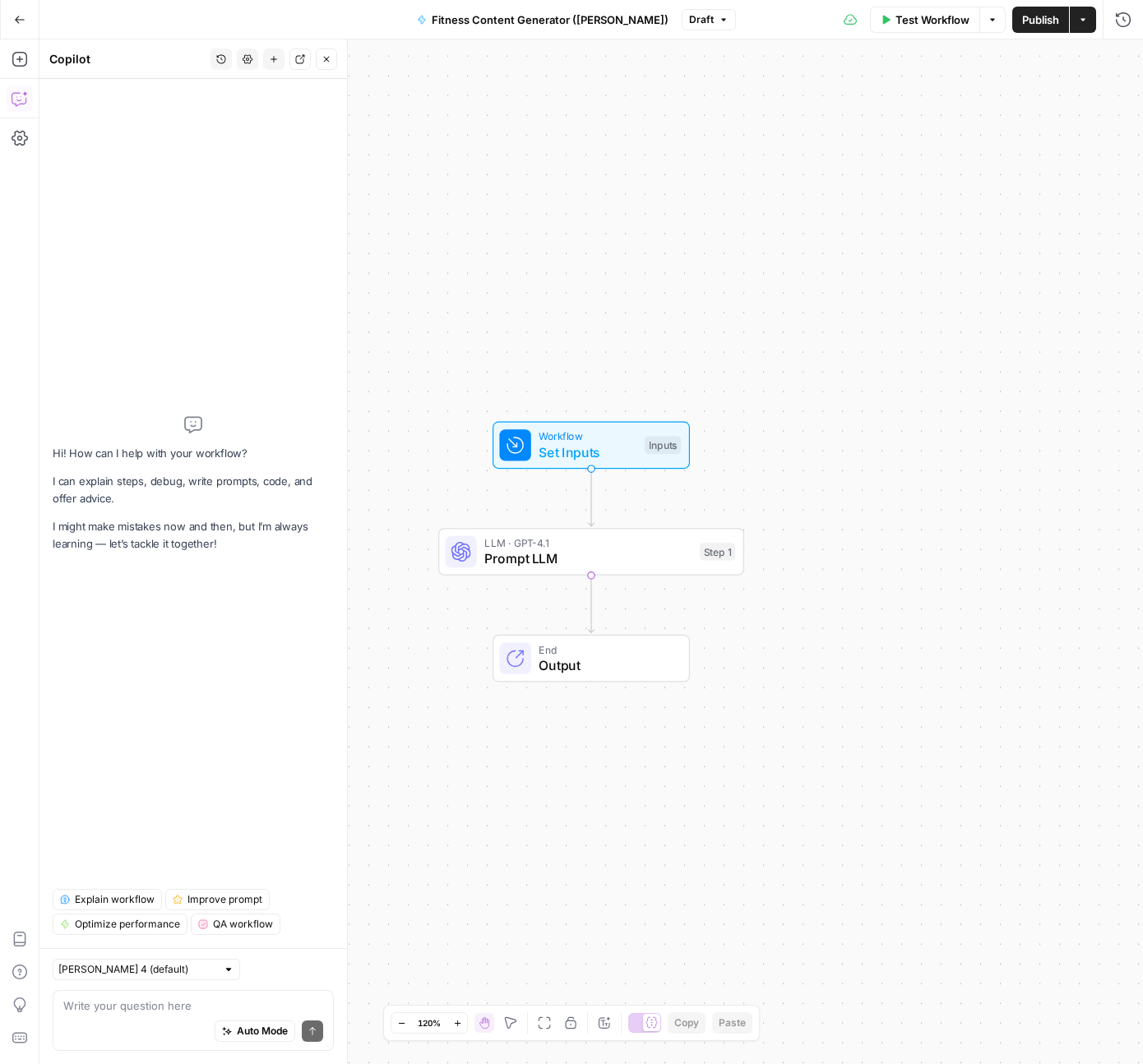
click at [86, 1015] on div "Auto Mode Send" at bounding box center [194, 1031] width 260 height 36
paste textarea "[URL][DOMAIN_NAME]"
type textarea "[URL][DOMAIN_NAME]"
click at [104, 1007] on textarea at bounding box center [194, 1006] width 260 height 17
paste textarea "Create a workflow with three inputs: workout_type, keyword, target_audience. Th…"
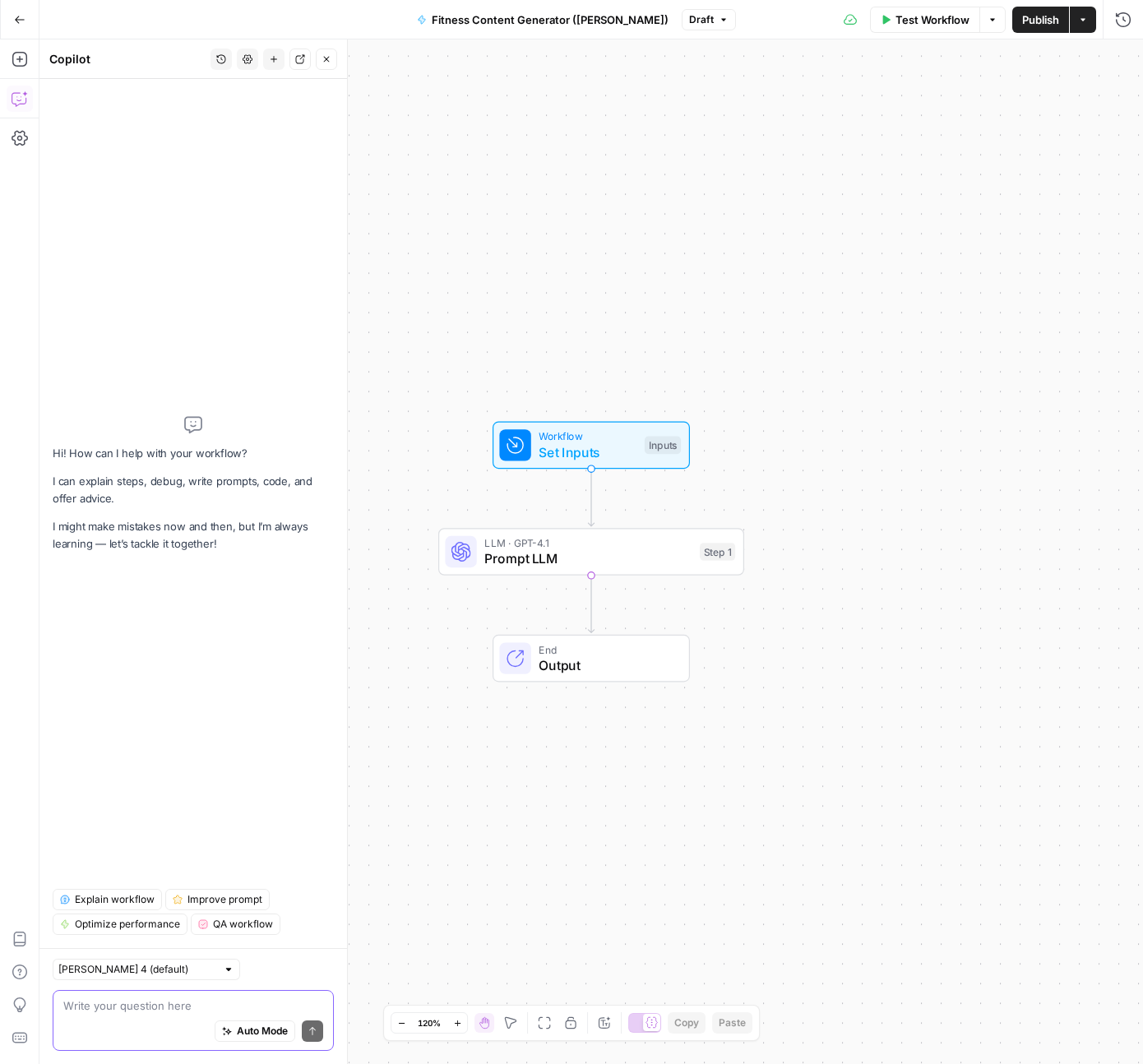
type textarea "Create a workflow with three inputs: workout_type, keyword, target_audience. Th…"
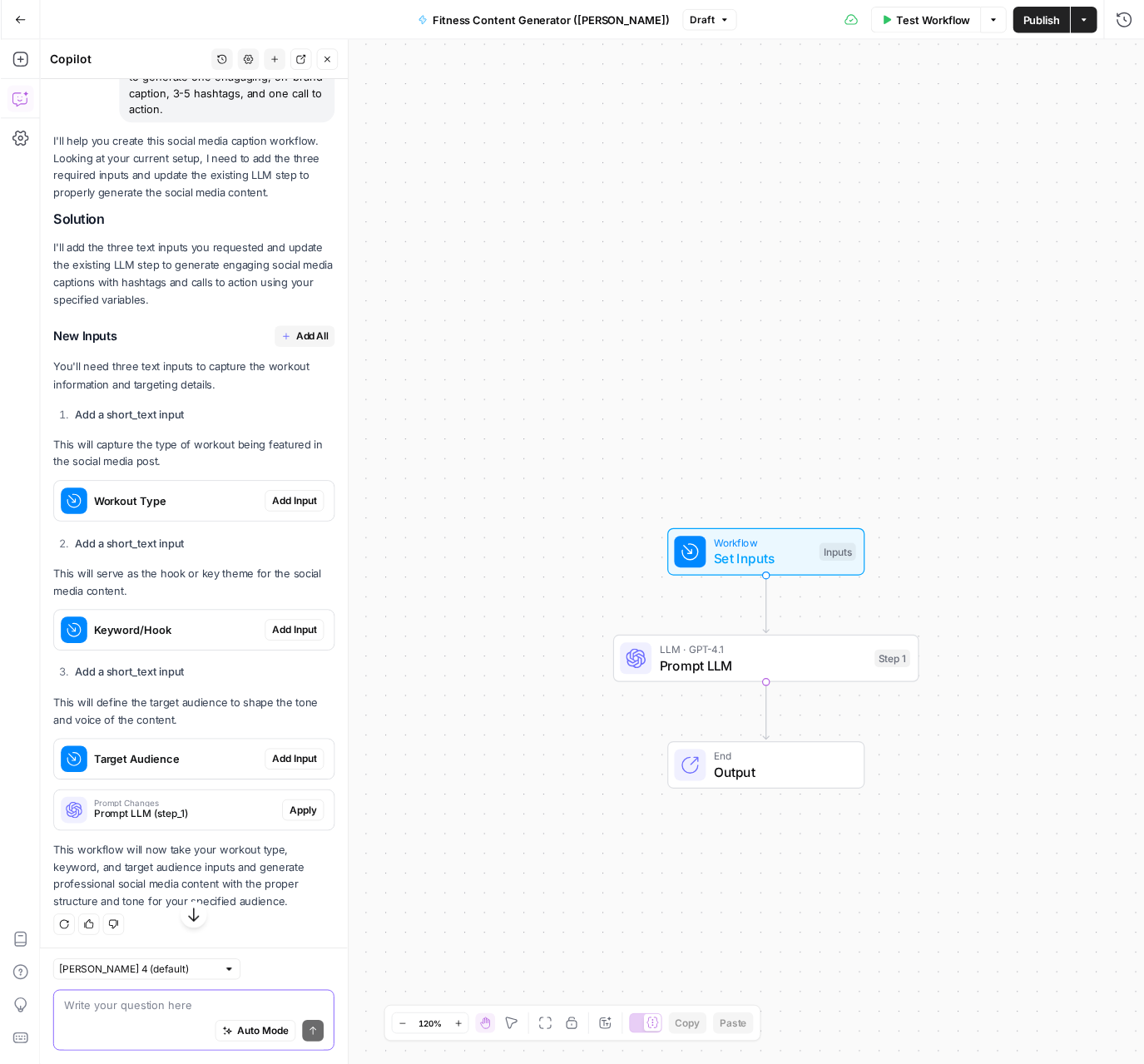
scroll to position [267, 0]
click at [810, 553] on span "Workflow" at bounding box center [770, 549] width 99 height 16
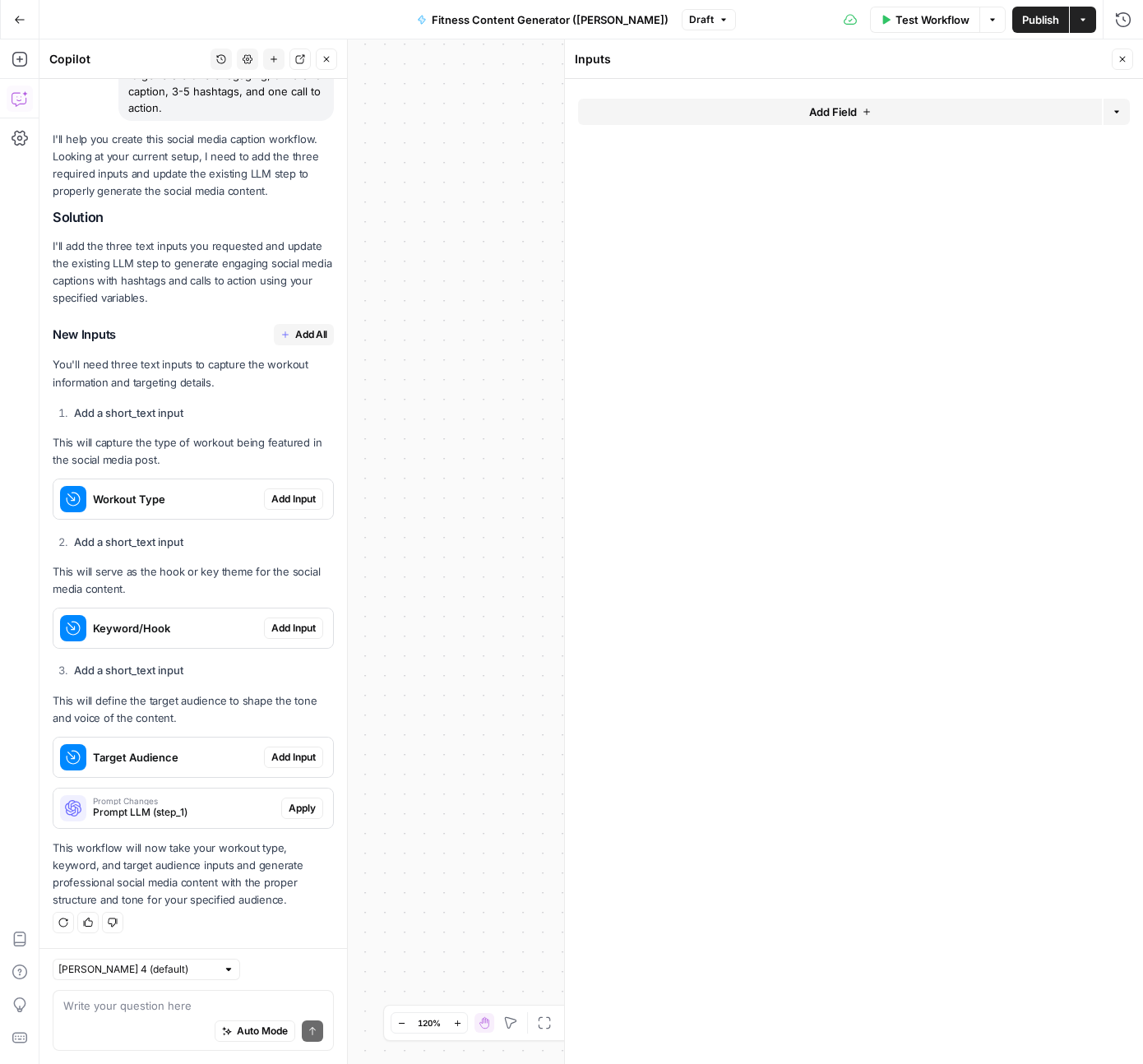
click at [839, 109] on span "Add Field" at bounding box center [833, 112] width 48 height 17
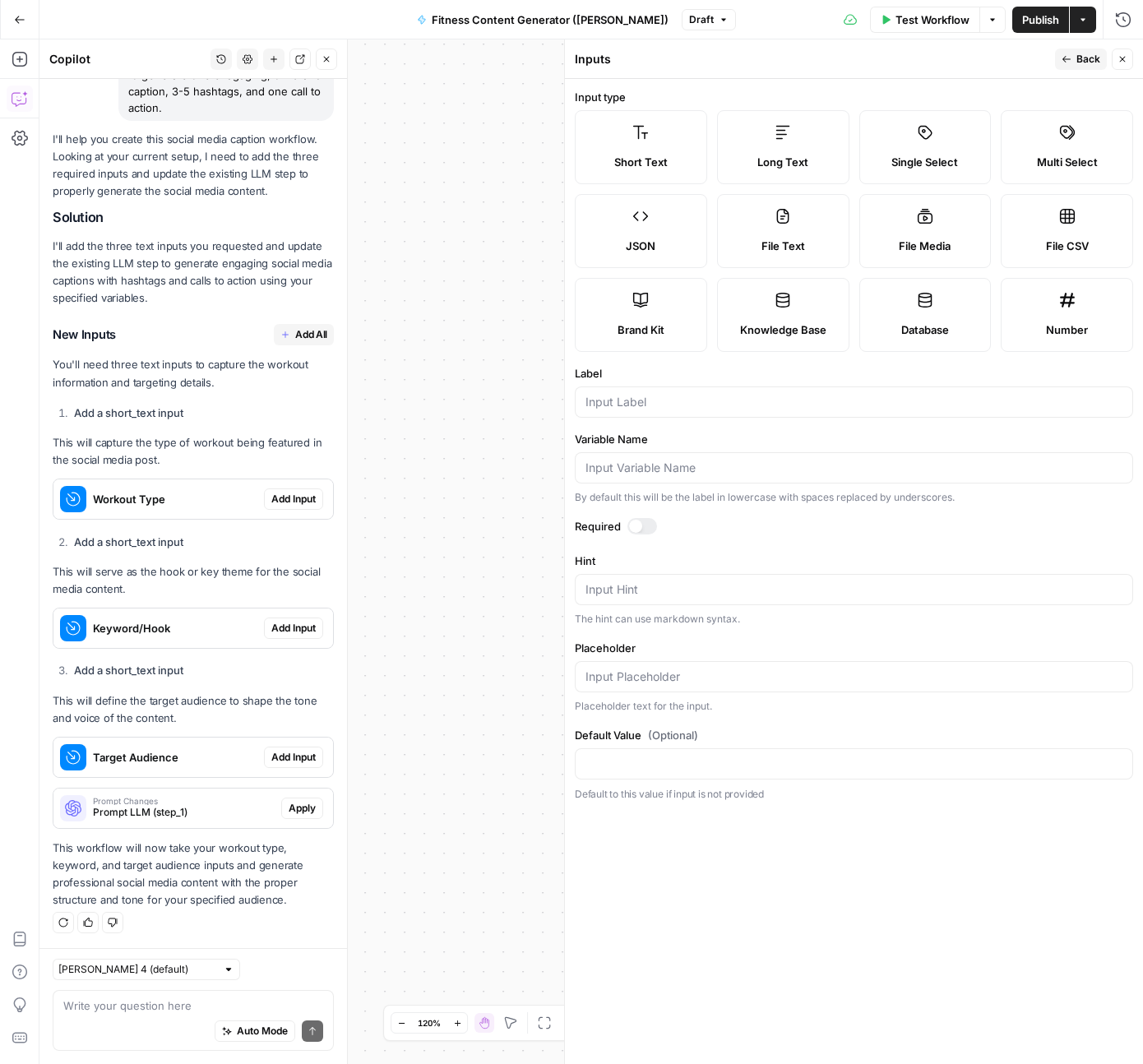
click at [1053, 228] on label "File CSV" at bounding box center [1068, 231] width 132 height 74
type textarea "Supports .csv file type"
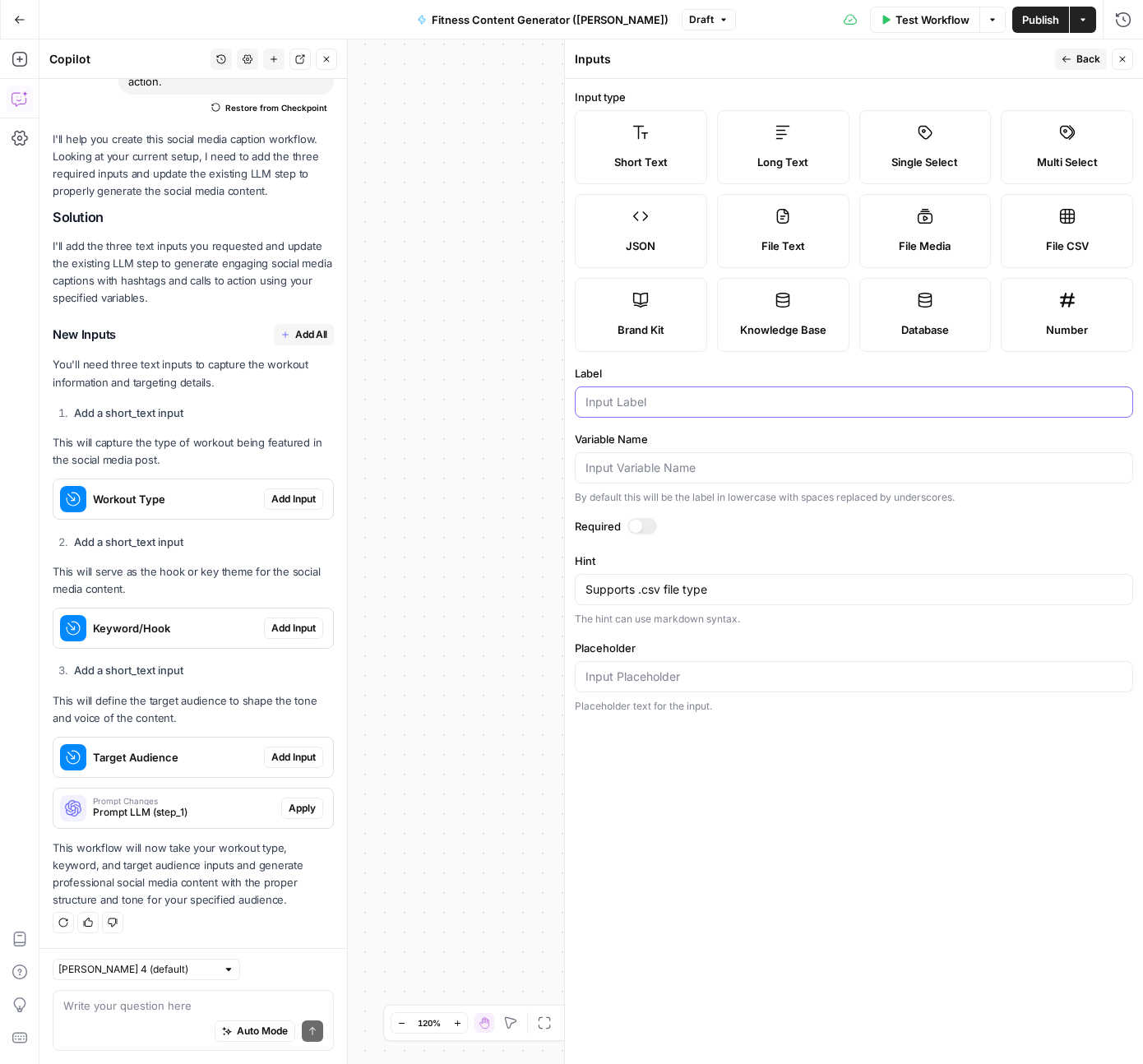
click at [713, 399] on input "Label" at bounding box center [854, 402] width 538 height 17
click at [688, 470] on input "Variable Name" at bounding box center [854, 468] width 538 height 17
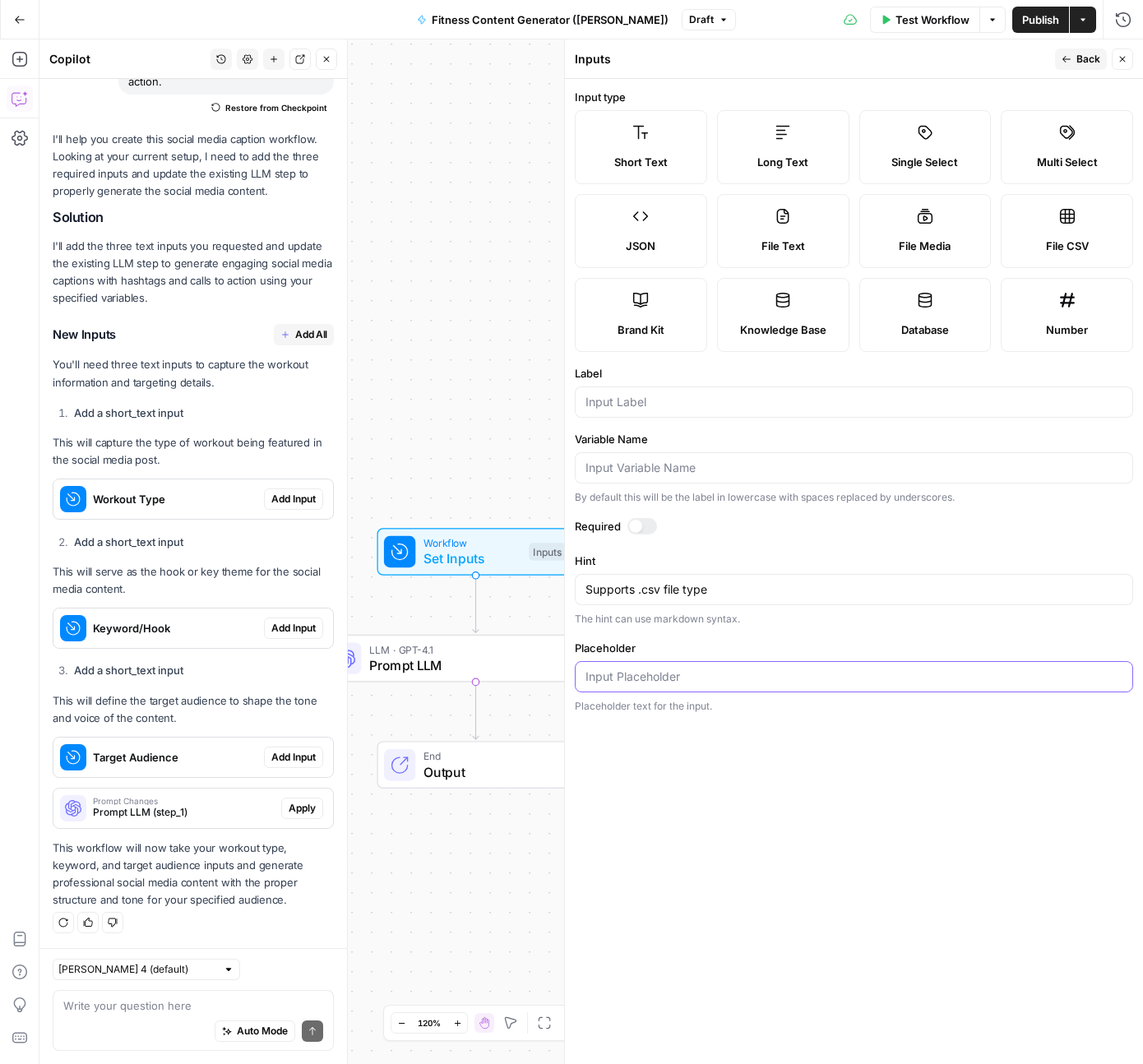
click at [680, 678] on input "Placeholder" at bounding box center [854, 677] width 538 height 17
click at [676, 470] on input "Variable Name" at bounding box center [854, 468] width 538 height 17
click at [1071, 457] on div at bounding box center [855, 467] width 559 height 31
click at [1021, 473] on input "Variable Name" at bounding box center [854, 468] width 538 height 17
type input "/"
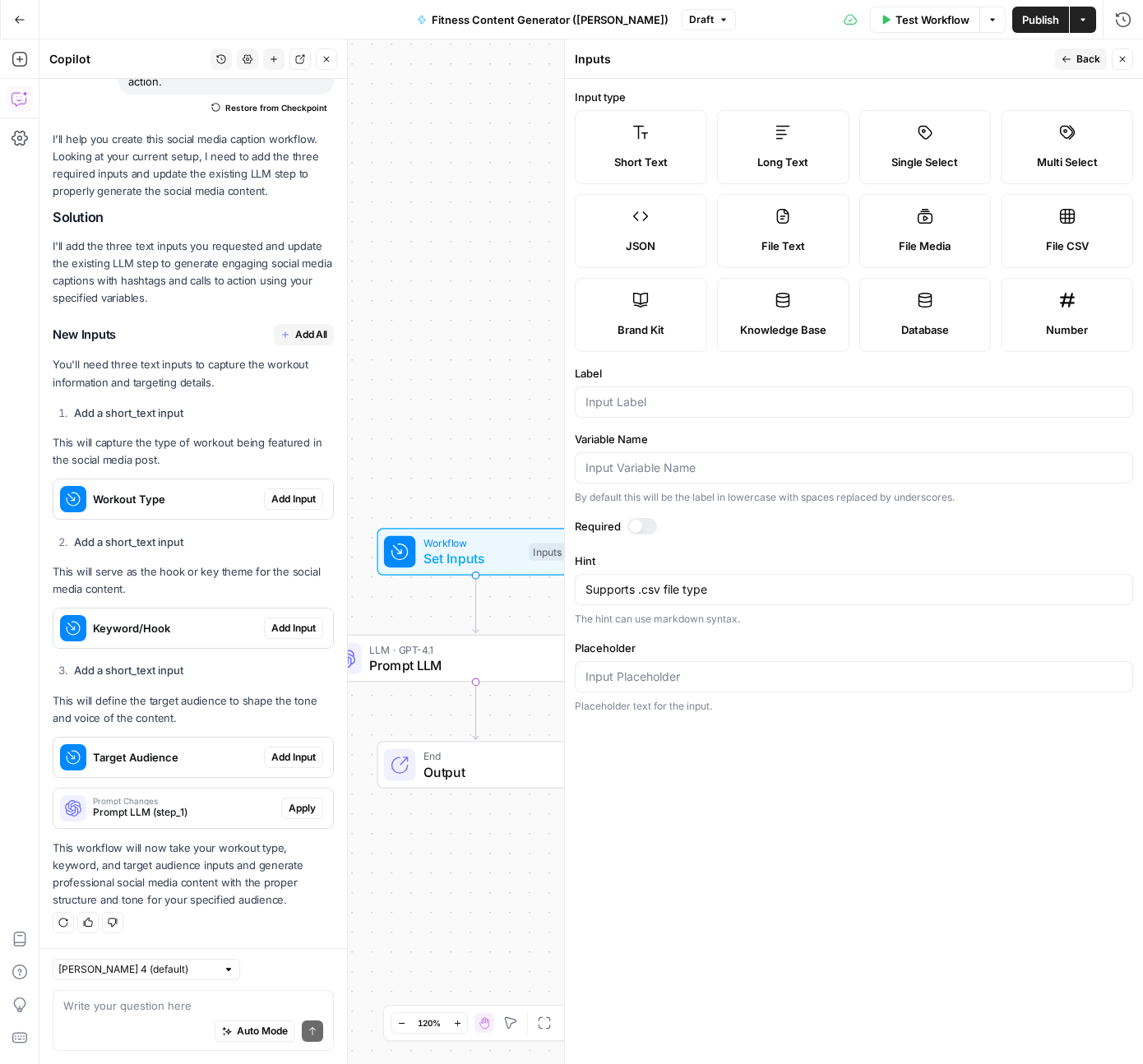
click at [1083, 214] on label "File CSV" at bounding box center [1068, 231] width 132 height 74
click at [1072, 233] on label "File CSV" at bounding box center [1068, 231] width 132 height 74
click at [1091, 231] on label "File CSV" at bounding box center [1068, 231] width 132 height 74
click at [761, 402] on input "Label" at bounding box center [854, 402] width 538 height 17
click at [978, 81] on form "Input type Short Text Long Text Single Select Multi Select JSON File Text File …" at bounding box center [855, 571] width 579 height 985
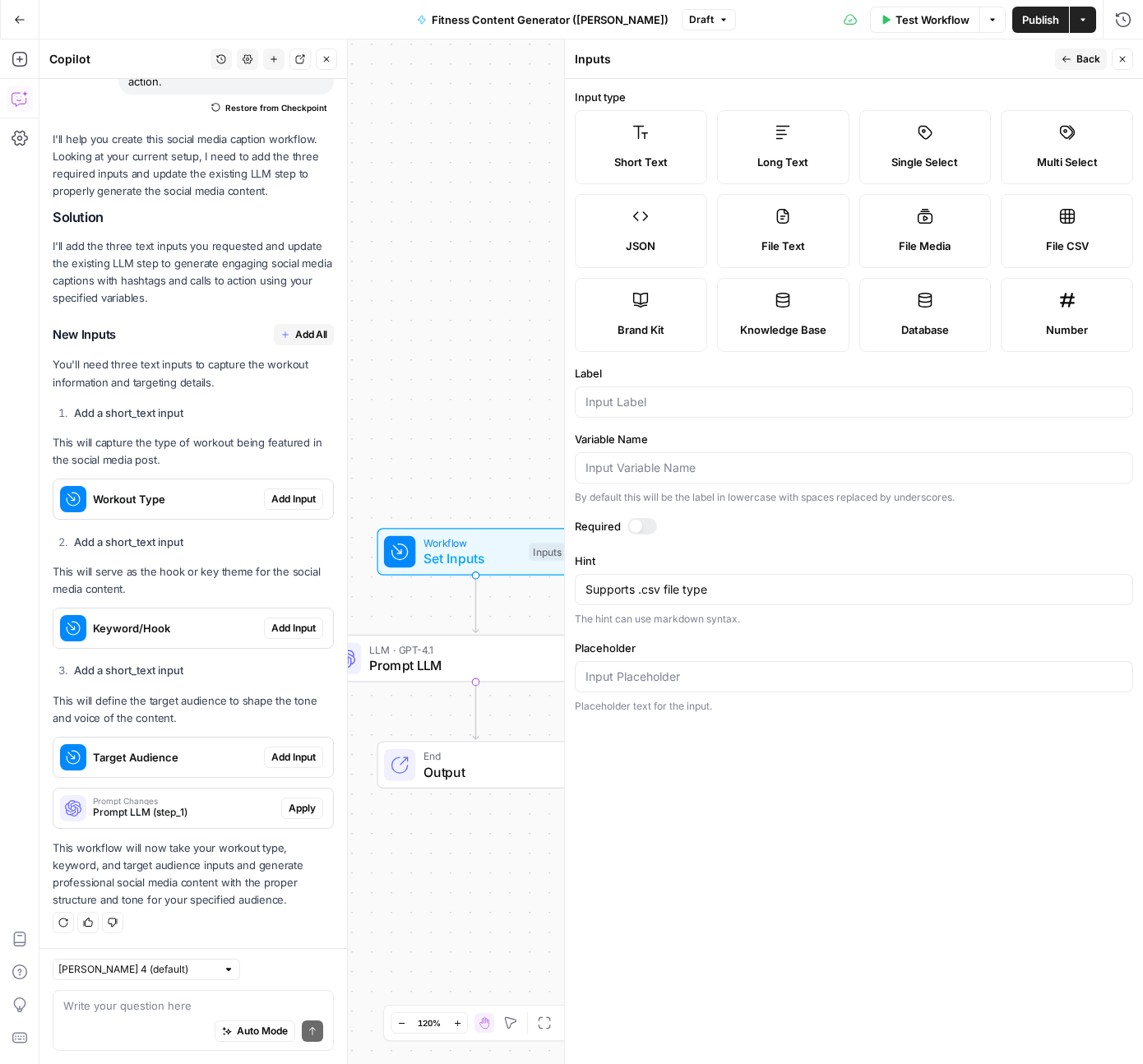
click at [1075, 59] on button "Back" at bounding box center [1081, 60] width 52 height 22
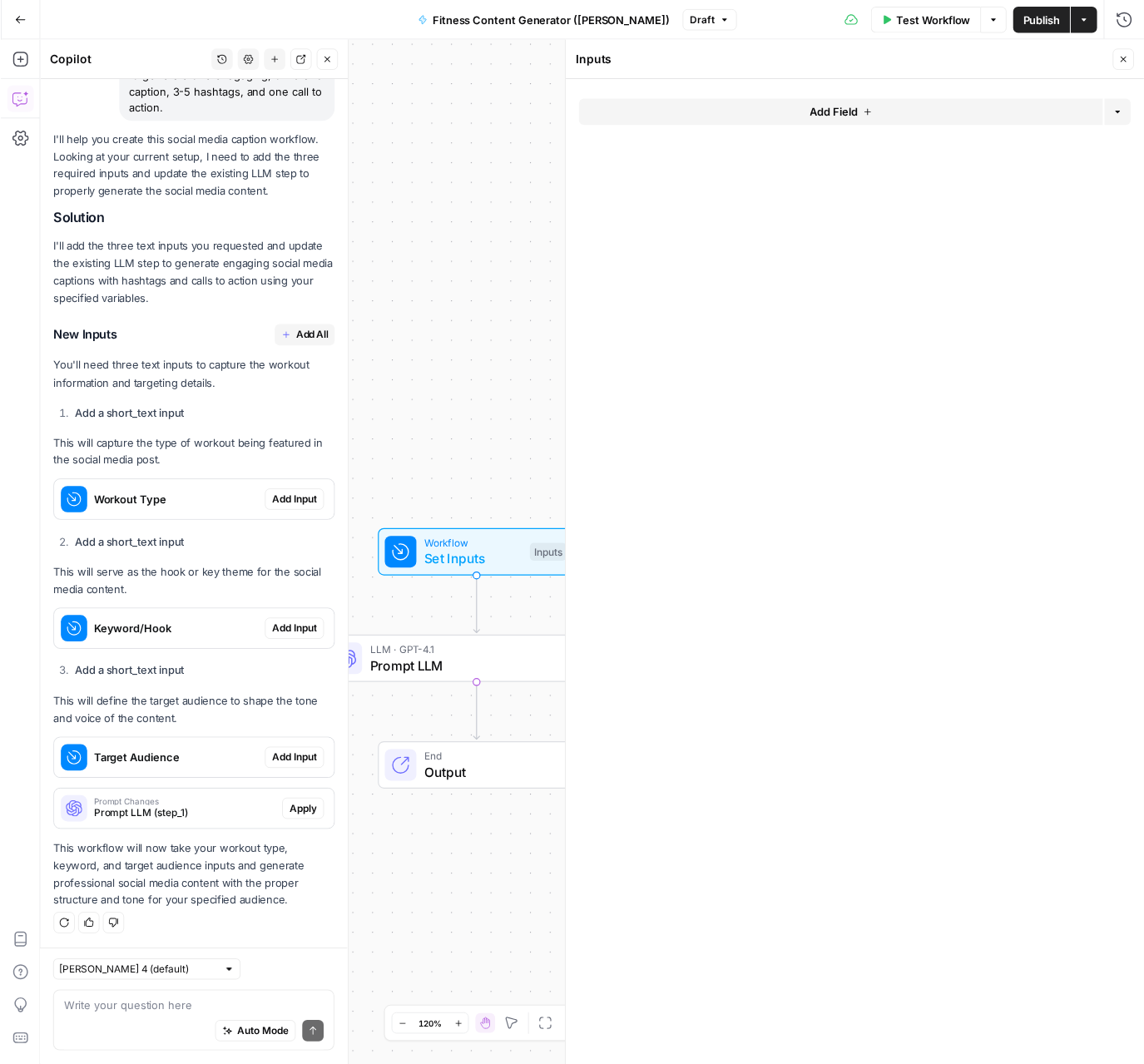
scroll to position [267, 0]
click at [1134, 59] on icon "button" at bounding box center [1136, 60] width 6 height 6
click at [621, 404] on div "Workflow Set Inputs Inputs LLM · GPT-4.1 Prompt LLM Step 1 End Output" at bounding box center [598, 558] width 1116 height 1036
click at [437, 669] on span "Prompt LLM" at bounding box center [477, 673] width 209 height 20
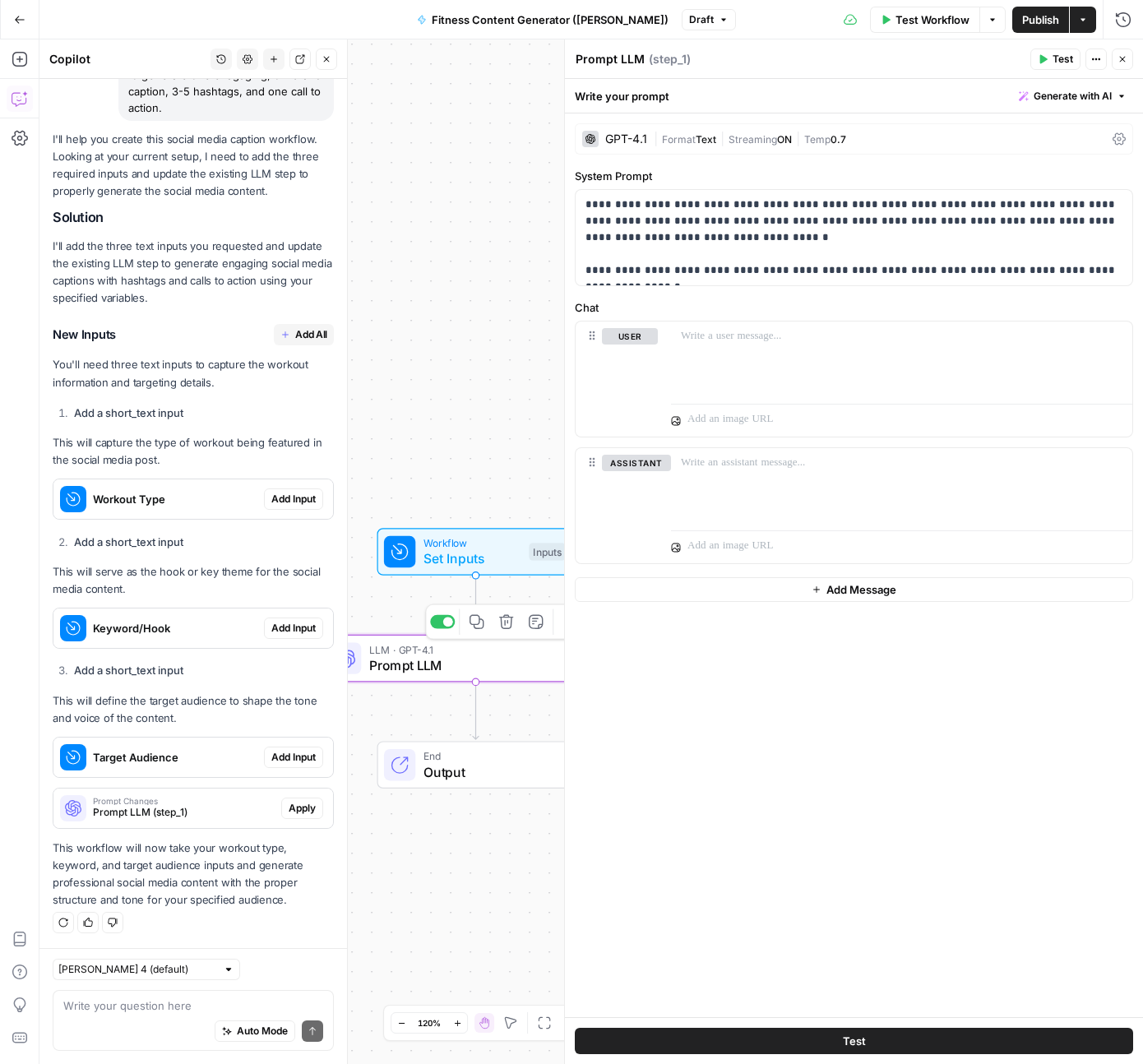
click at [424, 670] on span "Prompt LLM" at bounding box center [472, 666] width 207 height 20
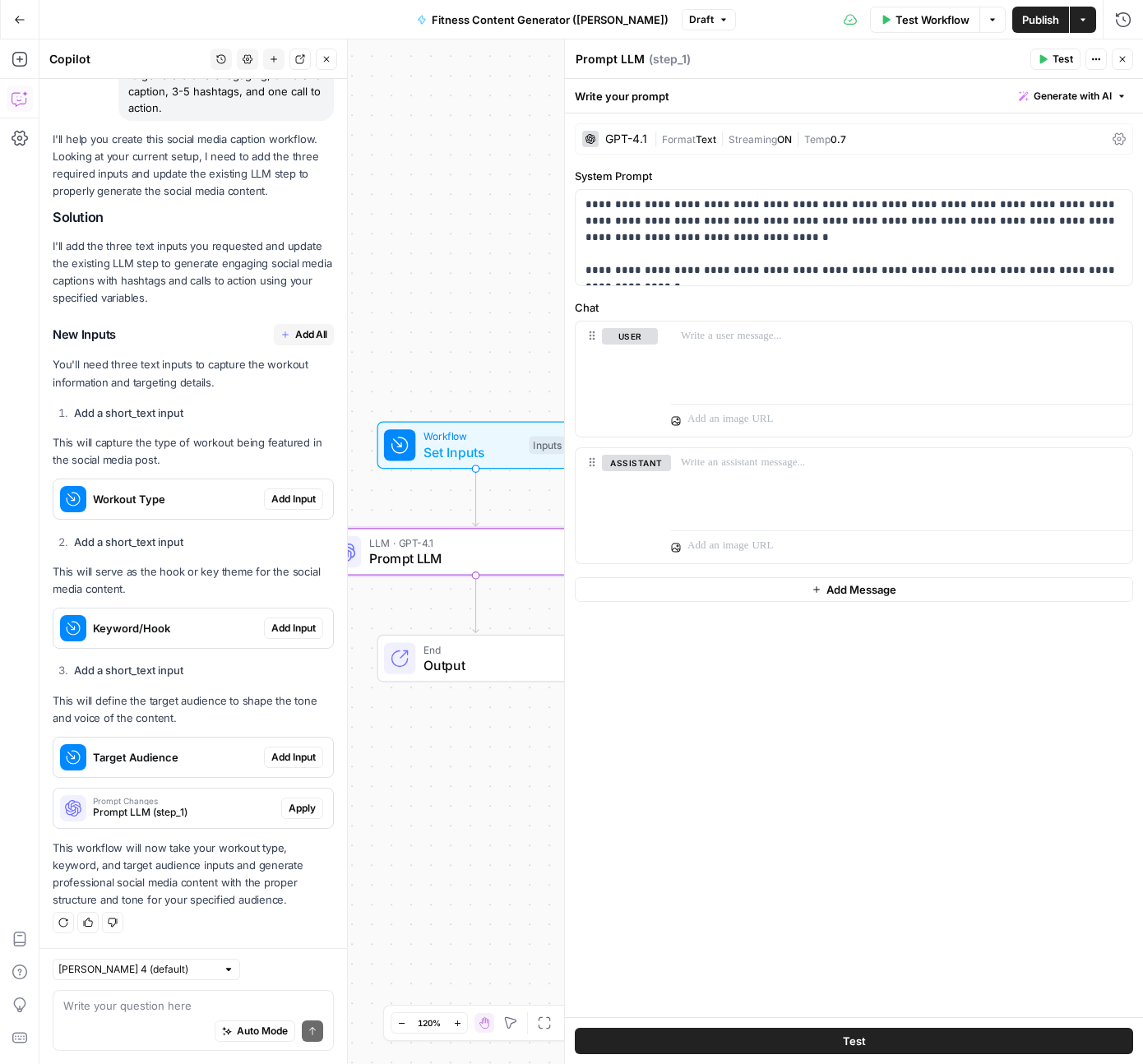
click at [291, 808] on span "Apply" at bounding box center [302, 808] width 27 height 15
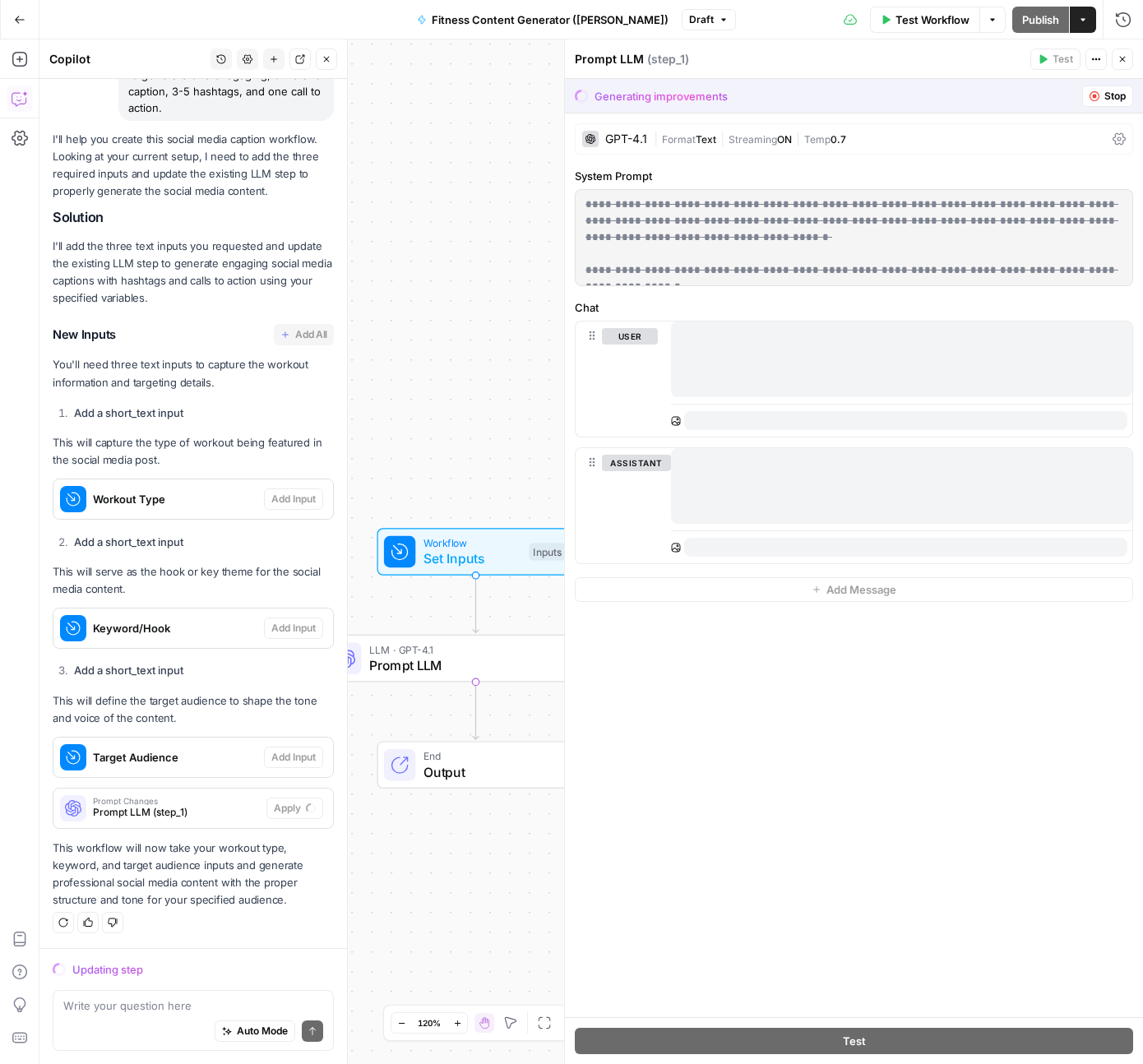
click at [1124, 59] on icon "button" at bounding box center [1123, 60] width 10 height 10
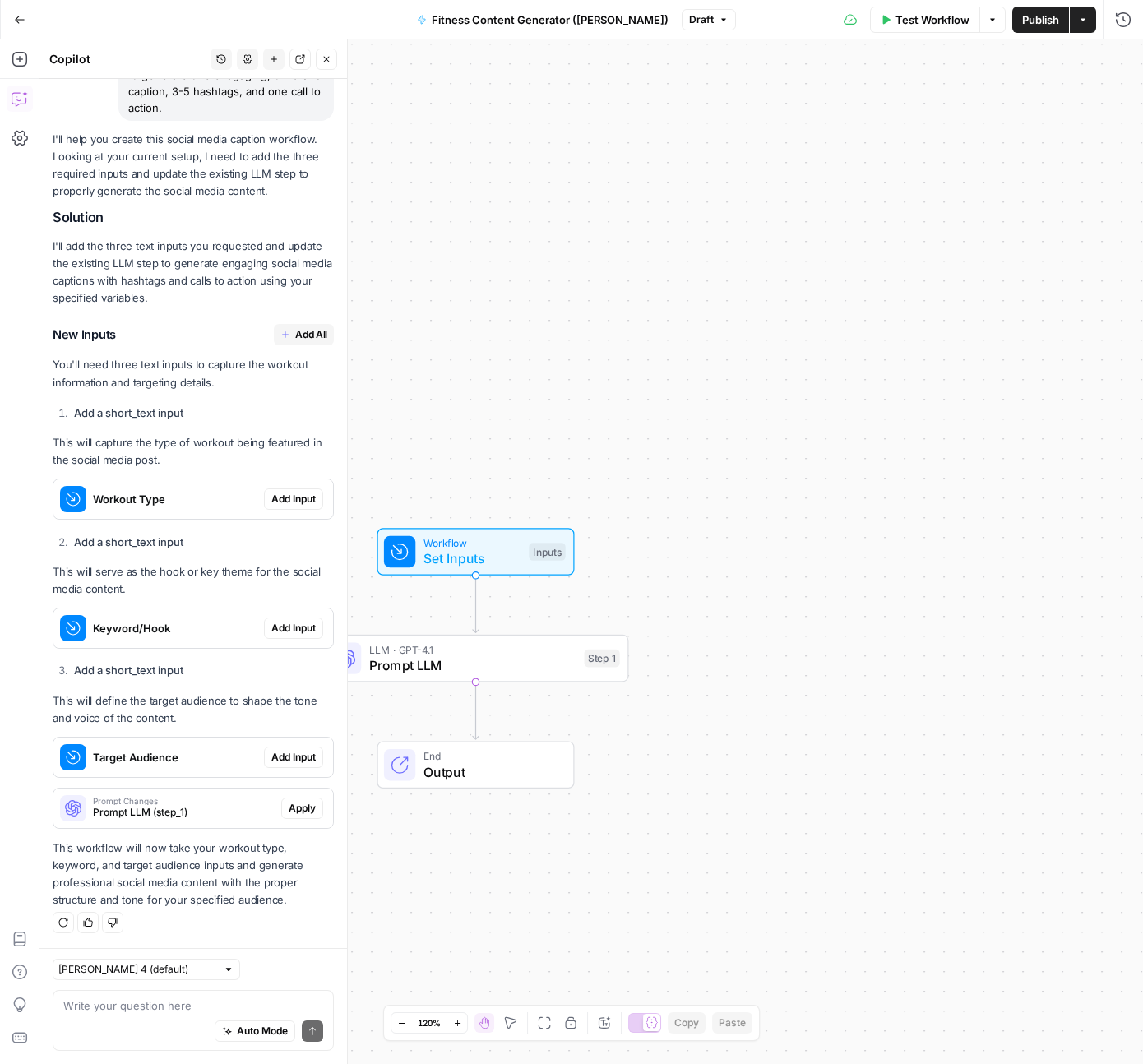
click at [484, 559] on span "Set Inputs" at bounding box center [472, 558] width 98 height 20
click at [1119, 58] on icon "button" at bounding box center [1123, 60] width 10 height 10
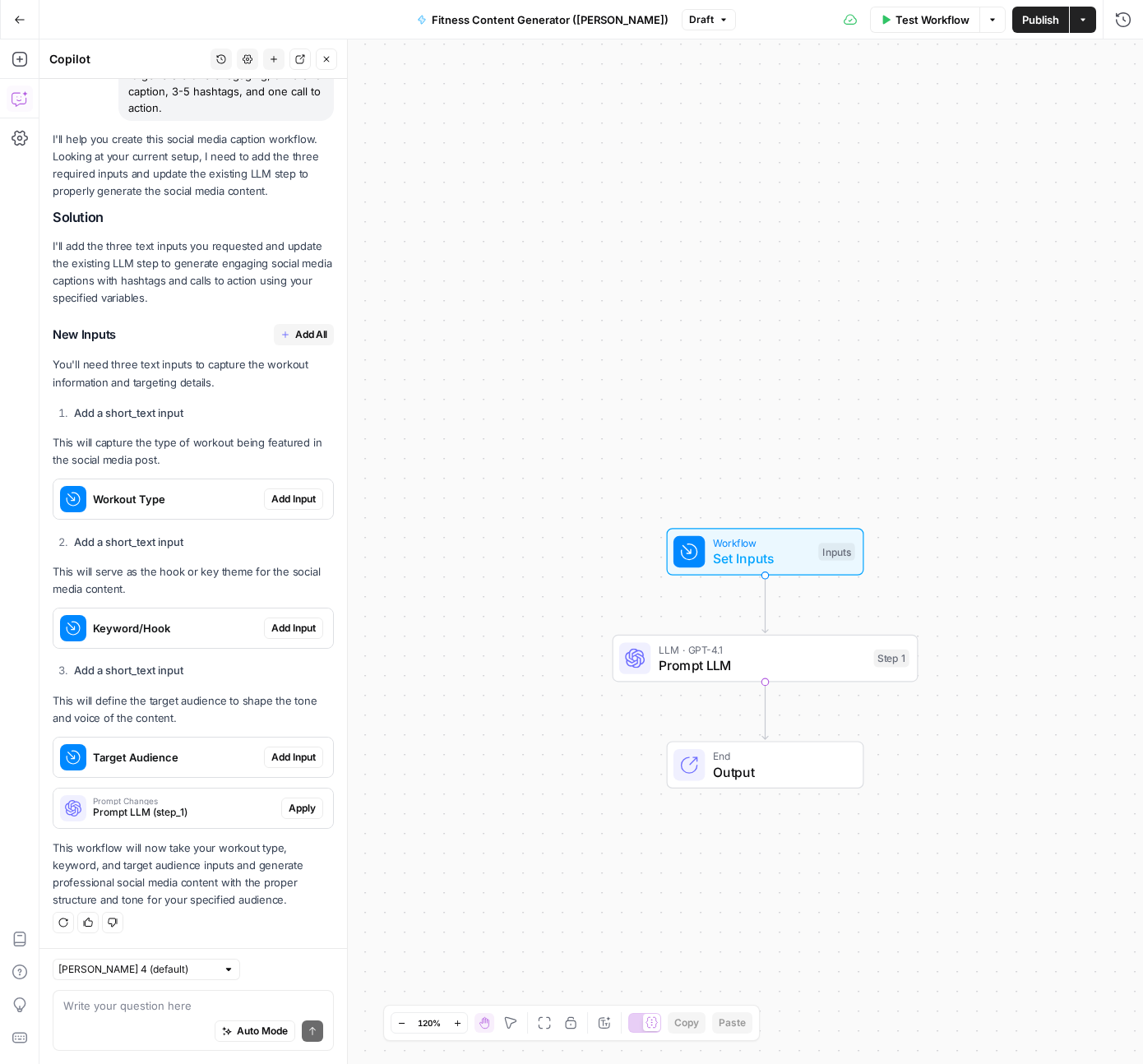
scroll to position [0, 0]
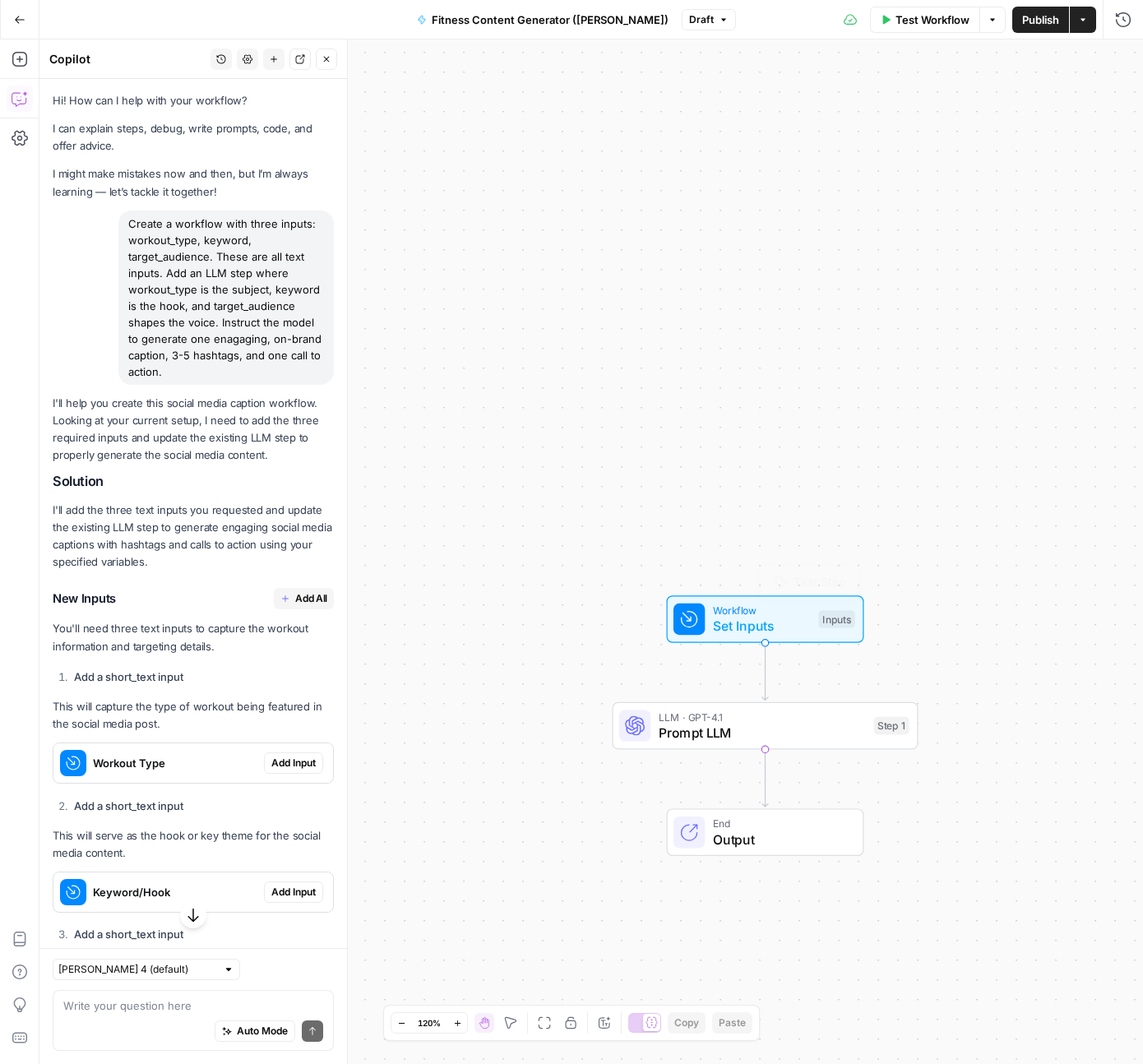
click at [782, 622] on span "Set Inputs" at bounding box center [761, 626] width 98 height 20
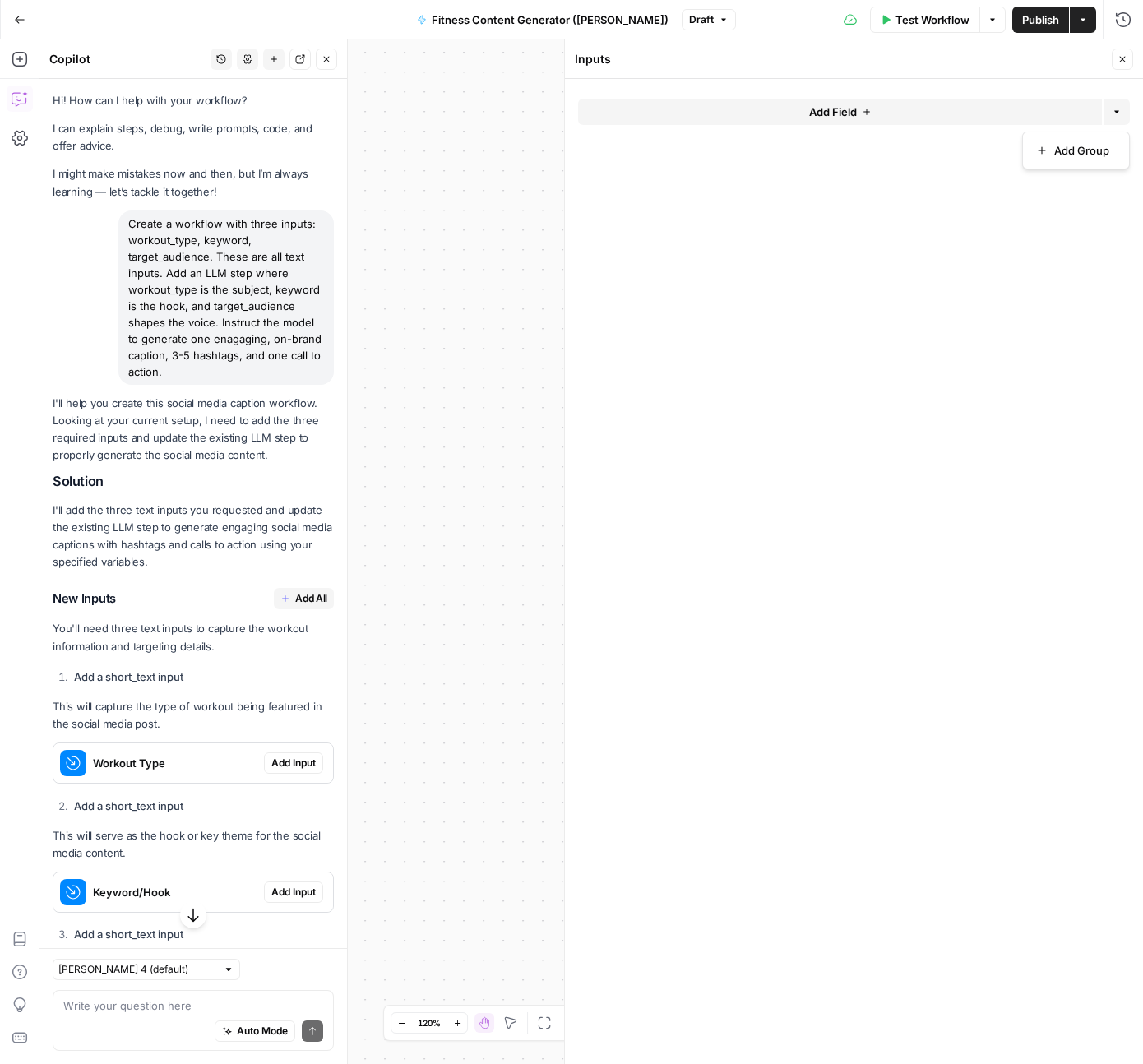
click at [1111, 108] on button "Options" at bounding box center [1116, 112] width 26 height 26
click at [1073, 151] on span "Add Group" at bounding box center [1083, 151] width 55 height 17
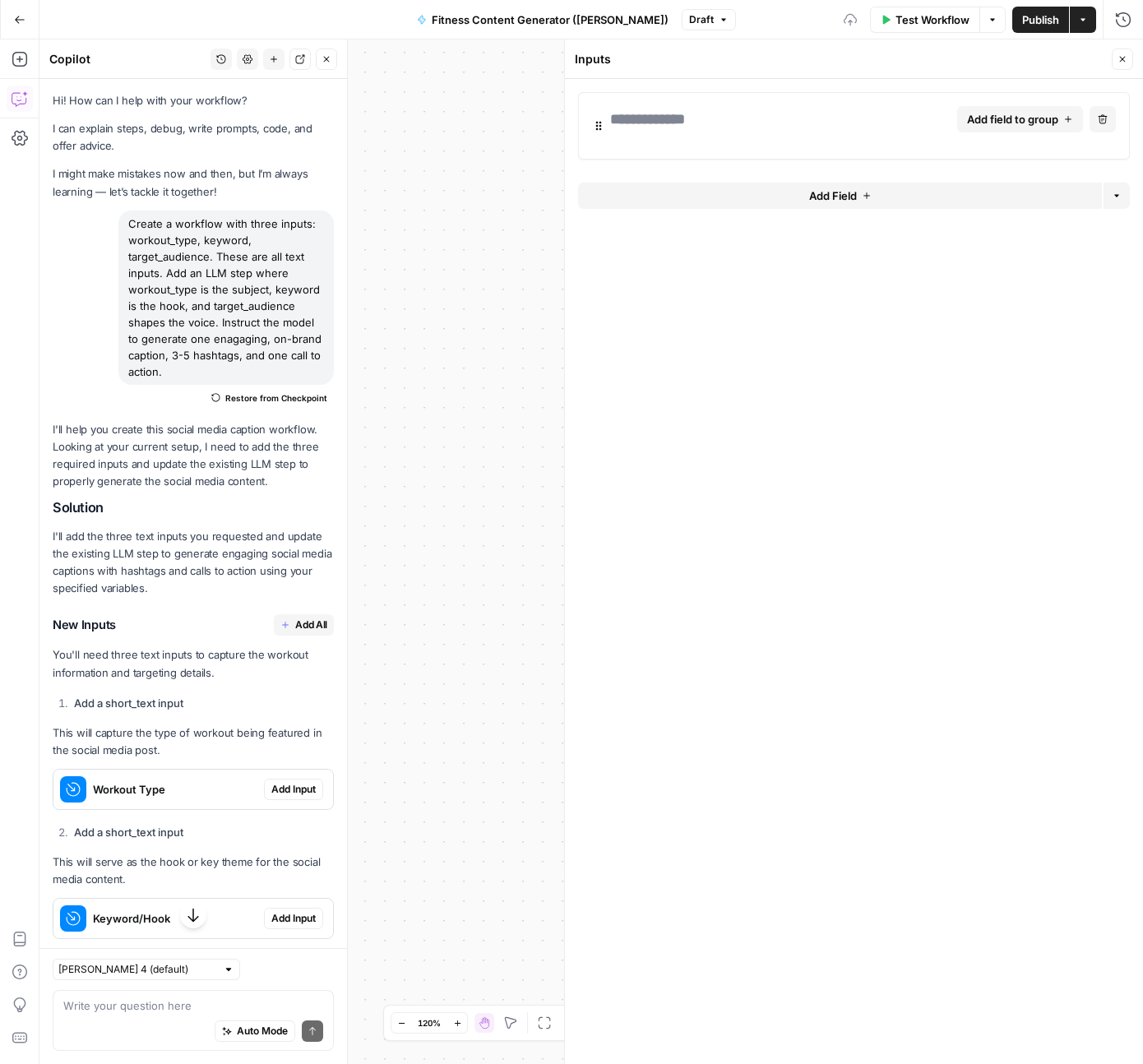
click at [865, 200] on button "Add Field" at bounding box center [840, 195] width 524 height 26
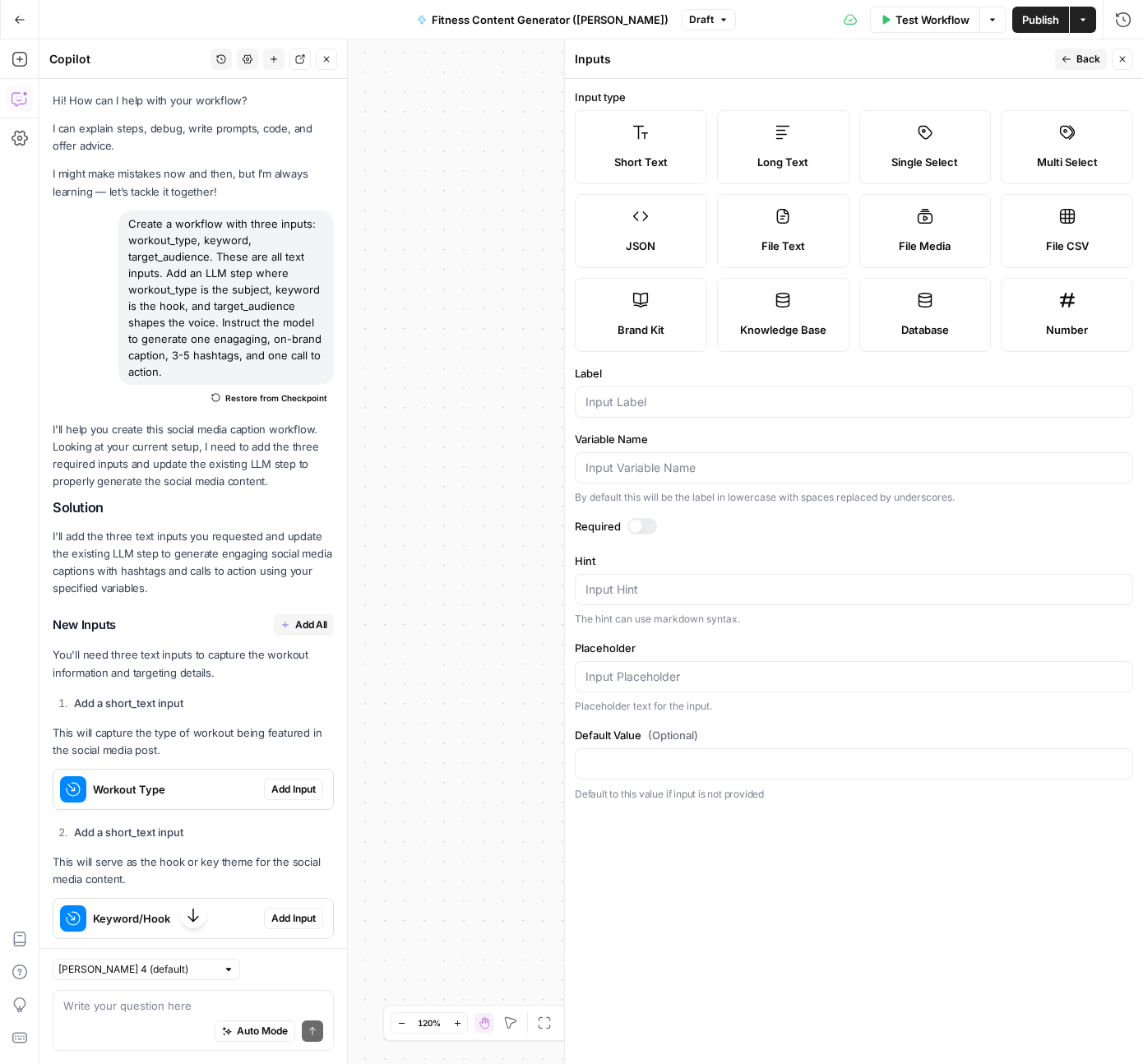
click at [1067, 240] on span "File CSV" at bounding box center [1068, 246] width 43 height 17
type textarea "Supports .csv file type"
click at [1068, 240] on span "File CSV" at bounding box center [1068, 246] width 43 height 17
click at [657, 400] on input "Label" at bounding box center [854, 402] width 538 height 17
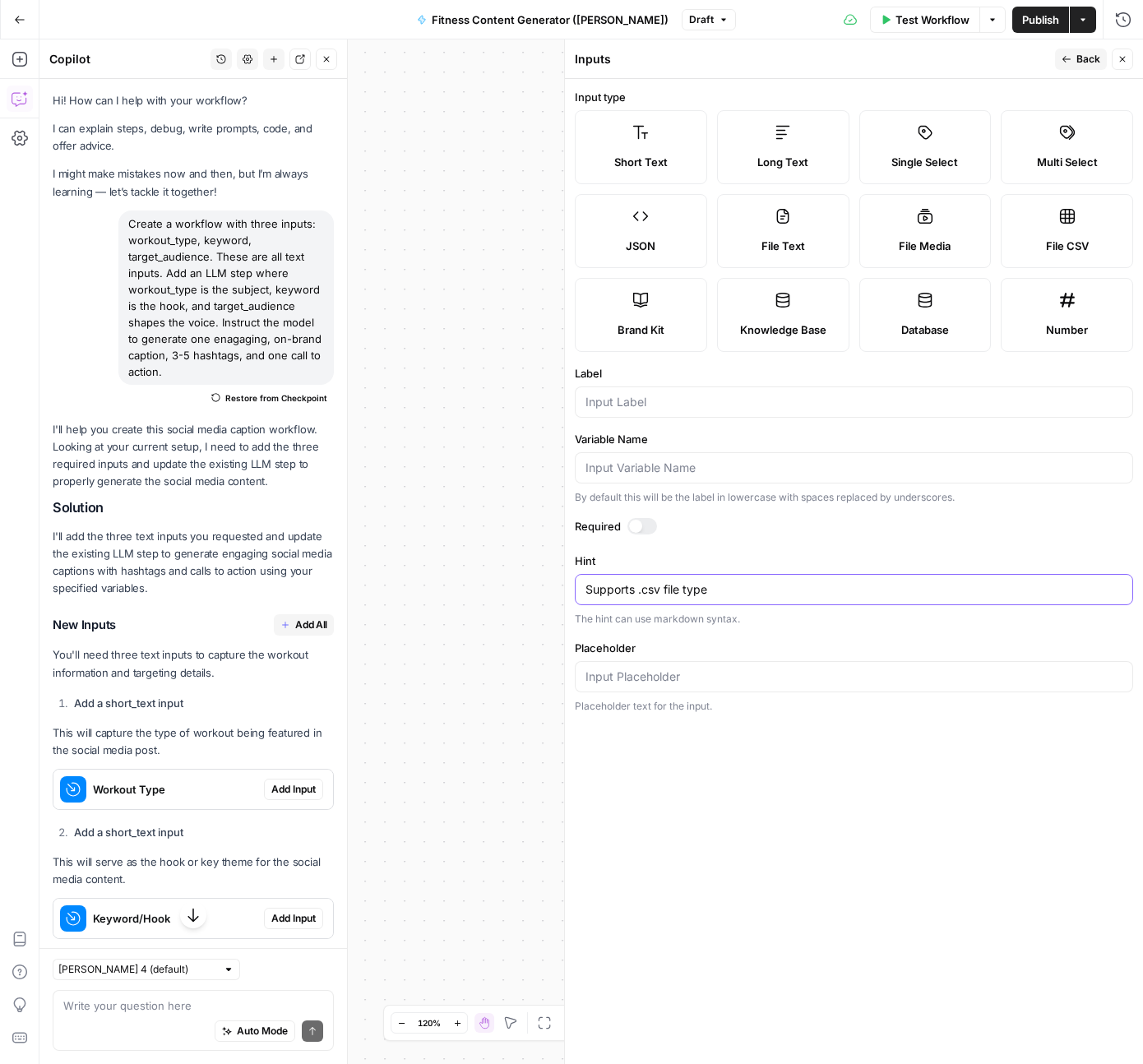
click at [704, 591] on textarea "Supports .csv file type" at bounding box center [854, 589] width 538 height 17
click at [648, 527] on div at bounding box center [642, 527] width 29 height 17
click at [631, 528] on div at bounding box center [642, 527] width 29 height 17
click at [660, 683] on input "Placeholder" at bounding box center [854, 677] width 538 height 17
click at [642, 394] on input "Label" at bounding box center [854, 402] width 538 height 17
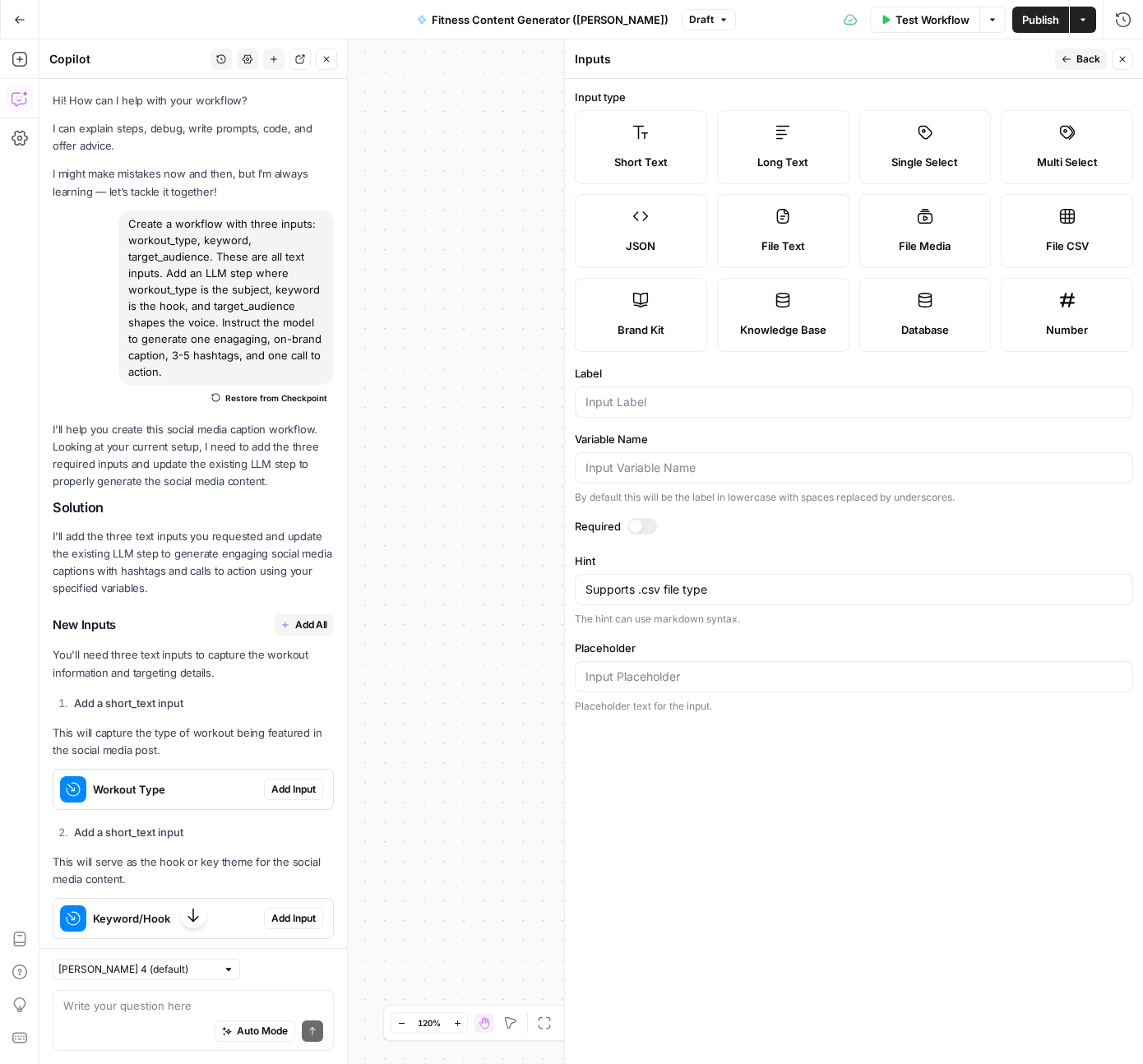
click at [1068, 240] on span "File CSV" at bounding box center [1068, 246] width 43 height 17
click at [1121, 60] on icon "button" at bounding box center [1123, 60] width 6 height 6
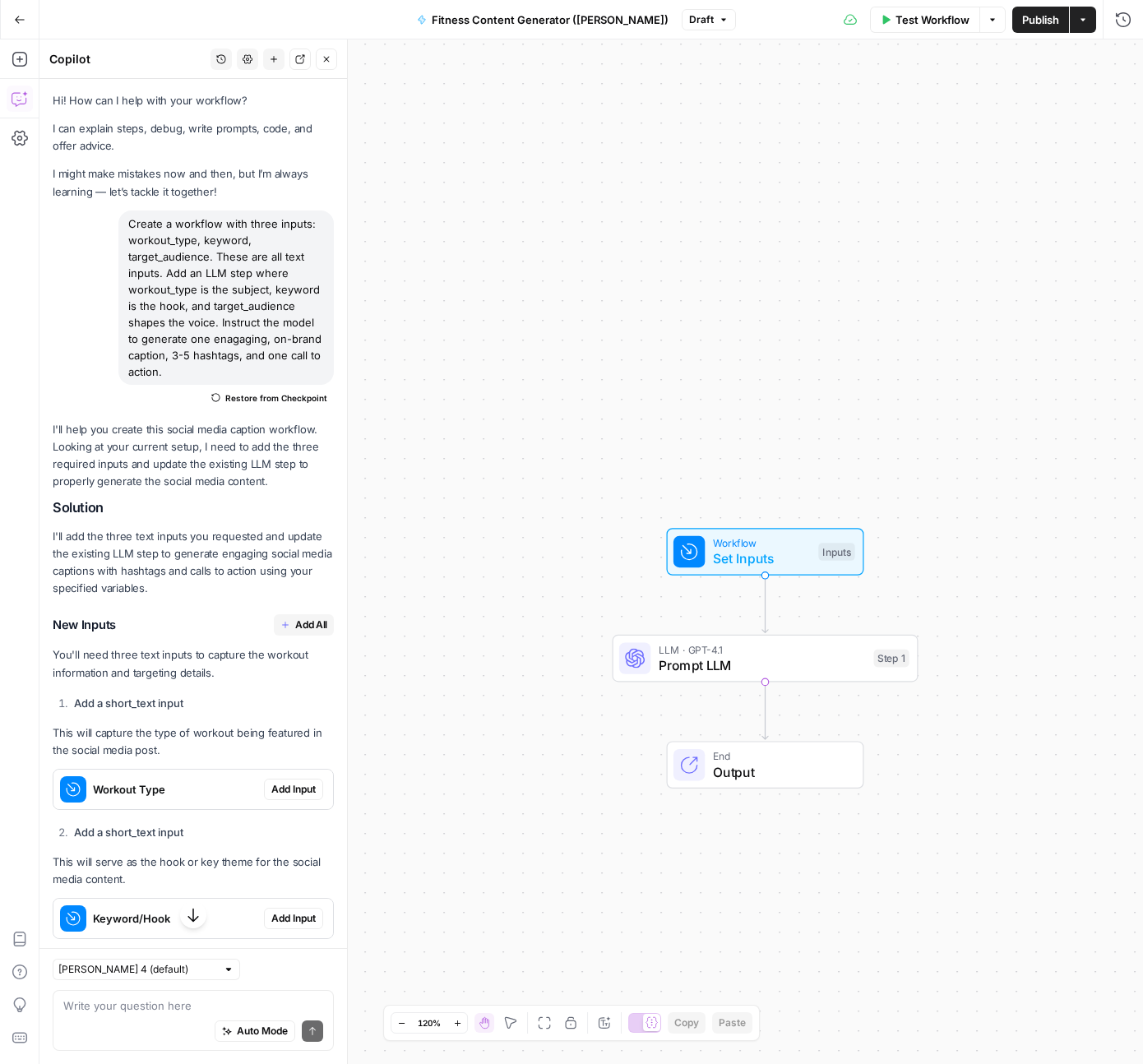
click at [15, 16] on icon "button" at bounding box center [20, 20] width 12 height 12
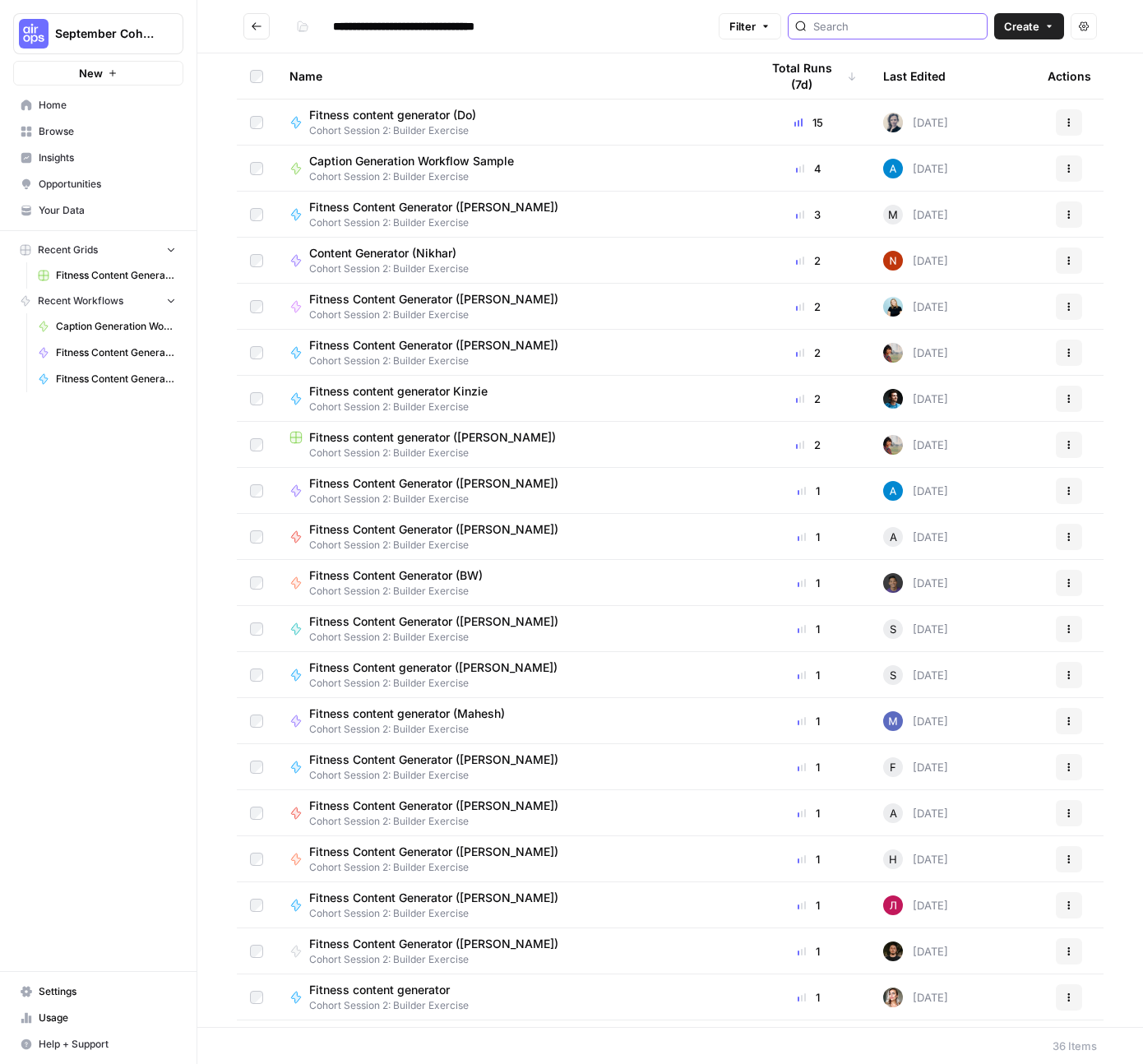
click at [916, 25] on input "search" at bounding box center [896, 27] width 167 height 17
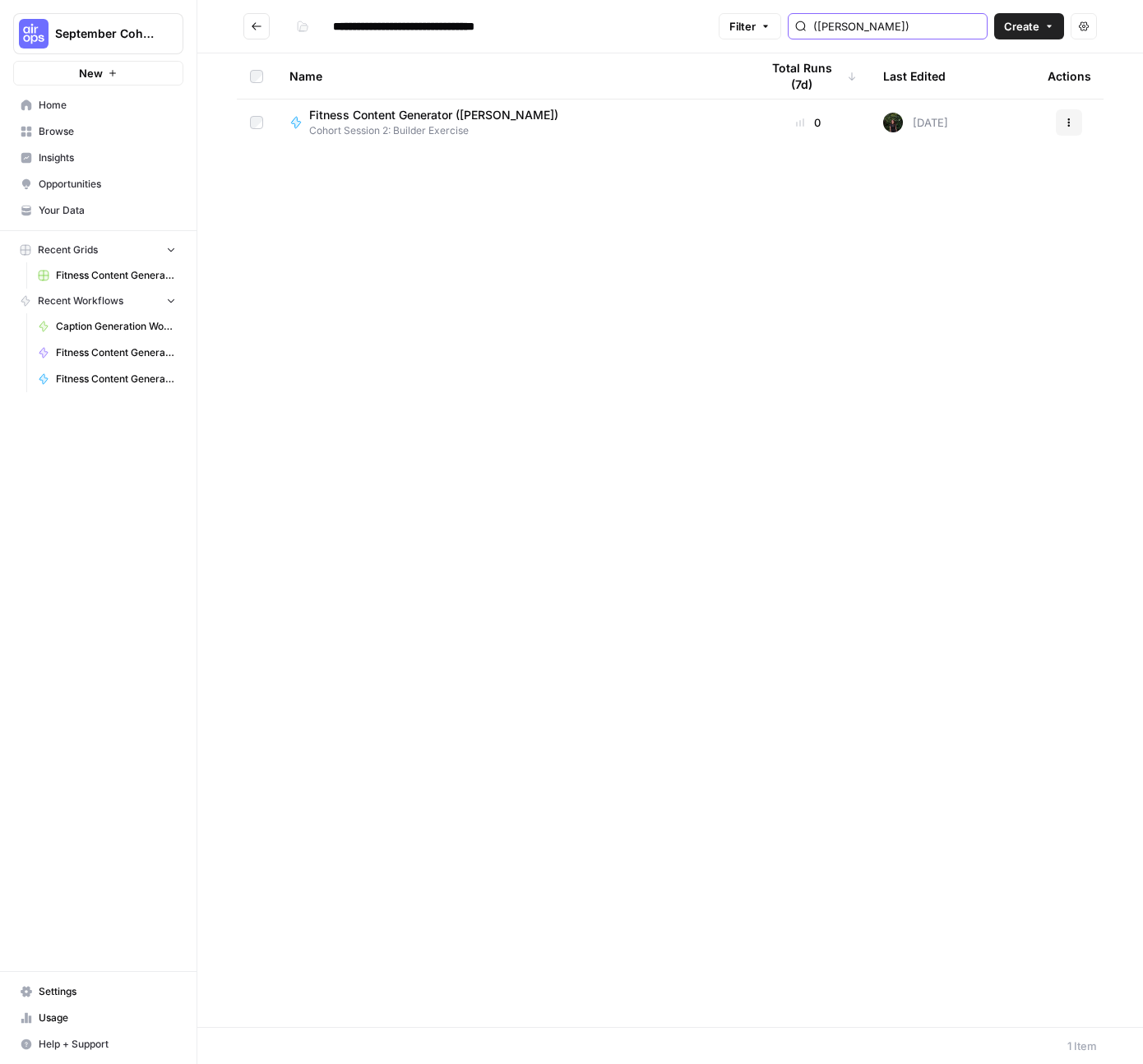
type input "([PERSON_NAME])"
click at [399, 114] on span "Fitness Content Generator ([PERSON_NAME])" at bounding box center [434, 116] width 249 height 17
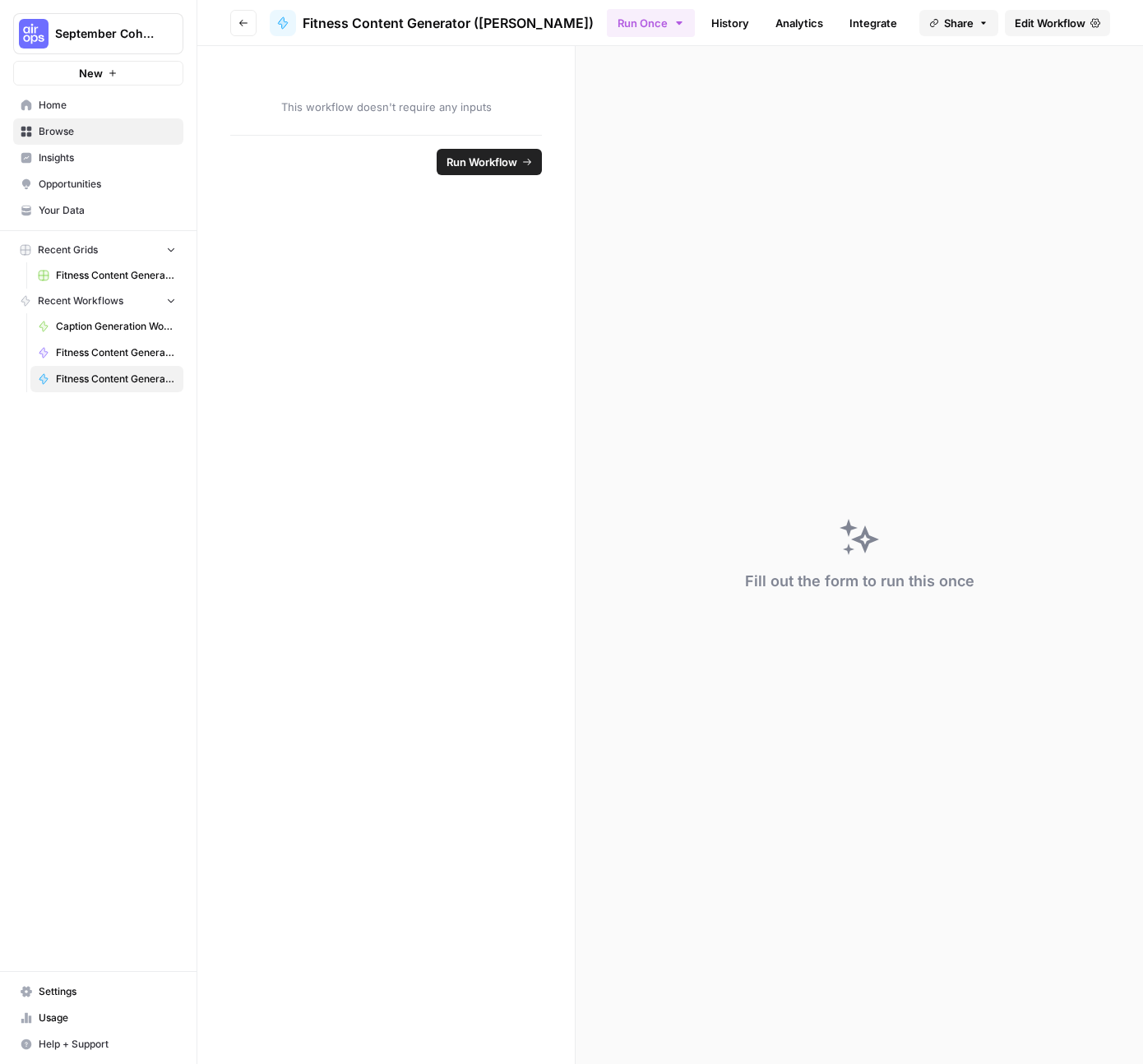
click at [604, 197] on div "Fill out the form to run this once" at bounding box center [860, 555] width 568 height 1018
click at [662, 136] on div "Fill out the form to run this once" at bounding box center [860, 555] width 568 height 1018
click at [113, 275] on span "Fitness Content Generator ([PERSON_NAME])" at bounding box center [116, 276] width 120 height 15
click at [115, 375] on span "Fitness Content Generator ([PERSON_NAME])" at bounding box center [116, 379] width 120 height 15
click at [495, 163] on span "Run Workflow" at bounding box center [482, 162] width 70 height 17
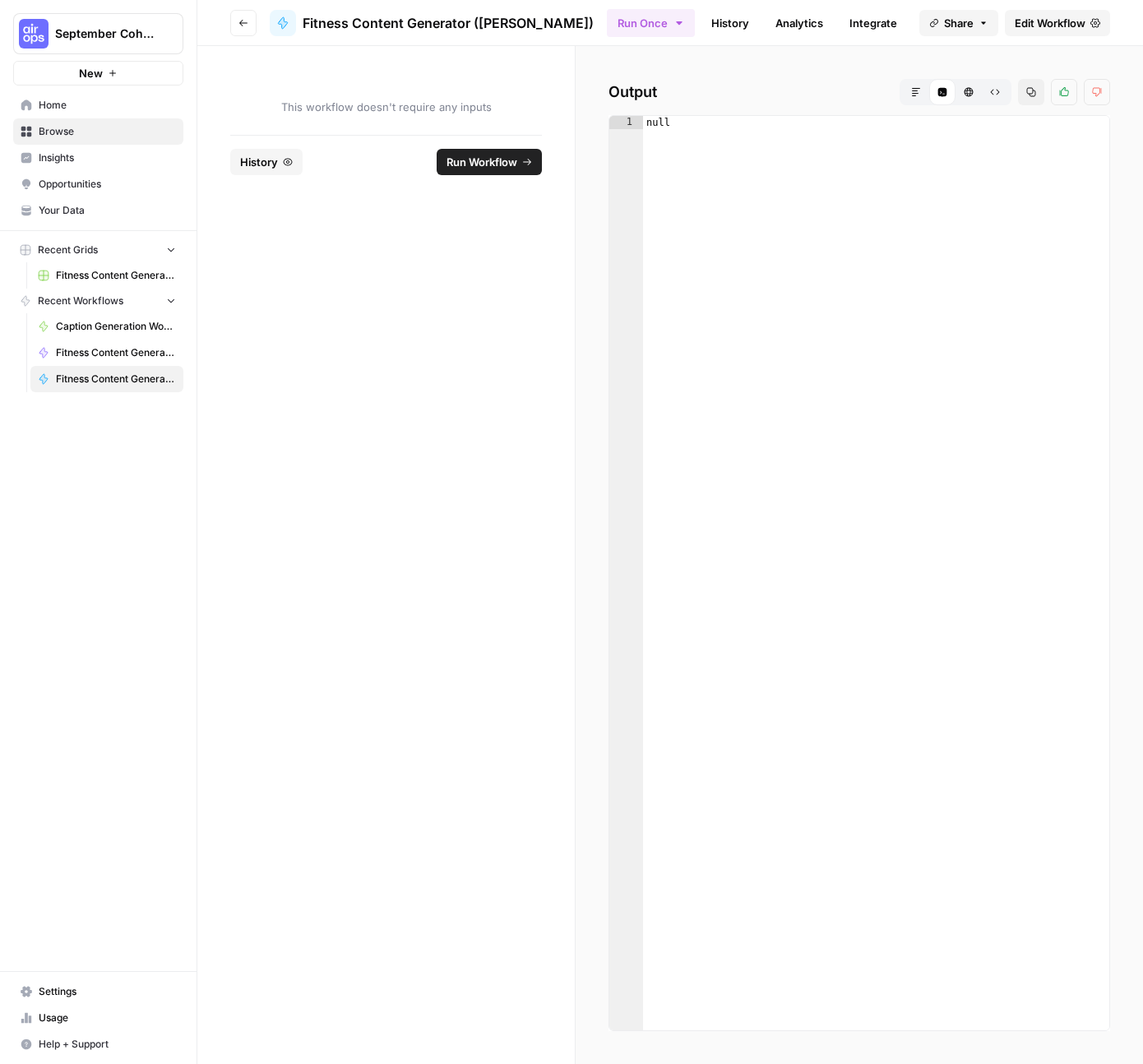
click at [1049, 25] on span "Edit Workflow" at bounding box center [1050, 23] width 70 height 17
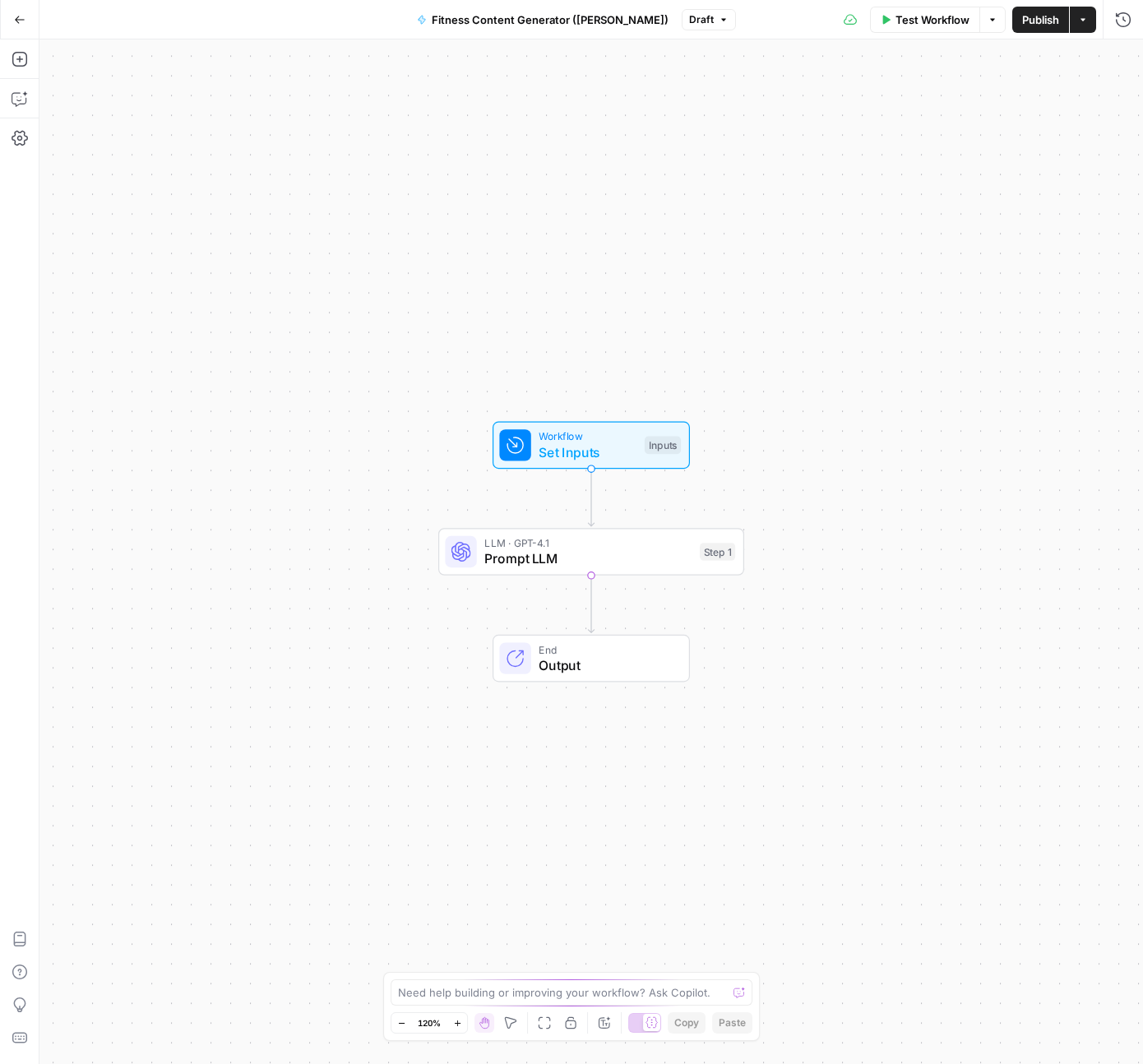
click at [570, 444] on span "Set Inputs" at bounding box center [587, 453] width 98 height 20
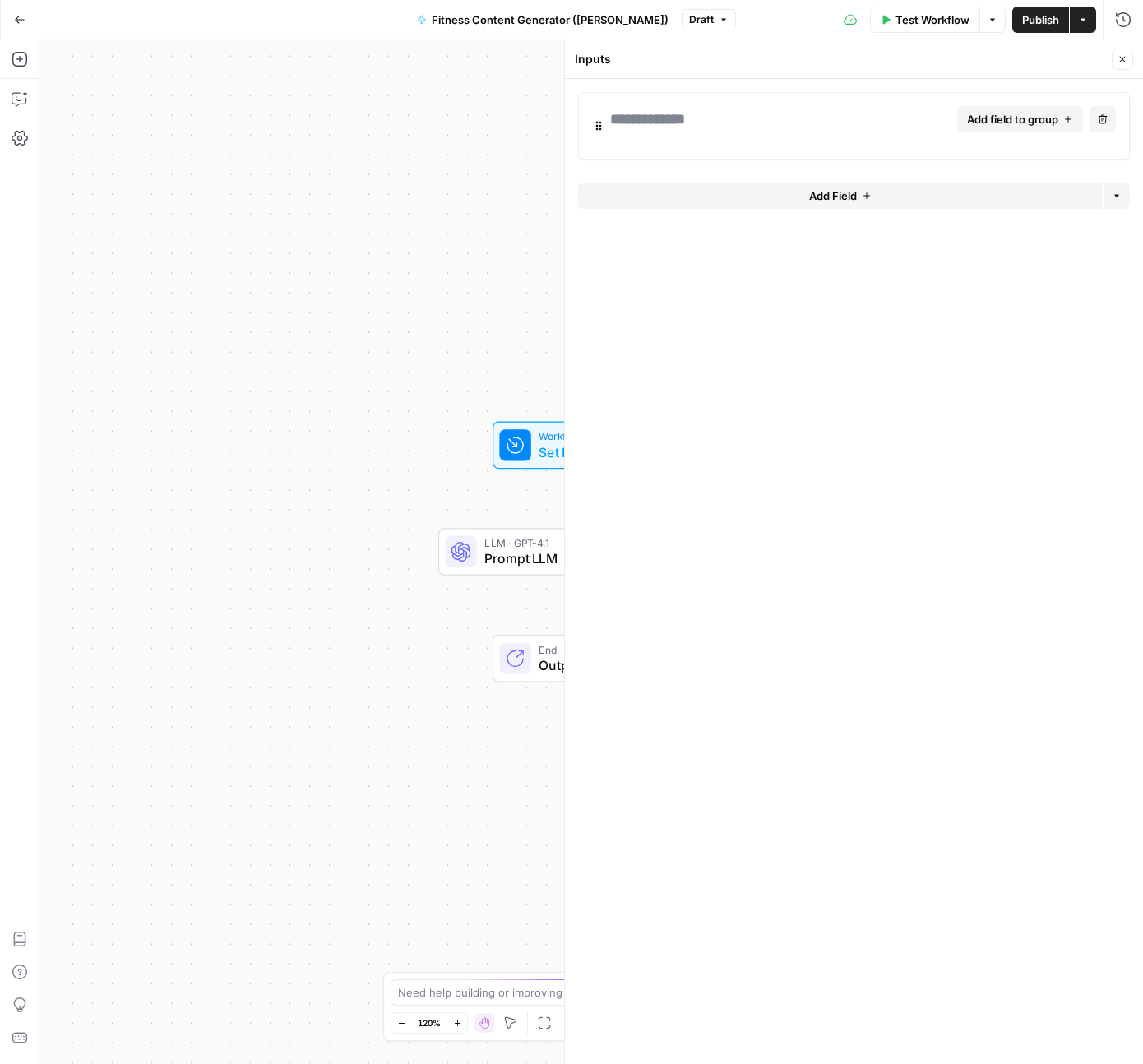
click at [930, 12] on span "Test Workflow" at bounding box center [933, 20] width 74 height 17
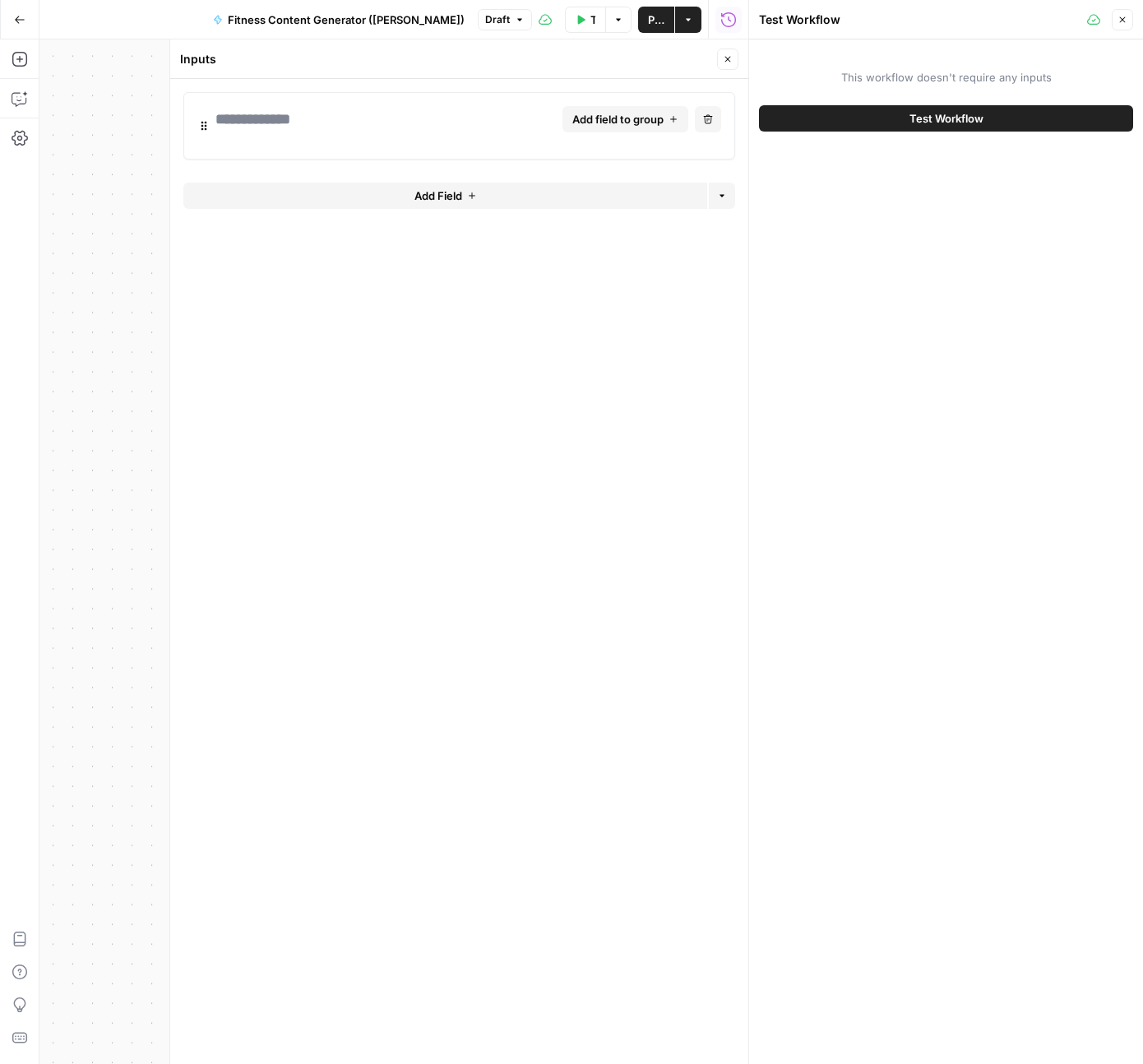
click at [891, 117] on button "Test Workflow" at bounding box center [946, 118] width 374 height 26
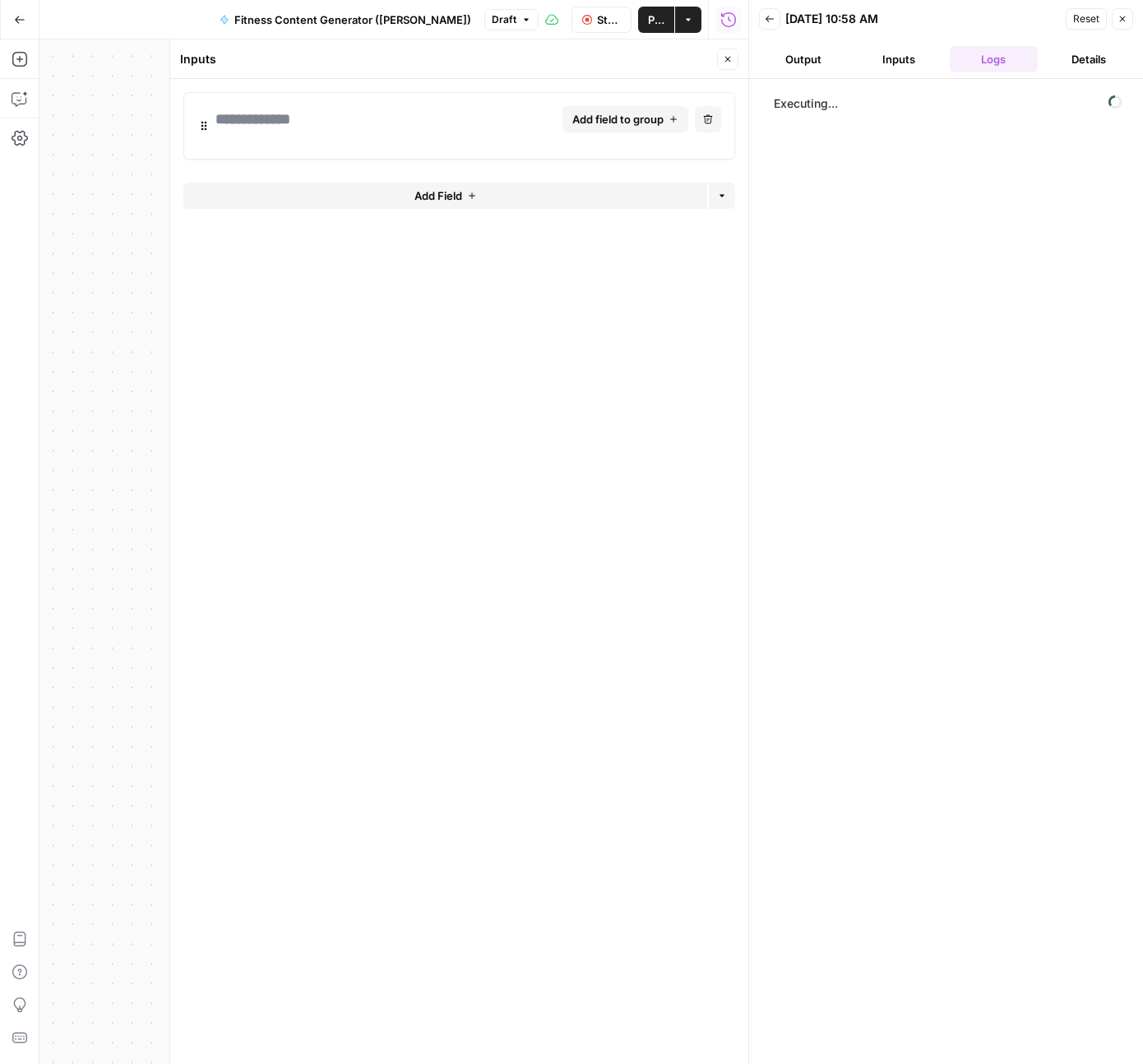
click at [1132, 19] on button "Close" at bounding box center [1123, 19] width 22 height 22
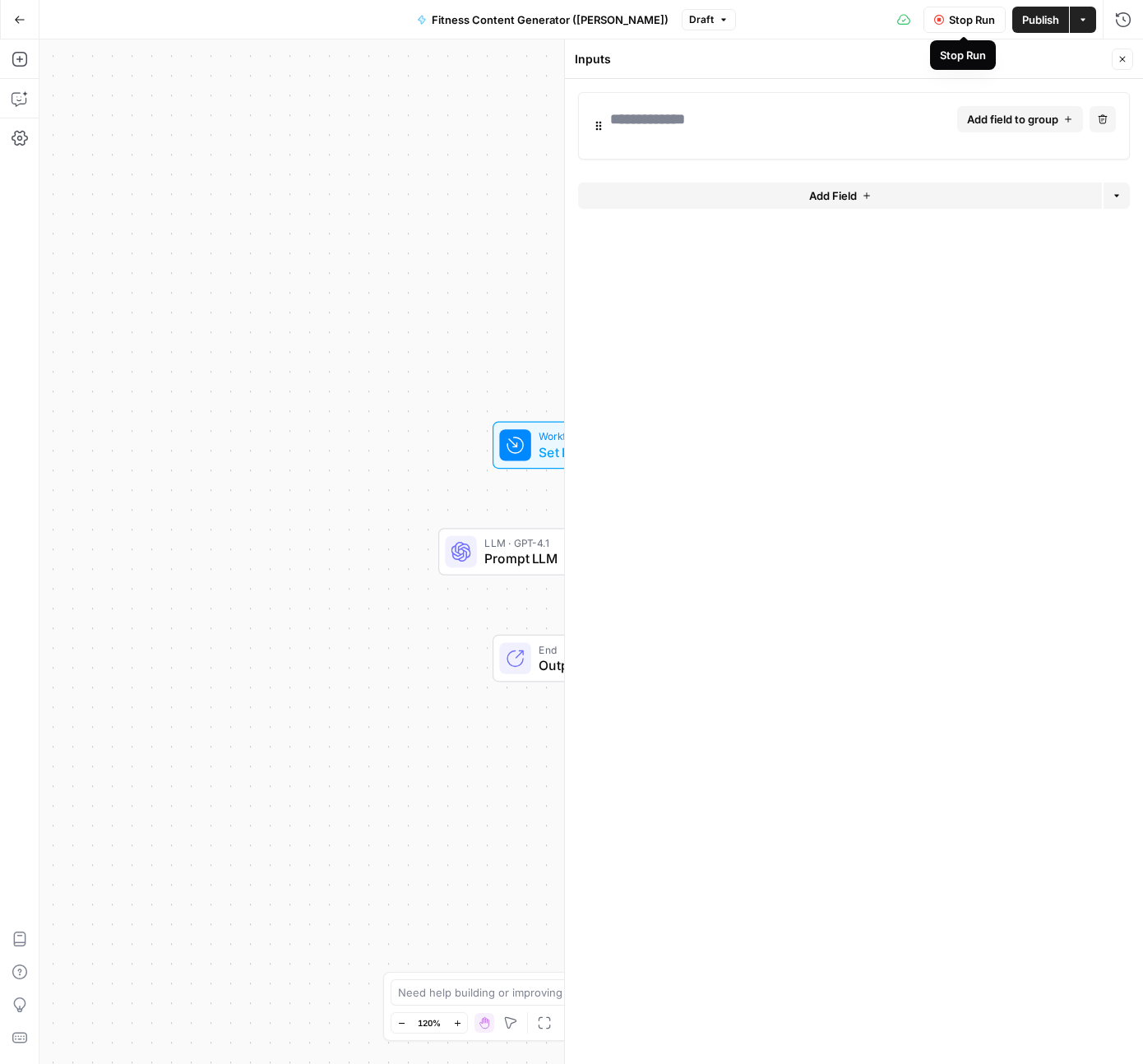
click at [952, 21] on span "Stop Run" at bounding box center [972, 20] width 46 height 17
click at [465, 371] on div "Workflow Set Inputs Inputs LLM · GPT-4.1 Prompt LLM Step 1 End Output" at bounding box center [591, 552] width 1104 height 1025
click at [1126, 57] on icon "button" at bounding box center [1123, 60] width 10 height 10
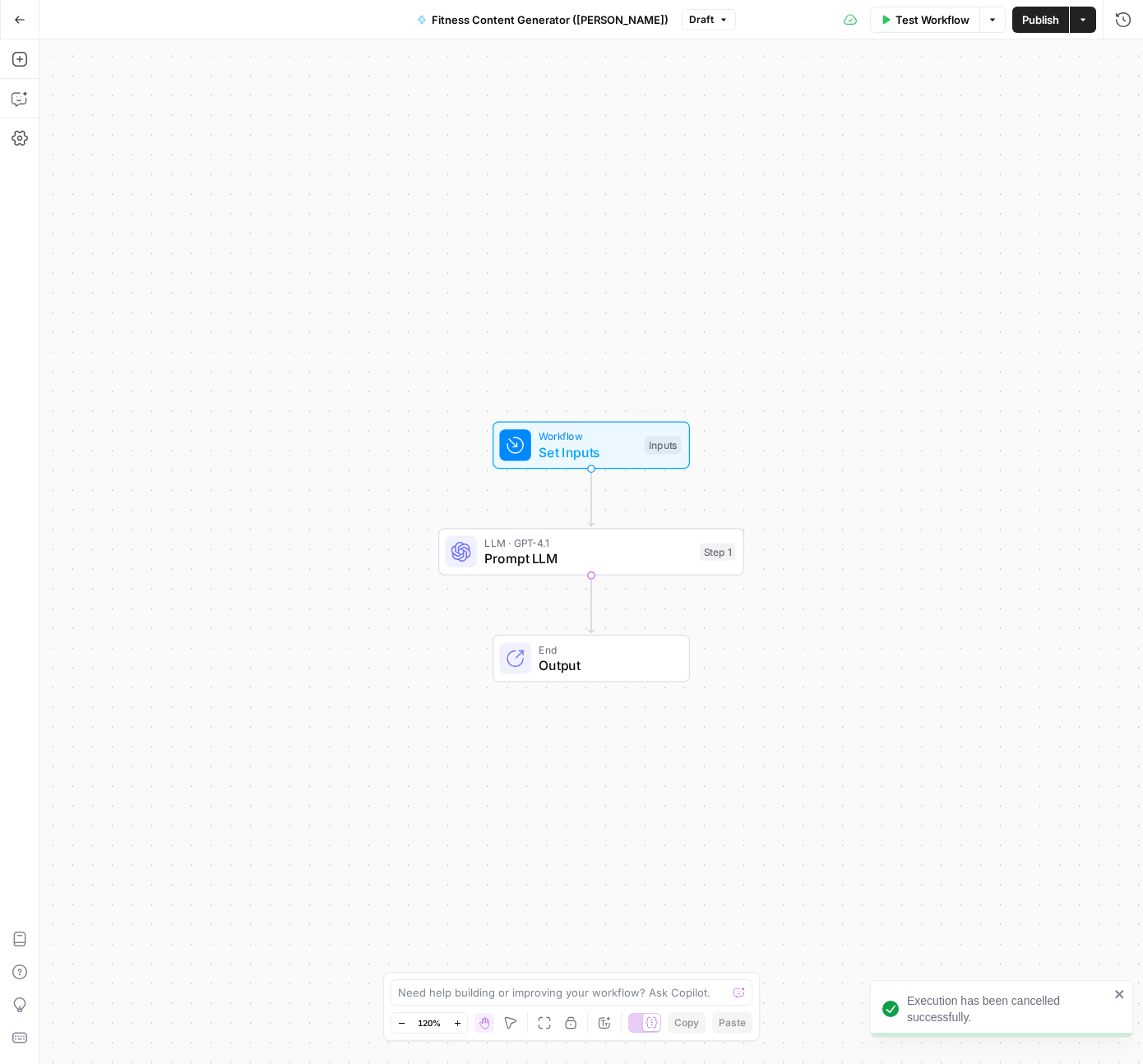
click at [586, 454] on span "Set Inputs" at bounding box center [587, 453] width 98 height 20
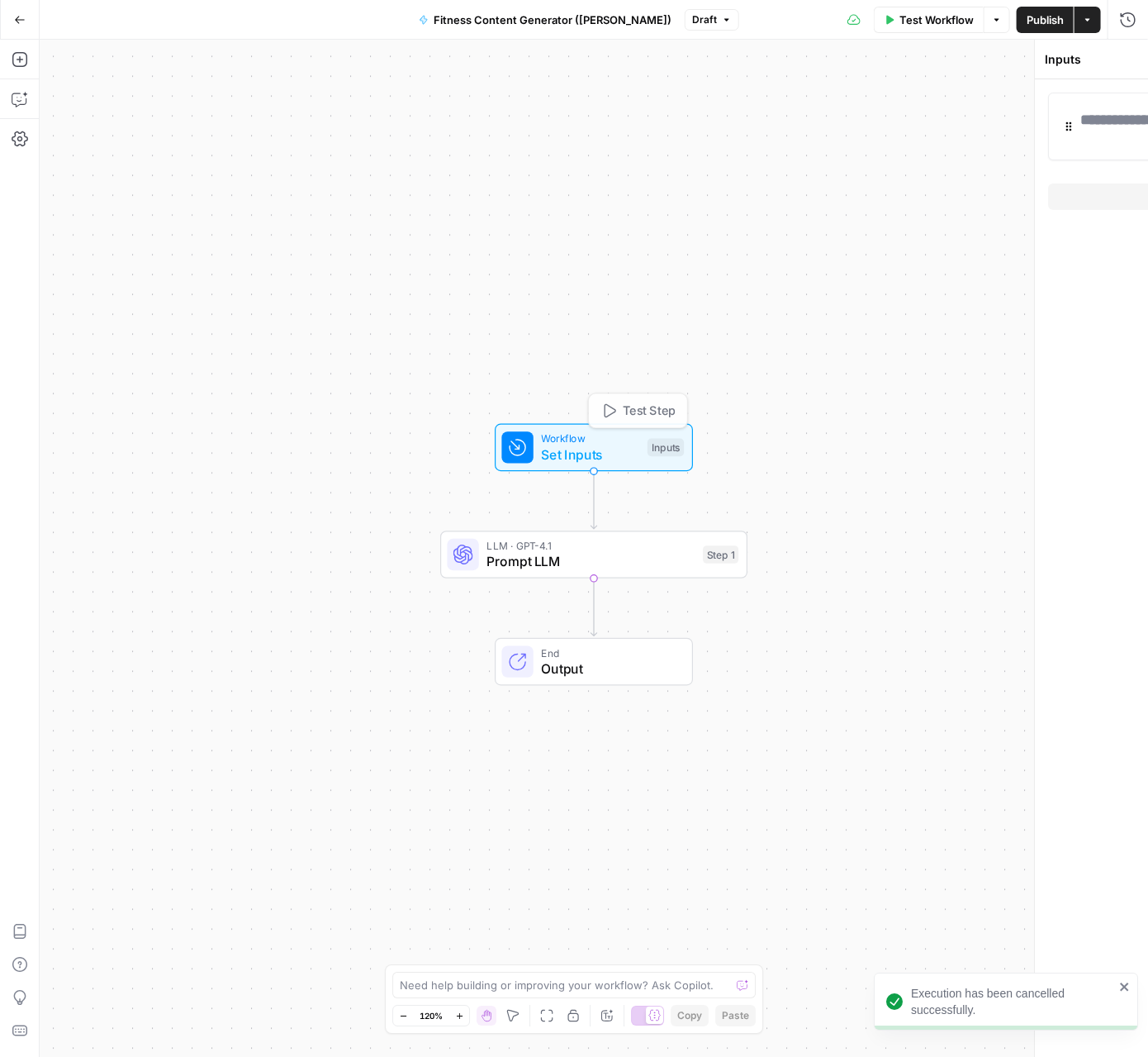
click at [589, 456] on div "Inputs Close Add field to group Delete group Add Field Options" at bounding box center [857, 547] width 582 height 1017
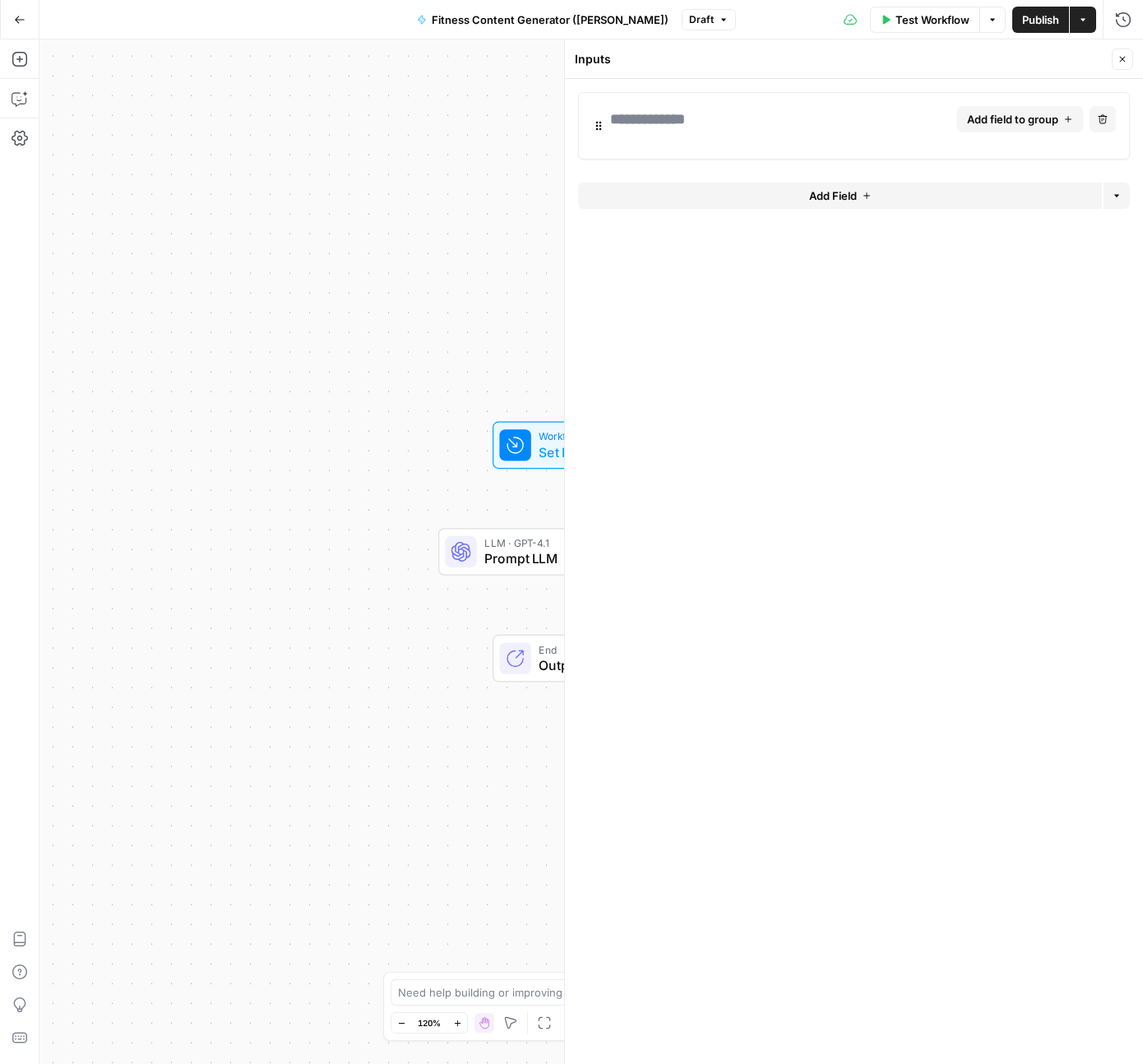
click at [1121, 58] on icon "button" at bounding box center [1123, 60] width 6 height 6
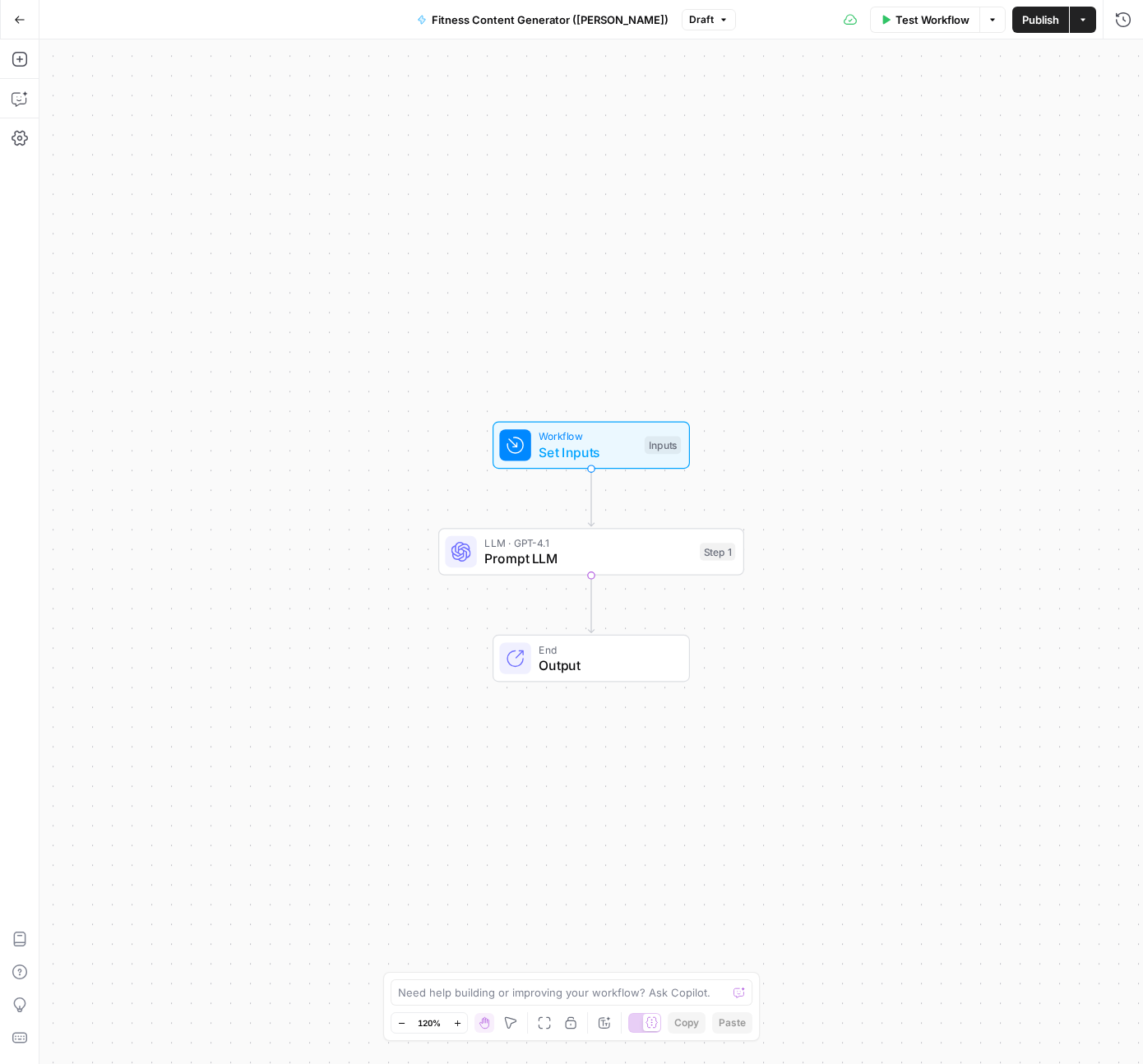
click at [1085, 23] on icon "button" at bounding box center [1083, 20] width 10 height 10
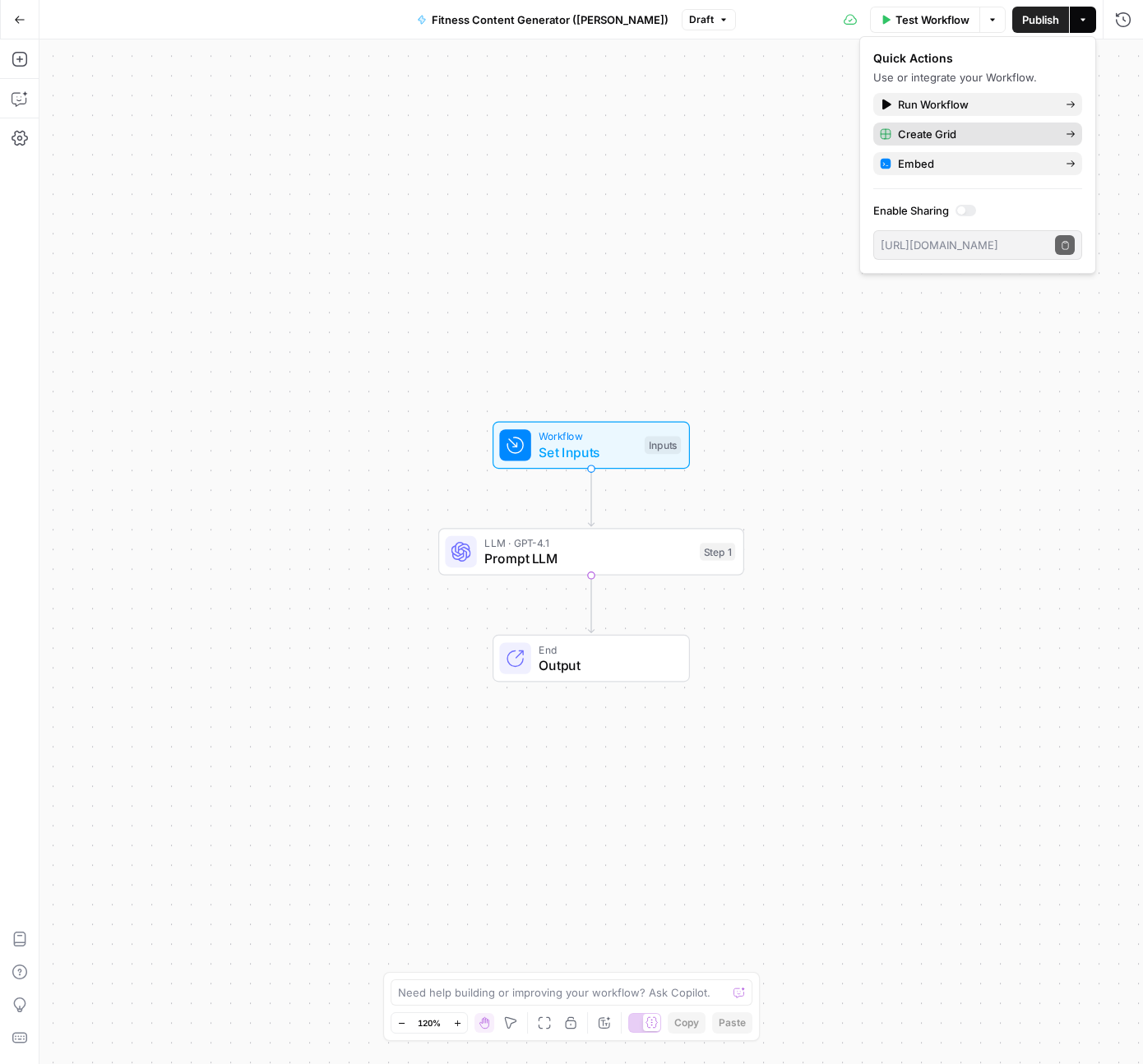
click at [949, 129] on span "Create Grid" at bounding box center [975, 134] width 154 height 17
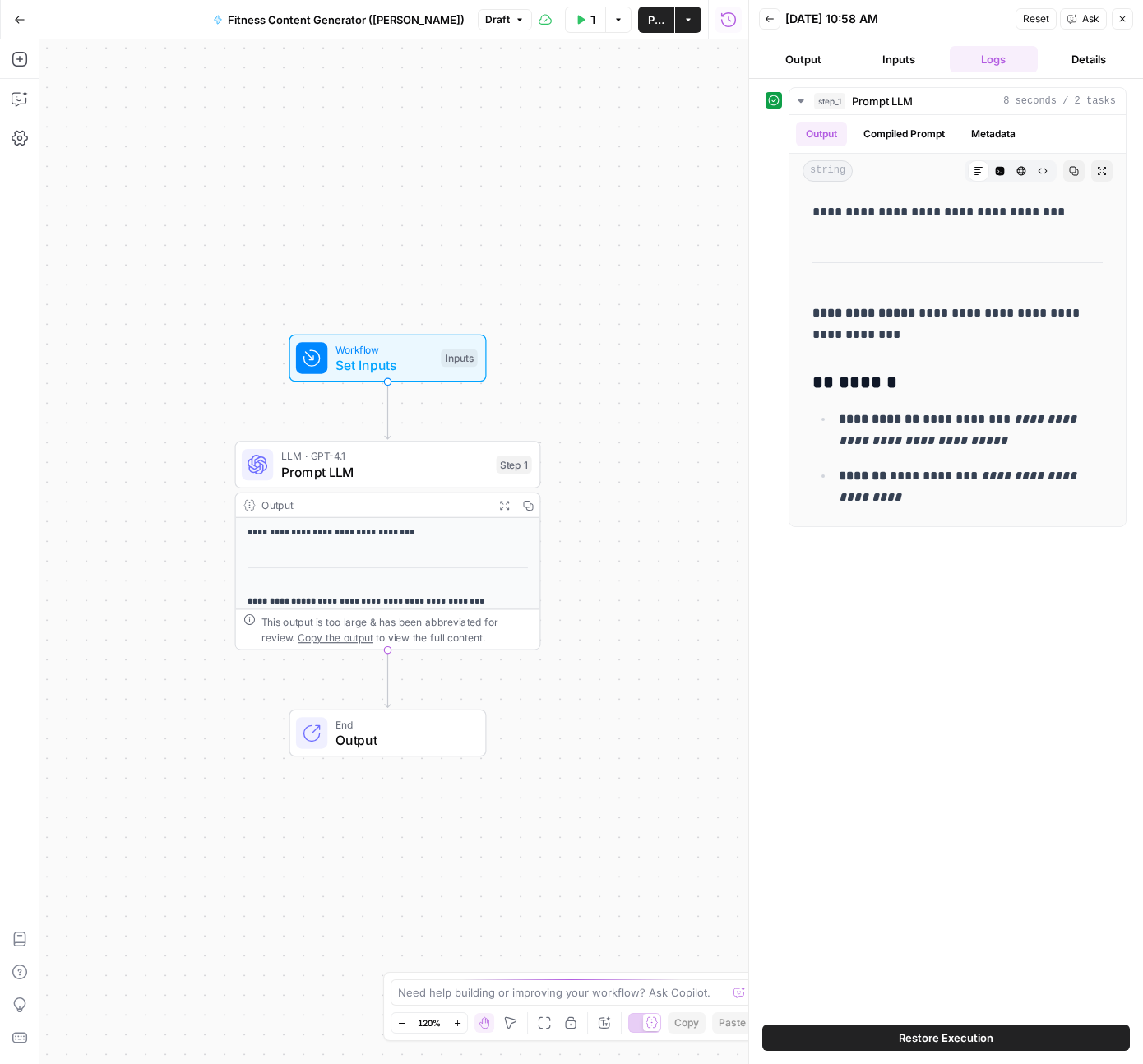
click at [1123, 19] on icon "button" at bounding box center [1123, 19] width 6 height 6
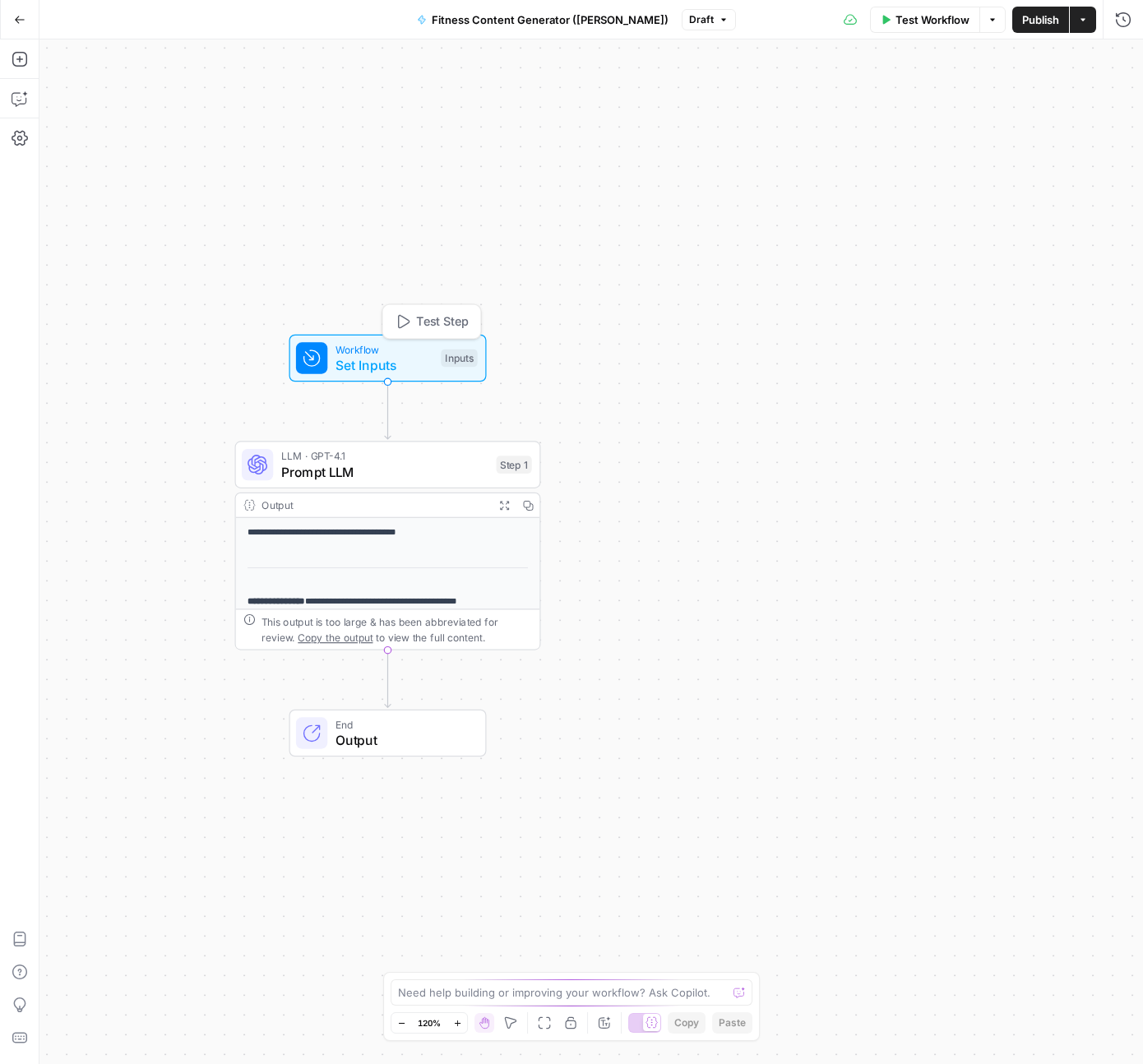
click at [385, 366] on span "Set Inputs" at bounding box center [384, 366] width 98 height 20
click at [1103, 117] on icon "button" at bounding box center [1103, 119] width 10 height 10
click at [430, 287] on div "**********" at bounding box center [591, 552] width 1104 height 1025
click at [353, 377] on div "Workflow Set Inputs Inputs Test Step" at bounding box center [388, 357] width 197 height 48
click at [437, 354] on div "Workflow Set Inputs Inputs Test Step" at bounding box center [387, 358] width 182 height 34
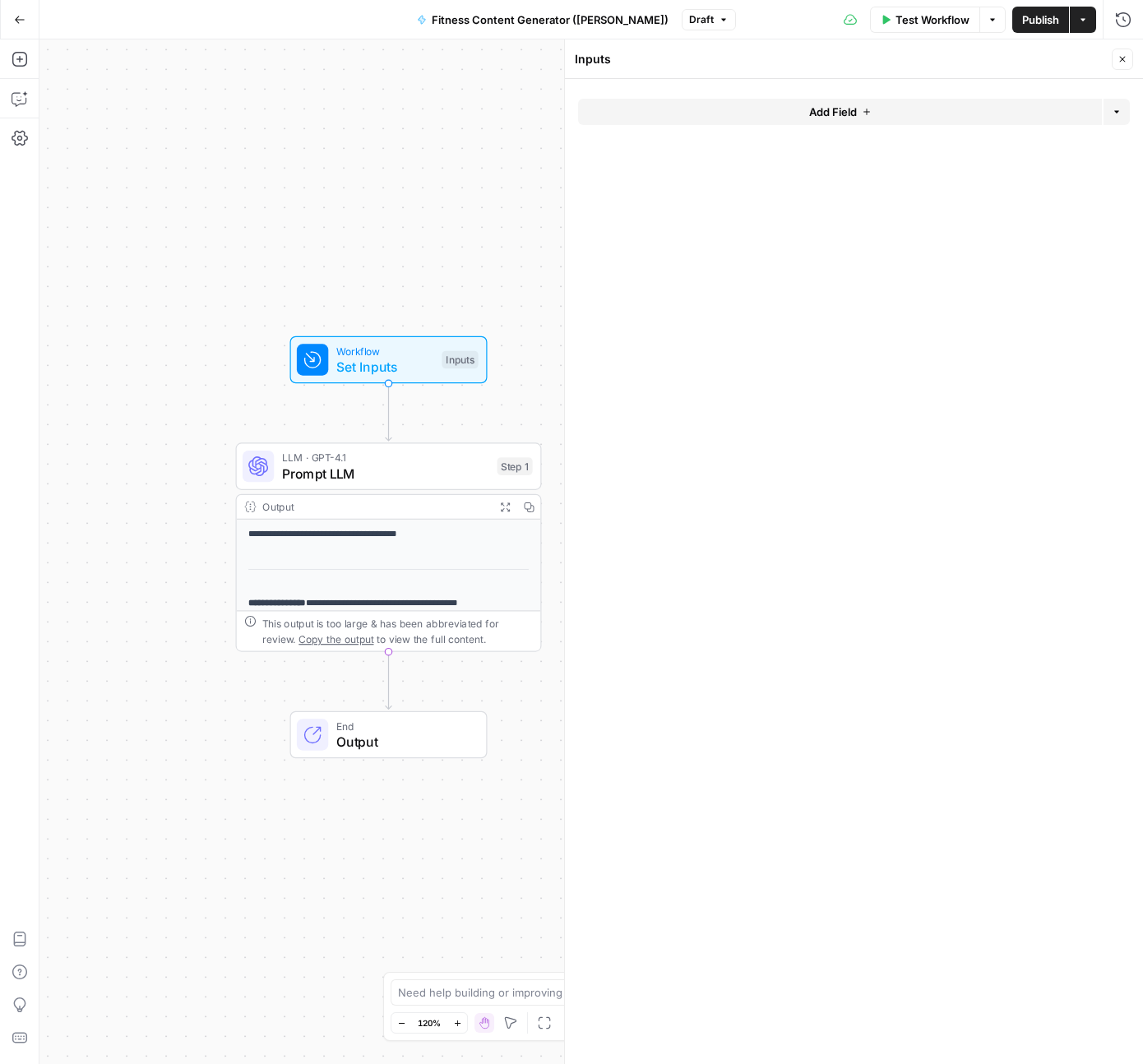
click at [376, 362] on span "Set Inputs" at bounding box center [385, 367] width 98 height 20
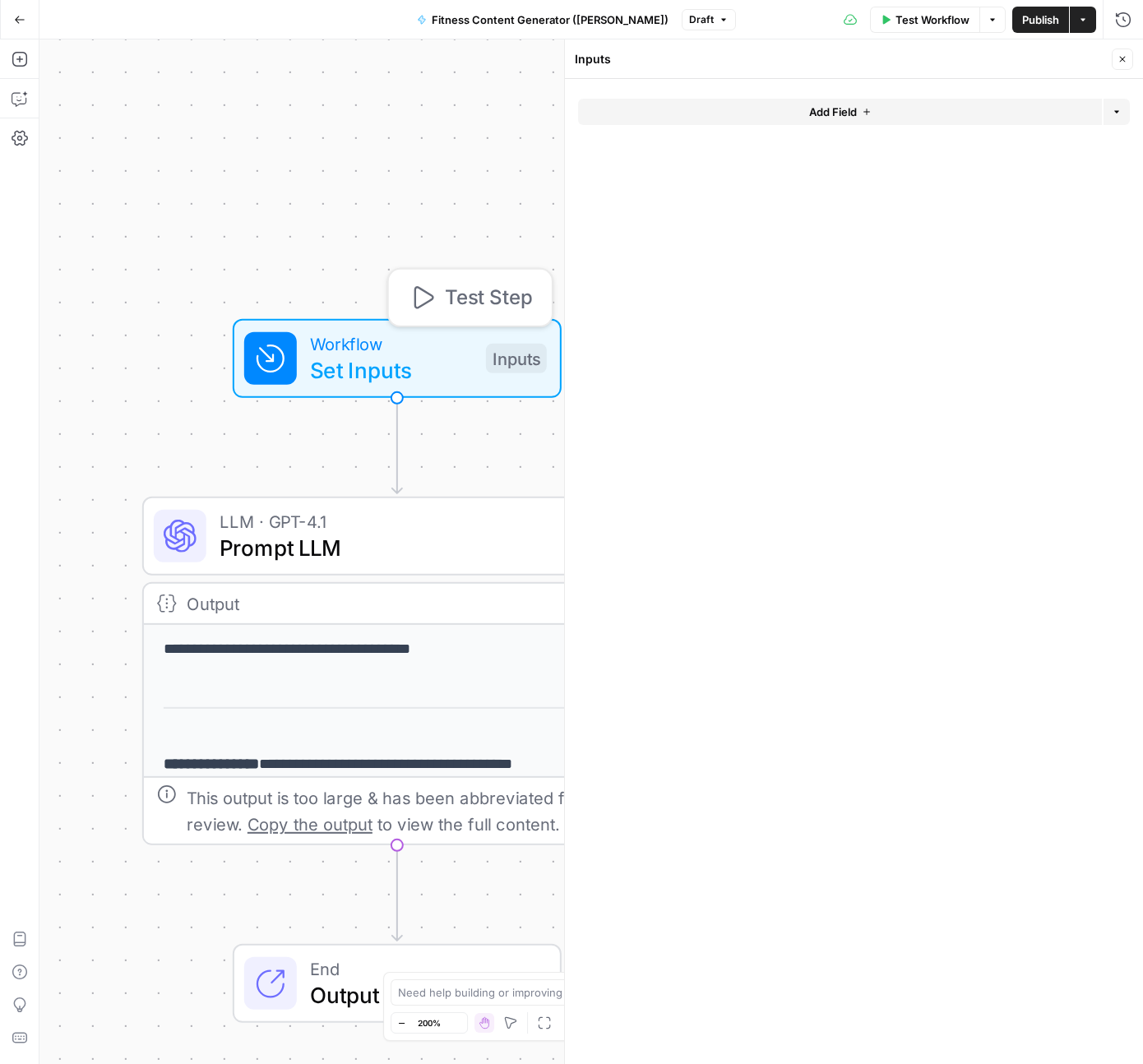
click at [465, 357] on span "Set Inputs" at bounding box center [392, 370] width 163 height 33
click at [782, 106] on button "Add Field" at bounding box center [840, 112] width 524 height 26
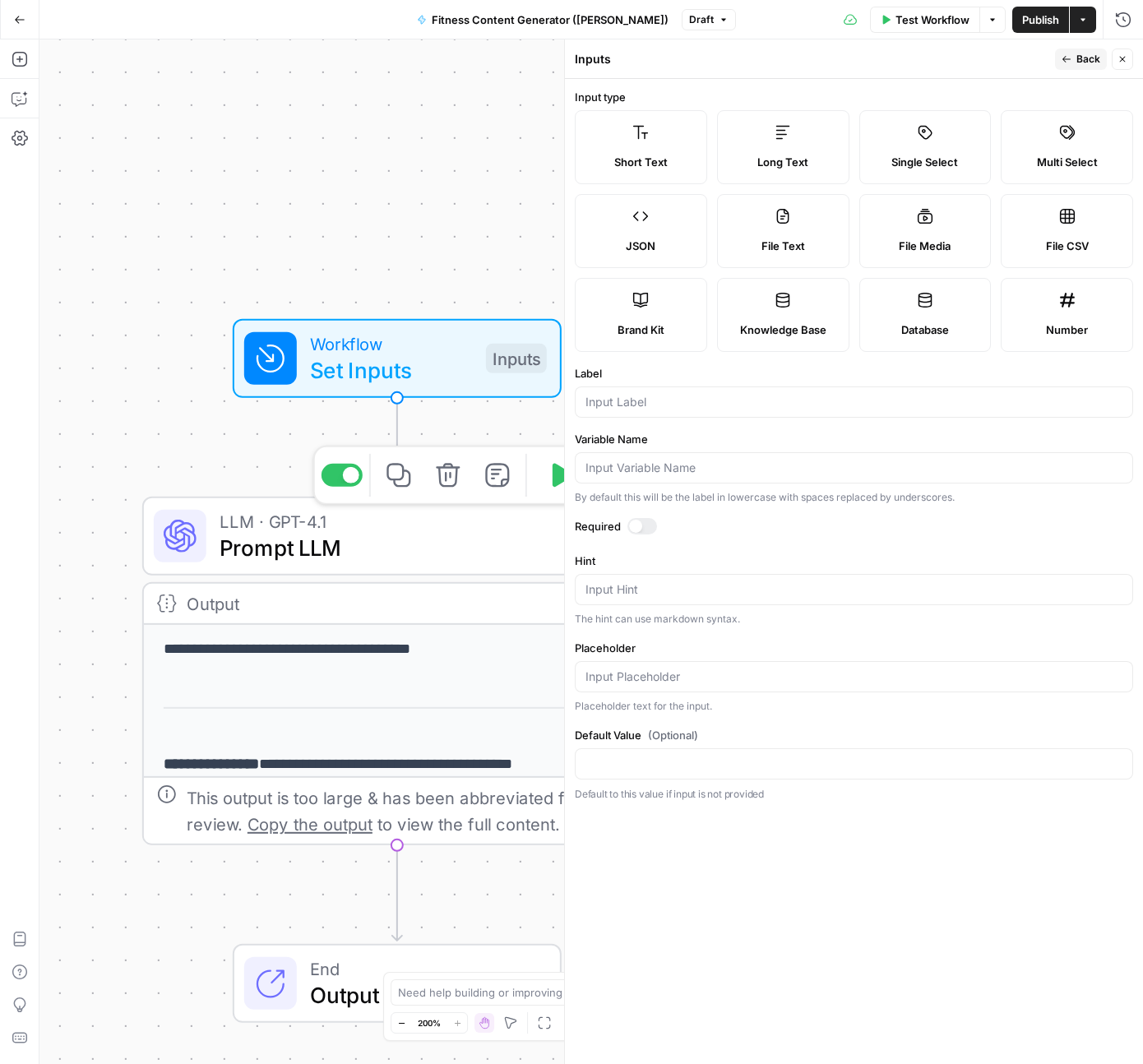
click at [317, 543] on span "Prompt LLM" at bounding box center [392, 548] width 345 height 33
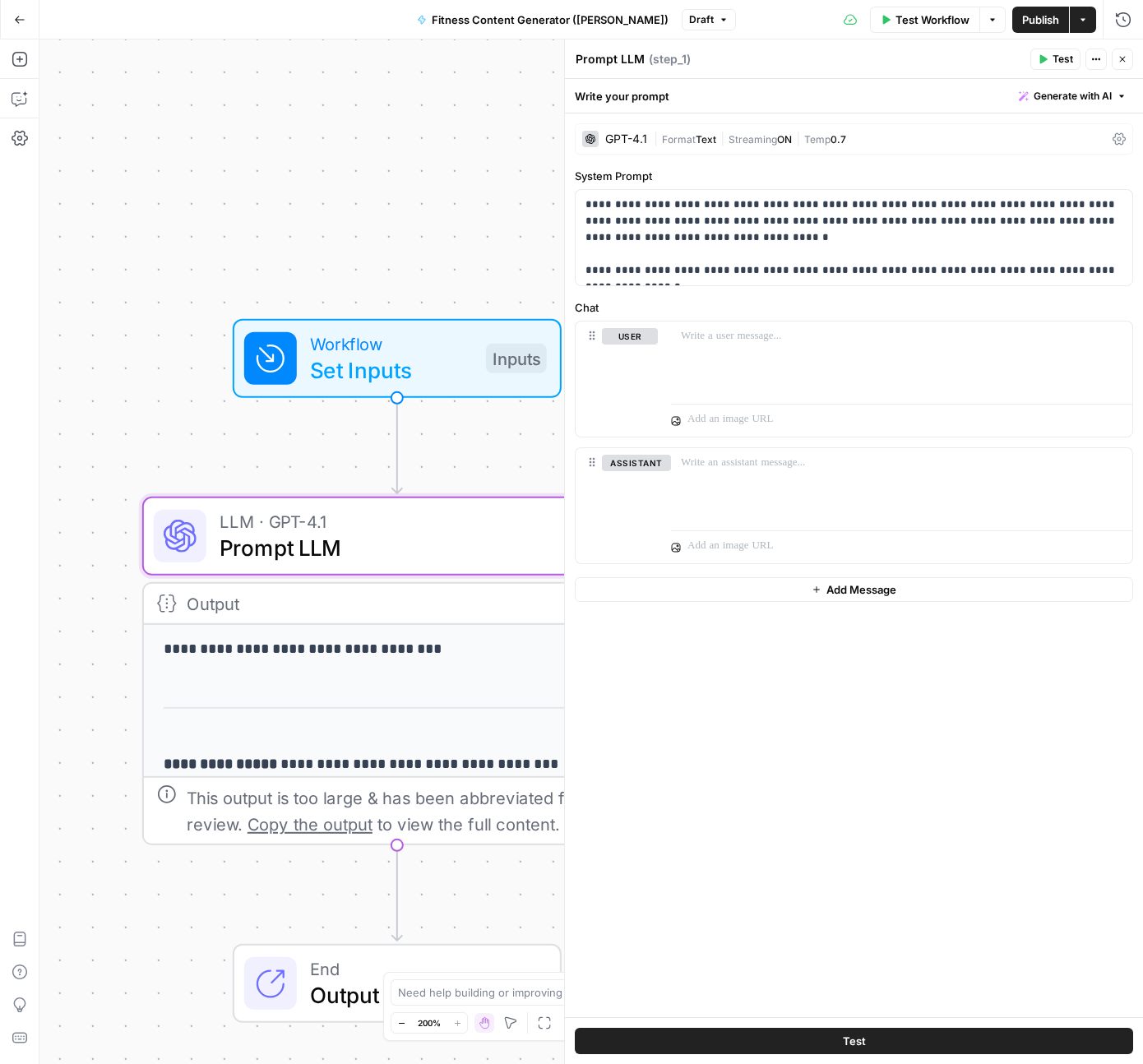
click at [1023, 18] on span "Publish" at bounding box center [1041, 20] width 37 height 17
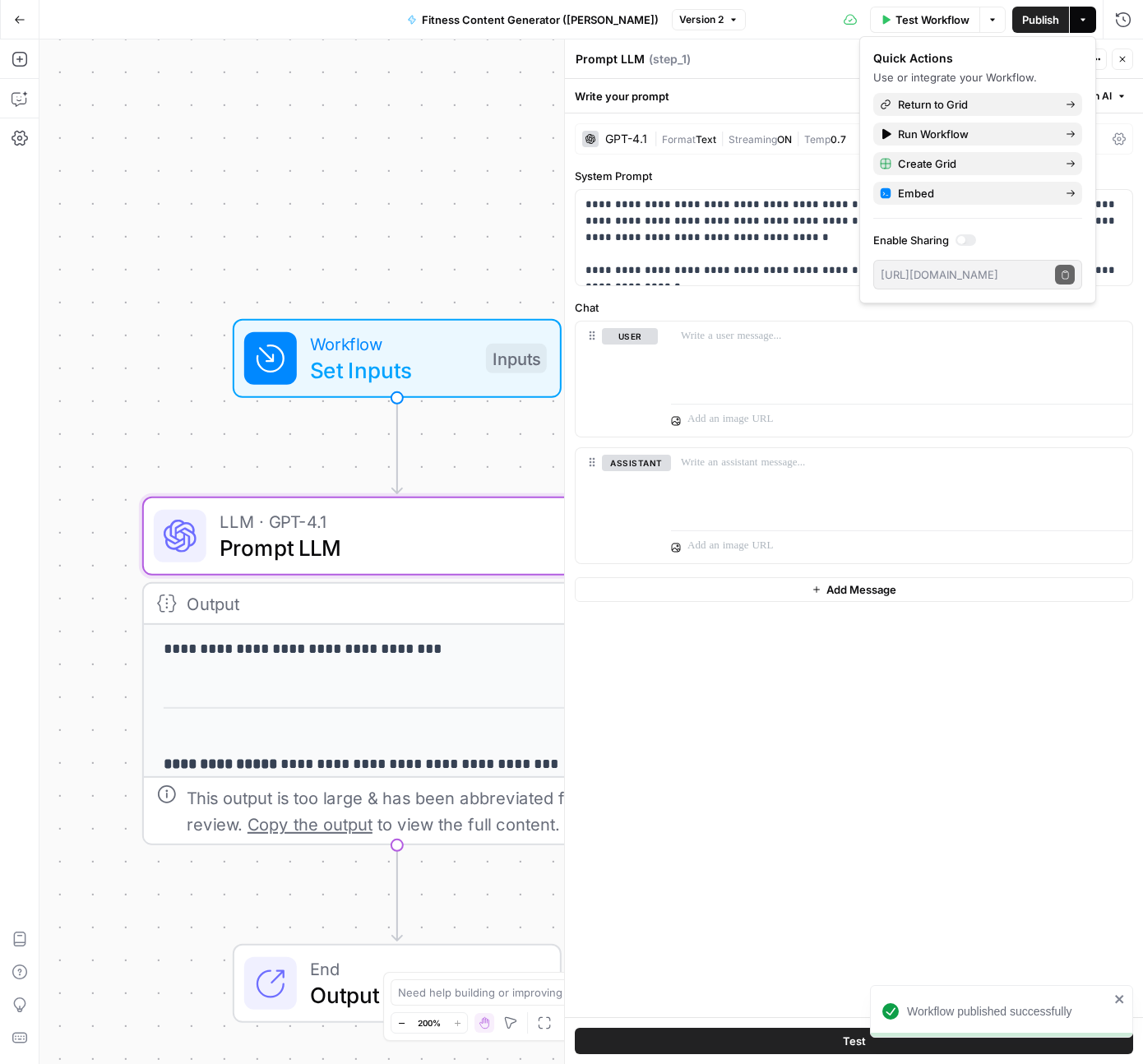
click at [438, 163] on div "**********" at bounding box center [591, 552] width 1104 height 1025
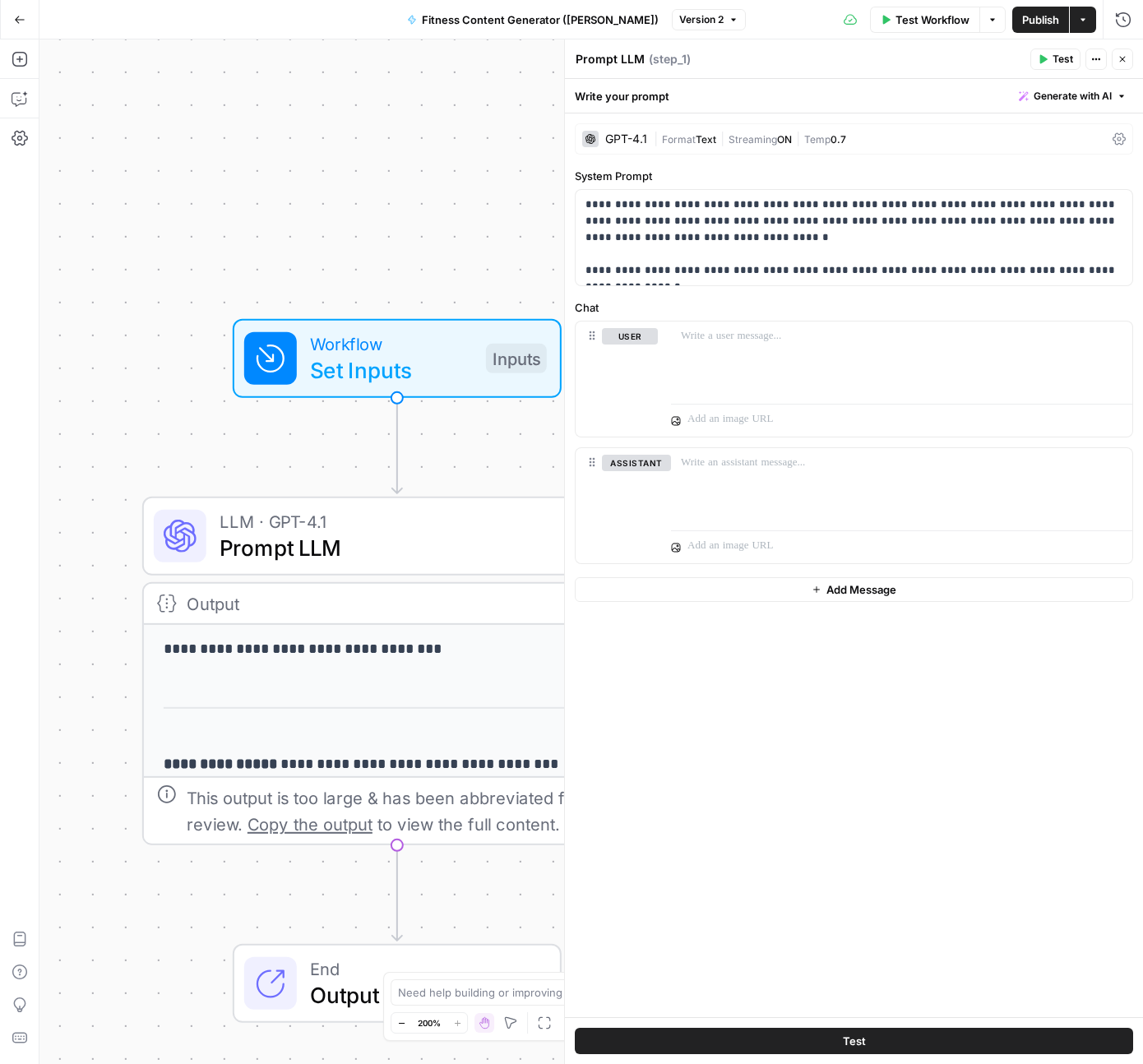
click at [1126, 61] on icon "button" at bounding box center [1123, 60] width 10 height 10
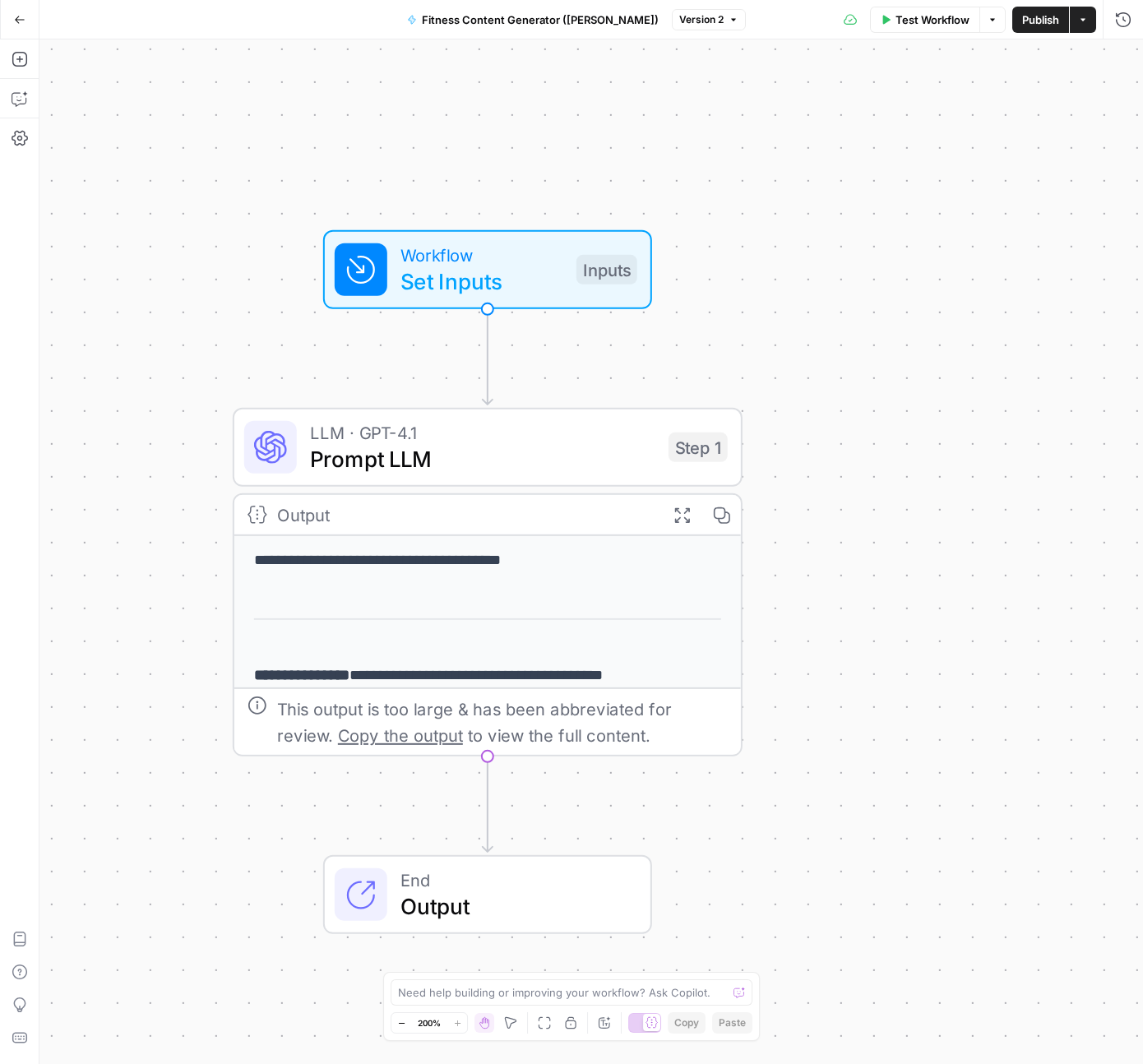
drag, startPoint x: 708, startPoint y: 374, endPoint x: 574, endPoint y: 304, distance: 151.2
click at [777, 299] on div "**********" at bounding box center [591, 552] width 1104 height 1025
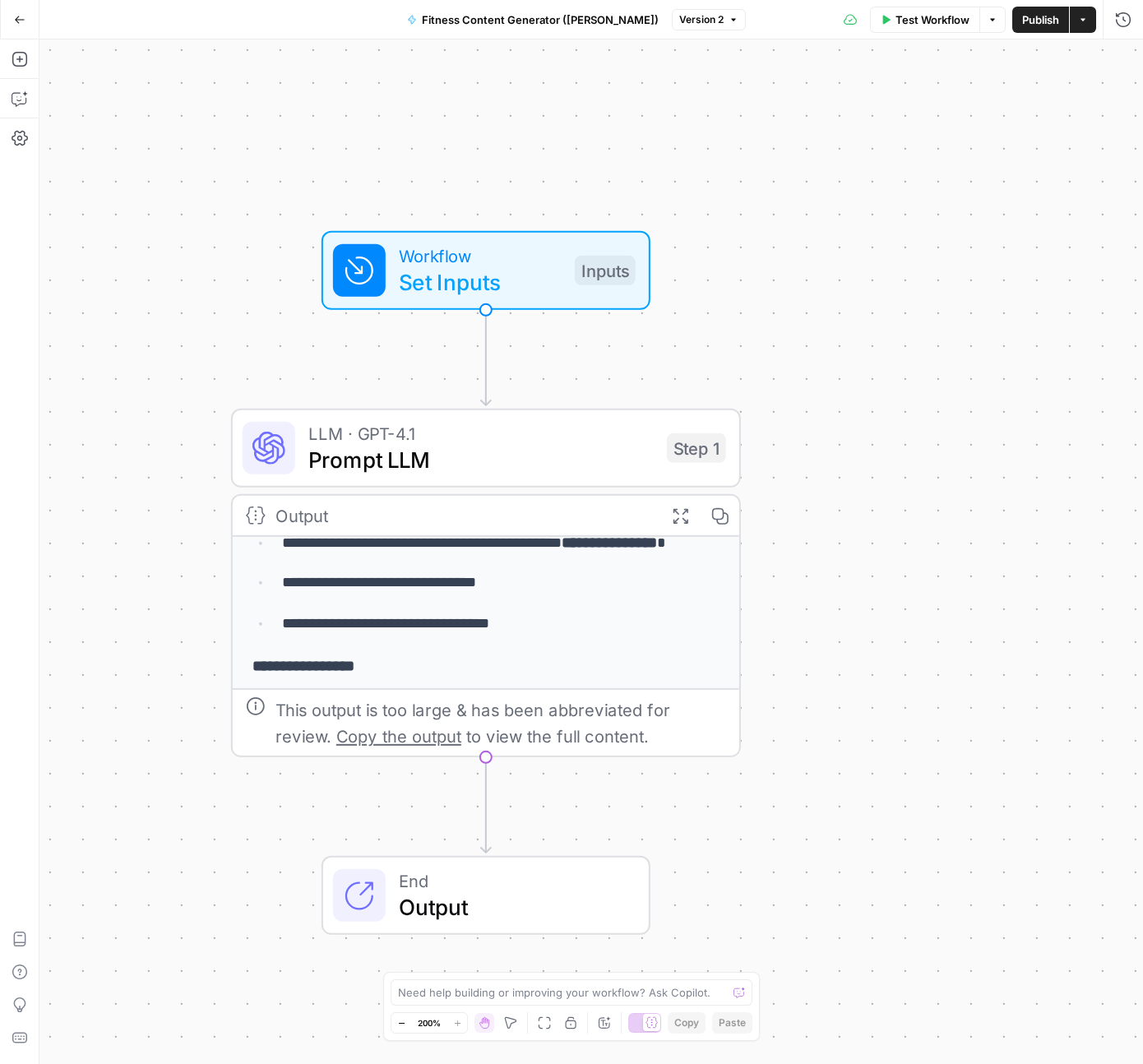
scroll to position [402, 0]
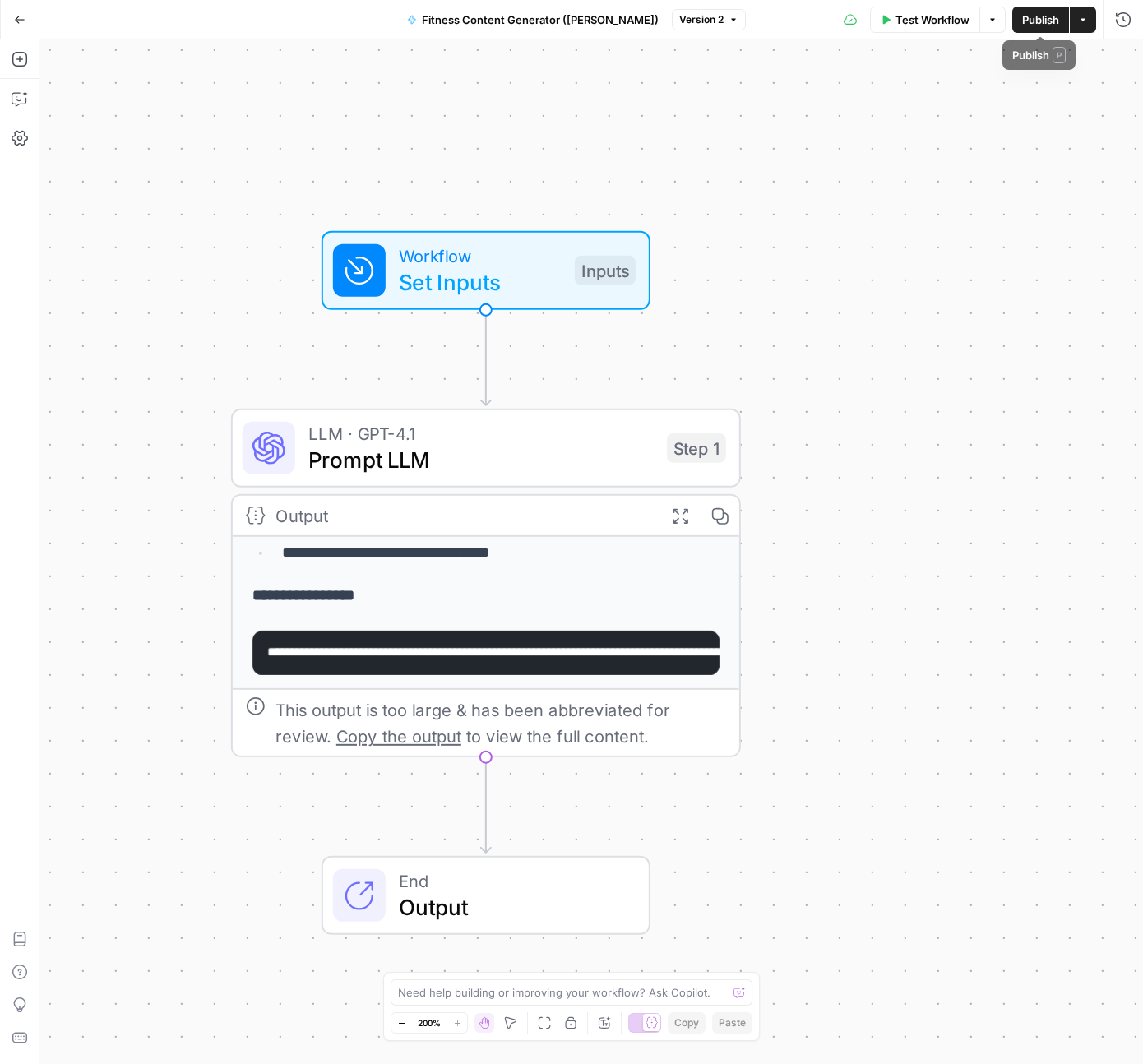
click at [933, 23] on span "Test Workflow" at bounding box center [933, 20] width 74 height 17
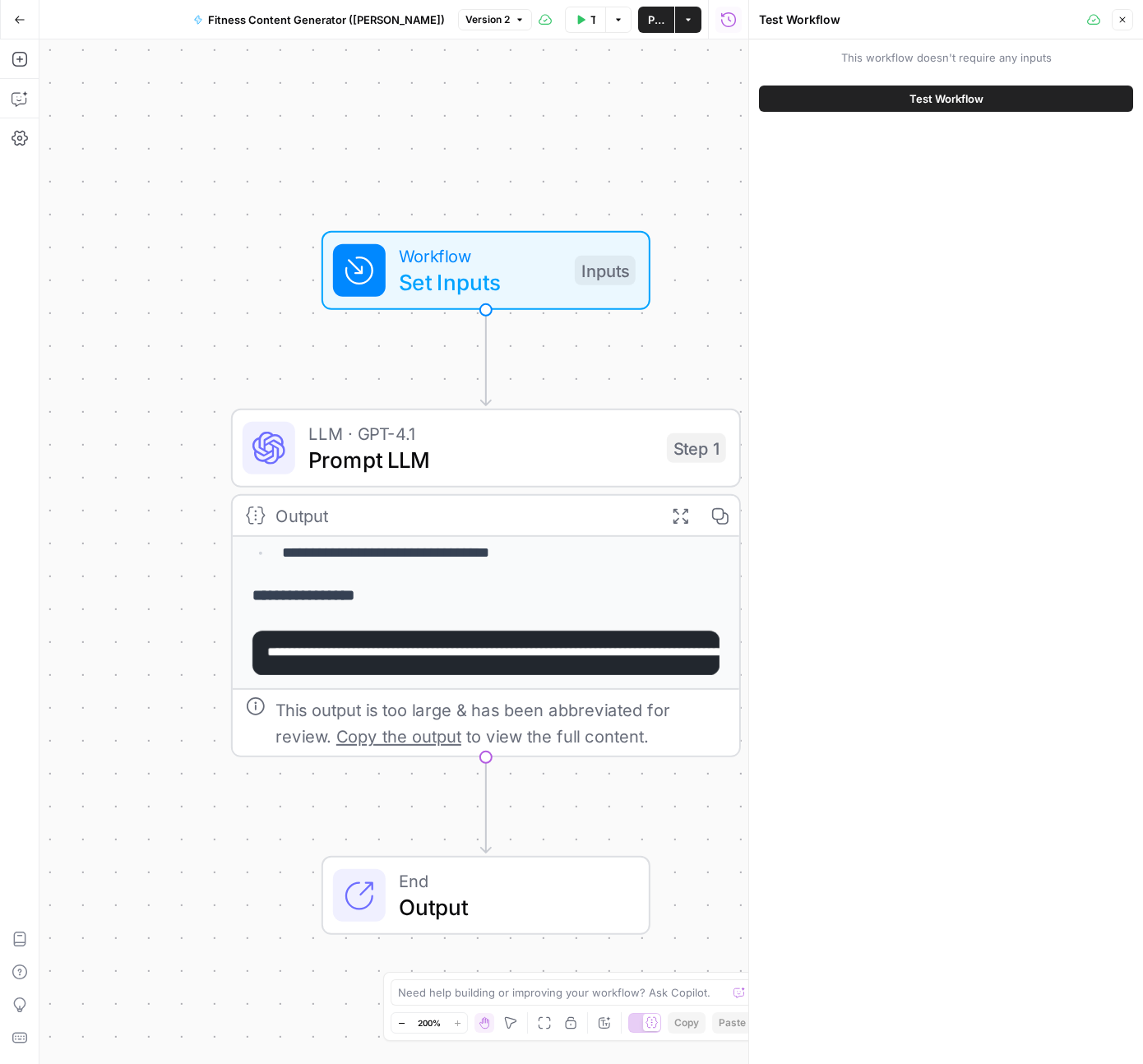
click at [931, 100] on span "Test Workflow" at bounding box center [947, 99] width 74 height 17
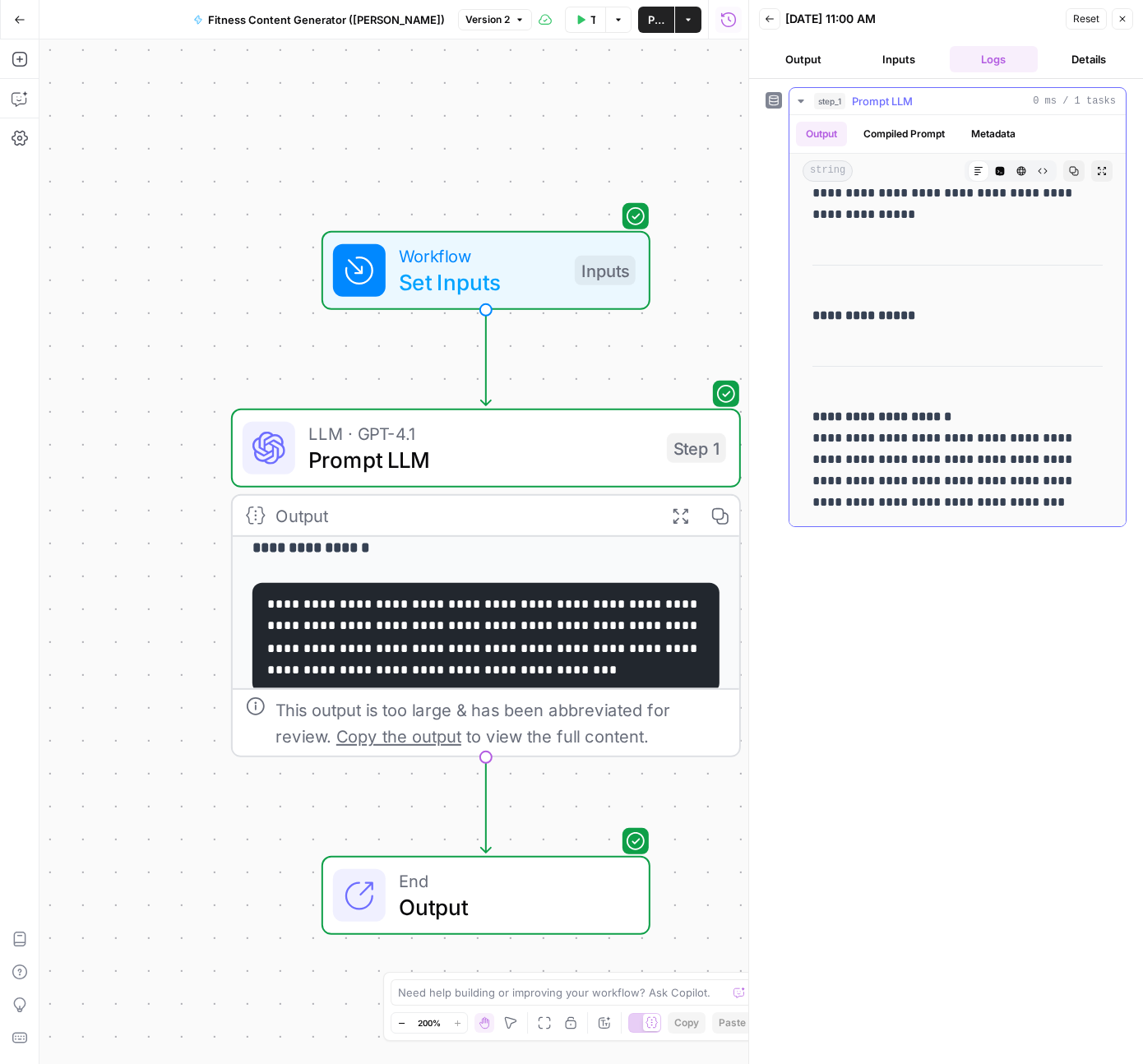
scroll to position [1609, 0]
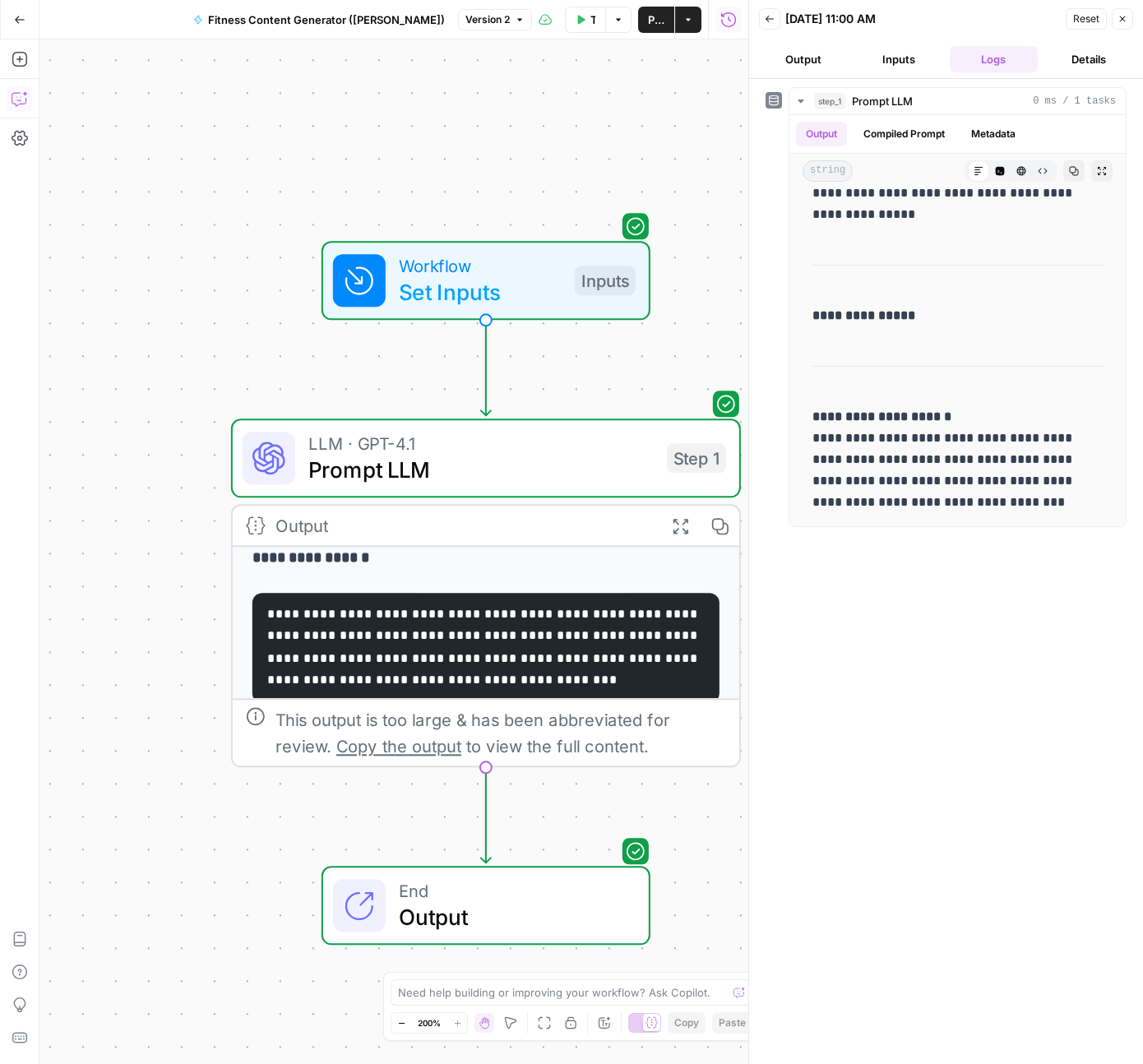
click at [12, 96] on icon "button" at bounding box center [18, 100] width 14 height 13
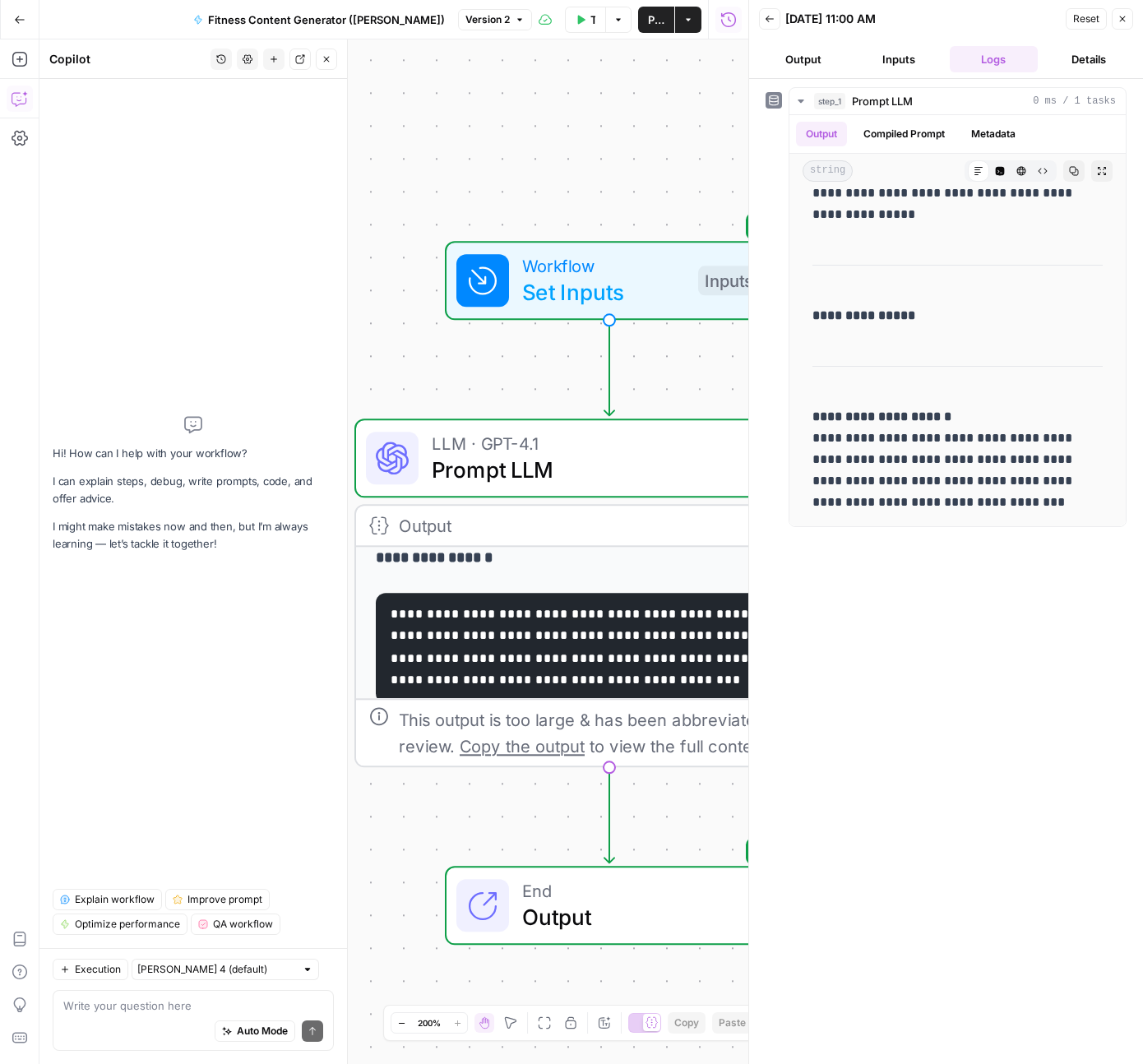
click at [478, 636] on code "**********" at bounding box center [608, 647] width 434 height 80
click at [1125, 18] on icon "button" at bounding box center [1123, 19] width 10 height 10
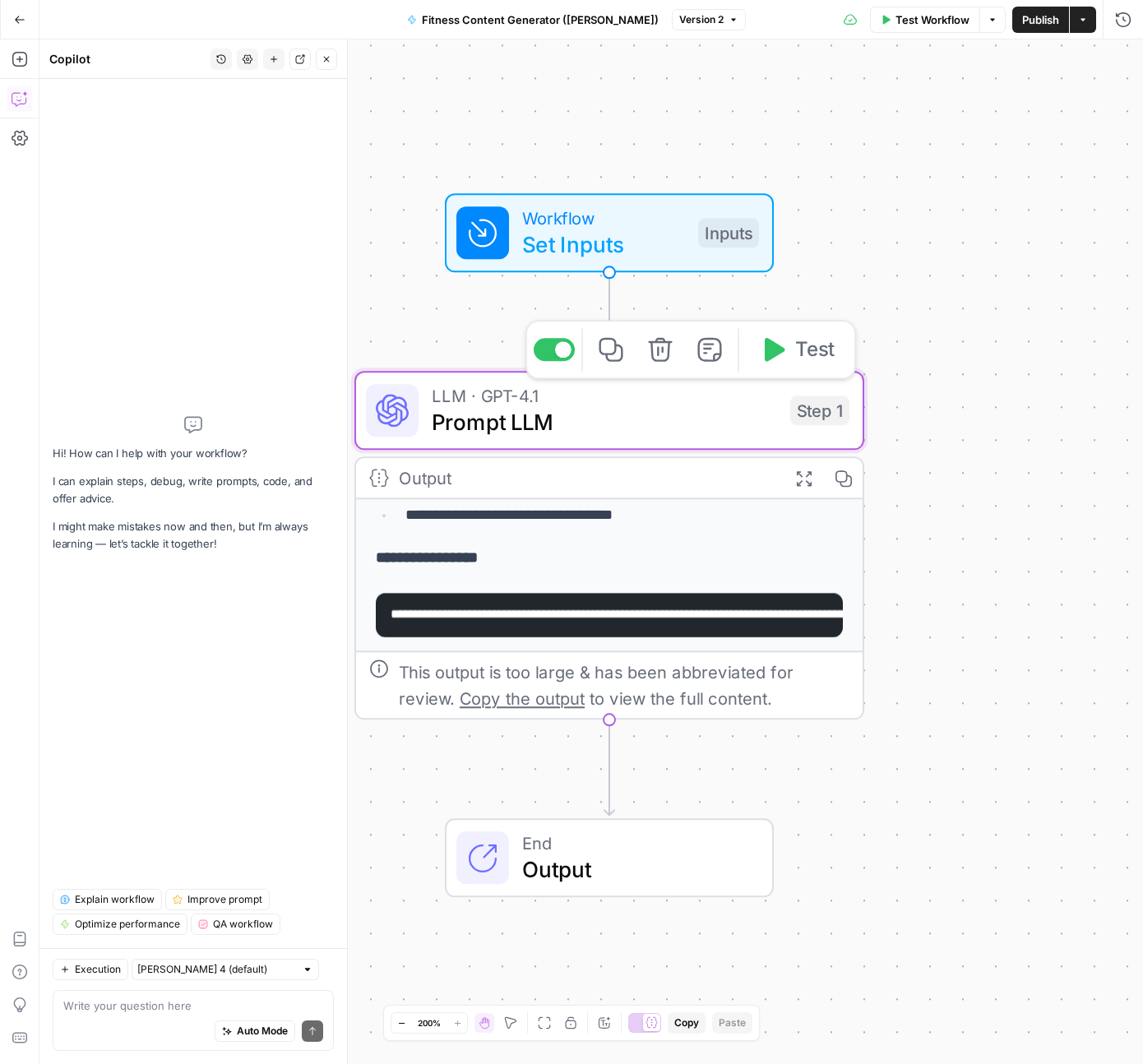
click at [982, 438] on div "**********" at bounding box center [591, 552] width 1104 height 1025
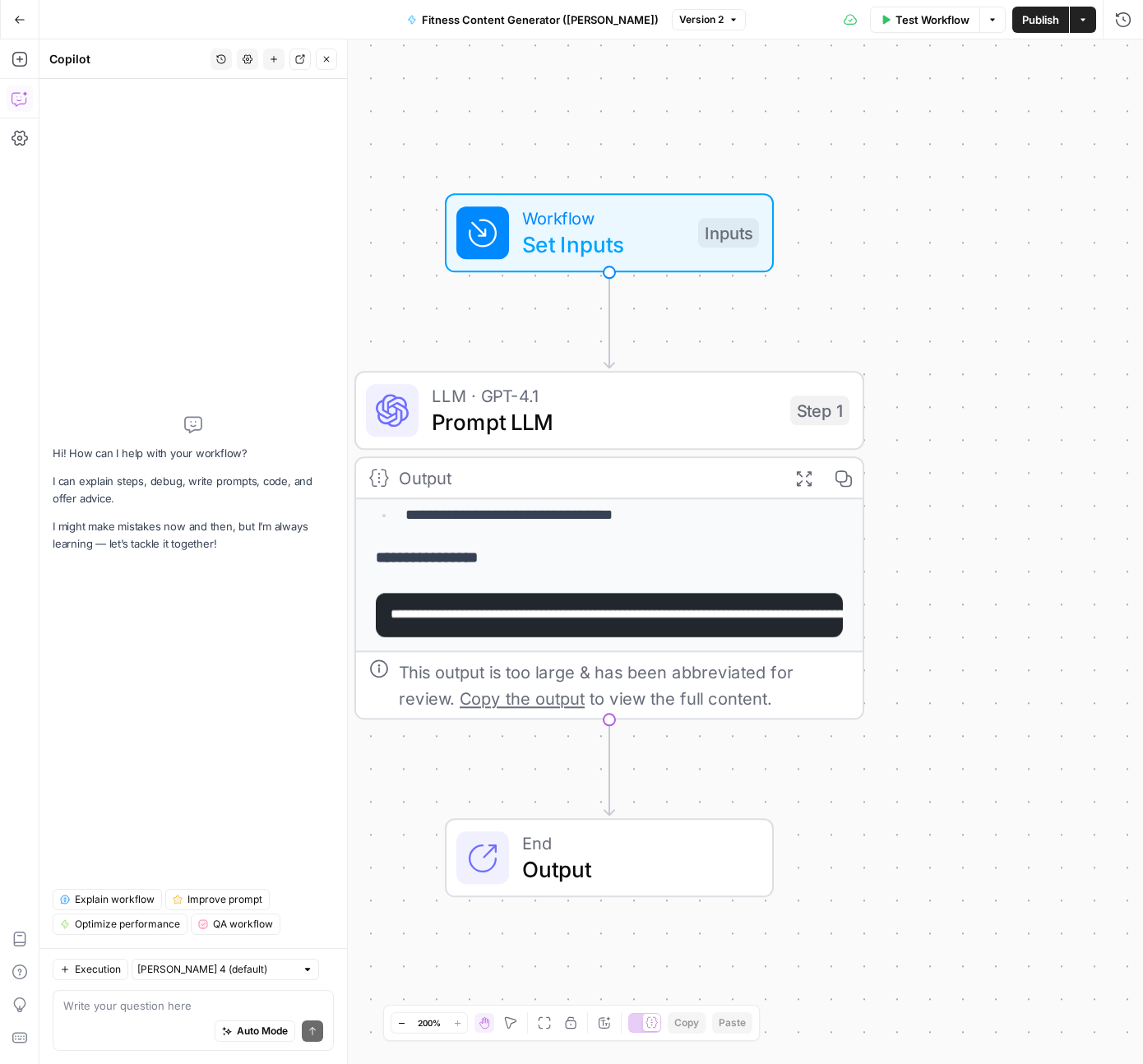
click at [531, 639] on div "**********" at bounding box center [610, 196] width 507 height 908
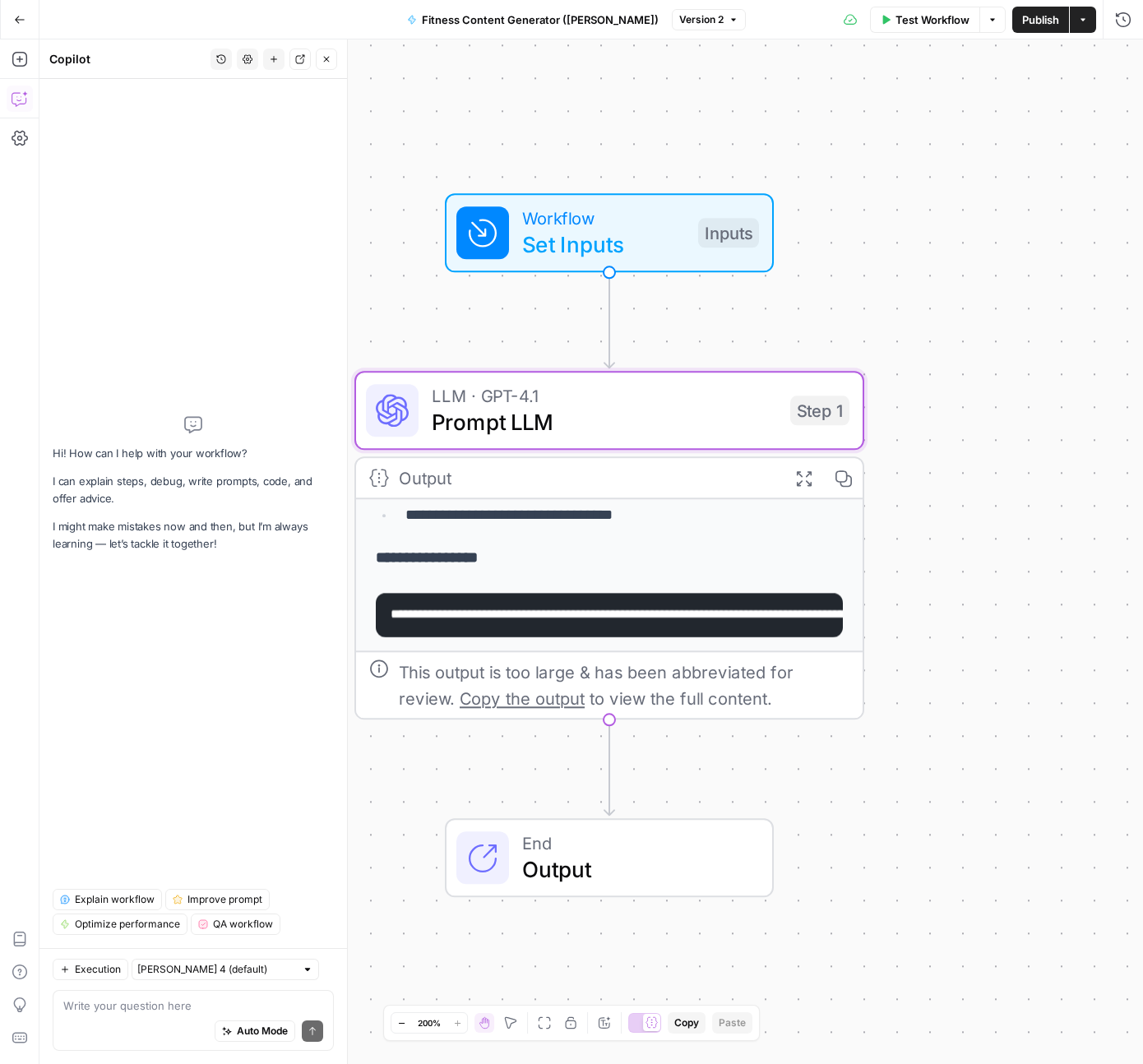
click at [805, 483] on icon "button" at bounding box center [804, 478] width 18 height 18
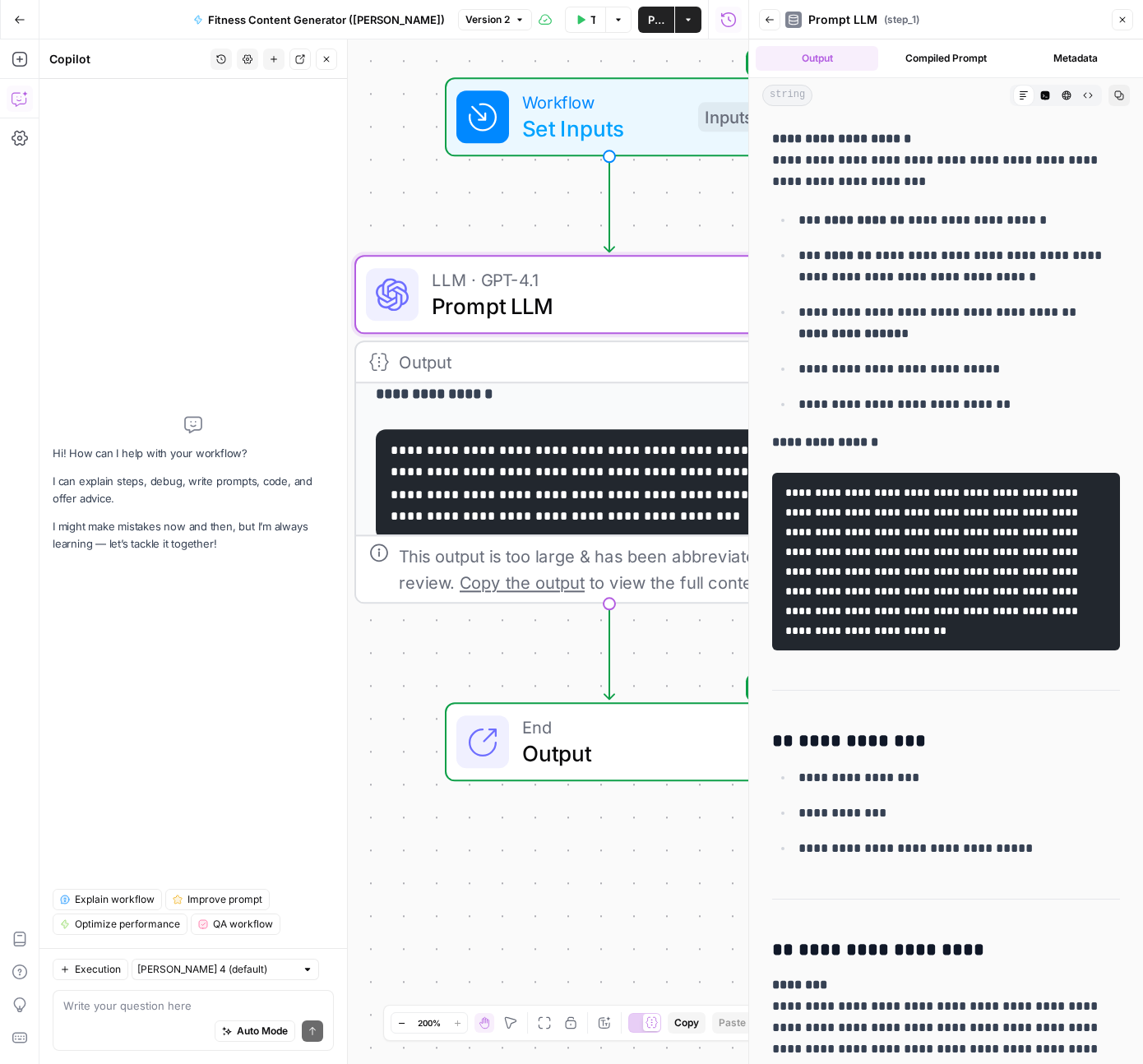
scroll to position [445, 0]
